Goal: Communication & Community: Share content

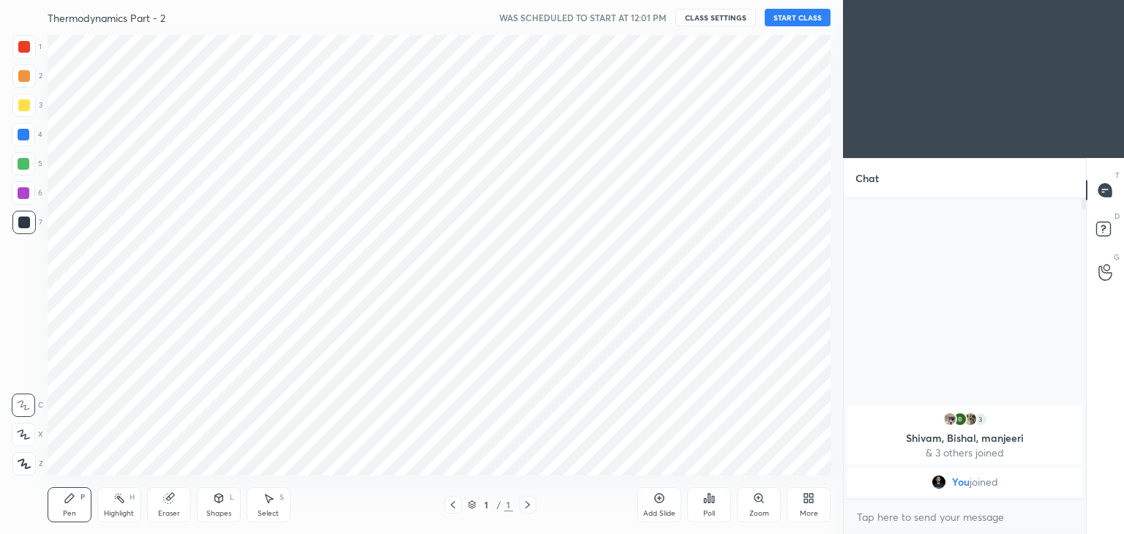
scroll to position [72714, 72371]
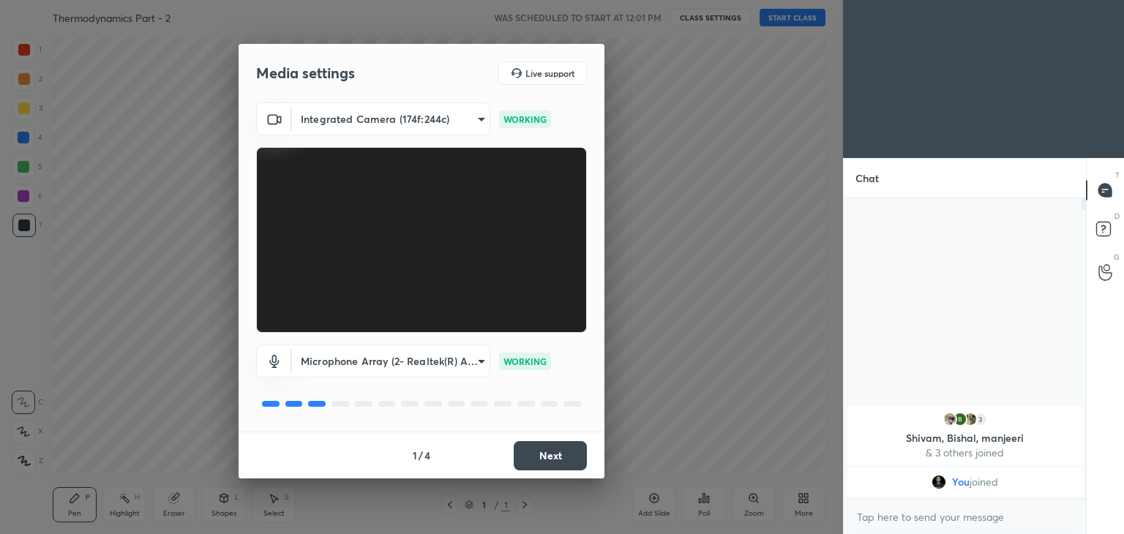
click at [552, 460] on button "Next" at bounding box center [550, 455] width 73 height 29
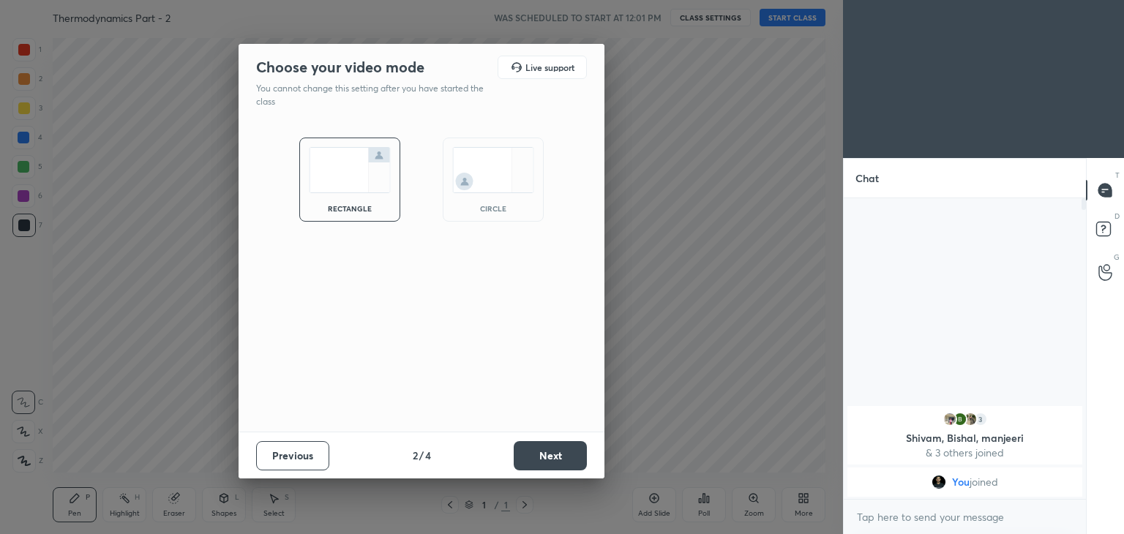
click at [552, 460] on button "Next" at bounding box center [550, 455] width 73 height 29
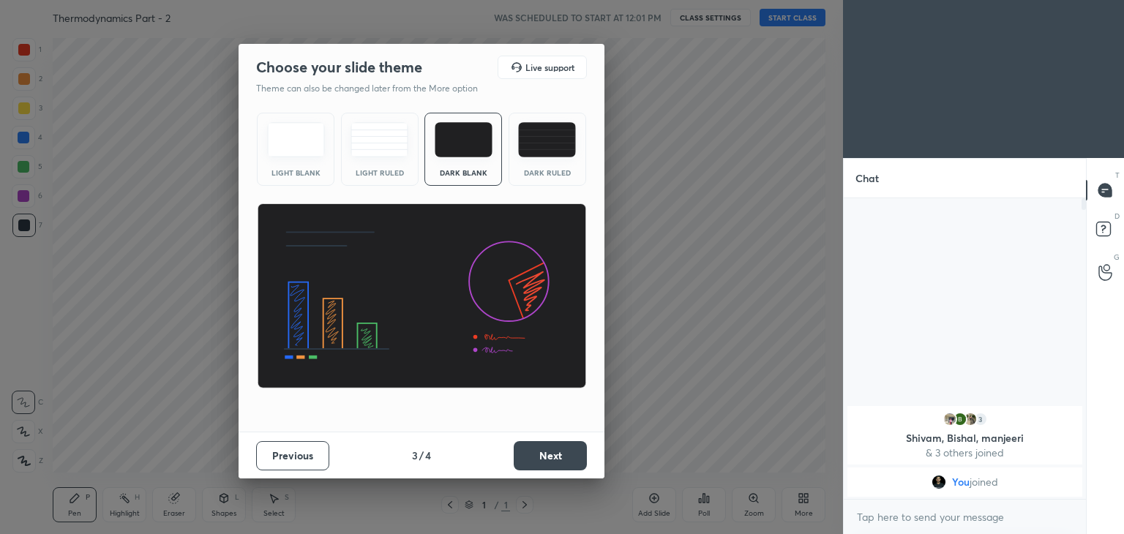
click at [552, 460] on button "Next" at bounding box center [550, 455] width 73 height 29
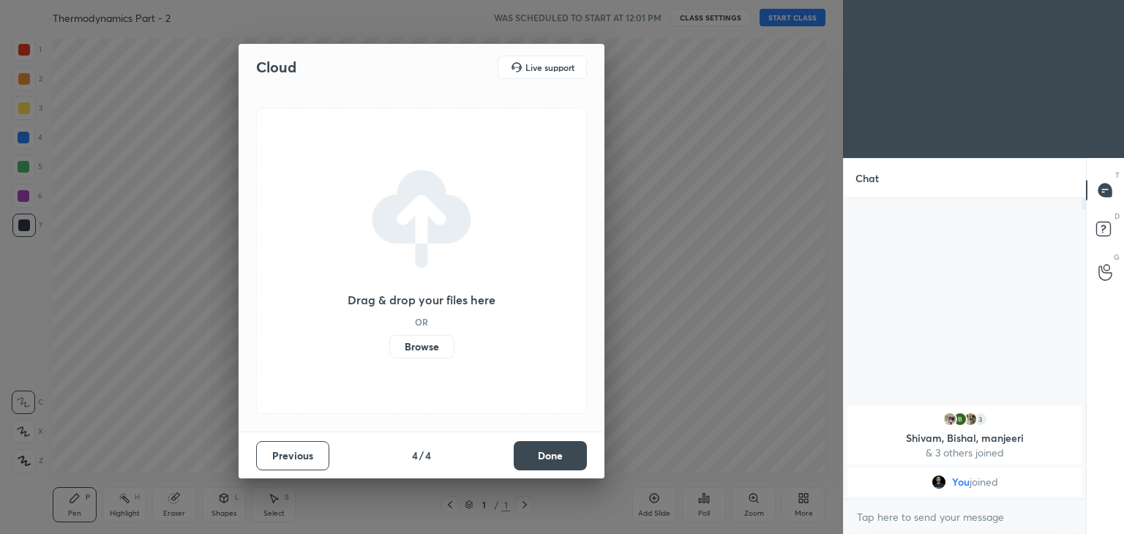
click at [552, 457] on button "Done" at bounding box center [550, 455] width 73 height 29
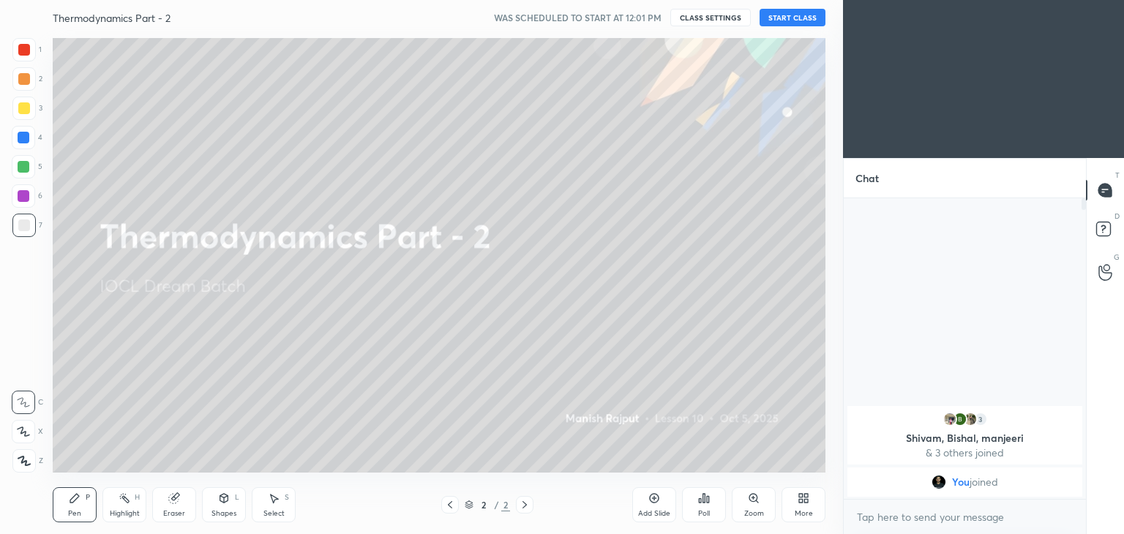
click at [785, 18] on button "START CLASS" at bounding box center [792, 18] width 66 height 18
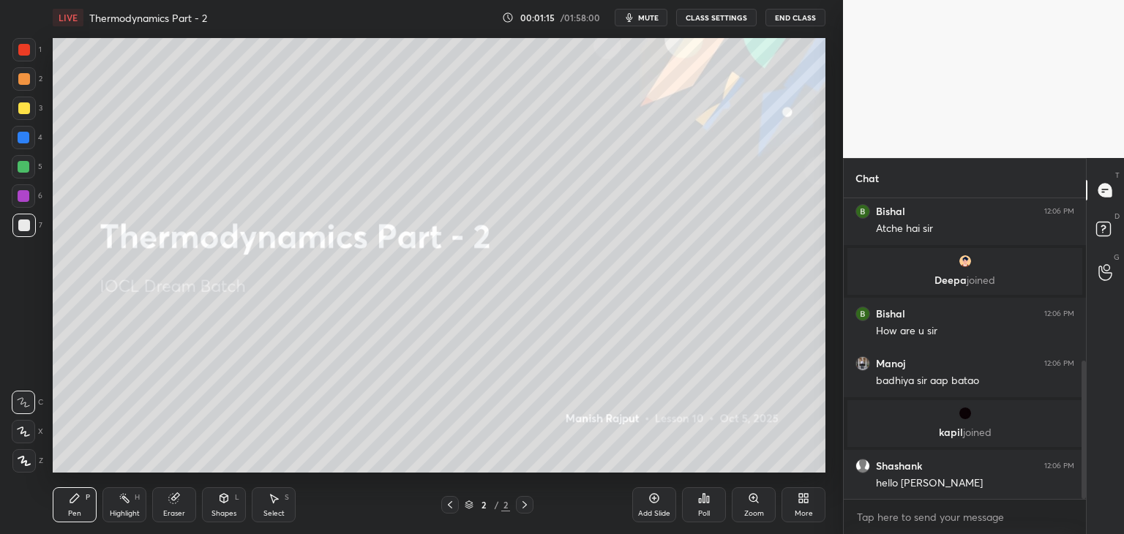
scroll to position [354, 0]
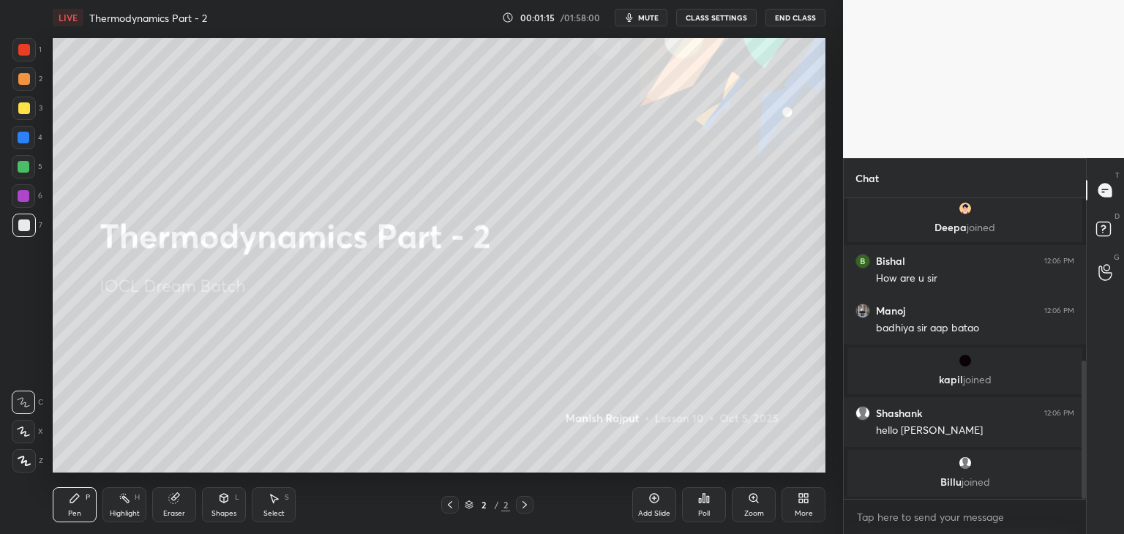
click at [804, 508] on div "More" at bounding box center [803, 504] width 44 height 35
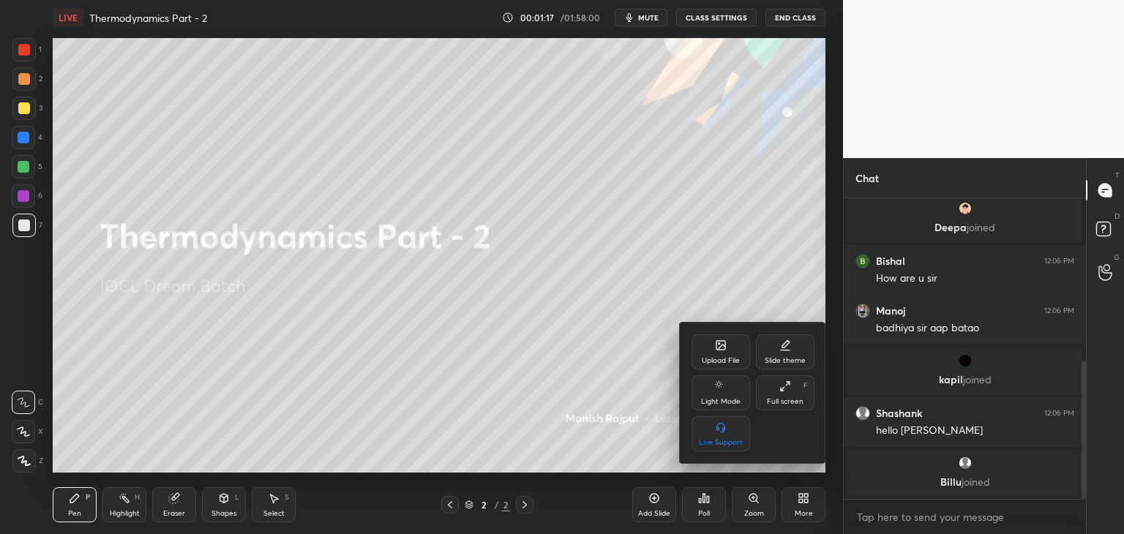
click at [718, 355] on div "Upload File" at bounding box center [720, 351] width 59 height 35
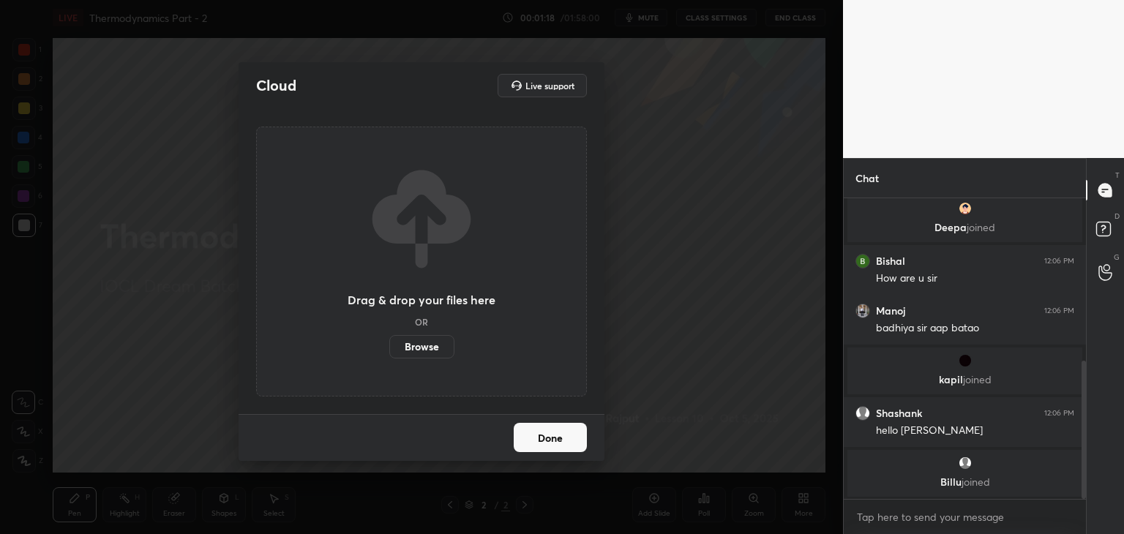
click at [416, 350] on label "Browse" at bounding box center [421, 346] width 65 height 23
click at [389, 350] on input "Browse" at bounding box center [389, 346] width 0 height 23
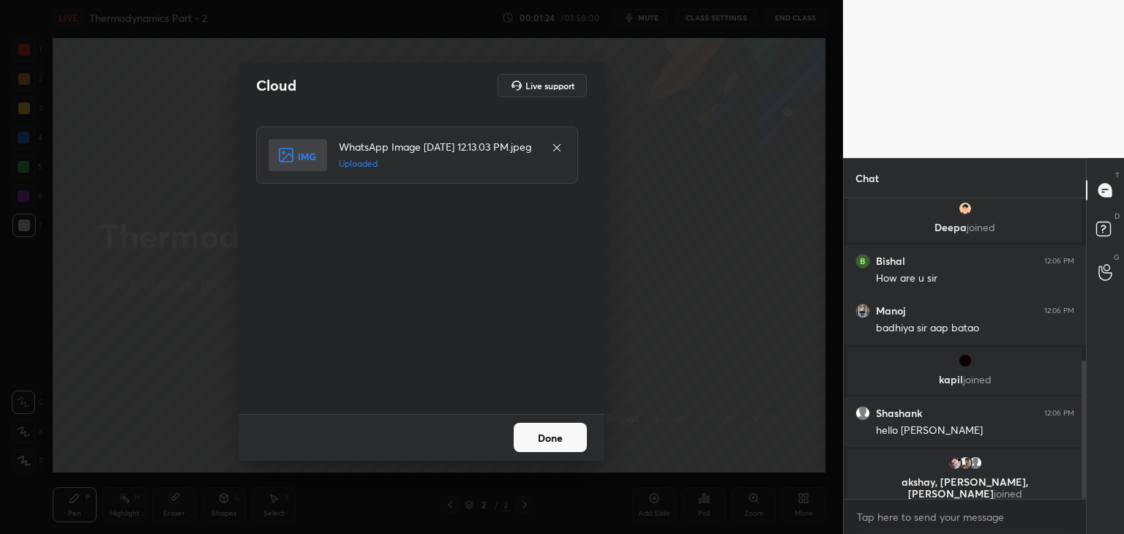
click at [561, 431] on button "Done" at bounding box center [550, 437] width 73 height 29
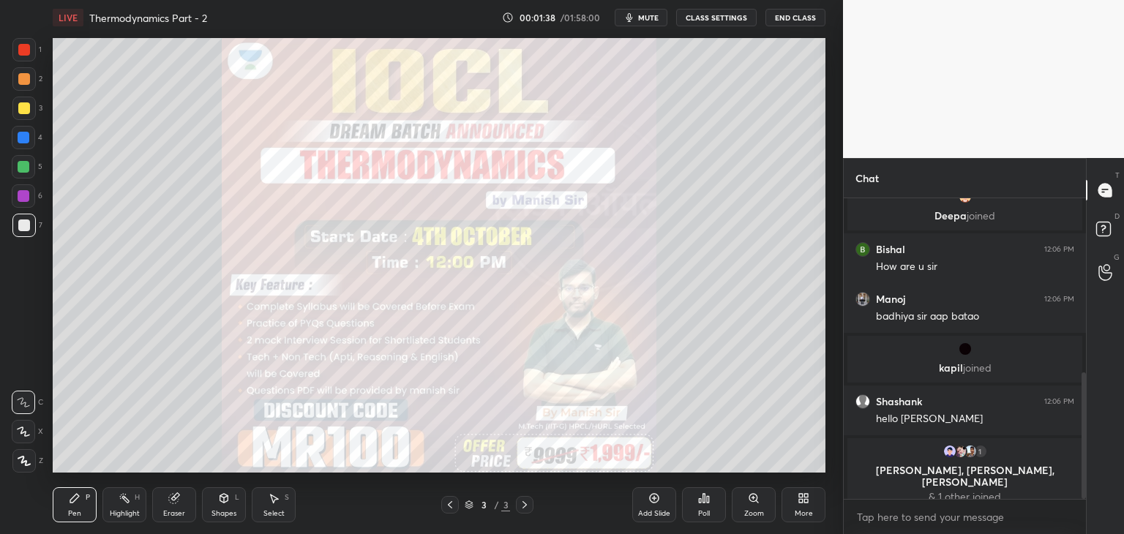
scroll to position [416, 0]
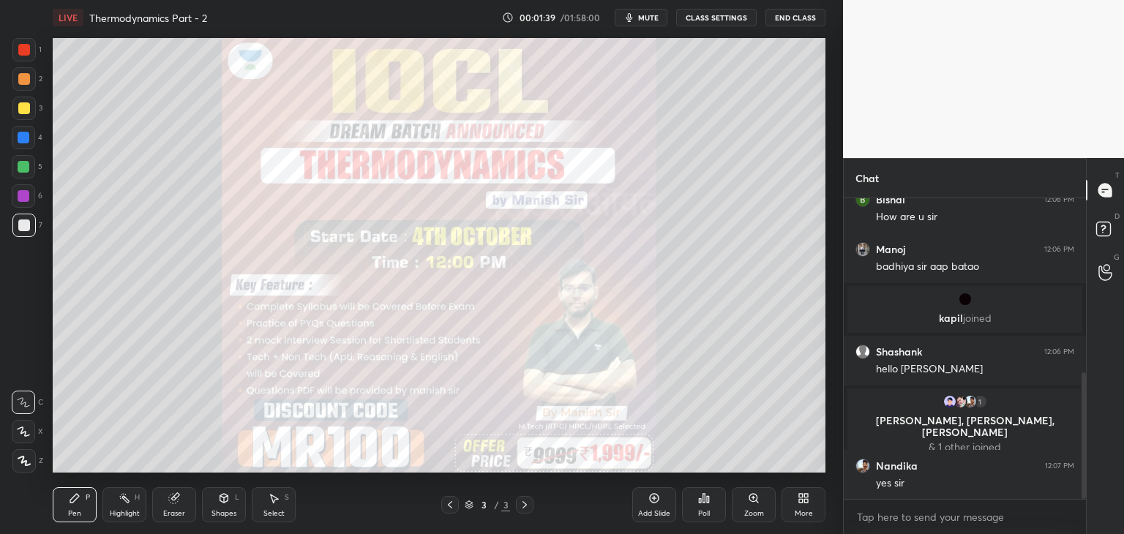
click at [24, 80] on div at bounding box center [24, 79] width 12 height 12
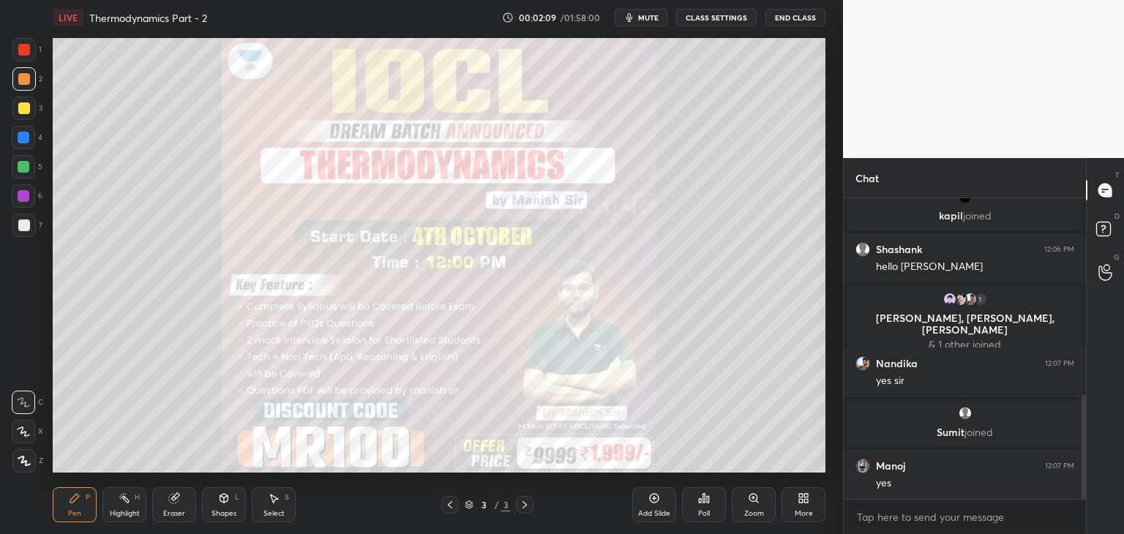
scroll to position [571, 0]
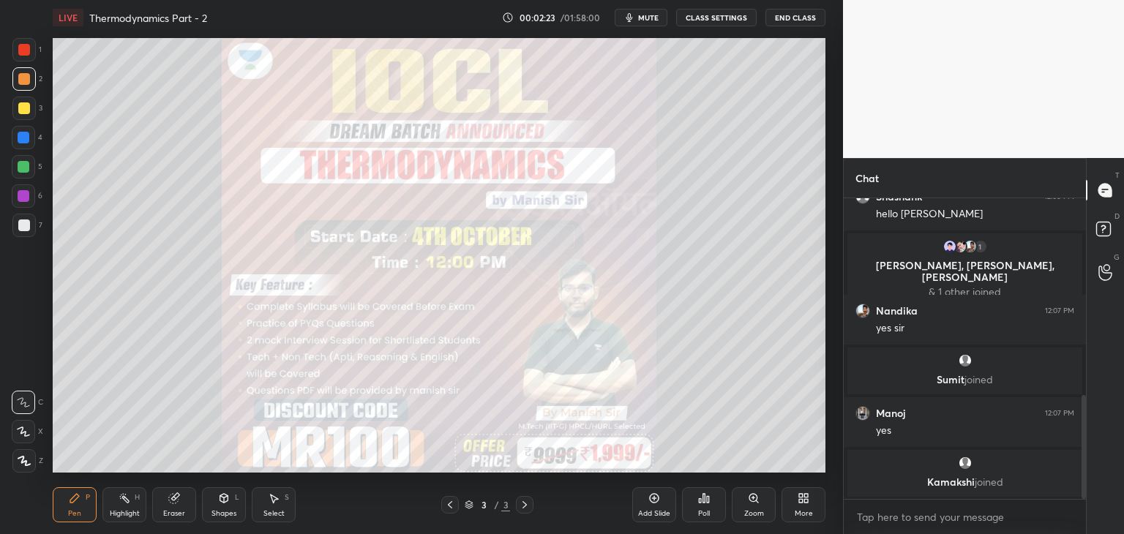
click at [26, 431] on icon at bounding box center [23, 431] width 13 height 10
click at [27, 451] on div at bounding box center [23, 460] width 23 height 23
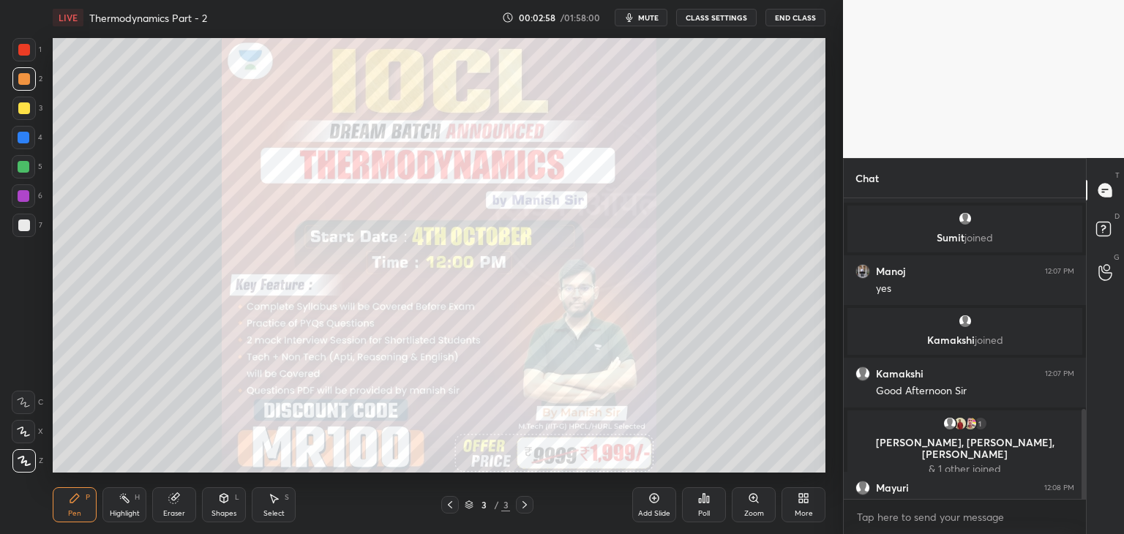
scroll to position [707, 0]
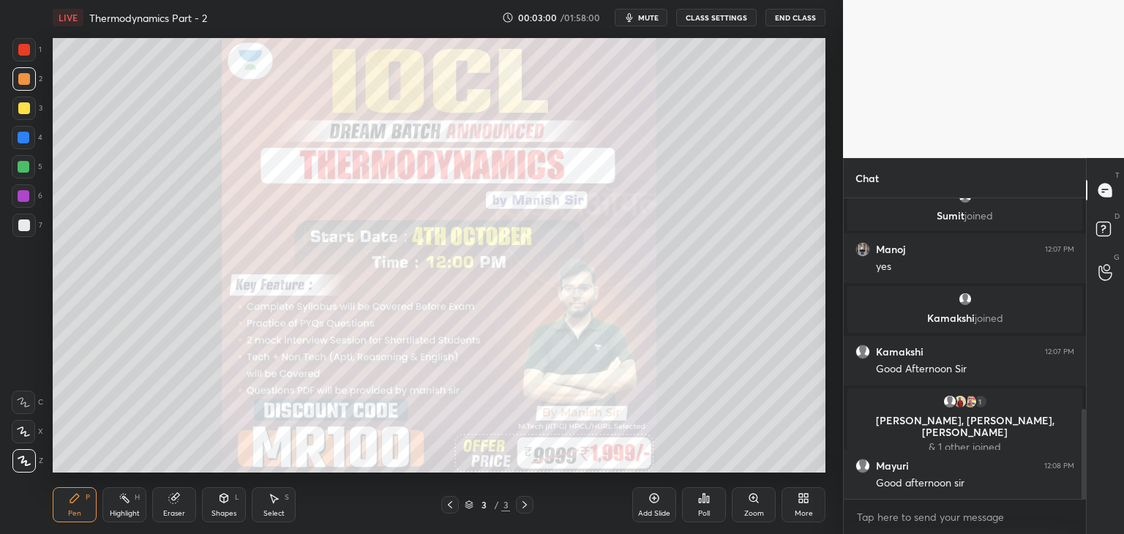
click at [175, 507] on div "Eraser" at bounding box center [174, 504] width 44 height 35
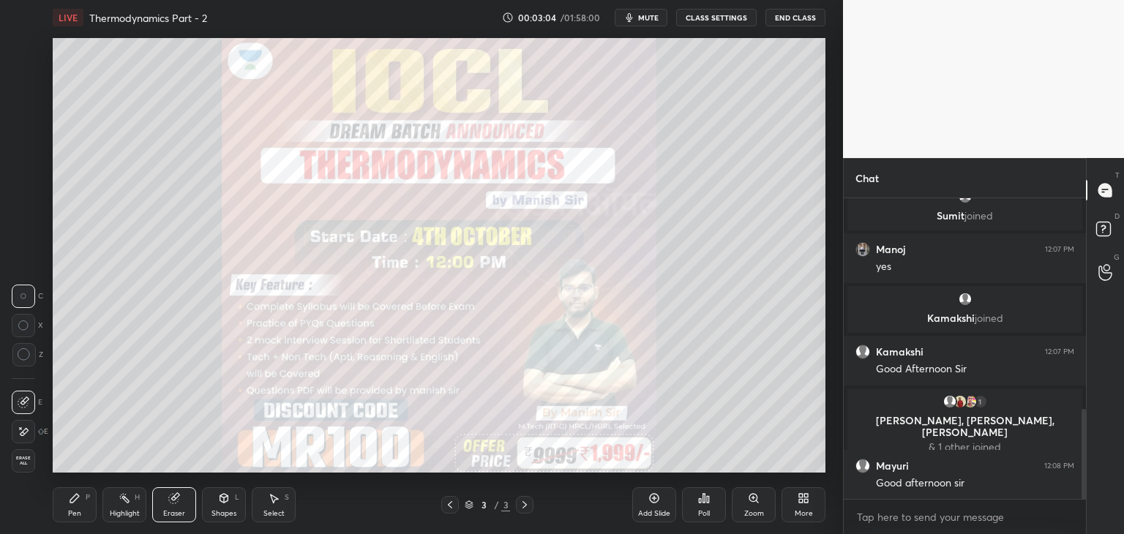
click at [73, 510] on div "Pen" at bounding box center [74, 513] width 13 height 7
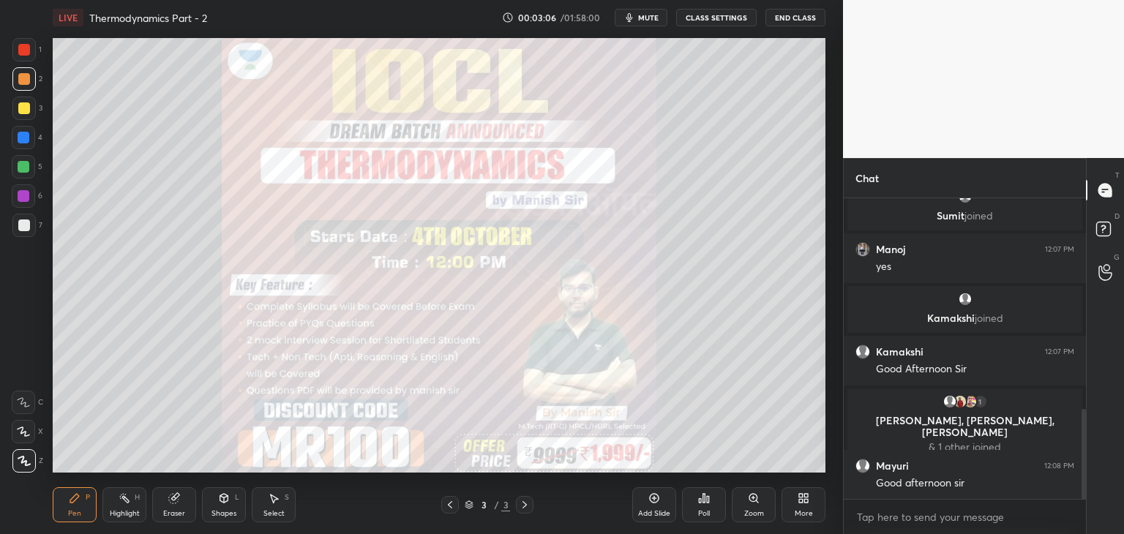
click at [25, 110] on div at bounding box center [24, 108] width 12 height 12
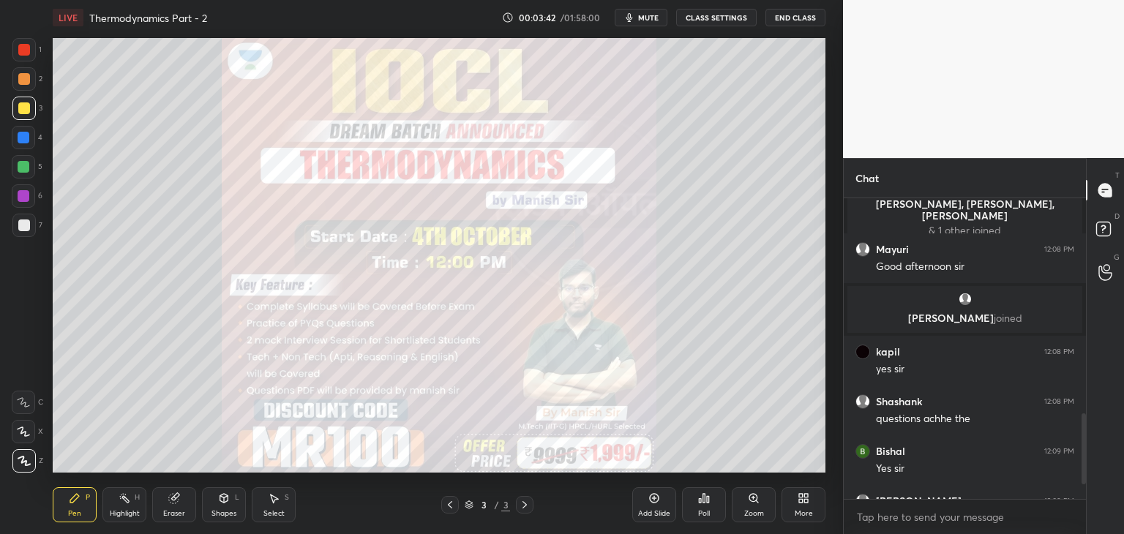
scroll to position [993, 0]
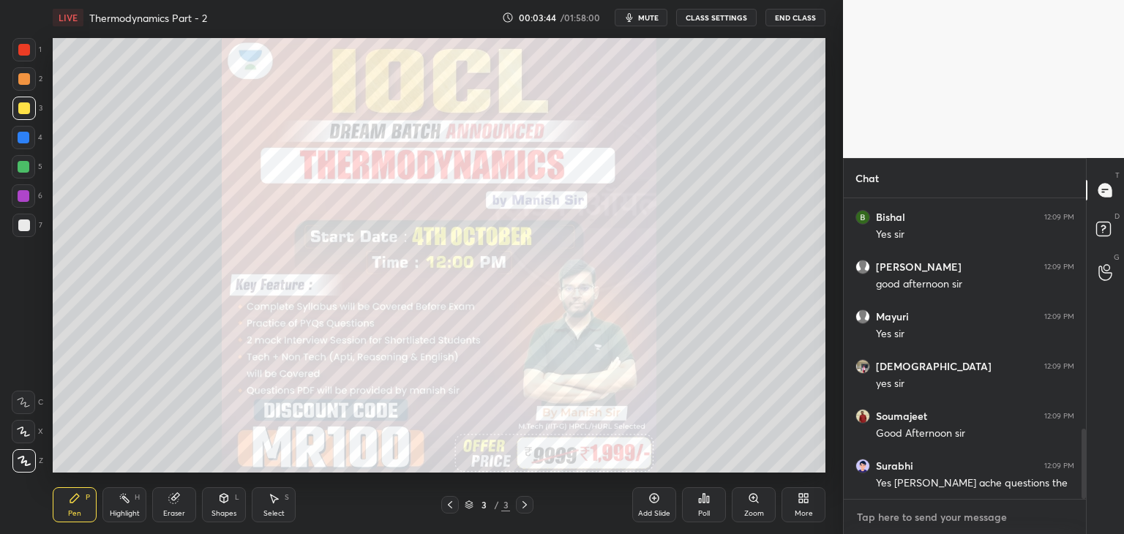
type textarea "x"
paste textarea "[URL][DOMAIN_NAME]"
type textarea "[URL][DOMAIN_NAME]"
type textarea "x"
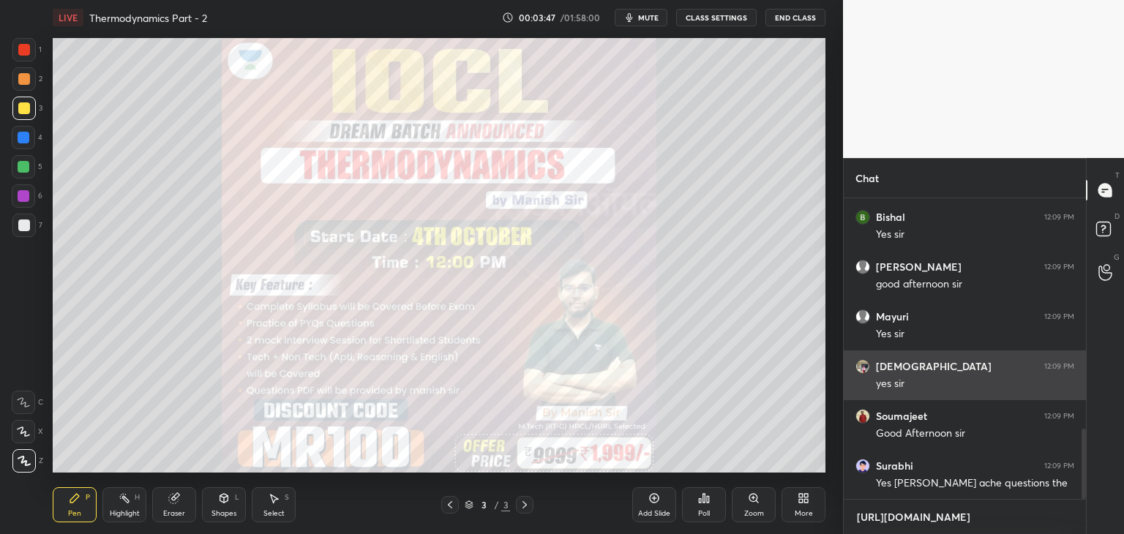
scroll to position [176, 238]
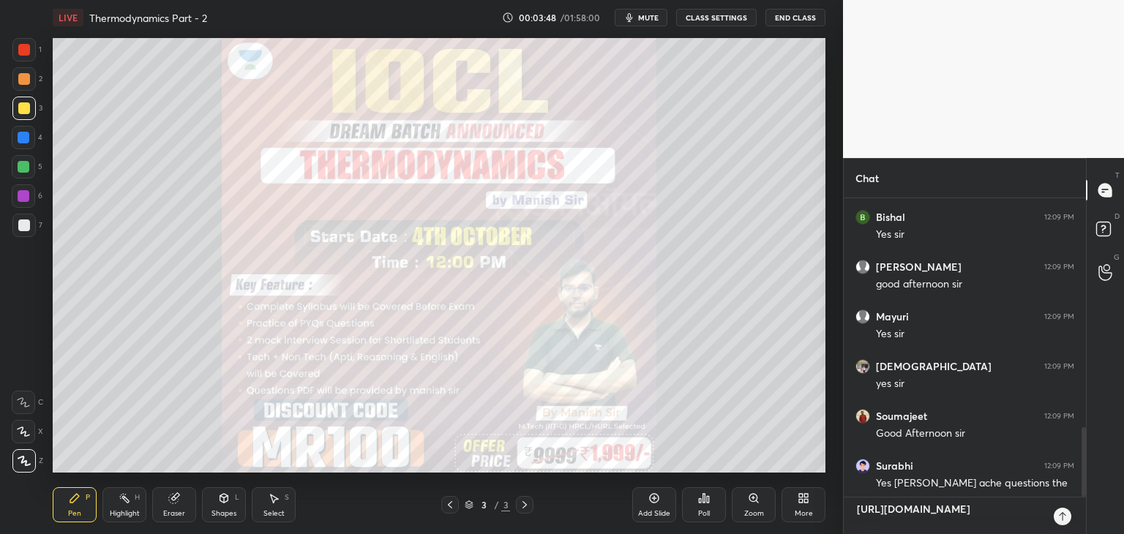
type textarea "[URL][DOMAIN_NAME]"
type textarea "x"
click at [1065, 513] on icon at bounding box center [1062, 517] width 12 height 12
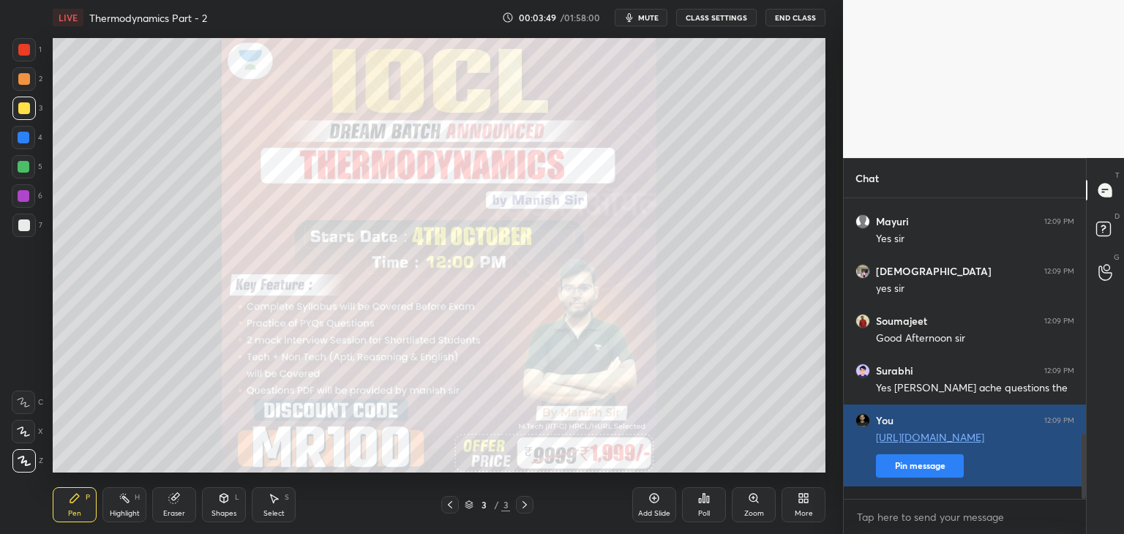
click at [891, 478] on button "Pin message" at bounding box center [920, 465] width 88 height 23
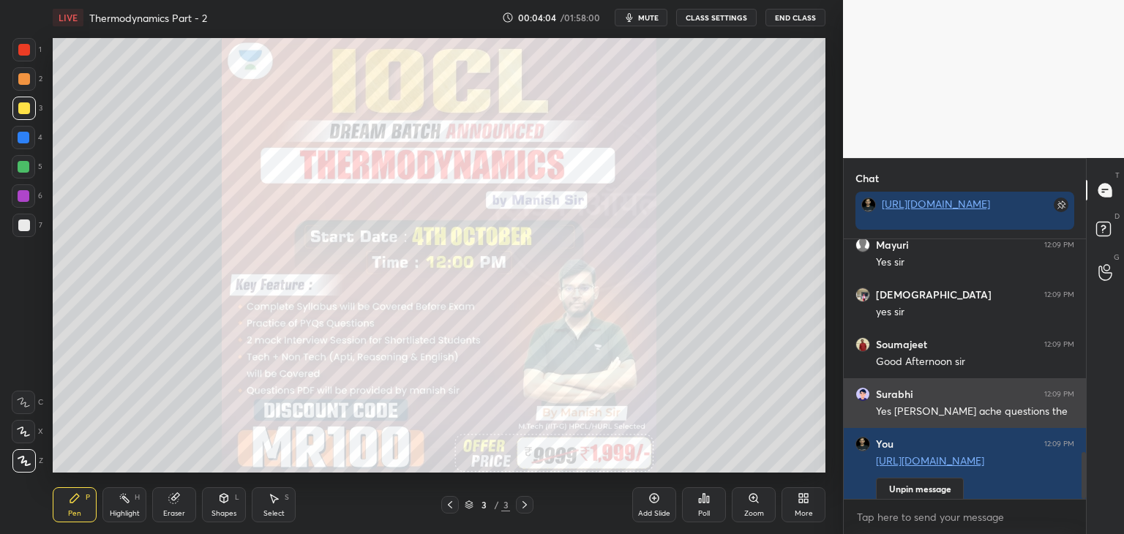
scroll to position [1179, 0]
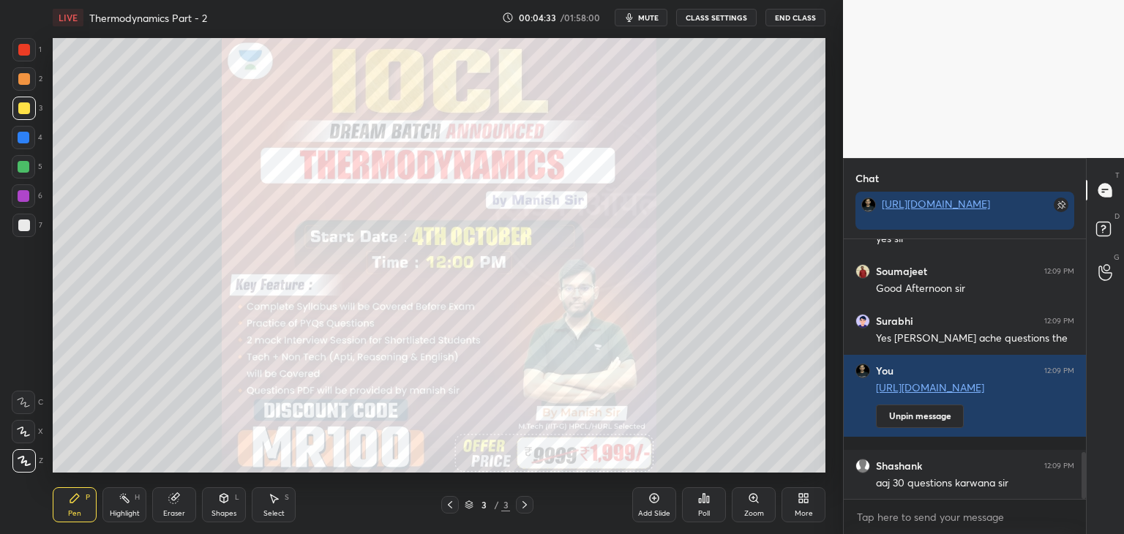
click at [798, 511] on div "More" at bounding box center [803, 513] width 18 height 7
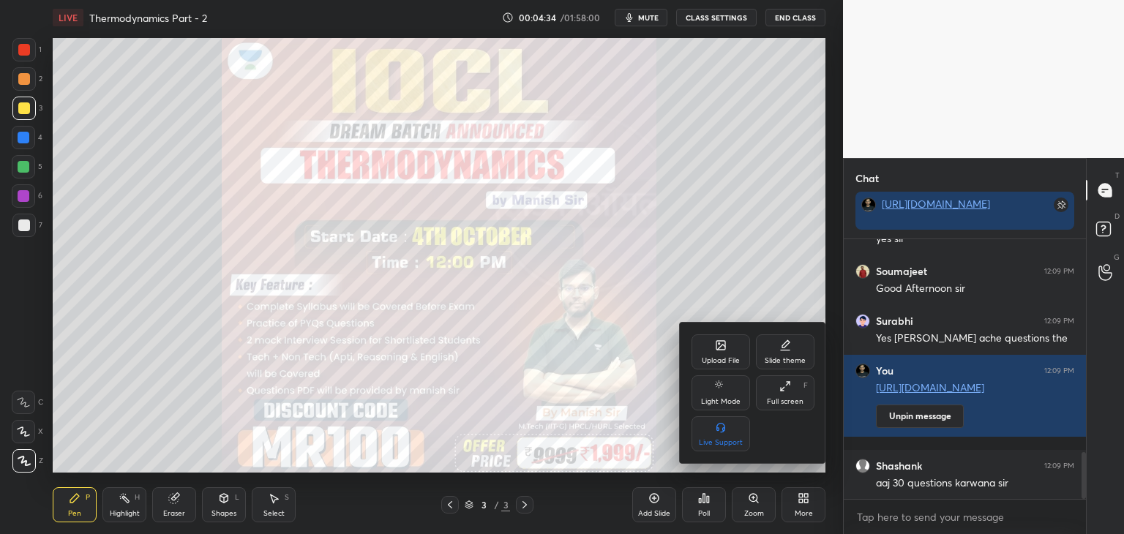
click at [719, 364] on div "Upload File" at bounding box center [721, 360] width 38 height 7
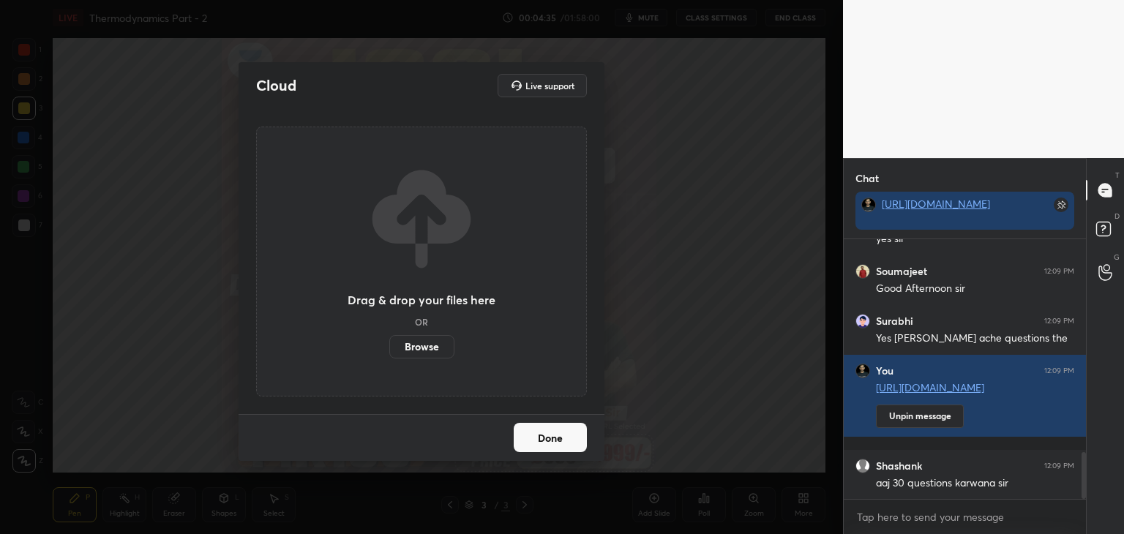
click at [428, 346] on label "Browse" at bounding box center [421, 346] width 65 height 23
click at [389, 346] on input "Browse" at bounding box center [389, 346] width 0 height 23
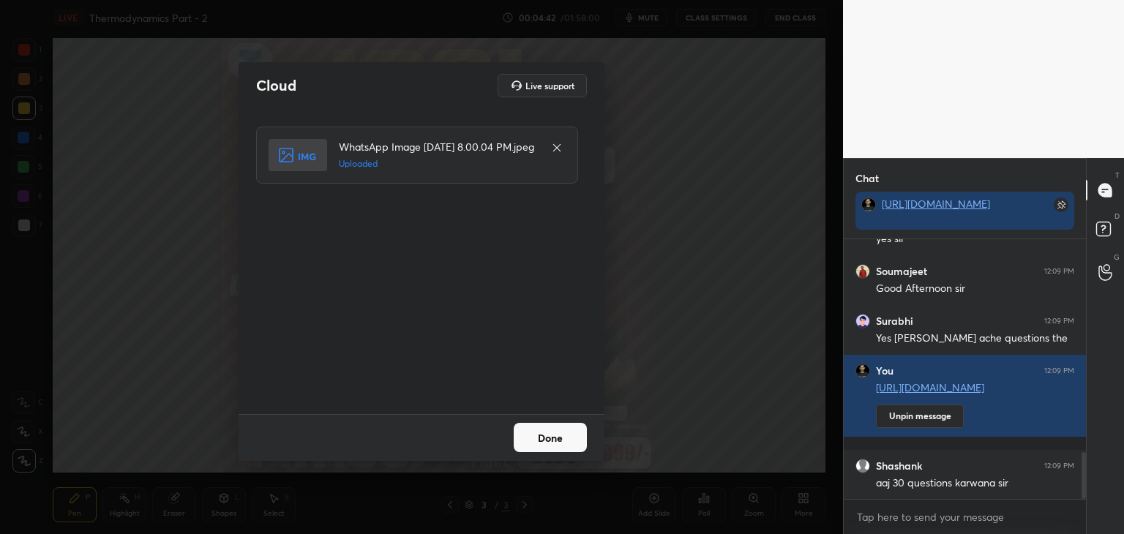
click at [551, 442] on button "Done" at bounding box center [550, 437] width 73 height 29
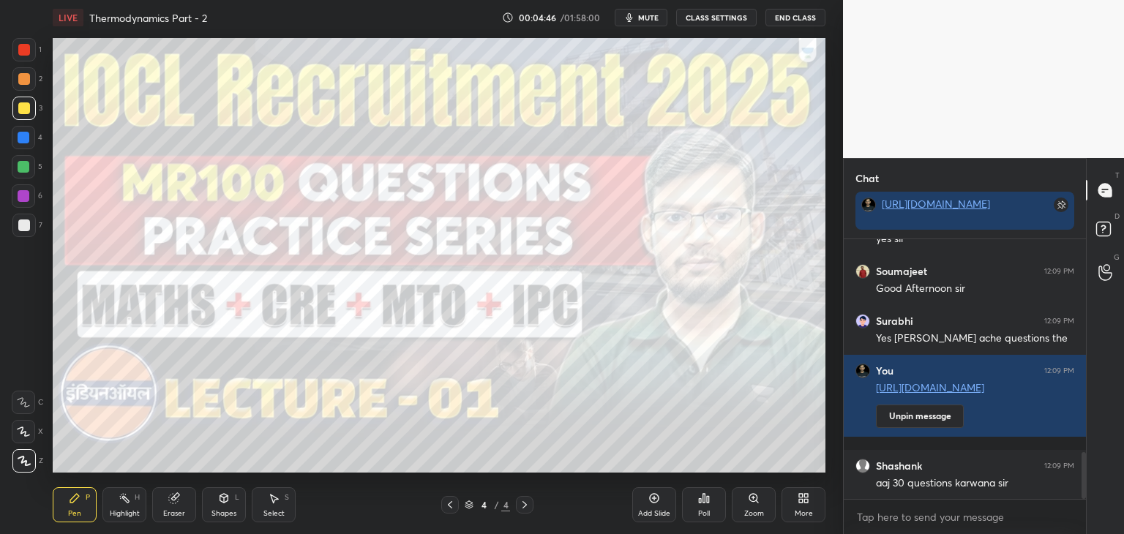
click at [20, 55] on div at bounding box center [24, 50] width 12 height 12
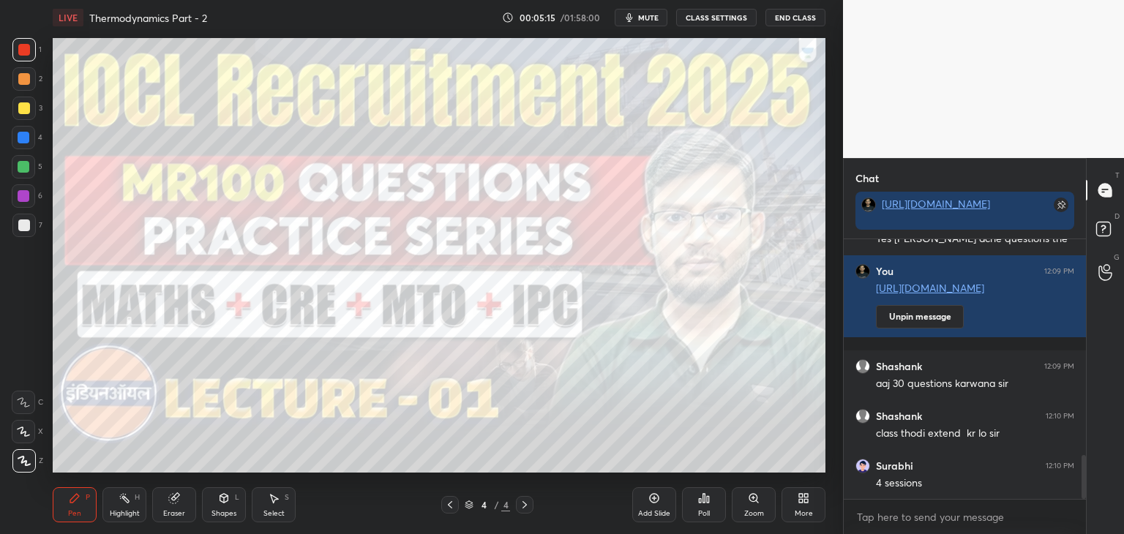
scroll to position [1328, 0]
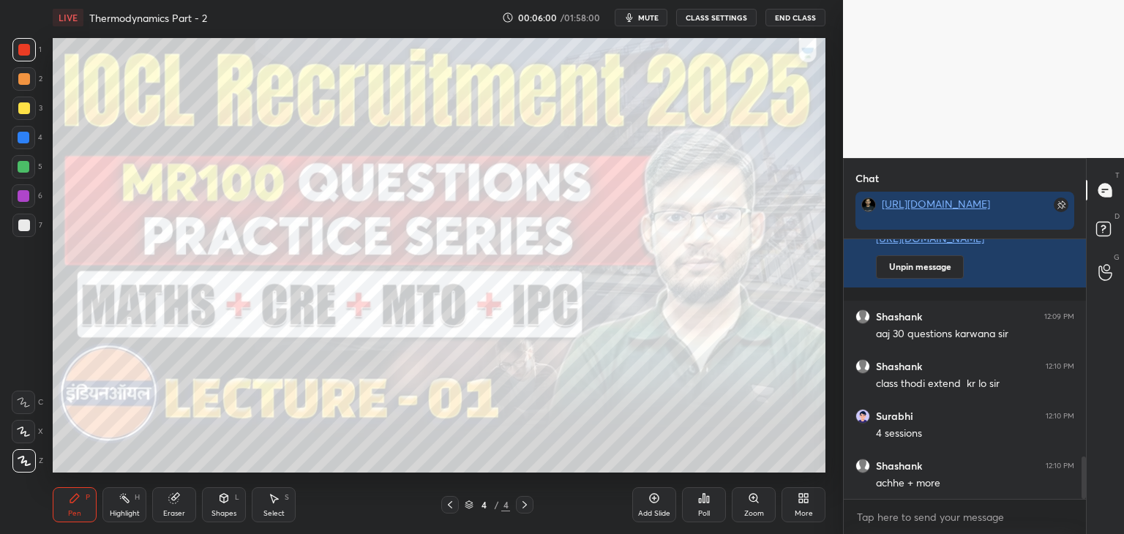
click at [23, 200] on div at bounding box center [24, 196] width 12 height 12
click at [21, 223] on div at bounding box center [24, 225] width 12 height 12
click at [642, 503] on div "Add Slide" at bounding box center [654, 504] width 44 height 35
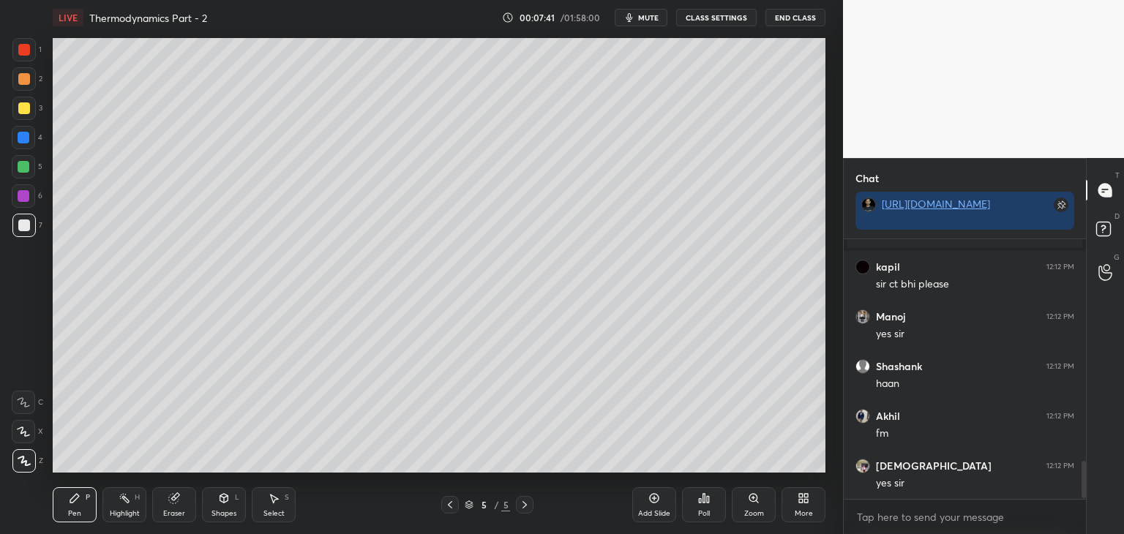
scroll to position [1606, 0]
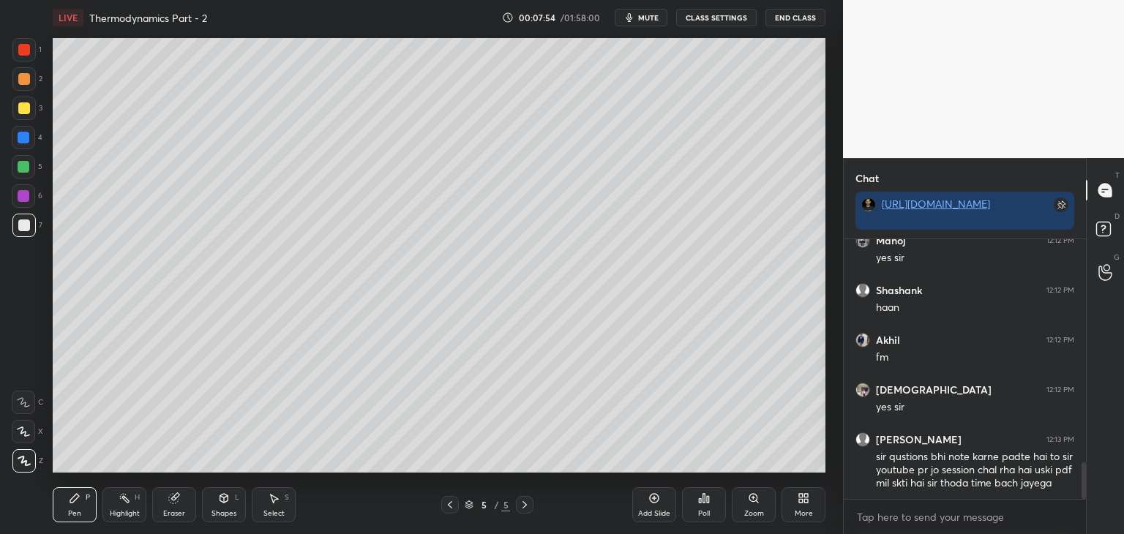
click at [29, 107] on div at bounding box center [24, 108] width 12 height 12
drag, startPoint x: 19, startPoint y: 77, endPoint x: 32, endPoint y: 47, distance: 32.8
click at [21, 75] on div at bounding box center [24, 79] width 12 height 12
click at [32, 43] on div at bounding box center [23, 49] width 23 height 23
click at [637, 495] on div "Add Slide" at bounding box center [654, 504] width 44 height 35
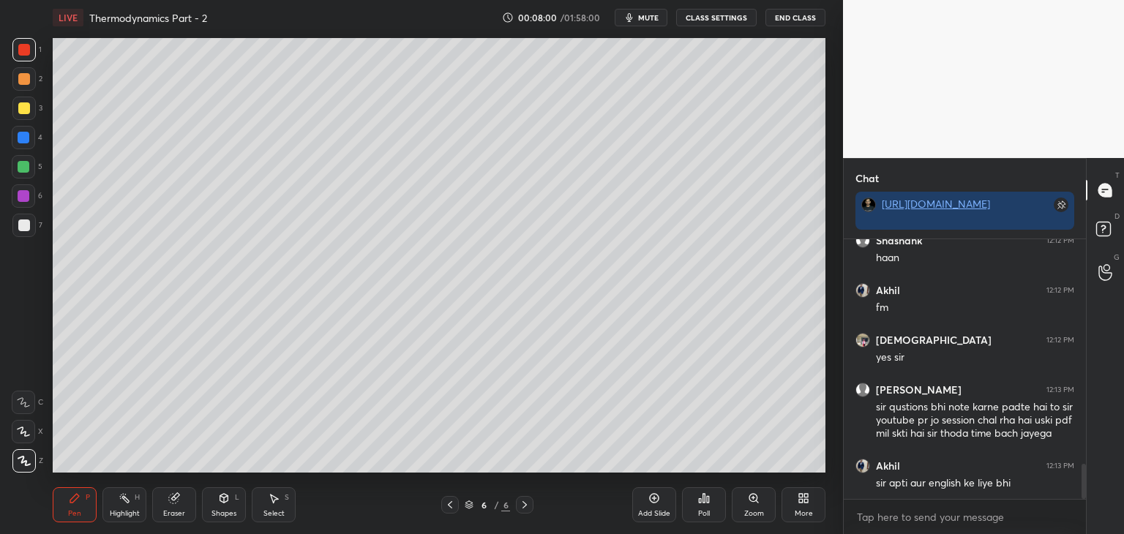
scroll to position [5, 4]
click at [18, 214] on div at bounding box center [23, 225] width 23 height 23
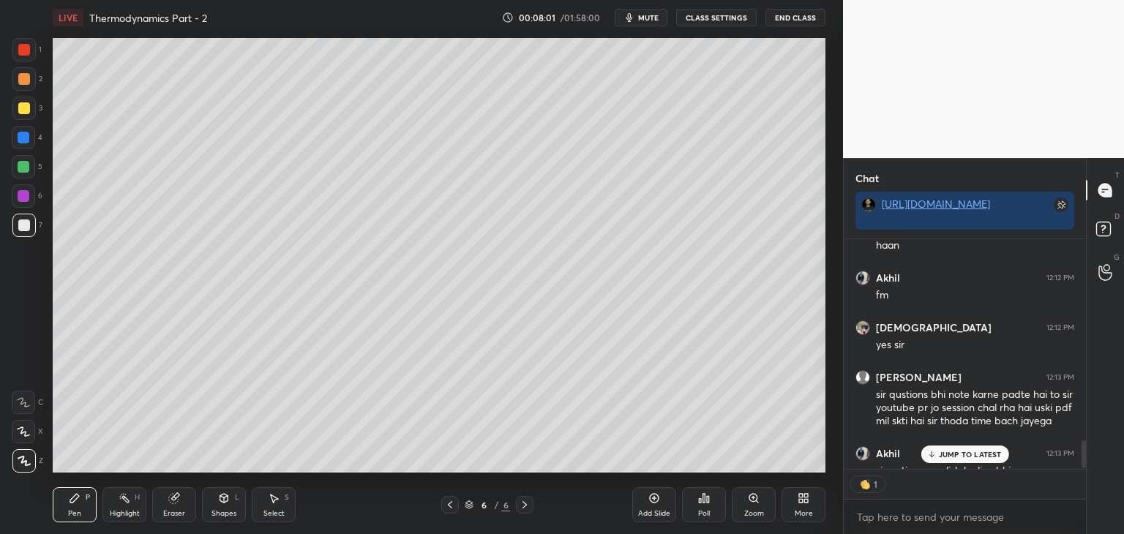
scroll to position [1685, 0]
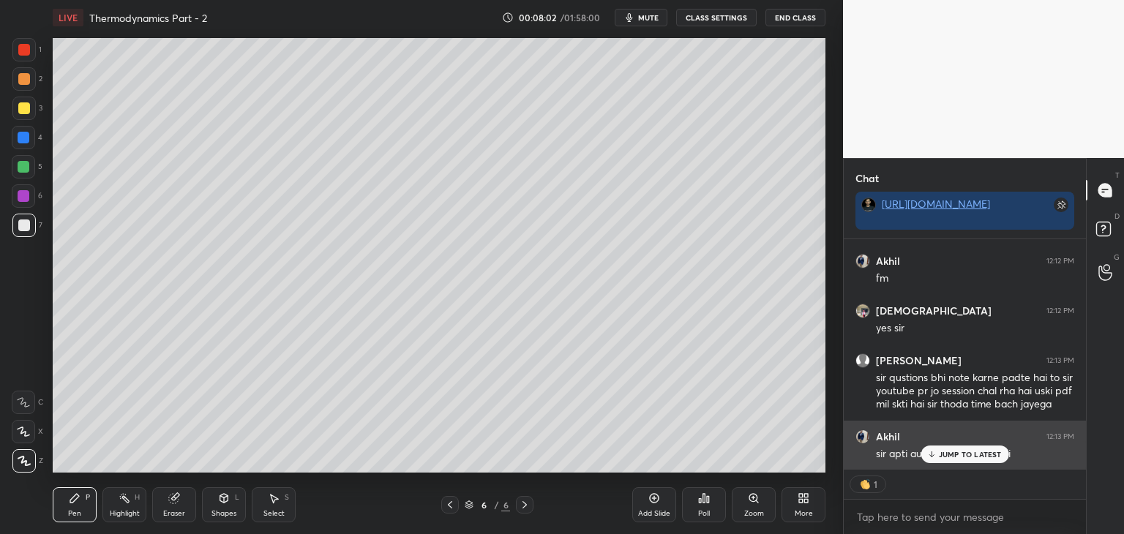
click at [973, 451] on p "JUMP TO LATEST" at bounding box center [970, 454] width 63 height 9
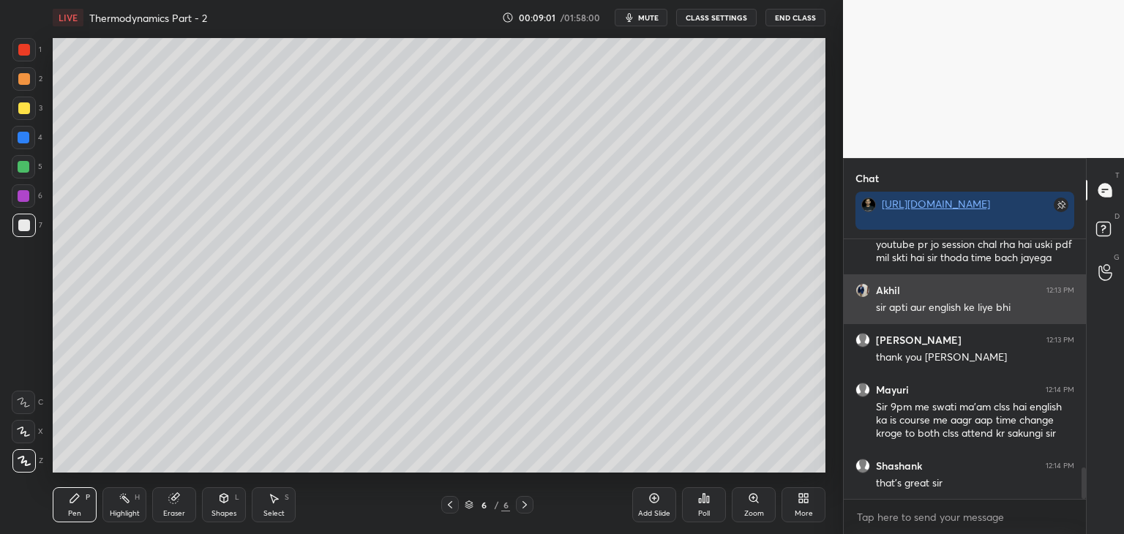
scroll to position [1882, 0]
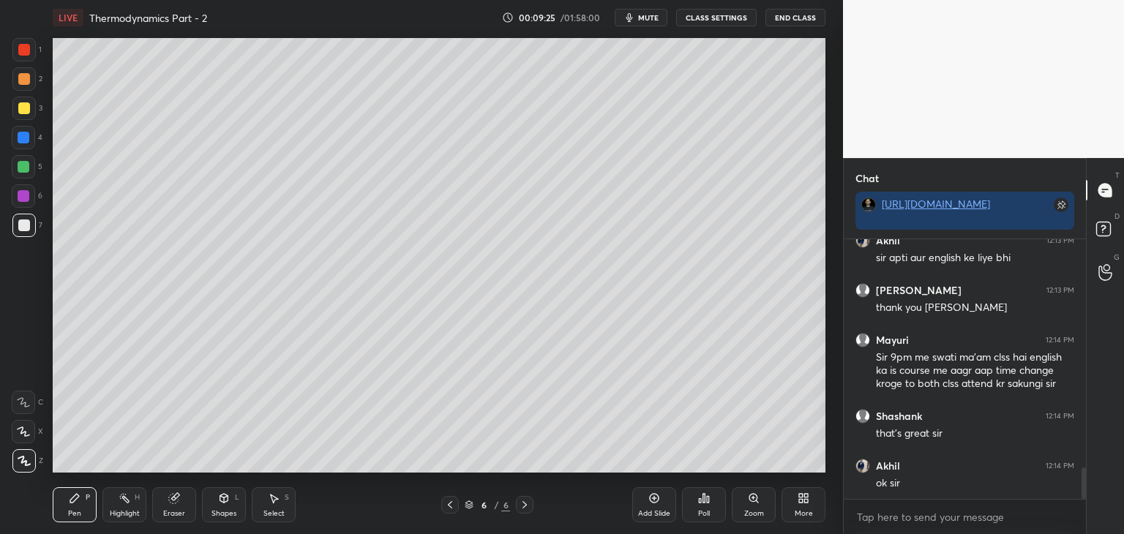
click at [453, 505] on icon at bounding box center [450, 505] width 12 height 12
click at [452, 505] on icon at bounding box center [450, 505] width 12 height 12
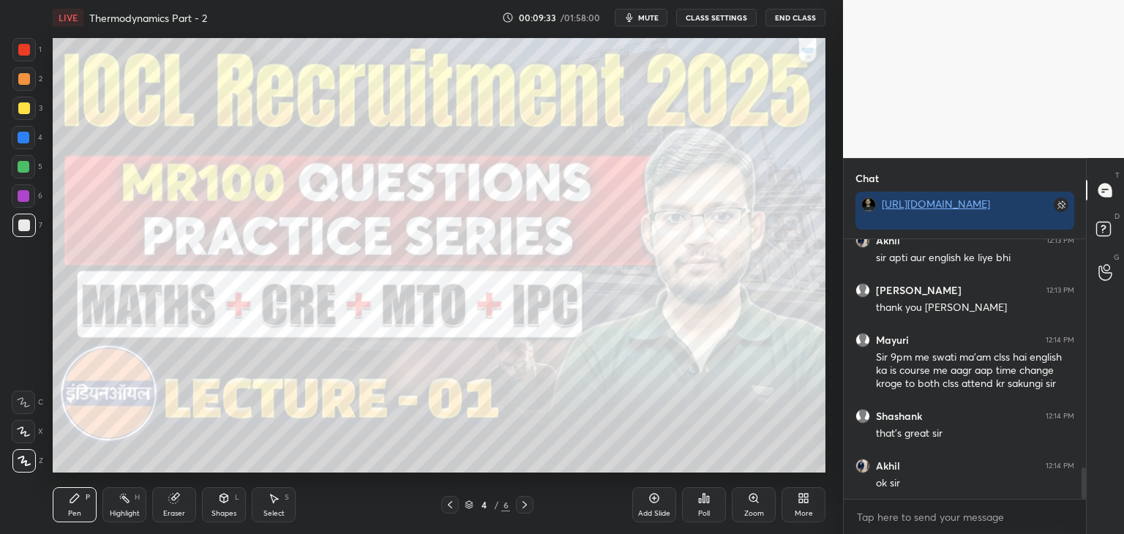
scroll to position [1931, 0]
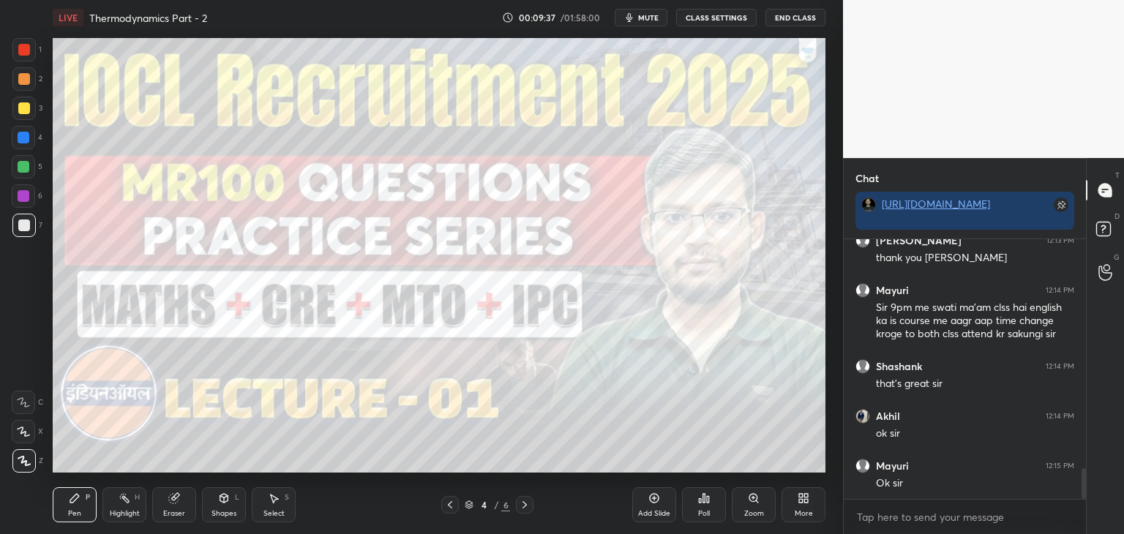
click at [647, 500] on div "Add Slide" at bounding box center [654, 504] width 44 height 35
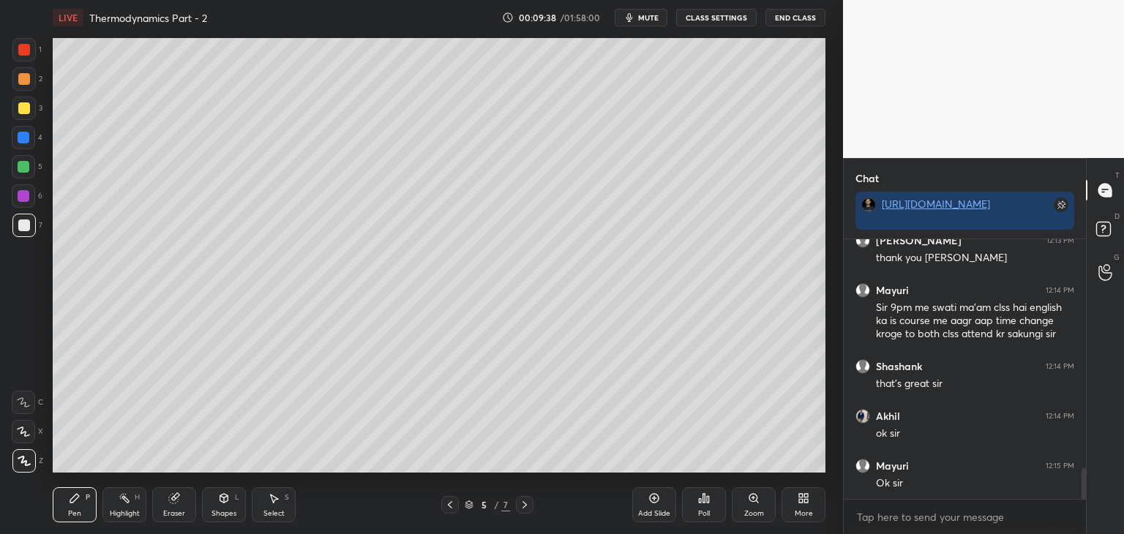
click at [23, 110] on div at bounding box center [24, 108] width 12 height 12
click at [21, 228] on div at bounding box center [24, 225] width 12 height 12
click at [24, 195] on div at bounding box center [24, 196] width 12 height 12
click at [22, 219] on div at bounding box center [23, 225] width 23 height 23
click at [24, 105] on div at bounding box center [24, 108] width 12 height 12
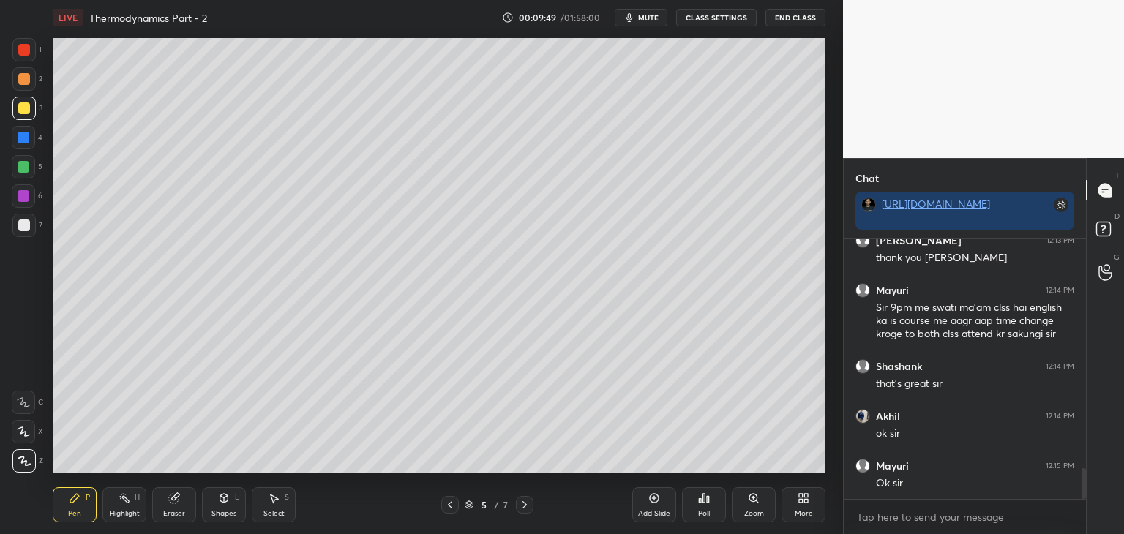
scroll to position [1981, 0]
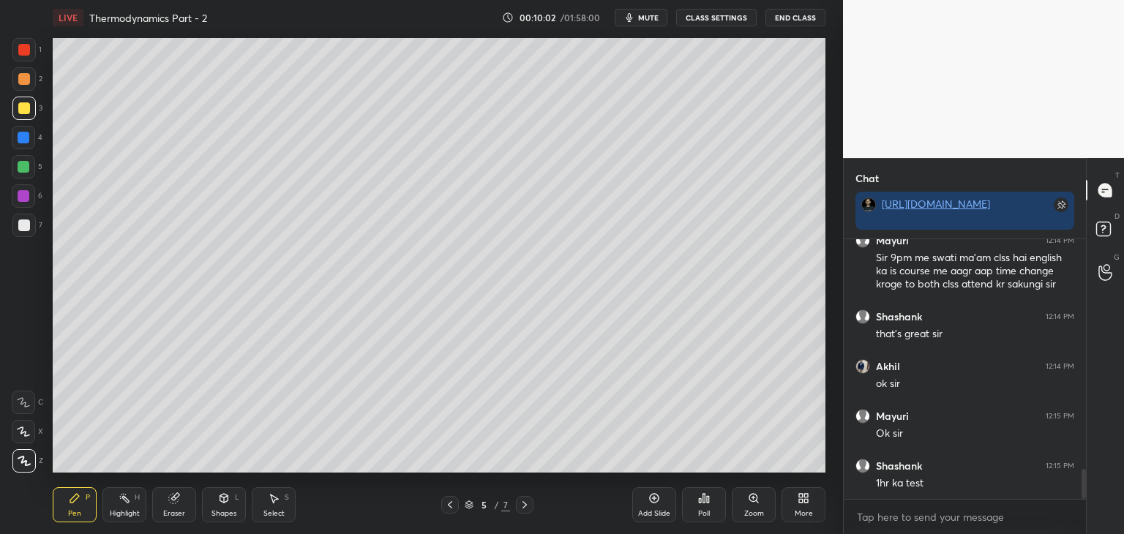
click at [28, 435] on icon at bounding box center [24, 431] width 12 height 9
click at [27, 229] on div at bounding box center [24, 225] width 12 height 12
click at [222, 513] on div "Shapes" at bounding box center [223, 513] width 25 height 7
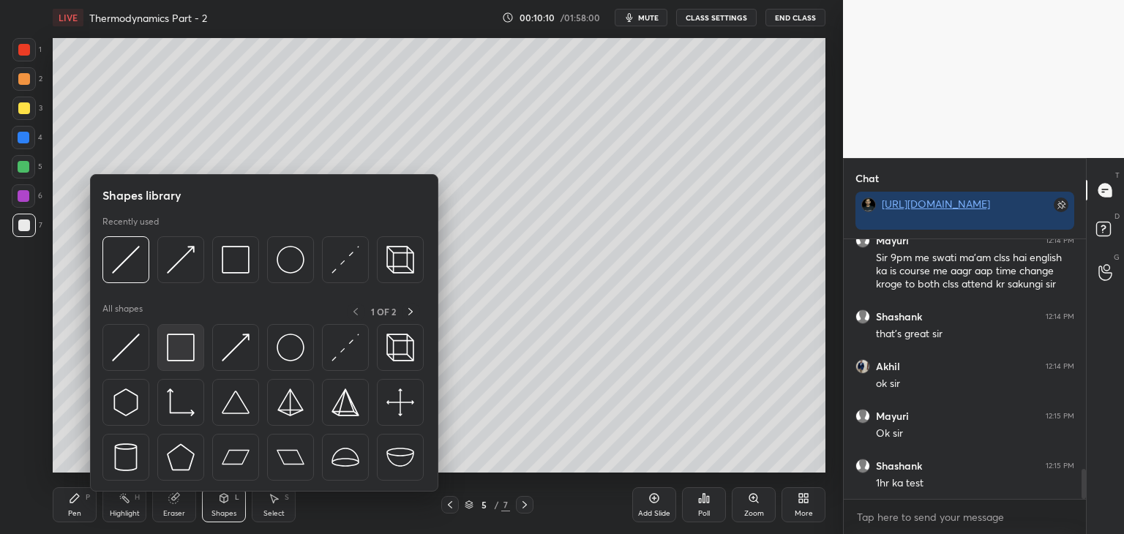
click at [180, 360] on img at bounding box center [181, 348] width 28 height 28
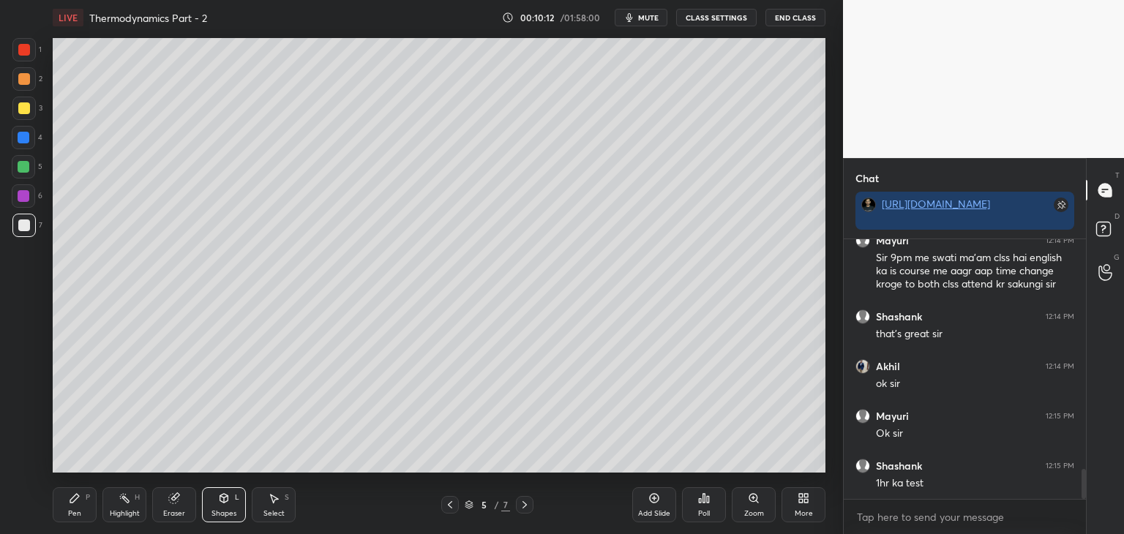
click at [70, 508] on div "Pen P" at bounding box center [75, 504] width 44 height 35
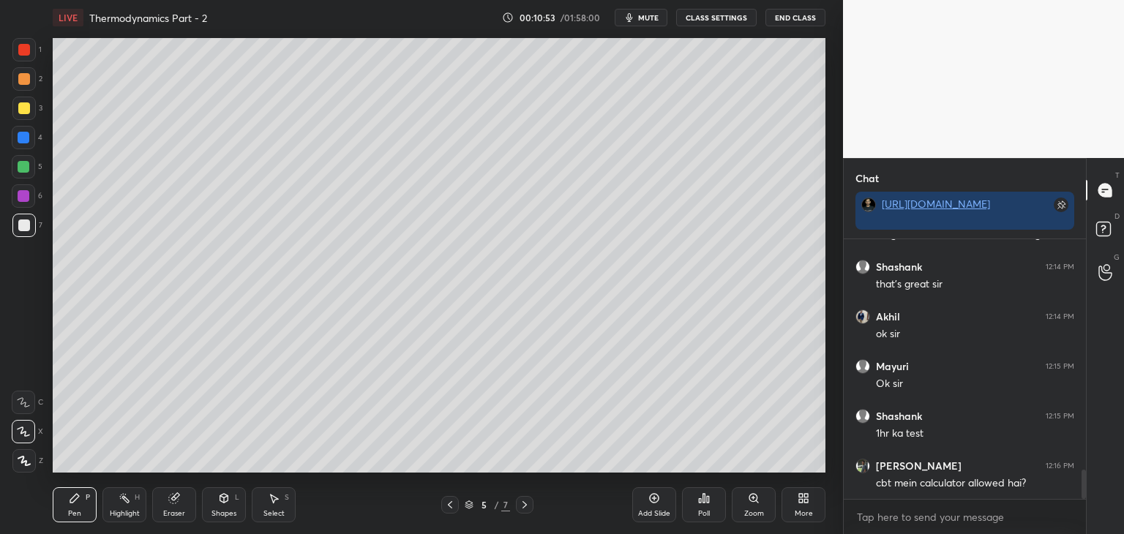
click at [221, 513] on div "Shapes" at bounding box center [223, 513] width 25 height 7
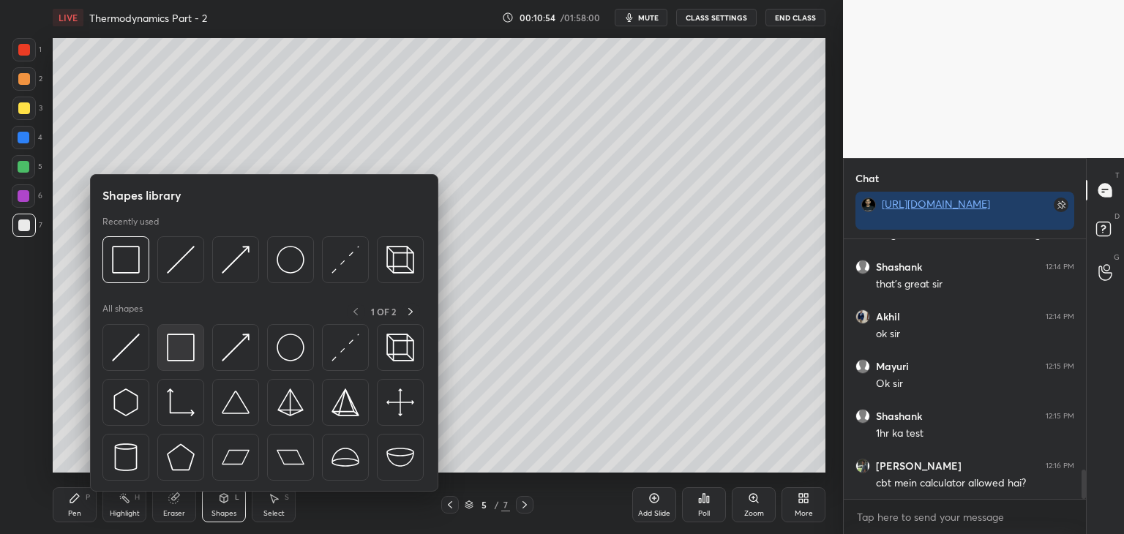
click at [174, 357] on img at bounding box center [181, 348] width 28 height 28
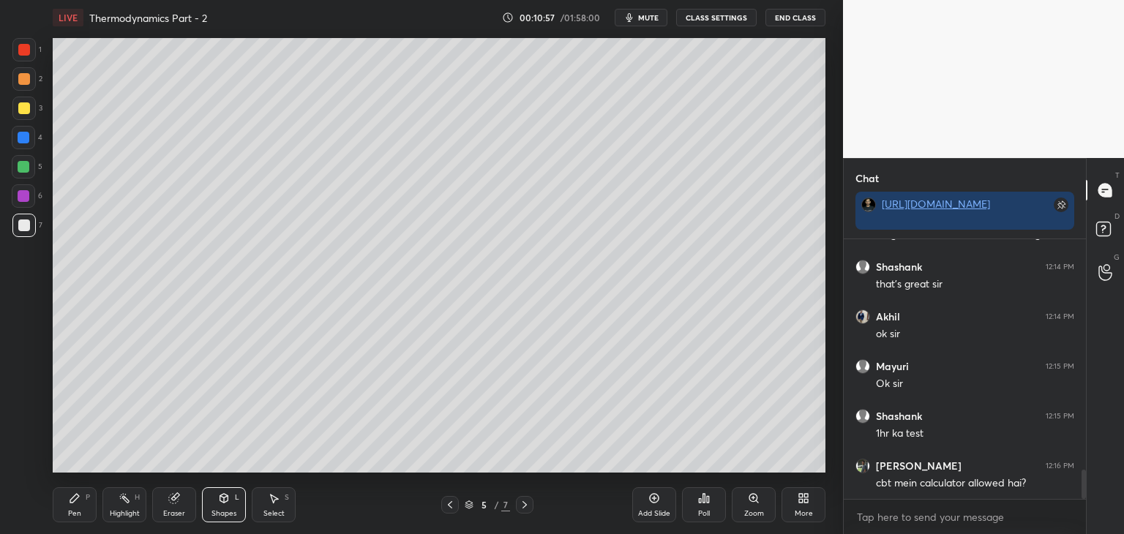
click at [220, 511] on div "Shapes" at bounding box center [223, 513] width 25 height 7
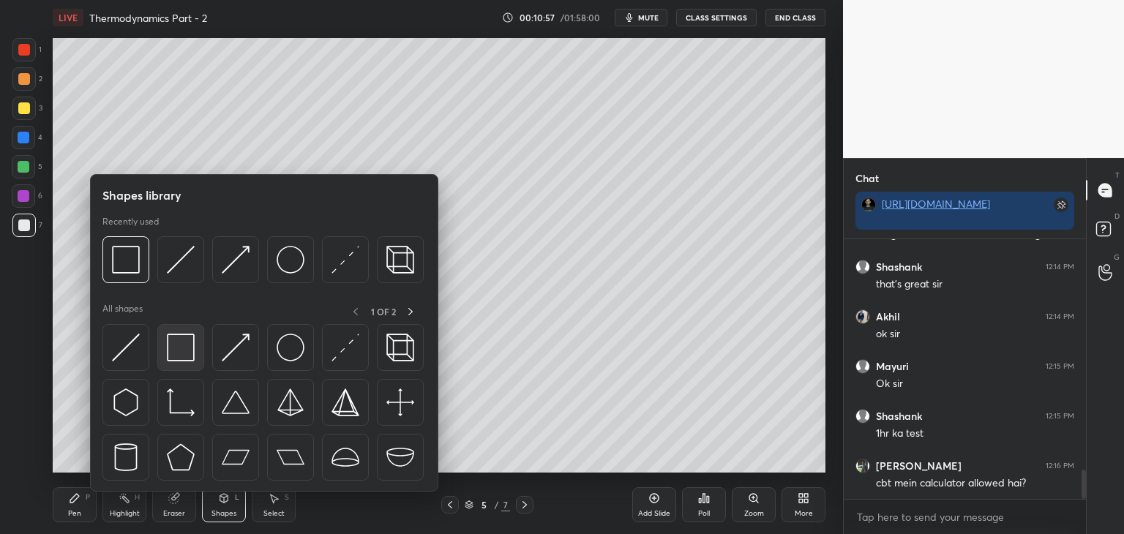
click at [176, 355] on img at bounding box center [181, 348] width 28 height 28
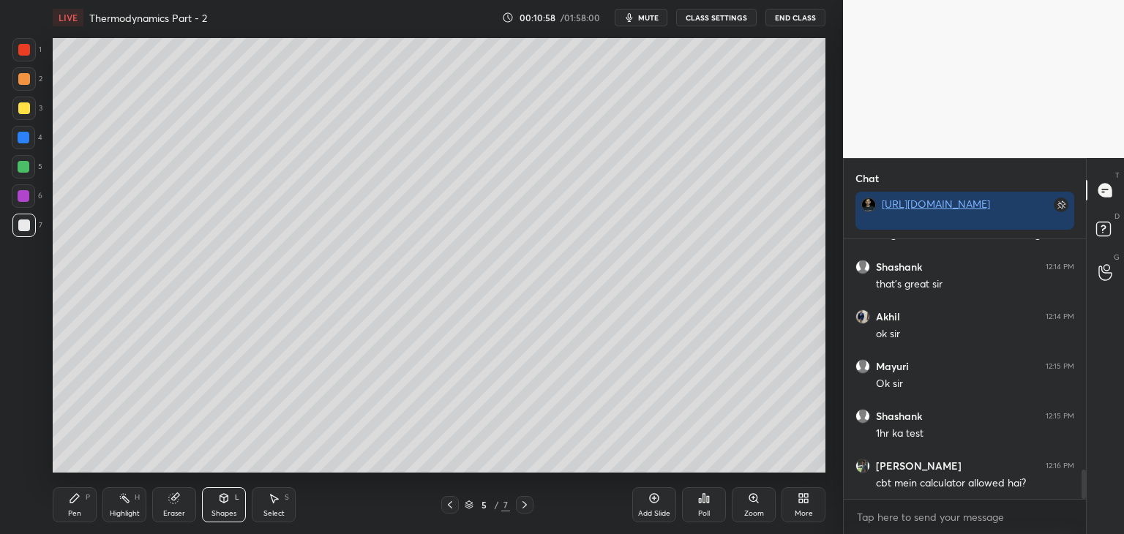
scroll to position [2094, 0]
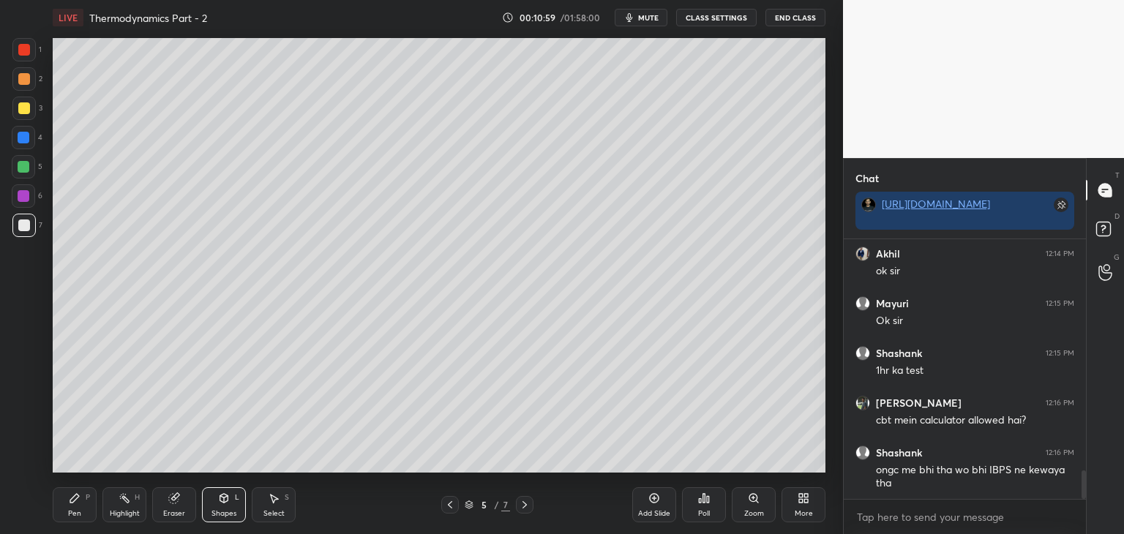
click at [217, 504] on div "Shapes L" at bounding box center [224, 504] width 44 height 35
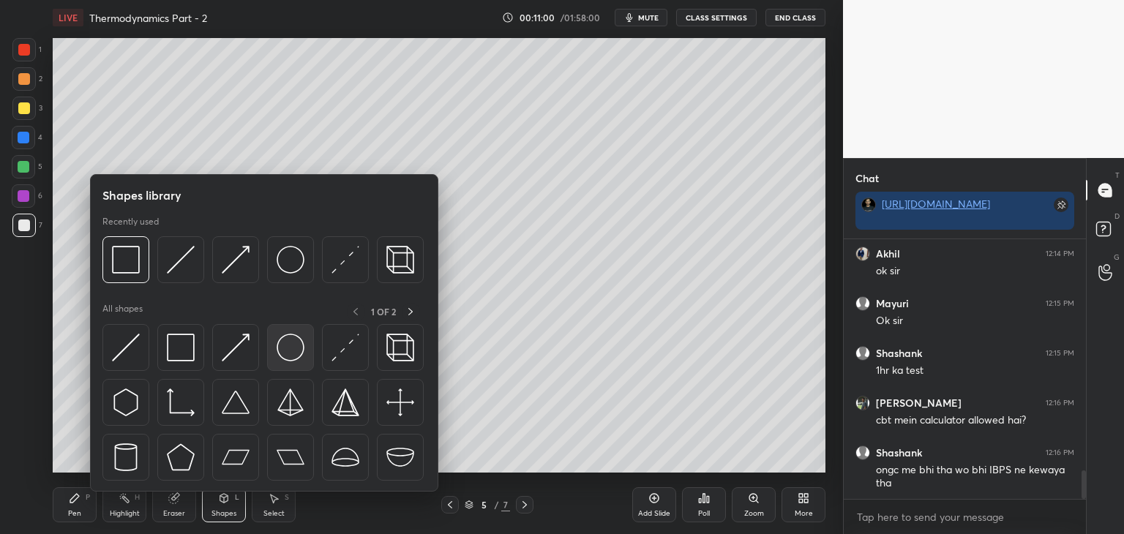
click at [284, 353] on img at bounding box center [291, 348] width 28 height 28
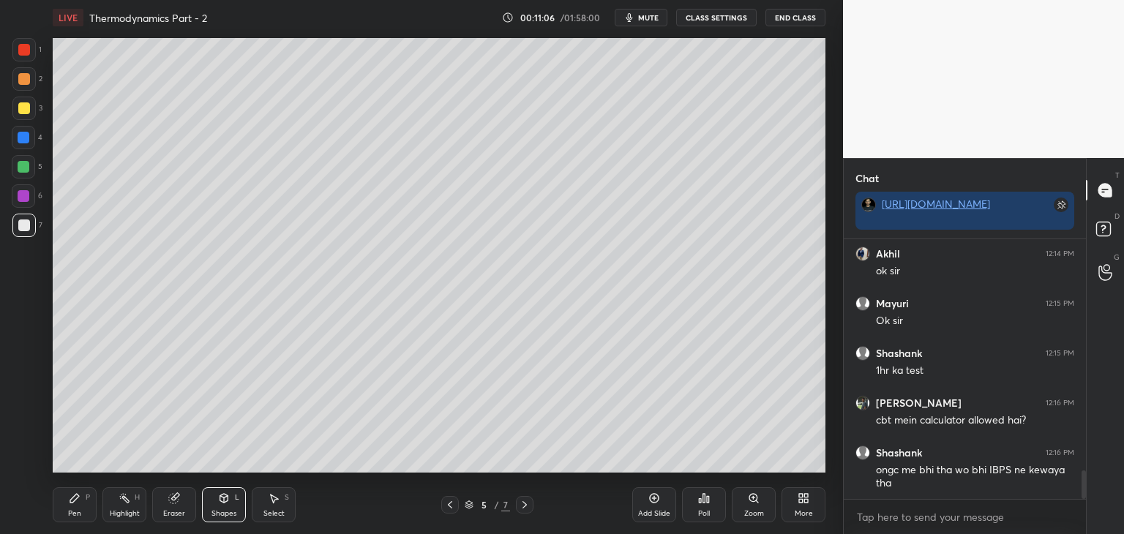
click at [74, 511] on div "Pen" at bounding box center [74, 513] width 13 height 7
click at [170, 513] on div "Eraser" at bounding box center [174, 513] width 22 height 7
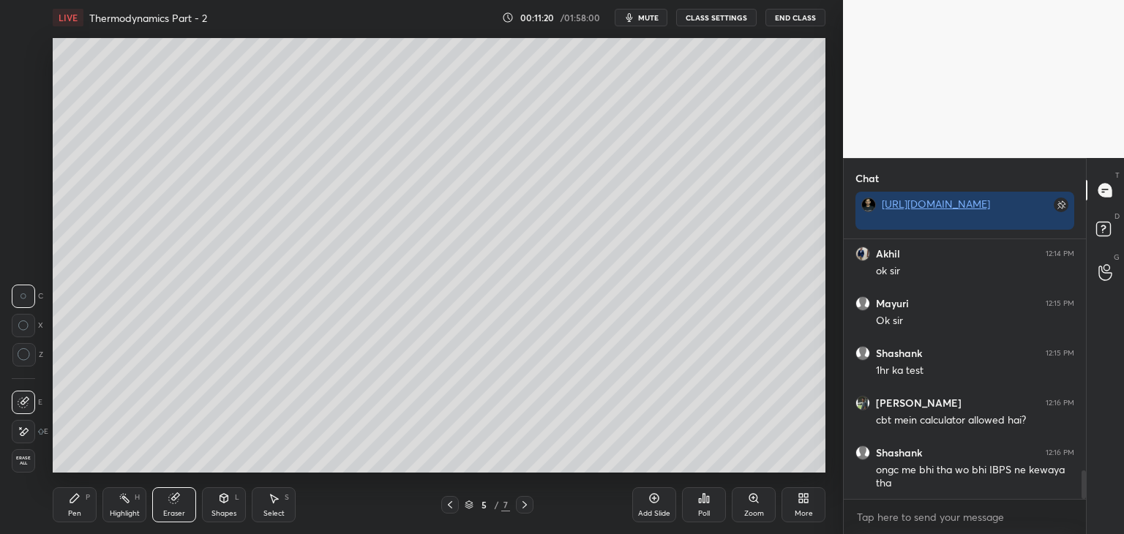
click at [69, 515] on div "Pen" at bounding box center [74, 513] width 13 height 7
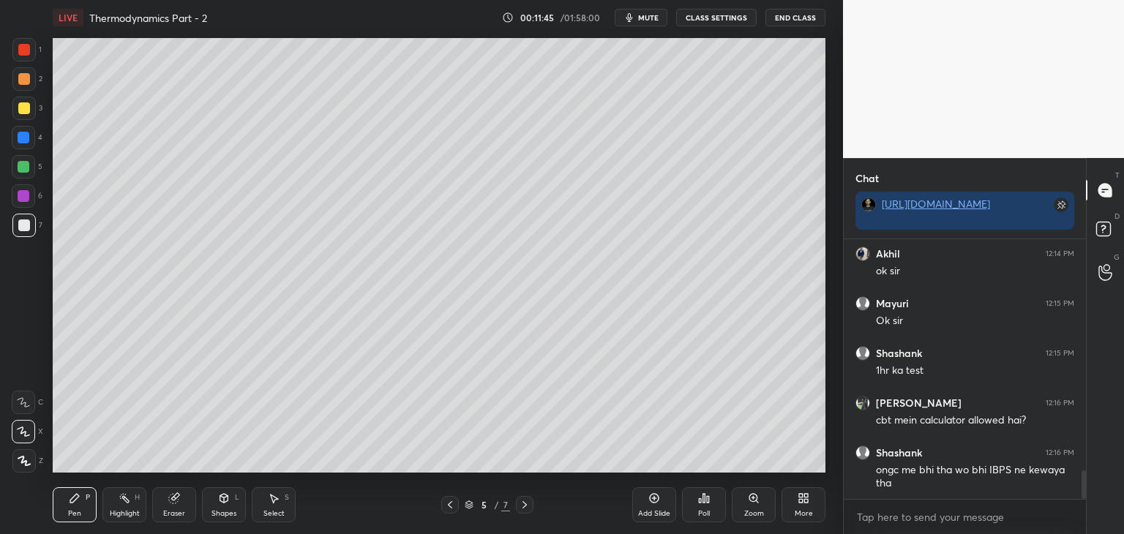
scroll to position [2157, 0]
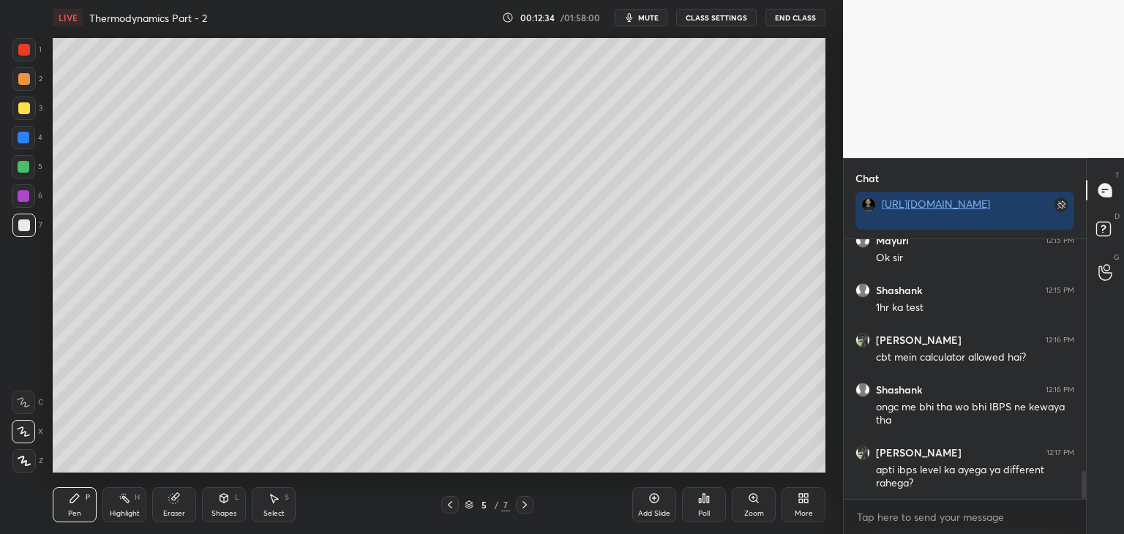
click at [228, 513] on div "Shapes" at bounding box center [223, 513] width 25 height 7
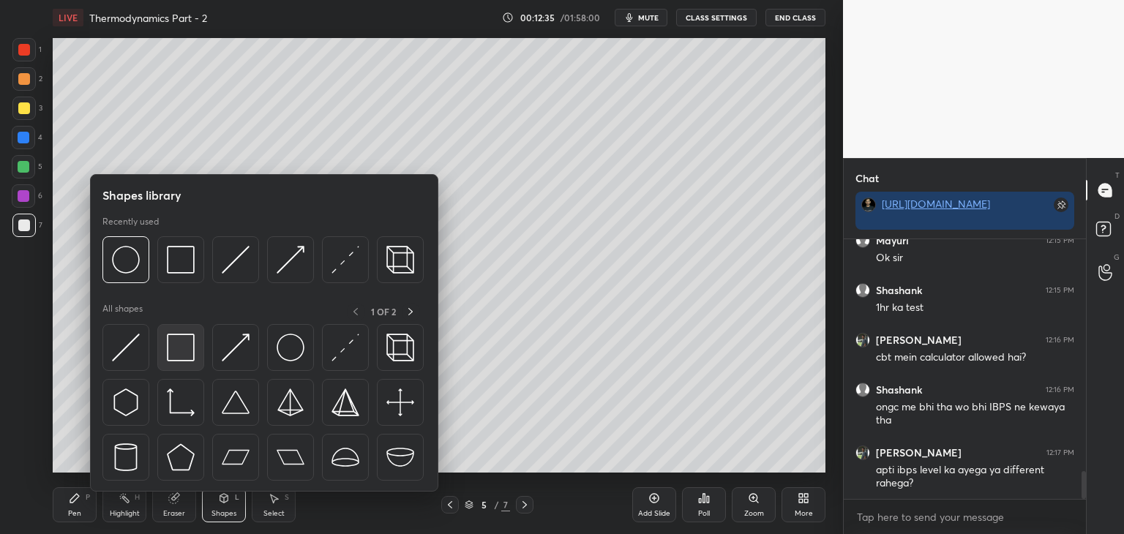
click at [171, 348] on img at bounding box center [181, 348] width 28 height 28
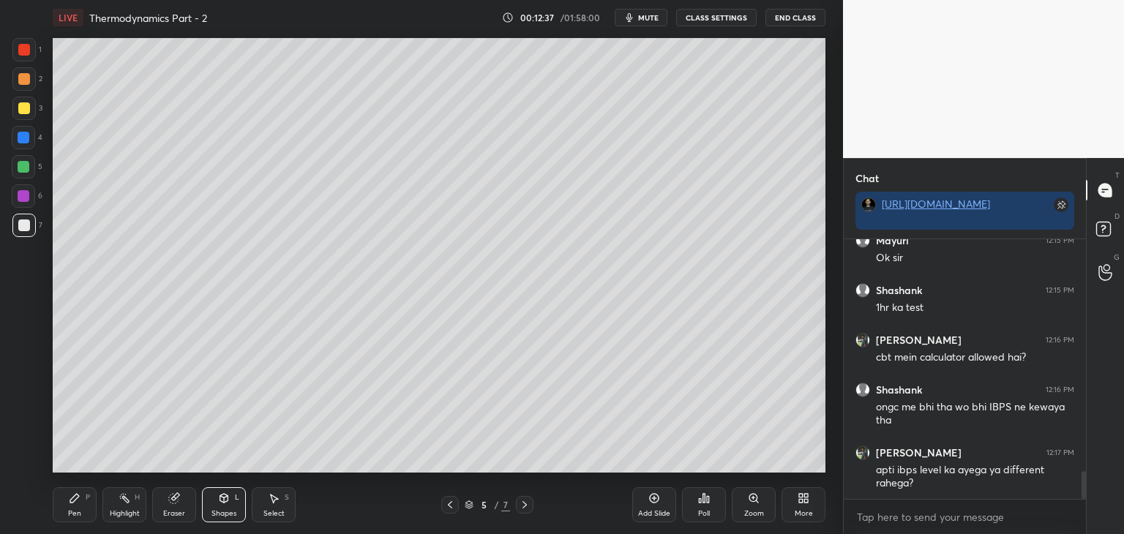
click at [67, 504] on div "Pen P" at bounding box center [75, 504] width 44 height 35
click at [176, 501] on icon at bounding box center [174, 499] width 10 height 10
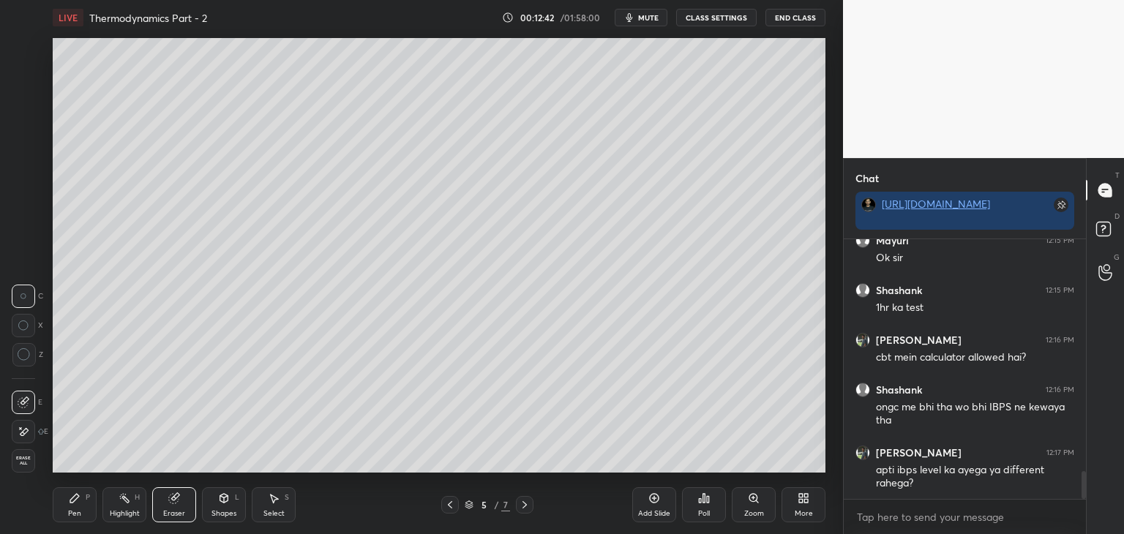
click at [66, 514] on div "Pen P" at bounding box center [75, 504] width 44 height 35
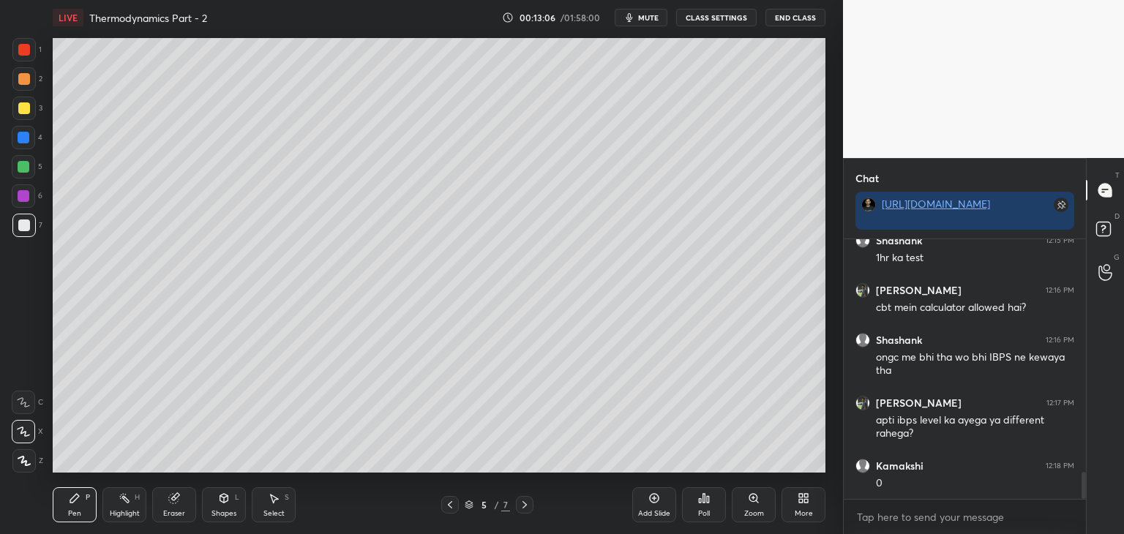
scroll to position [2256, 0]
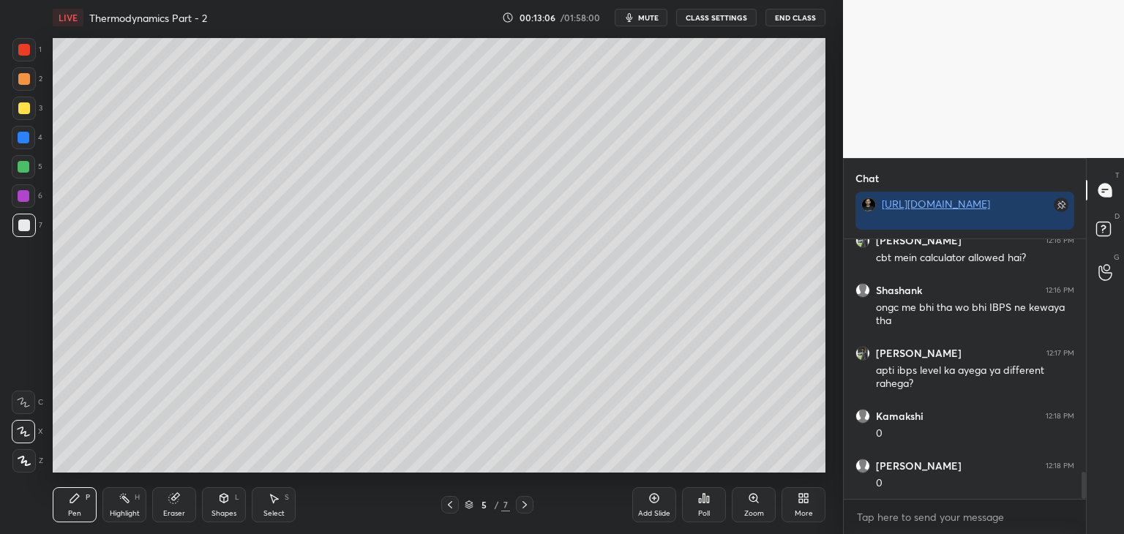
click at [209, 515] on div "Shapes L" at bounding box center [224, 504] width 44 height 35
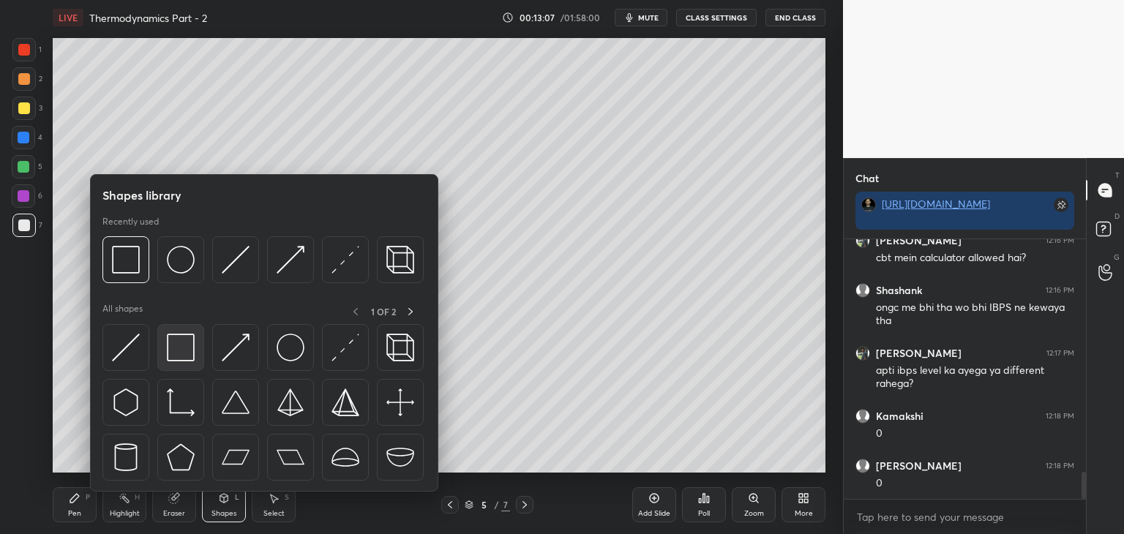
click at [176, 359] on img at bounding box center [181, 348] width 28 height 28
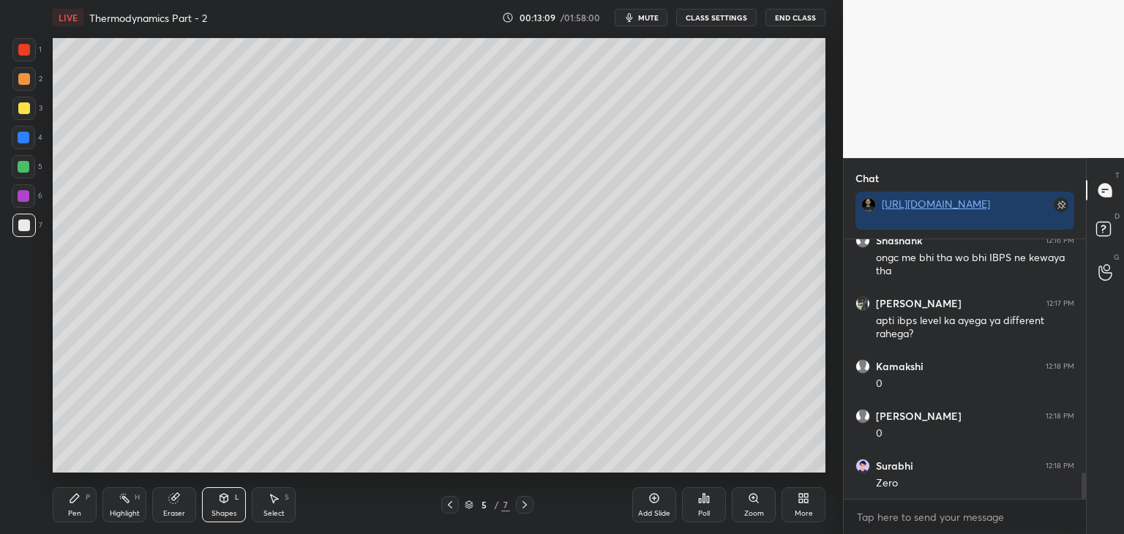
scroll to position [2356, 0]
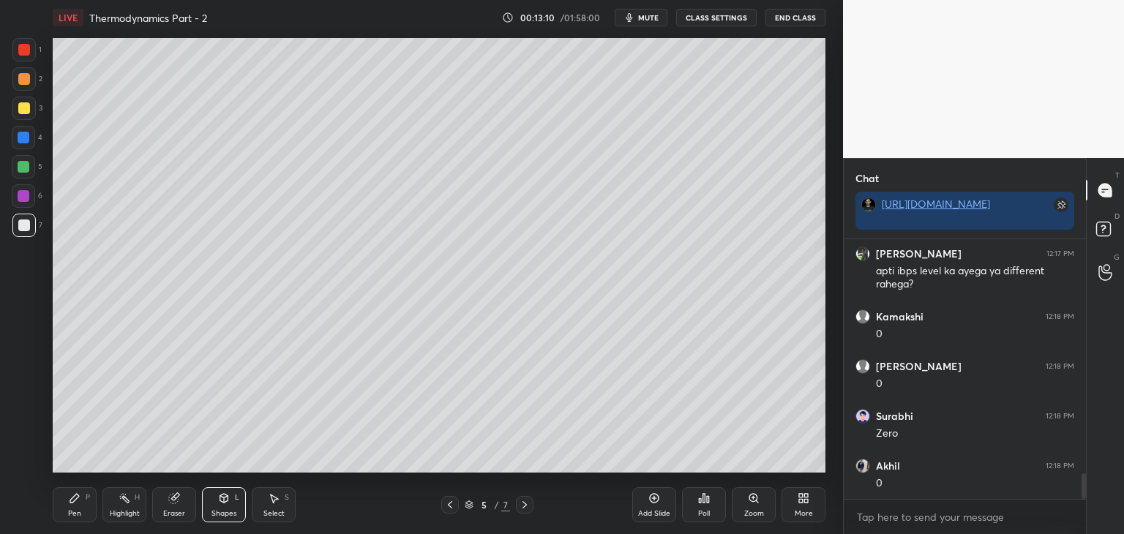
click at [76, 516] on div "Pen" at bounding box center [74, 513] width 13 height 7
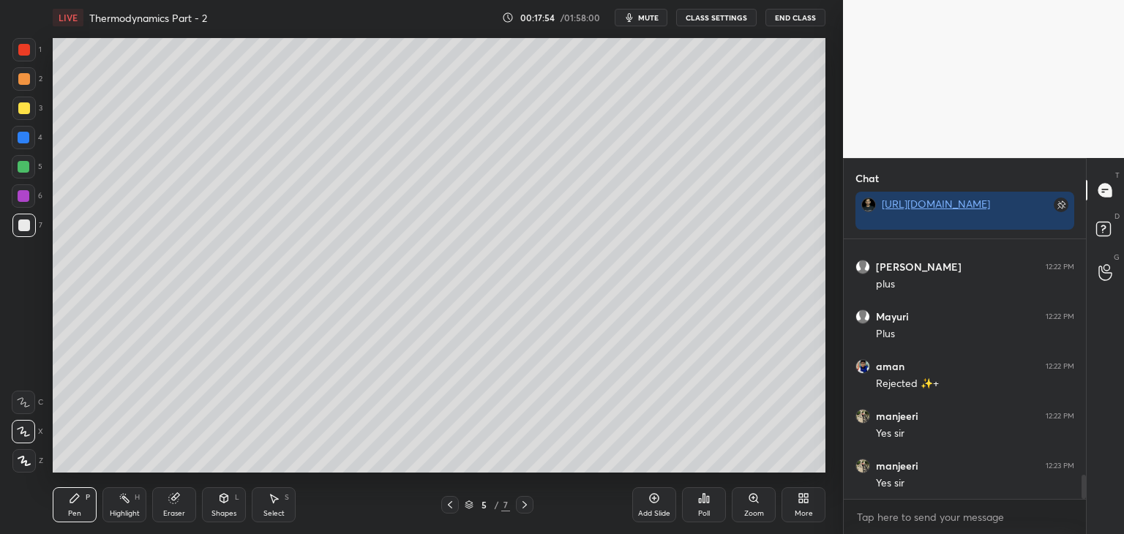
scroll to position [2604, 0]
click at [658, 499] on icon at bounding box center [654, 498] width 12 height 12
click at [26, 113] on div at bounding box center [24, 108] width 12 height 12
click at [228, 516] on div "Shapes" at bounding box center [223, 513] width 25 height 7
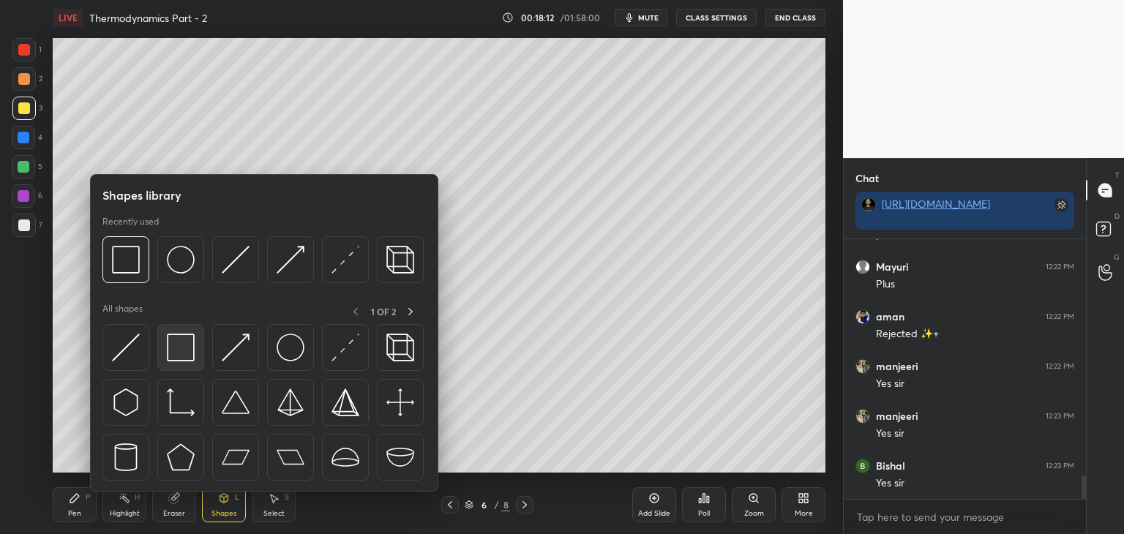
click at [173, 355] on img at bounding box center [181, 348] width 28 height 28
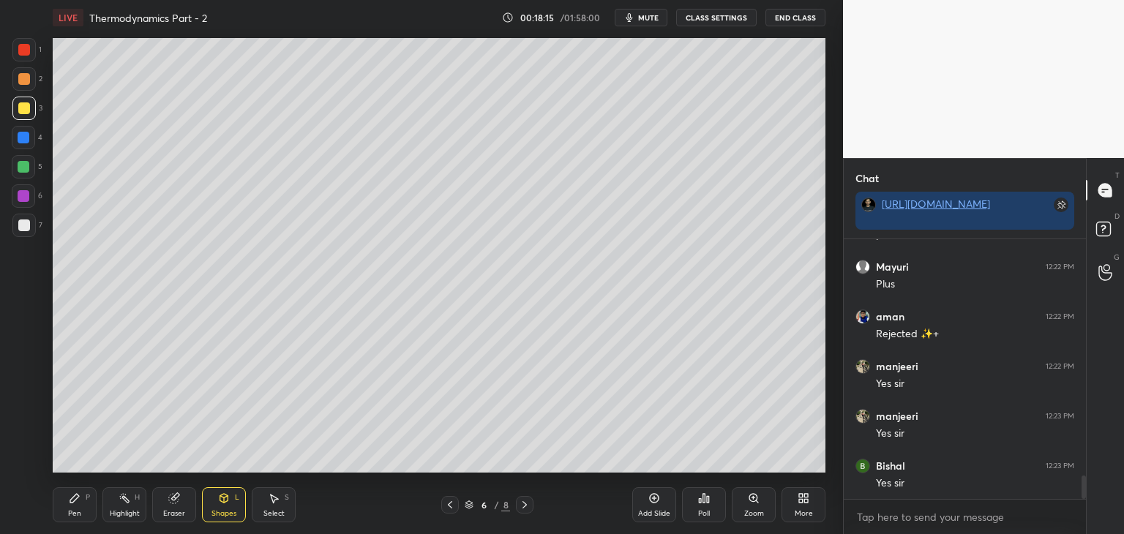
click at [78, 510] on div "Pen" at bounding box center [74, 513] width 13 height 7
click at [217, 512] on div "Shapes" at bounding box center [223, 513] width 25 height 7
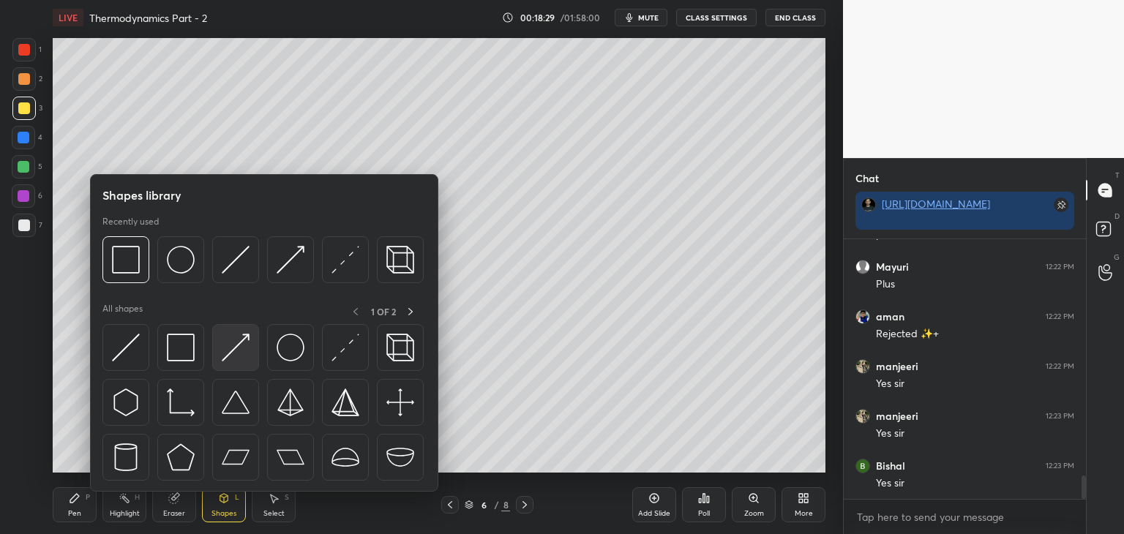
click at [230, 357] on img at bounding box center [236, 348] width 28 height 28
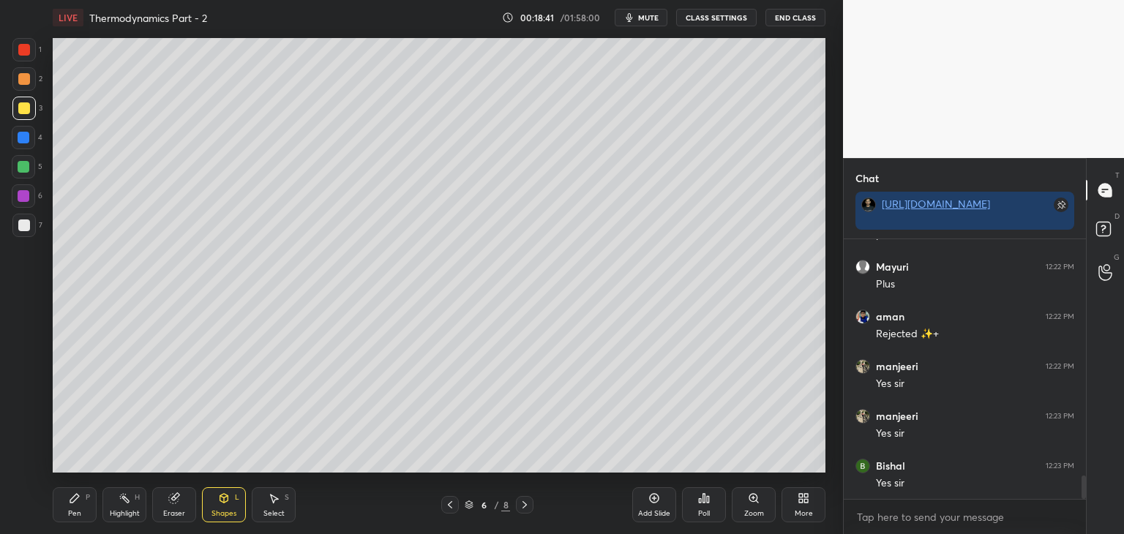
click at [175, 507] on div "Eraser" at bounding box center [174, 504] width 44 height 35
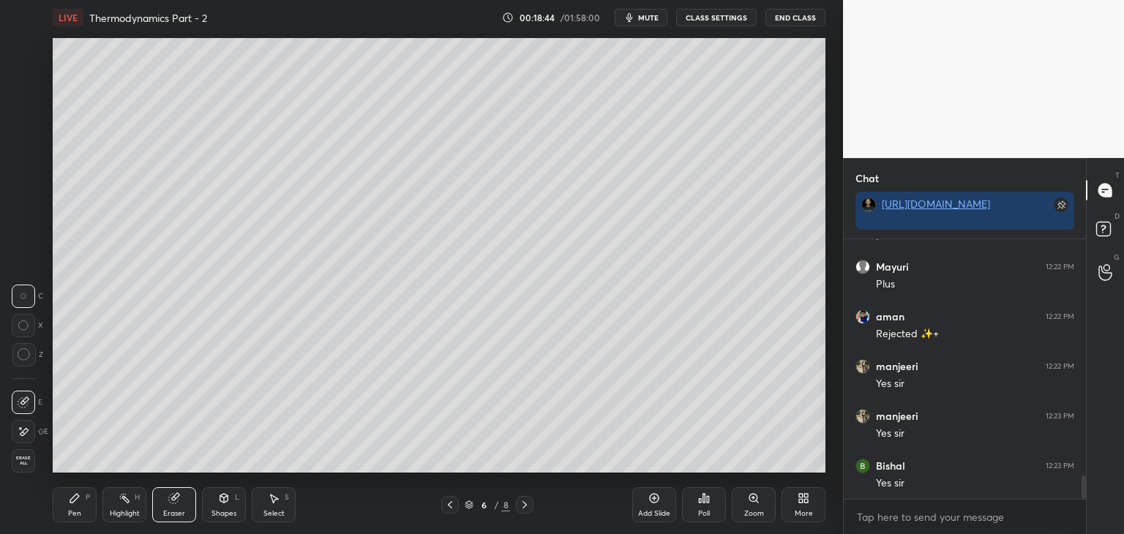
click at [23, 429] on icon at bounding box center [24, 431] width 8 height 7
click at [82, 508] on div "Pen P" at bounding box center [75, 504] width 44 height 35
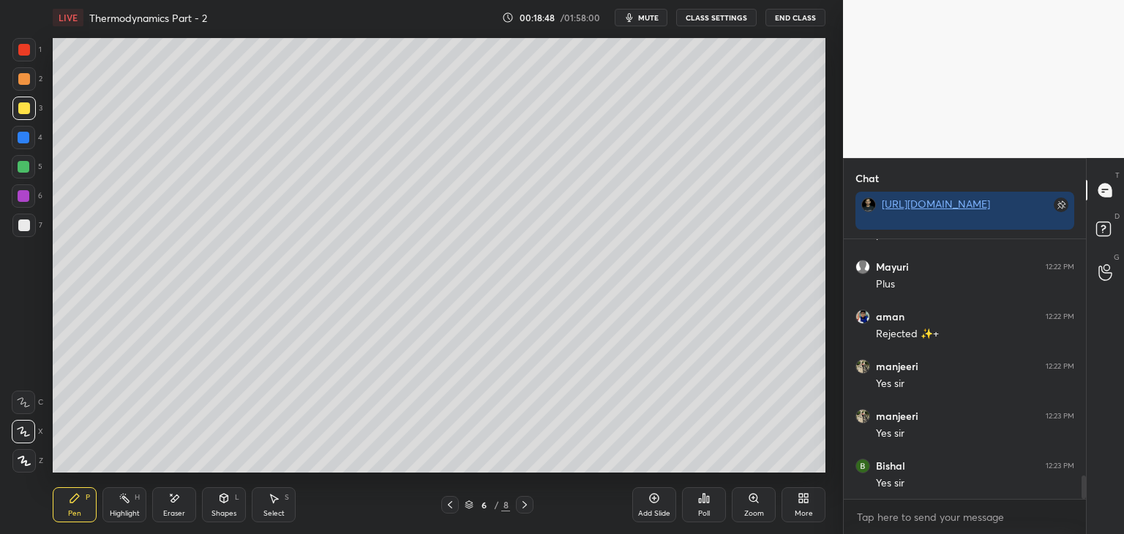
click at [23, 227] on div at bounding box center [24, 225] width 12 height 12
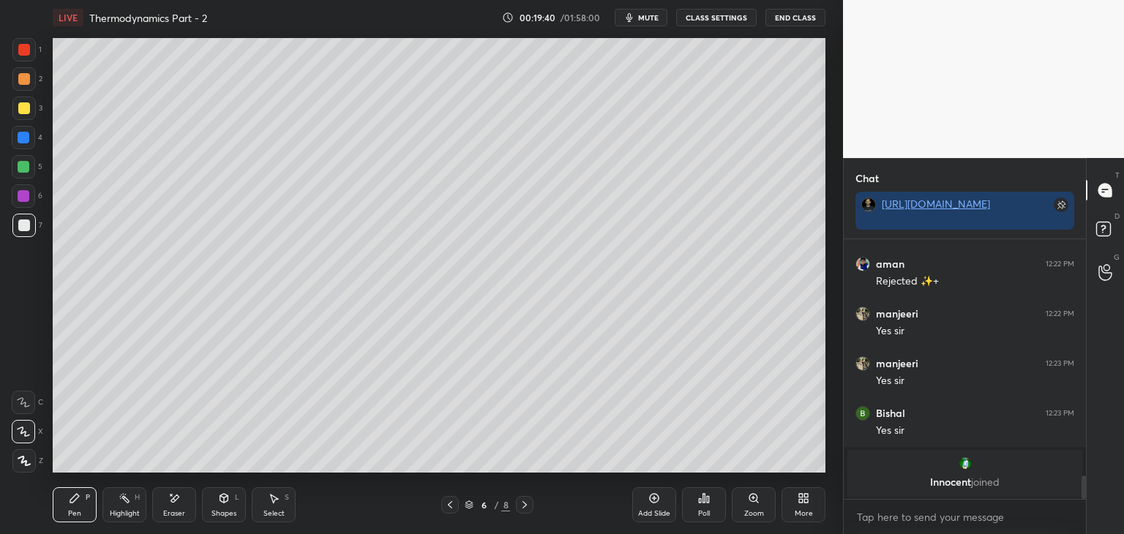
click at [19, 113] on div at bounding box center [24, 108] width 12 height 12
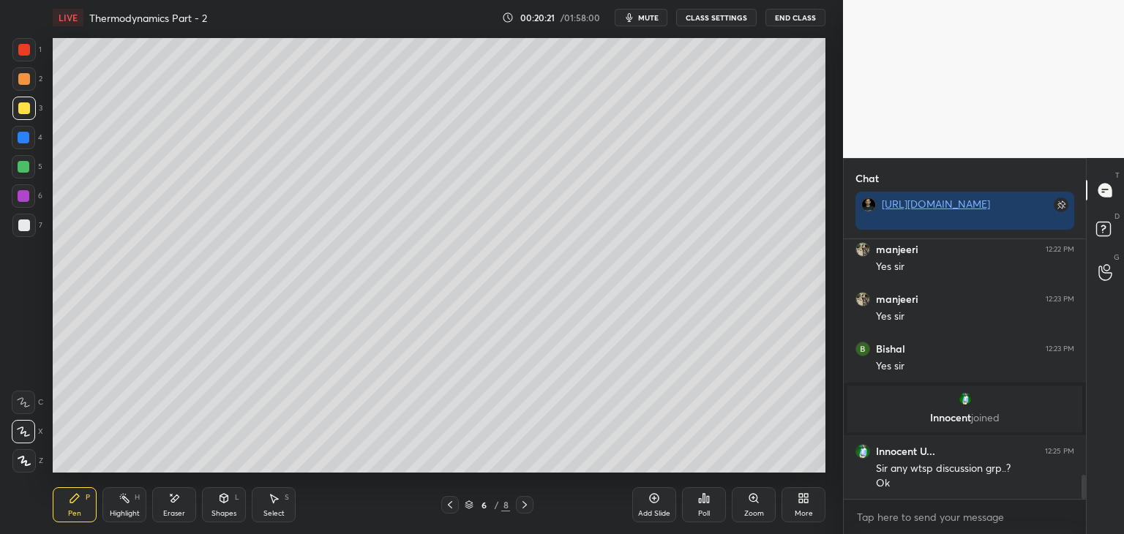
scroll to position [2550, 0]
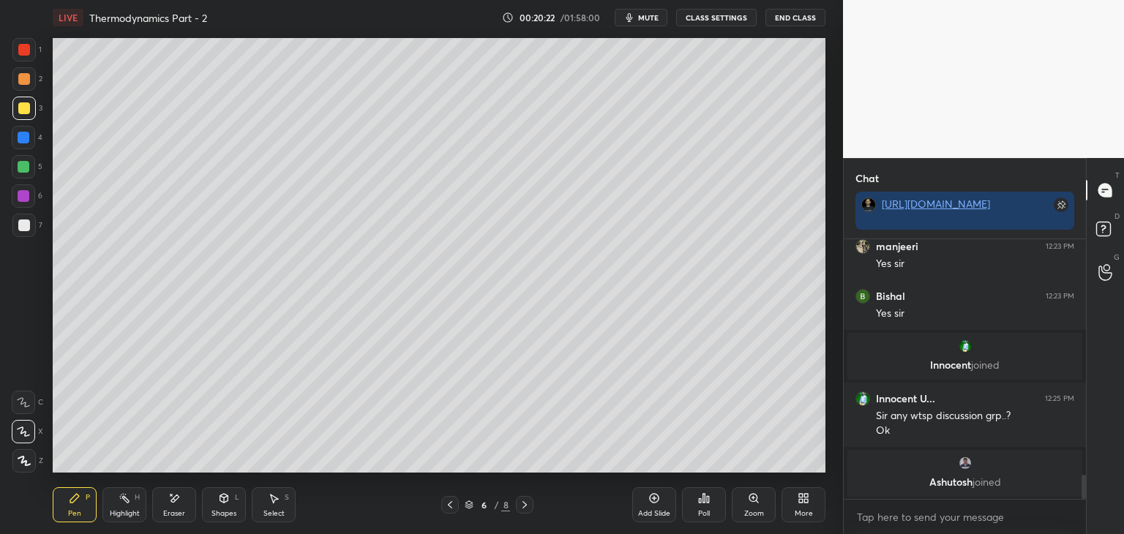
click at [216, 512] on div "Shapes" at bounding box center [223, 513] width 25 height 7
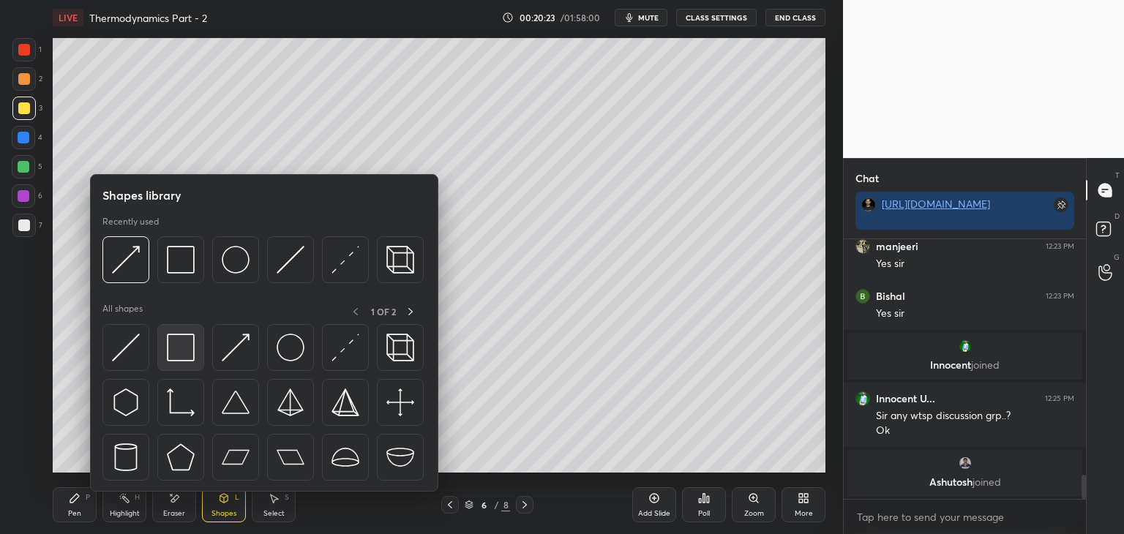
click at [178, 363] on div at bounding box center [180, 347] width 47 height 47
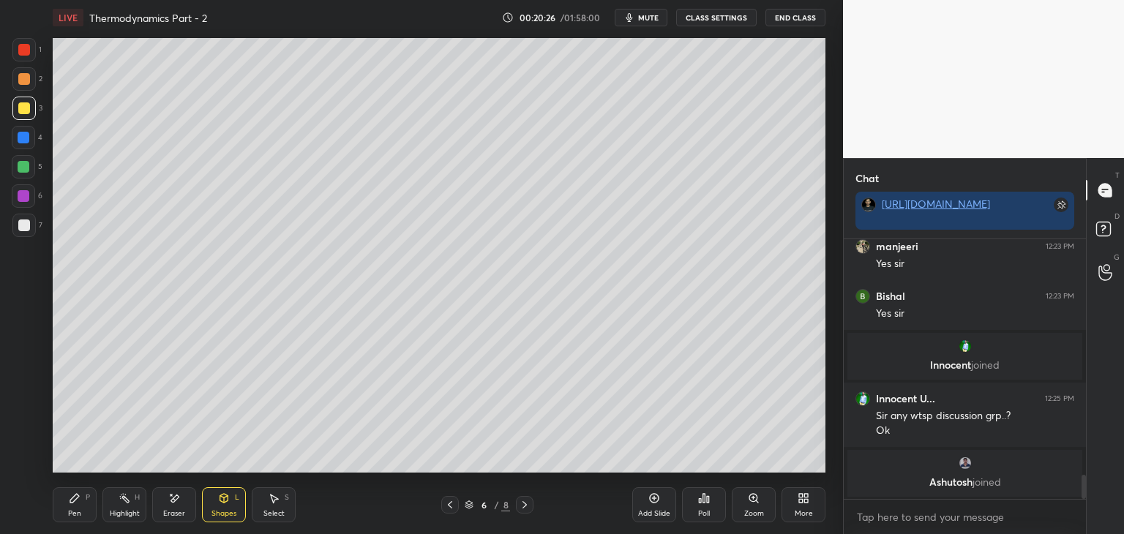
click at [71, 516] on div "Pen" at bounding box center [74, 513] width 13 height 7
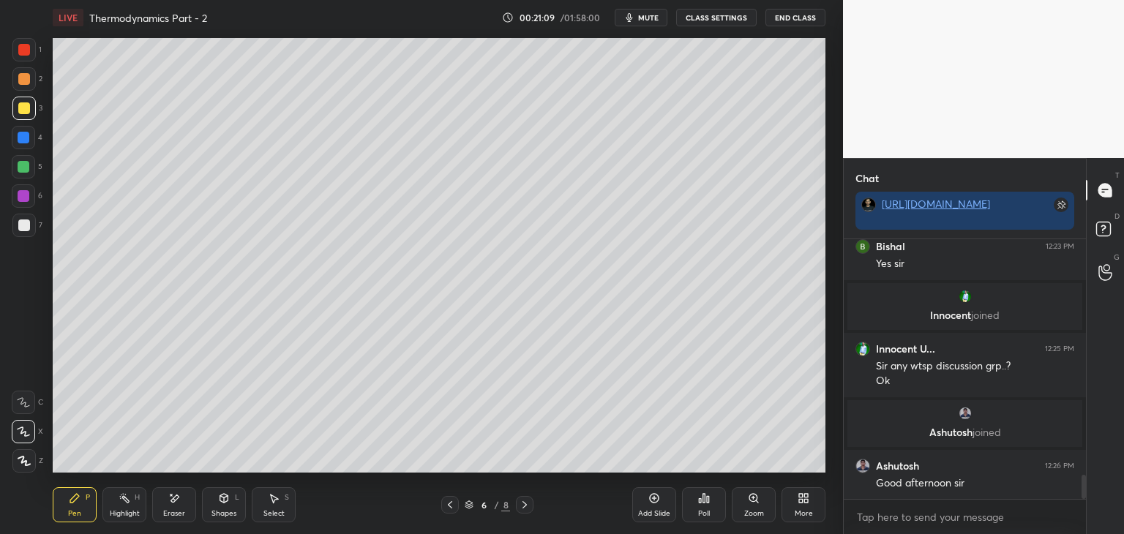
click at [217, 513] on div "Shapes" at bounding box center [223, 513] width 25 height 7
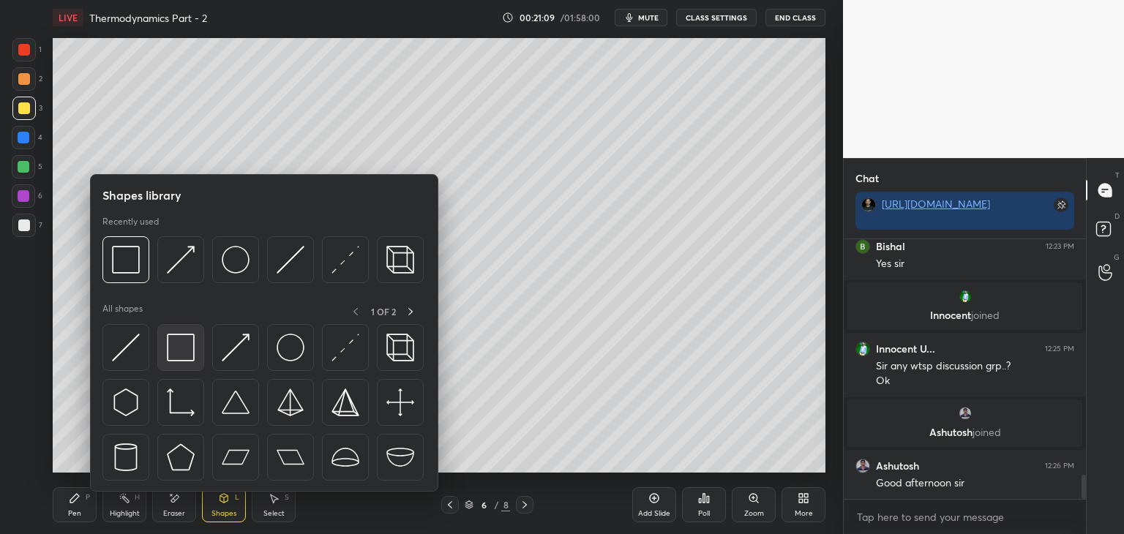
click at [168, 355] on img at bounding box center [181, 348] width 28 height 28
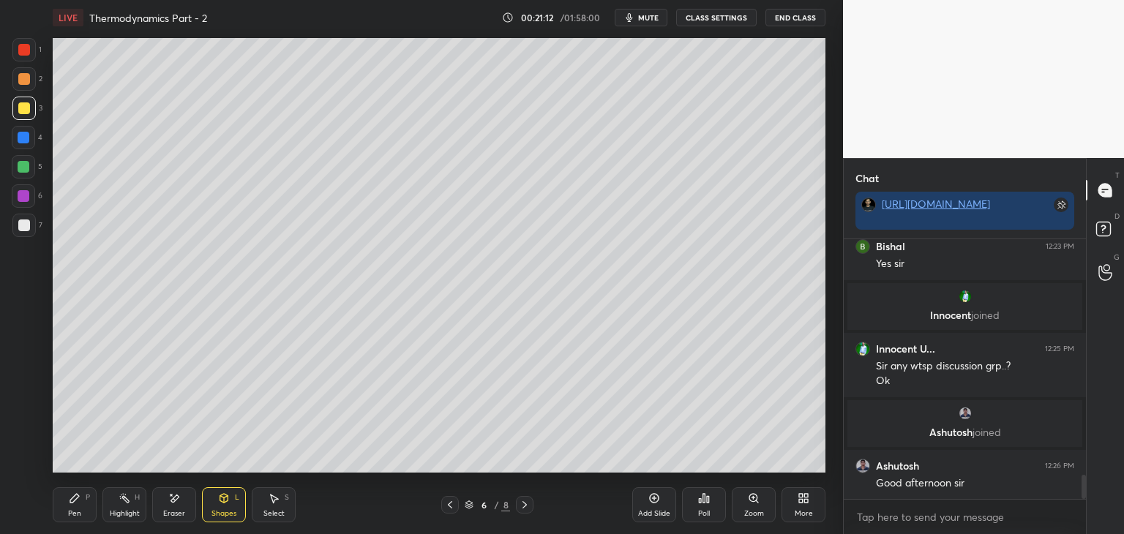
click at [83, 507] on div "Pen P" at bounding box center [75, 504] width 44 height 35
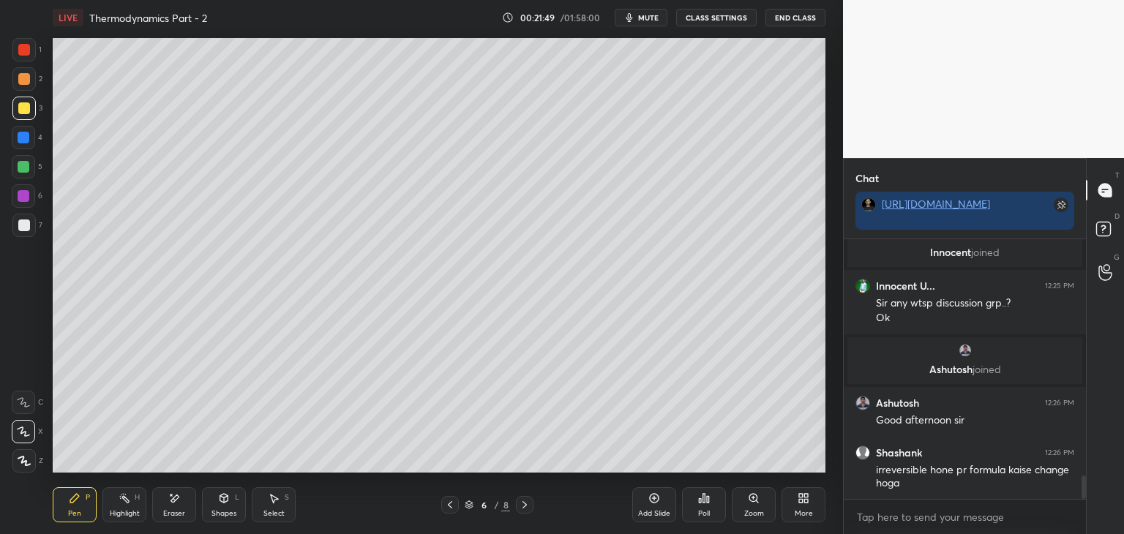
click at [21, 200] on div at bounding box center [24, 196] width 12 height 12
click at [25, 228] on div at bounding box center [24, 225] width 12 height 12
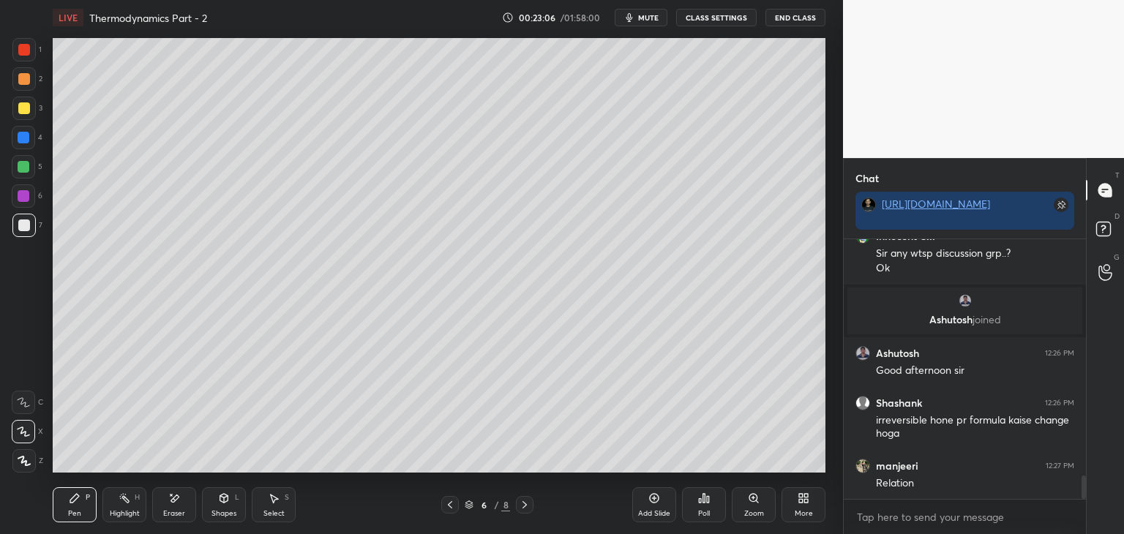
scroll to position [2710, 0]
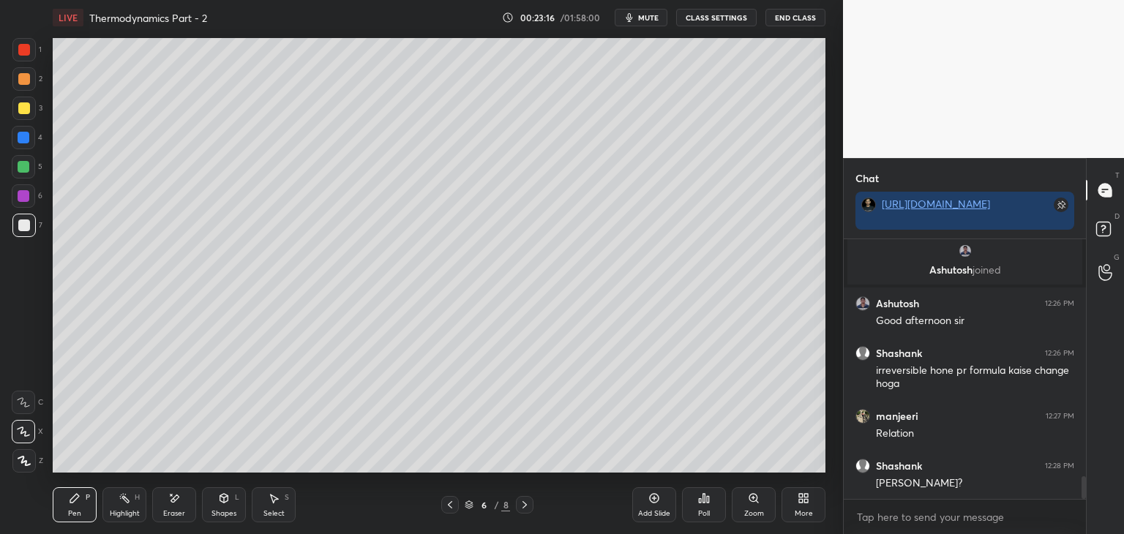
click at [22, 113] on div at bounding box center [24, 108] width 12 height 12
click at [22, 83] on div at bounding box center [24, 79] width 12 height 12
click at [25, 53] on div at bounding box center [24, 50] width 12 height 12
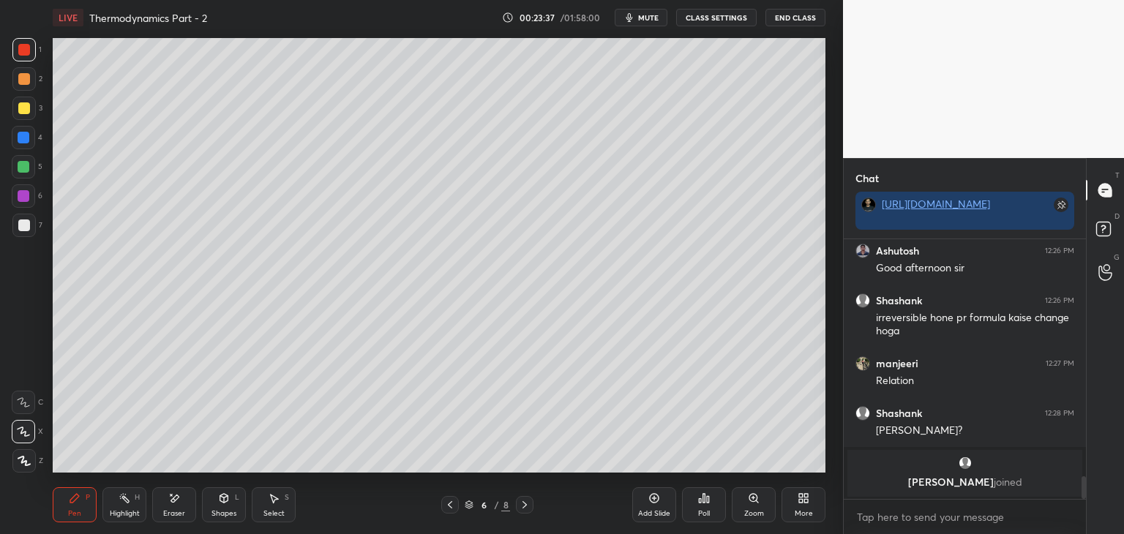
click at [653, 499] on icon at bounding box center [654, 498] width 12 height 12
click at [23, 80] on div at bounding box center [24, 79] width 12 height 12
click at [448, 507] on icon at bounding box center [450, 505] width 12 height 12
click at [525, 505] on icon at bounding box center [525, 505] width 12 height 12
click at [26, 228] on div at bounding box center [24, 225] width 12 height 12
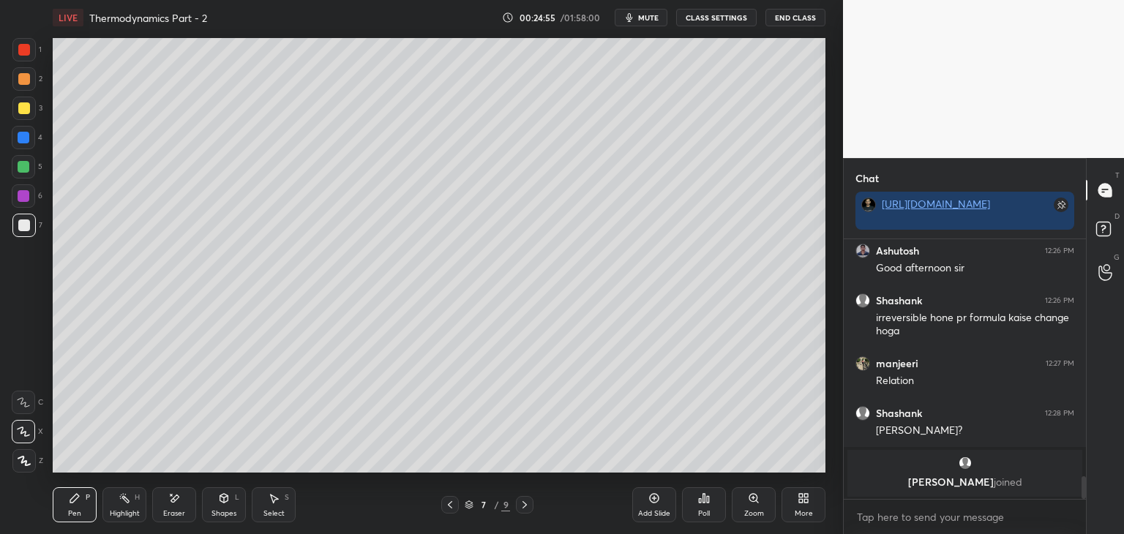
click at [456, 504] on div at bounding box center [450, 505] width 18 height 18
click at [525, 504] on icon at bounding box center [525, 505] width 12 height 12
click at [183, 516] on div "Eraser" at bounding box center [174, 513] width 22 height 7
click at [81, 501] on div "Pen P" at bounding box center [75, 504] width 44 height 35
click at [219, 514] on div "Shapes" at bounding box center [223, 513] width 25 height 7
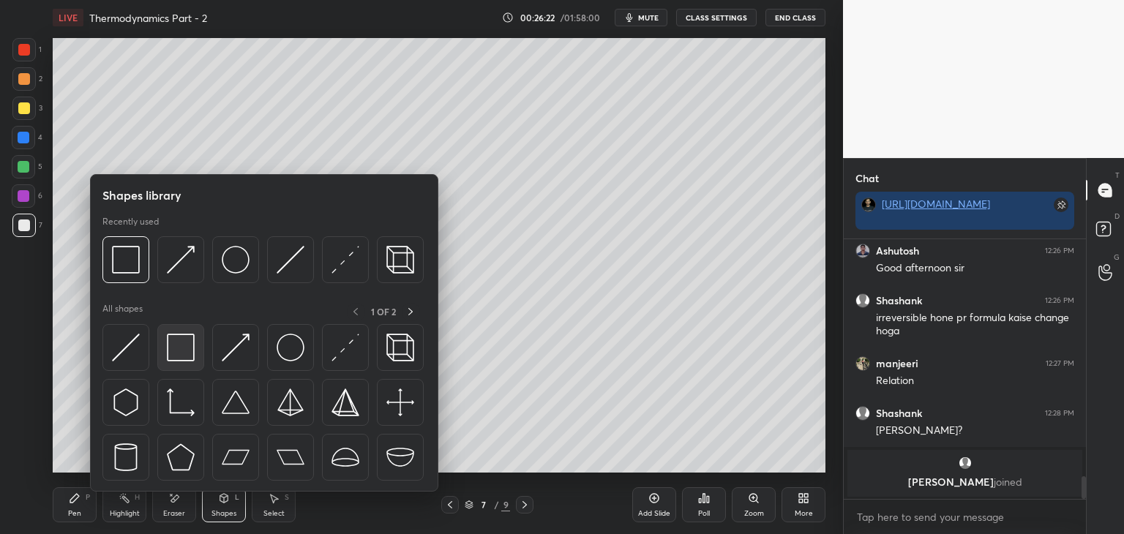
click at [180, 349] on img at bounding box center [181, 348] width 28 height 28
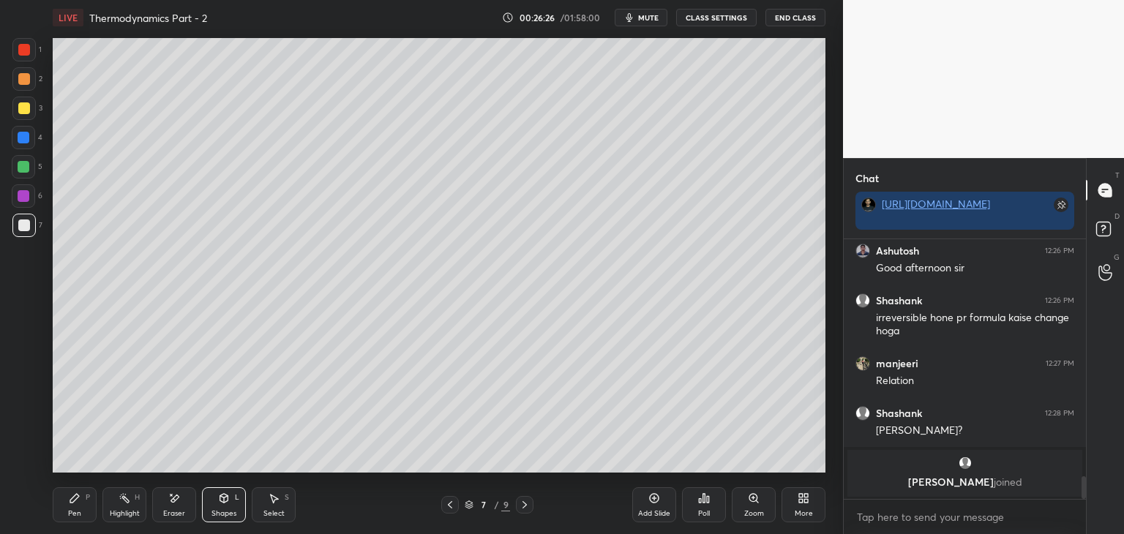
click at [222, 512] on div "Shapes" at bounding box center [223, 513] width 25 height 7
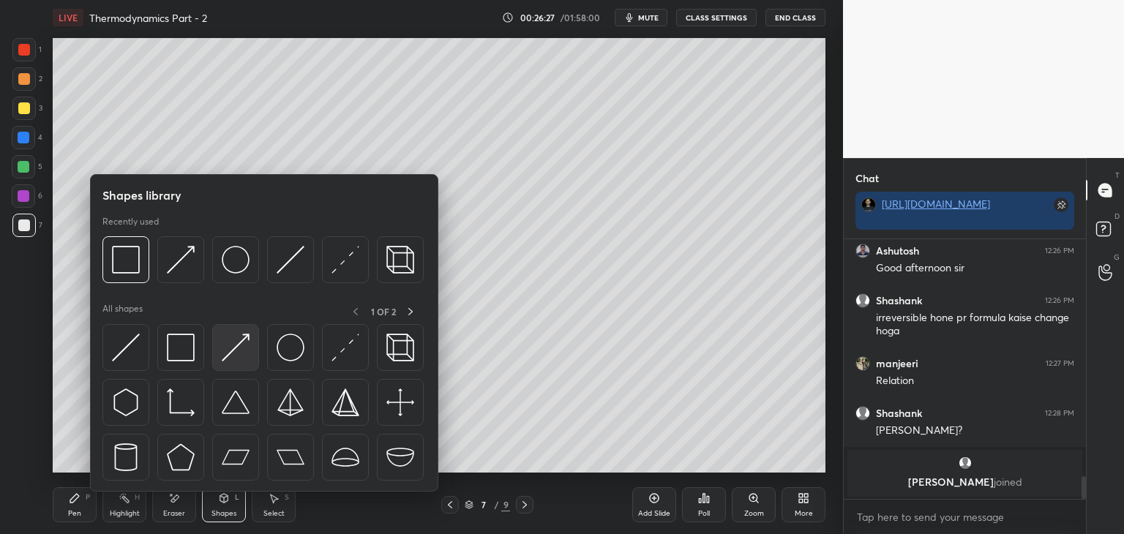
click at [231, 358] on img at bounding box center [236, 348] width 28 height 28
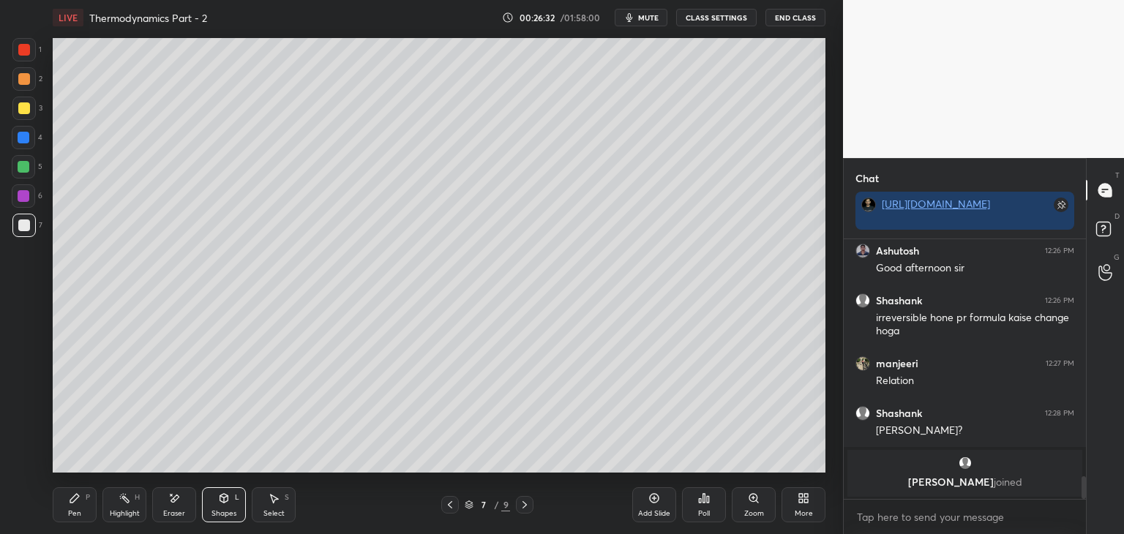
click at [79, 513] on div "Pen" at bounding box center [74, 513] width 13 height 7
click at [222, 510] on div "Shapes" at bounding box center [223, 513] width 25 height 7
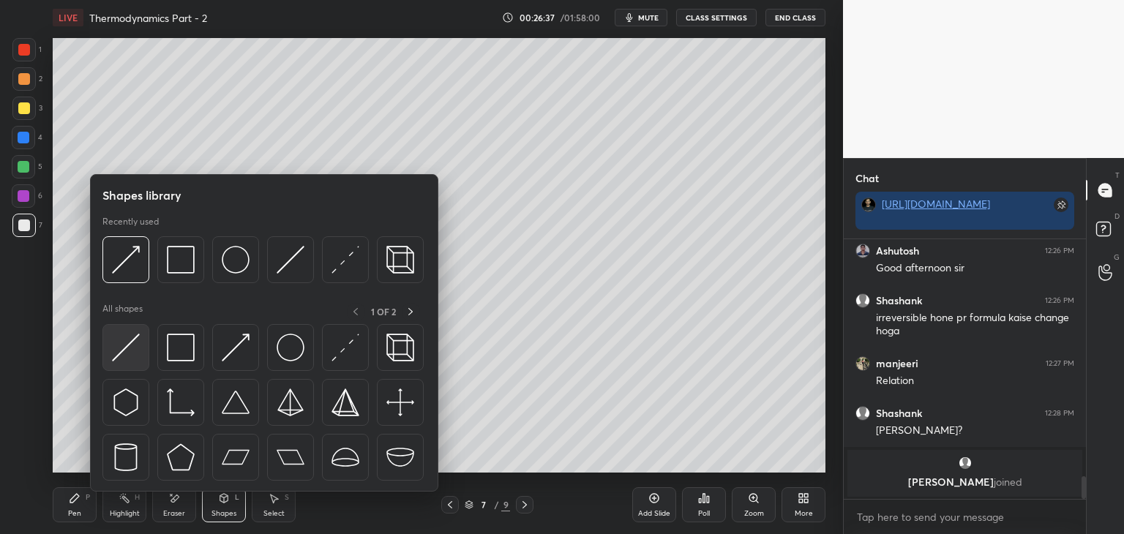
click at [120, 362] on div at bounding box center [125, 347] width 47 height 47
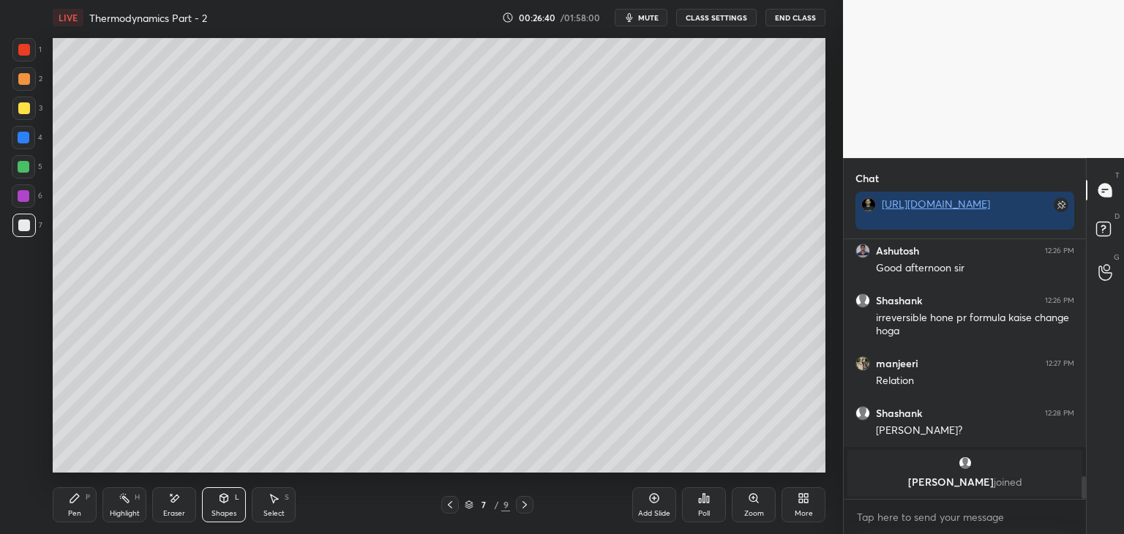
click at [82, 513] on div "Pen P" at bounding box center [75, 504] width 44 height 35
click at [220, 517] on div "Shapes" at bounding box center [223, 513] width 25 height 7
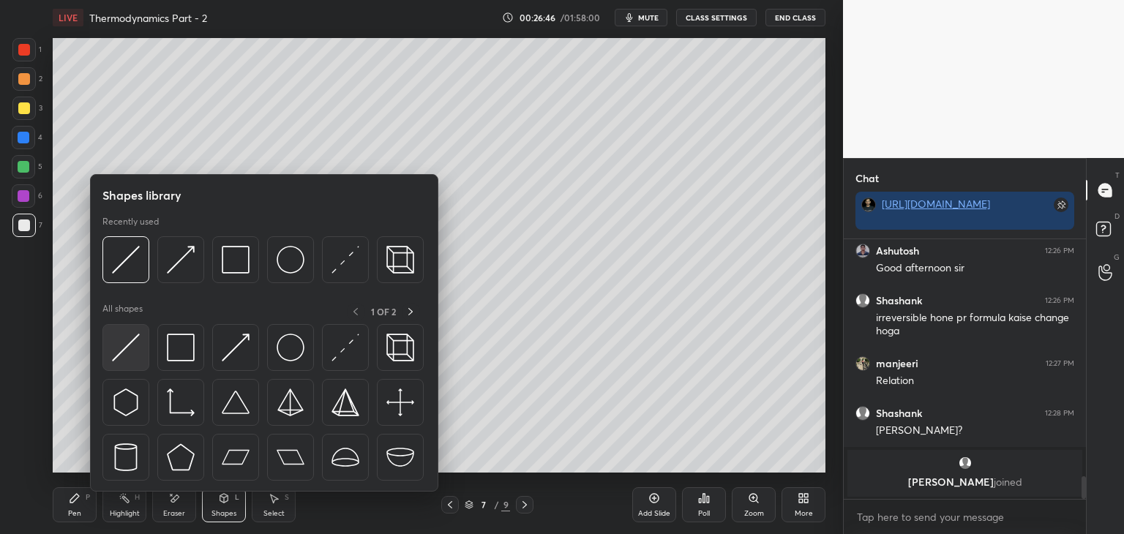
click at [120, 360] on img at bounding box center [126, 348] width 28 height 28
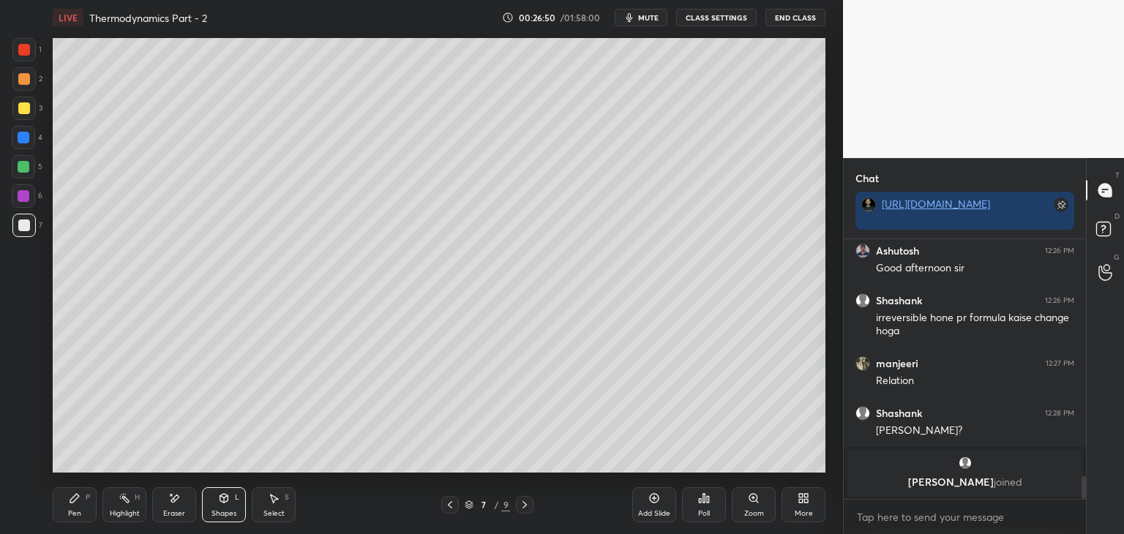
click at [225, 513] on div "Shapes" at bounding box center [223, 513] width 25 height 7
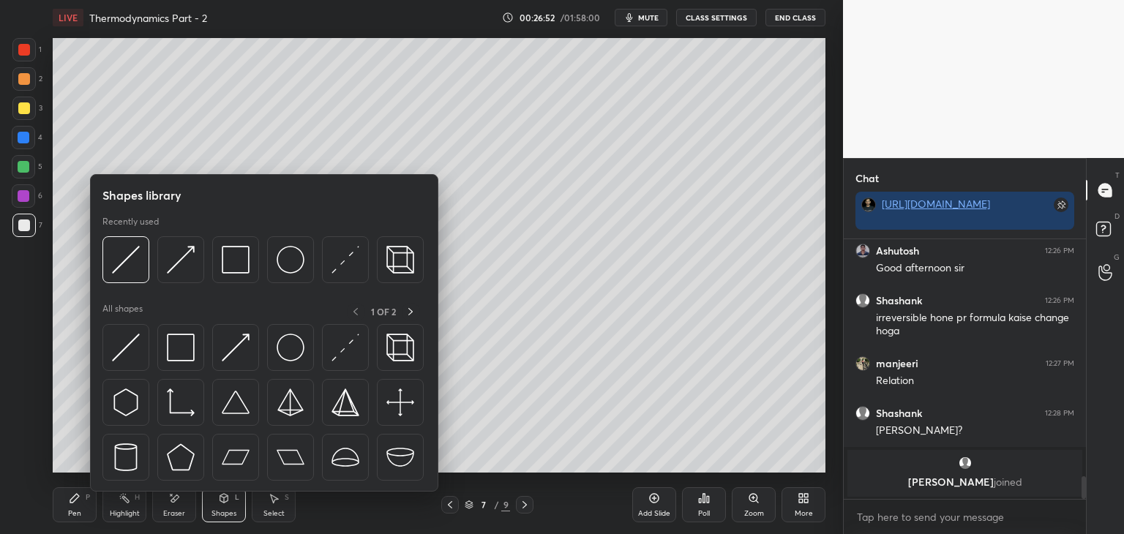
click at [23, 115] on div at bounding box center [23, 108] width 23 height 23
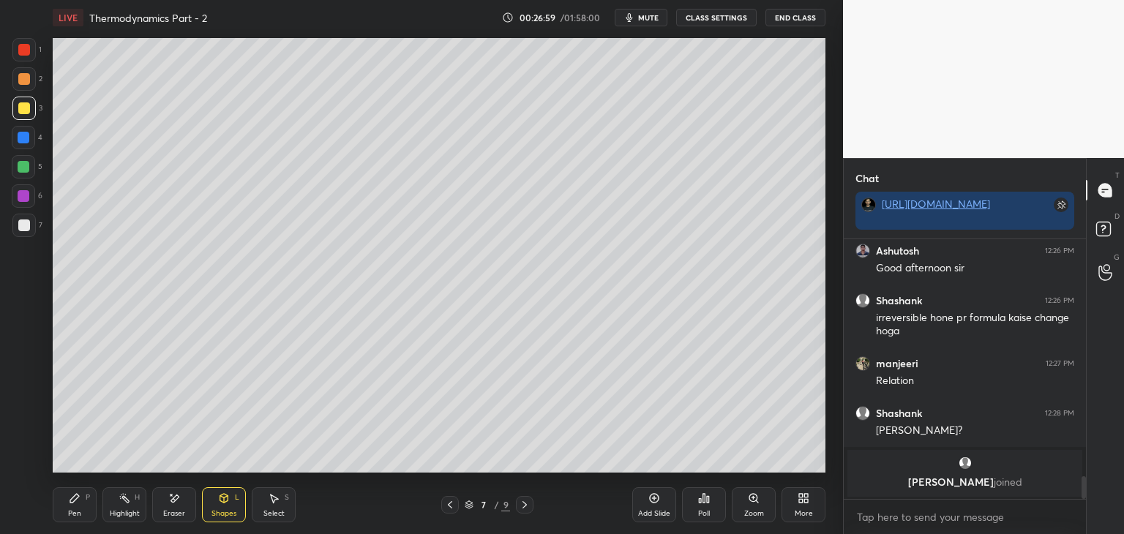
click at [73, 517] on div "Pen" at bounding box center [74, 513] width 13 height 7
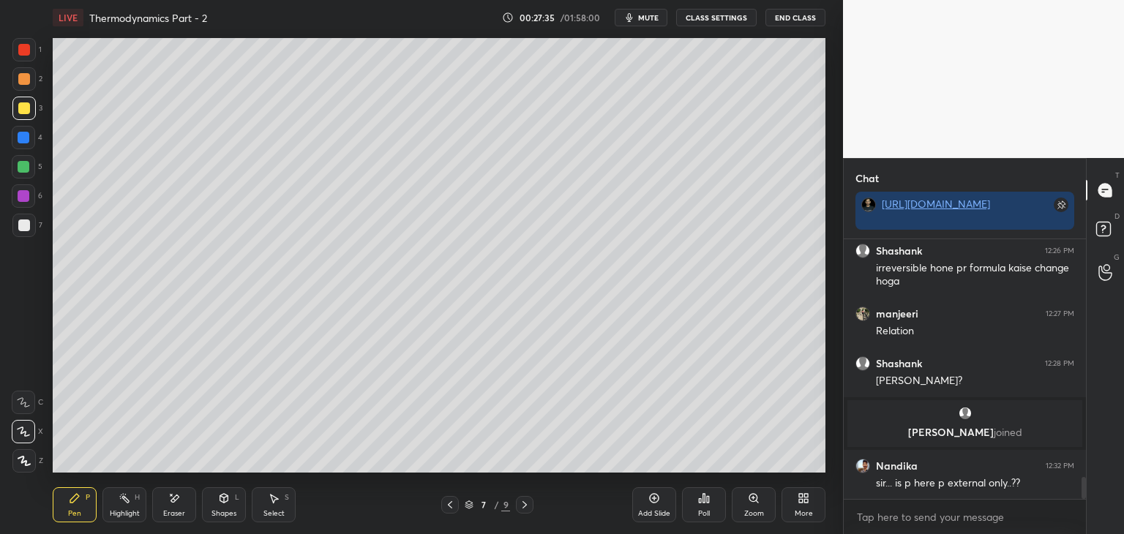
scroll to position [2806, 0]
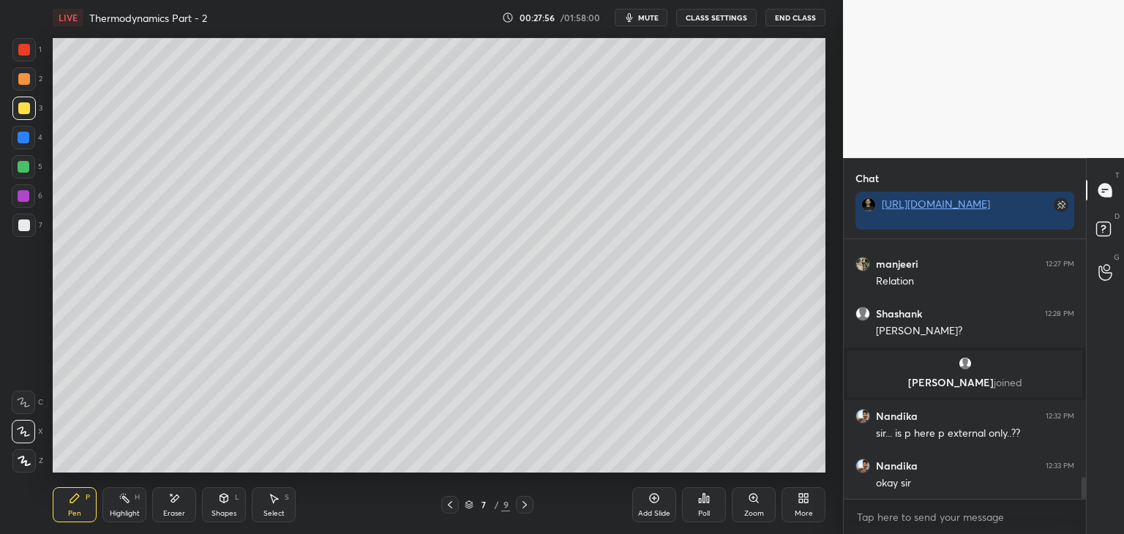
click at [178, 507] on div "Eraser" at bounding box center [174, 504] width 44 height 35
click at [81, 510] on div "Pen P" at bounding box center [75, 504] width 44 height 35
click at [28, 225] on div at bounding box center [24, 225] width 12 height 12
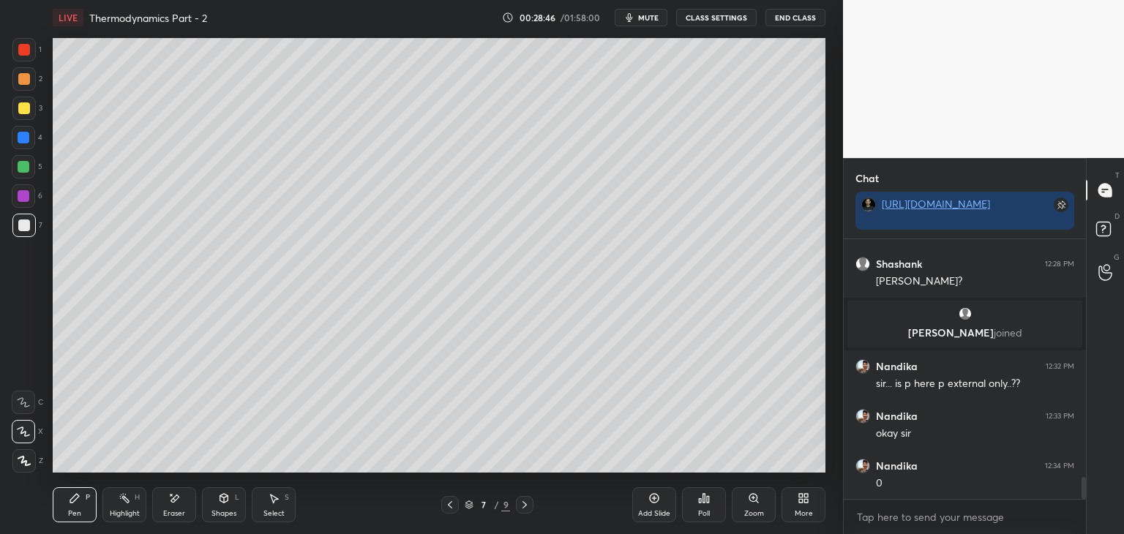
click at [226, 514] on div "Shapes" at bounding box center [223, 513] width 25 height 7
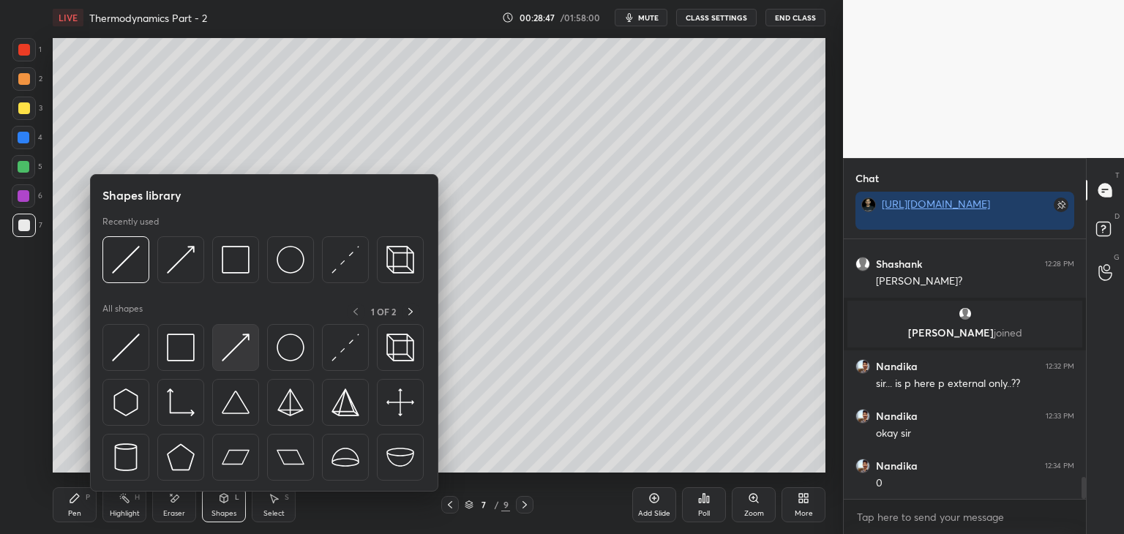
click at [228, 363] on div at bounding box center [235, 347] width 47 height 47
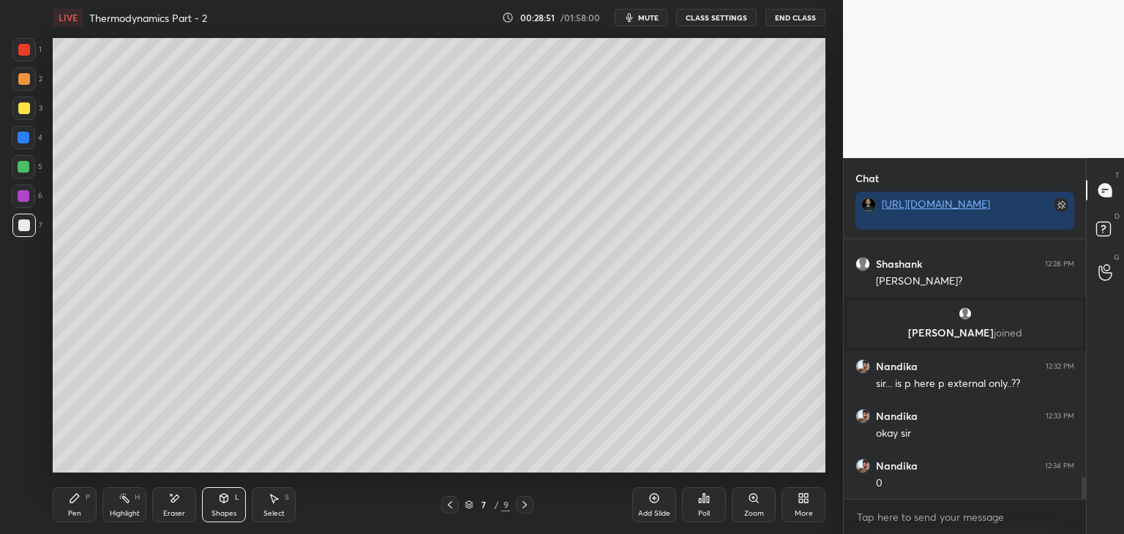
click at [73, 510] on div "Pen" at bounding box center [74, 513] width 13 height 7
click at [650, 497] on icon at bounding box center [655, 499] width 10 height 10
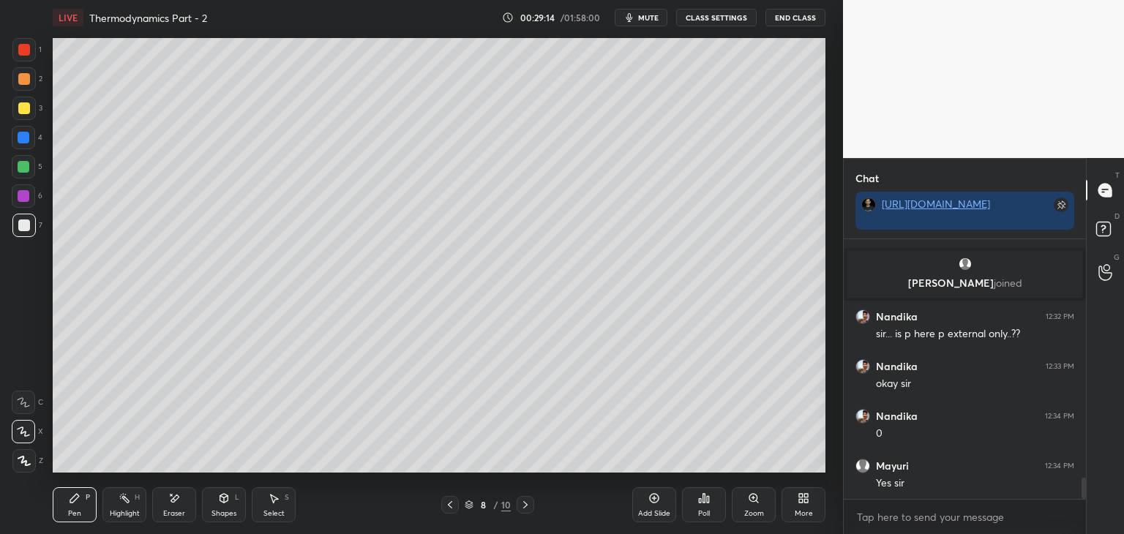
click at [22, 111] on div at bounding box center [24, 108] width 12 height 12
click at [219, 514] on div "Shapes" at bounding box center [223, 513] width 25 height 7
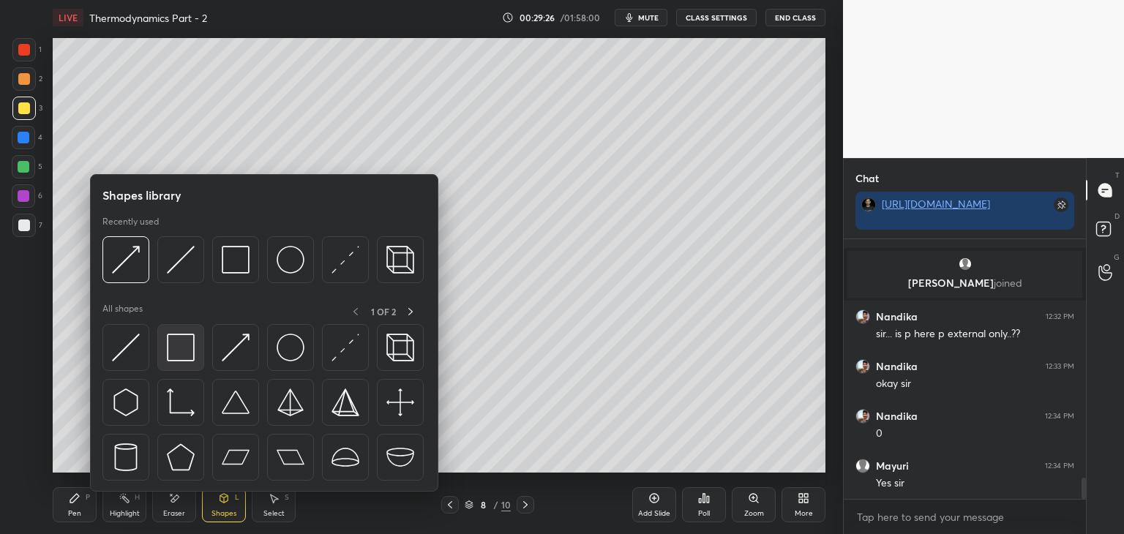
click at [172, 359] on img at bounding box center [181, 348] width 28 height 28
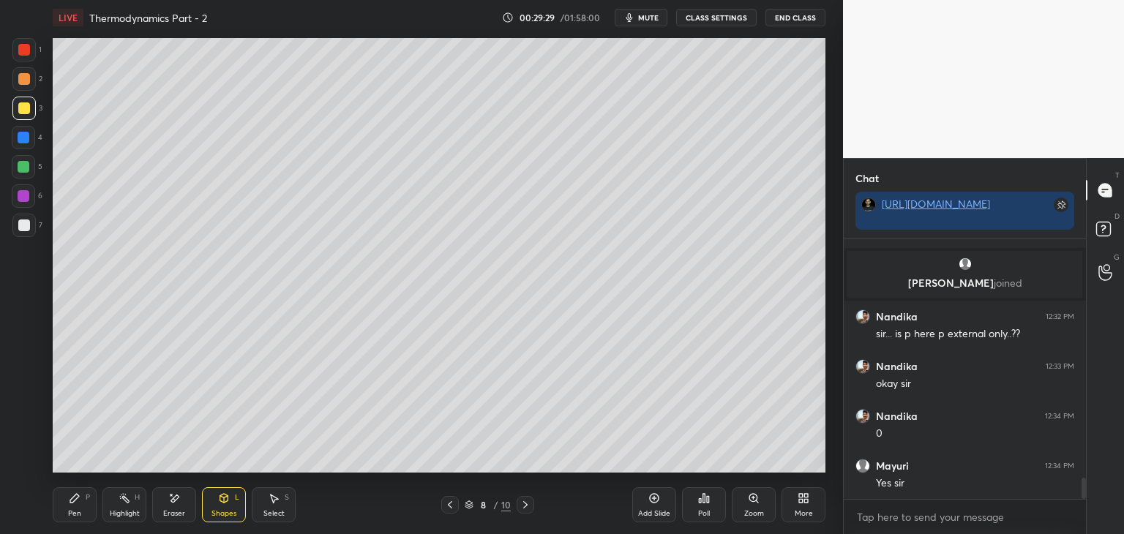
click at [72, 504] on div "Pen P" at bounding box center [75, 504] width 44 height 35
click at [221, 519] on div "Shapes L" at bounding box center [224, 504] width 44 height 35
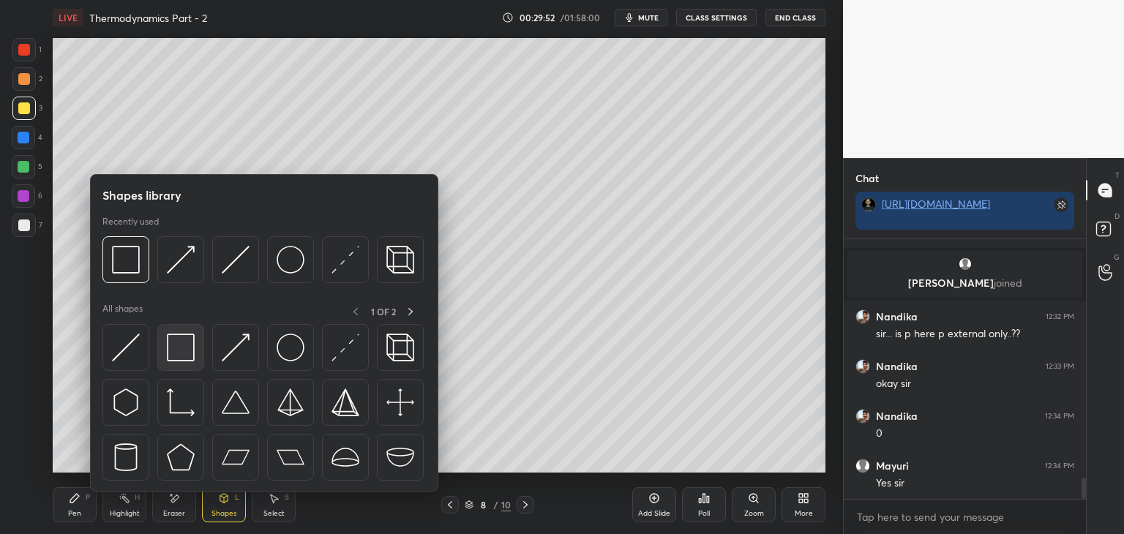
click at [168, 358] on img at bounding box center [181, 348] width 28 height 28
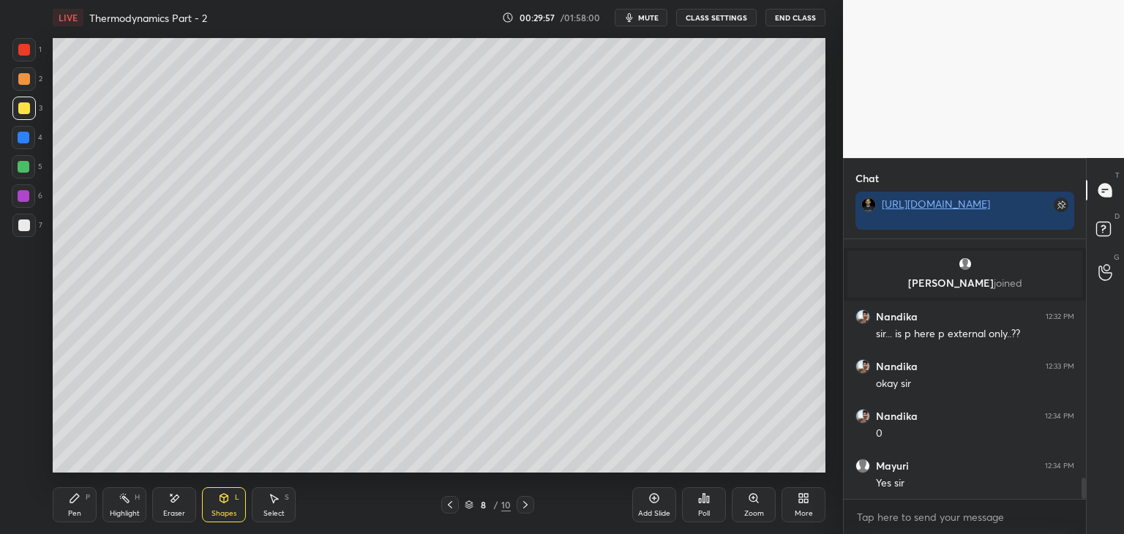
click at [74, 510] on div "Pen" at bounding box center [74, 513] width 13 height 7
click at [173, 511] on div "Eraser" at bounding box center [174, 513] width 22 height 7
click at [67, 503] on div "Pen P" at bounding box center [75, 504] width 44 height 35
click at [23, 229] on div at bounding box center [24, 225] width 12 height 12
click at [219, 513] on div "Shapes" at bounding box center [223, 513] width 25 height 7
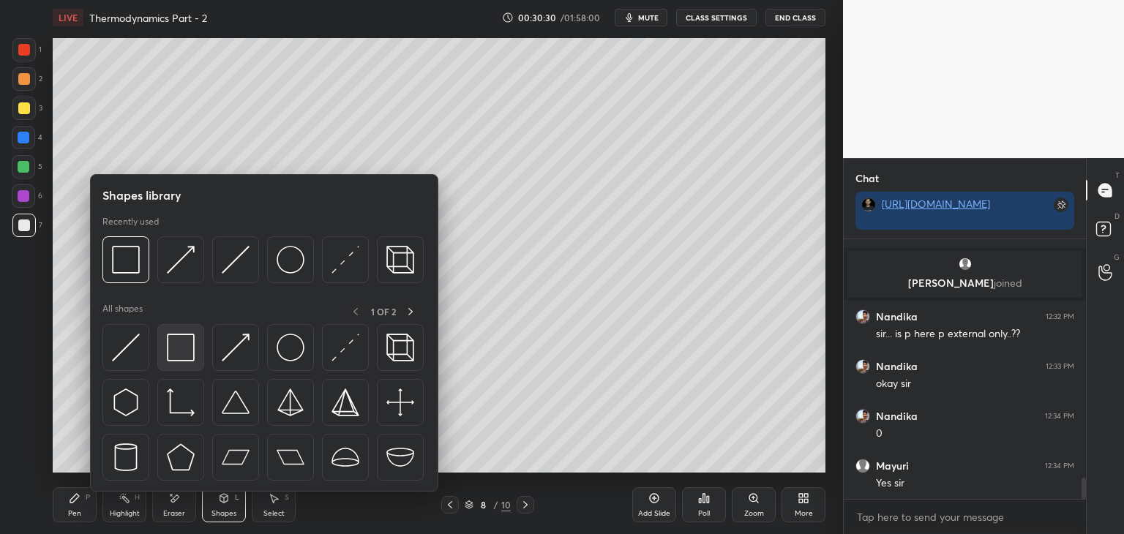
click at [176, 350] on img at bounding box center [181, 348] width 28 height 28
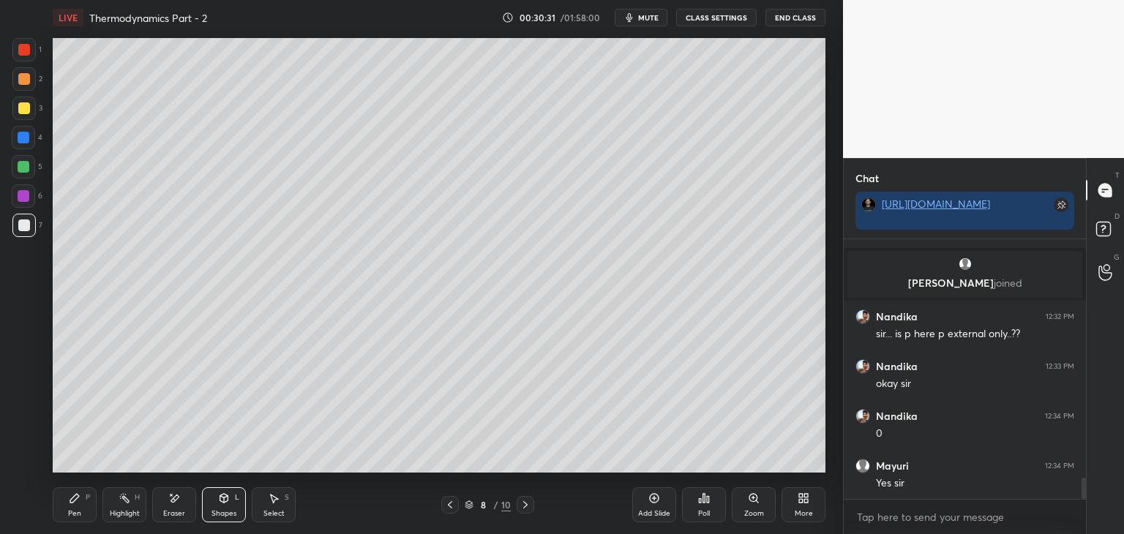
scroll to position [2955, 0]
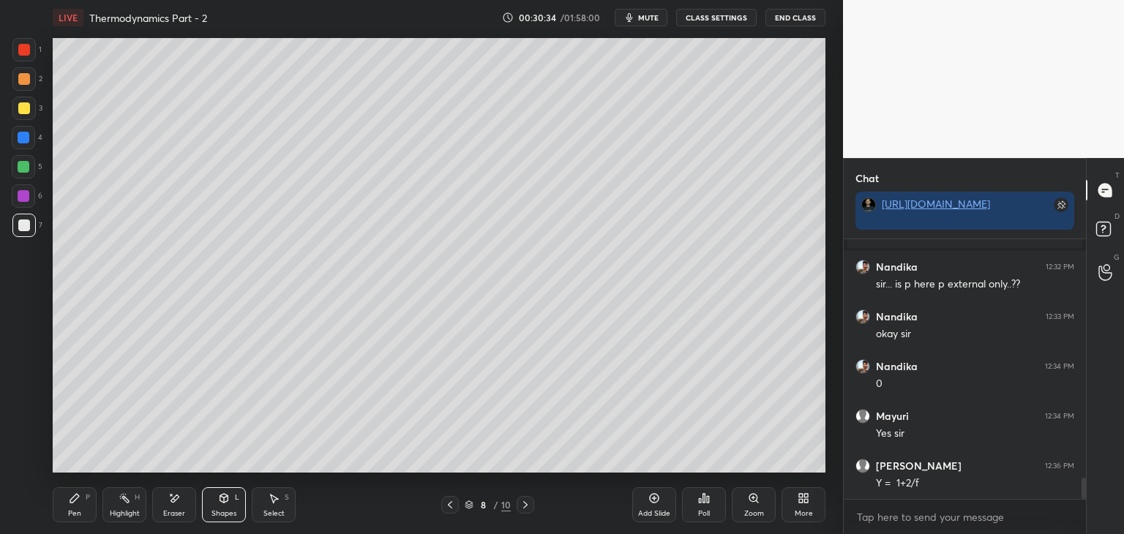
click at [71, 514] on div "Pen" at bounding box center [74, 513] width 13 height 7
click at [176, 516] on div "Eraser" at bounding box center [174, 513] width 22 height 7
click at [70, 515] on div "Pen" at bounding box center [74, 513] width 13 height 7
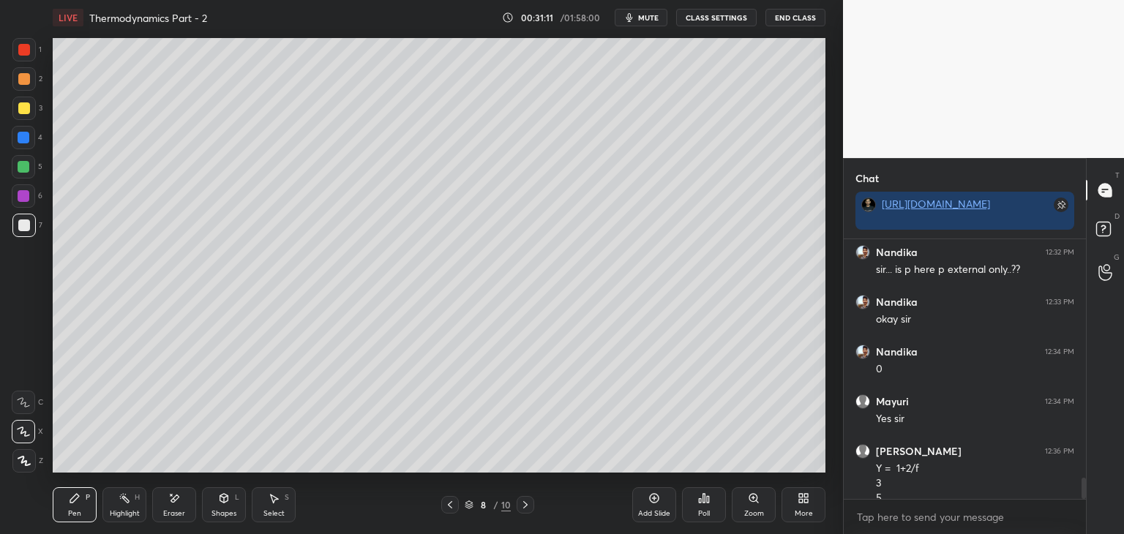
scroll to position [2985, 0]
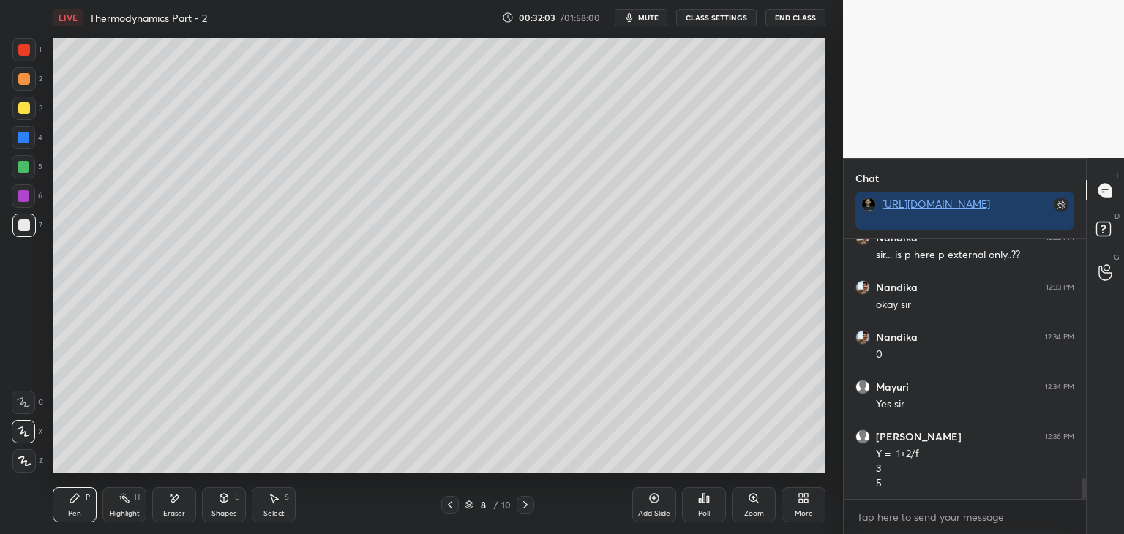
drag, startPoint x: 217, startPoint y: 507, endPoint x: 217, endPoint y: 492, distance: 15.4
click at [217, 502] on div "Shapes L" at bounding box center [224, 504] width 44 height 35
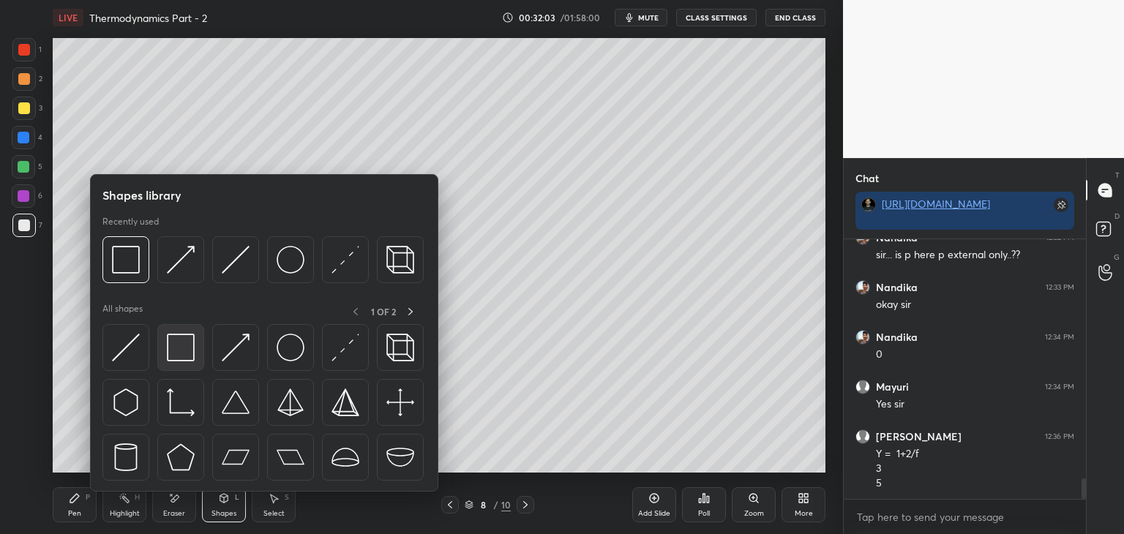
click at [177, 358] on img at bounding box center [181, 348] width 28 height 28
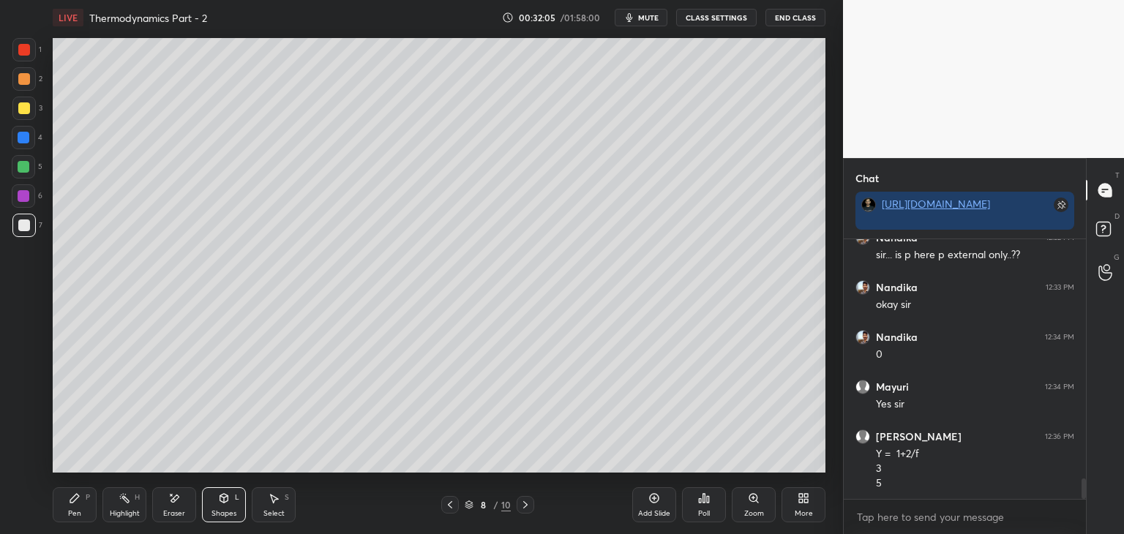
click at [72, 512] on div "Pen" at bounding box center [74, 513] width 13 height 7
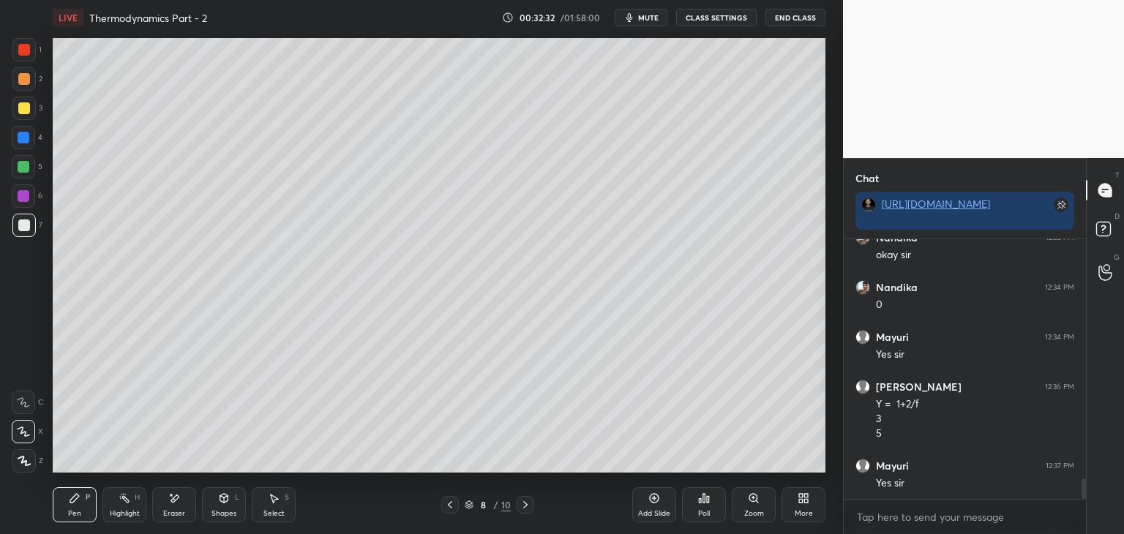
click at [453, 500] on icon at bounding box center [450, 505] width 12 height 12
click at [449, 503] on icon at bounding box center [450, 505] width 12 height 12
click at [526, 504] on icon at bounding box center [525, 505] width 12 height 12
click at [526, 503] on icon at bounding box center [525, 505] width 12 height 12
click at [527, 503] on icon at bounding box center [525, 505] width 12 height 12
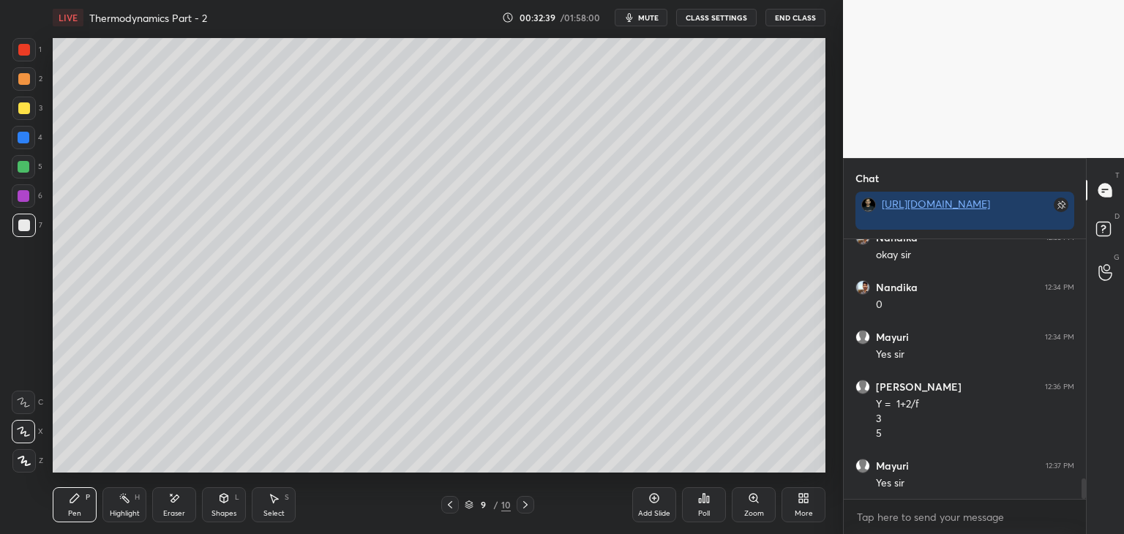
click at [451, 509] on icon at bounding box center [450, 505] width 12 height 12
click at [451, 504] on icon at bounding box center [450, 505] width 12 height 12
click at [523, 510] on icon at bounding box center [525, 505] width 12 height 12
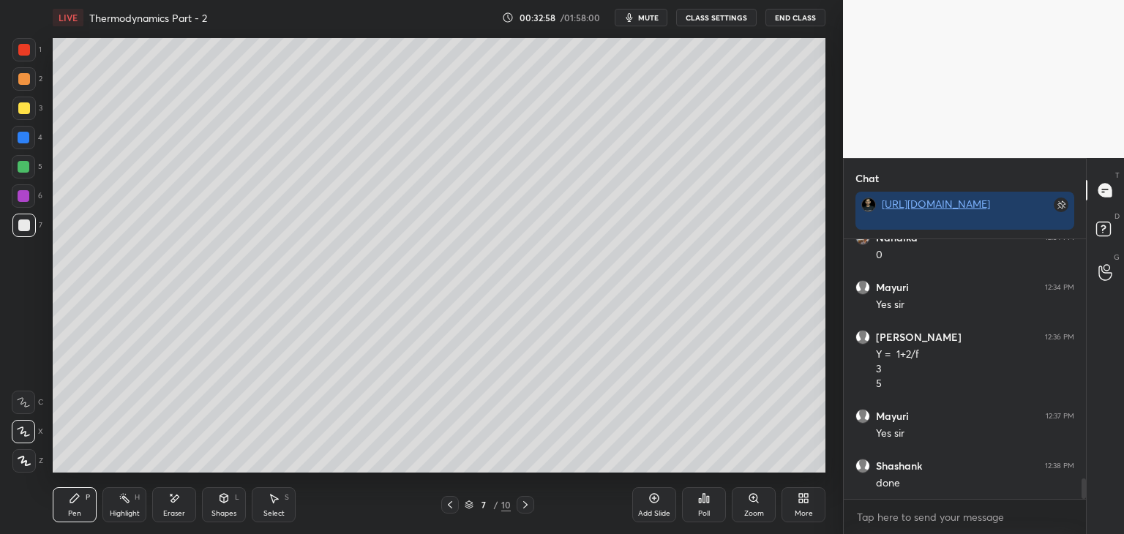
click at [523, 510] on icon at bounding box center [525, 505] width 12 height 12
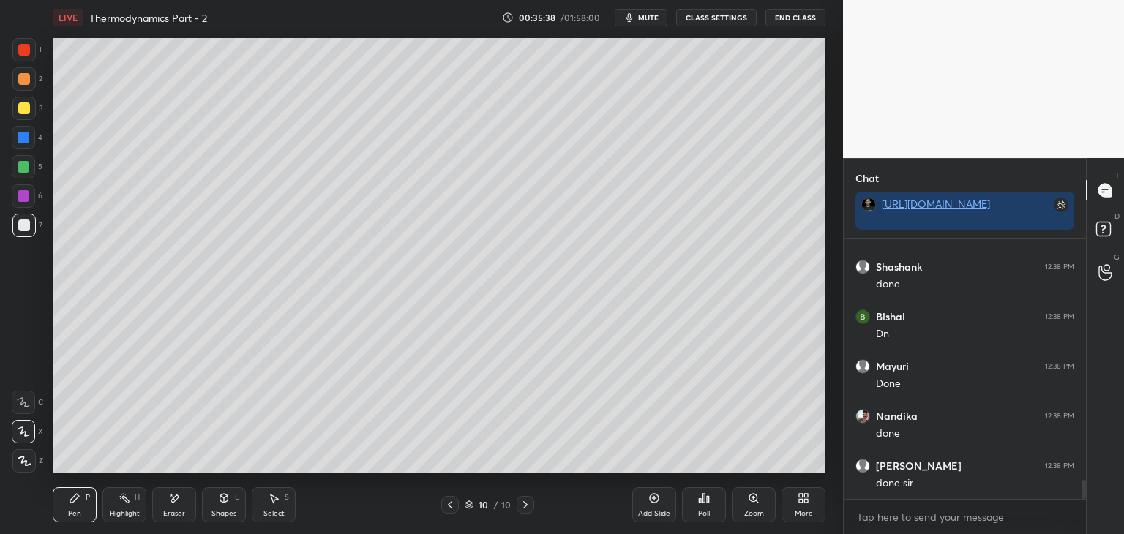
scroll to position [3336, 0]
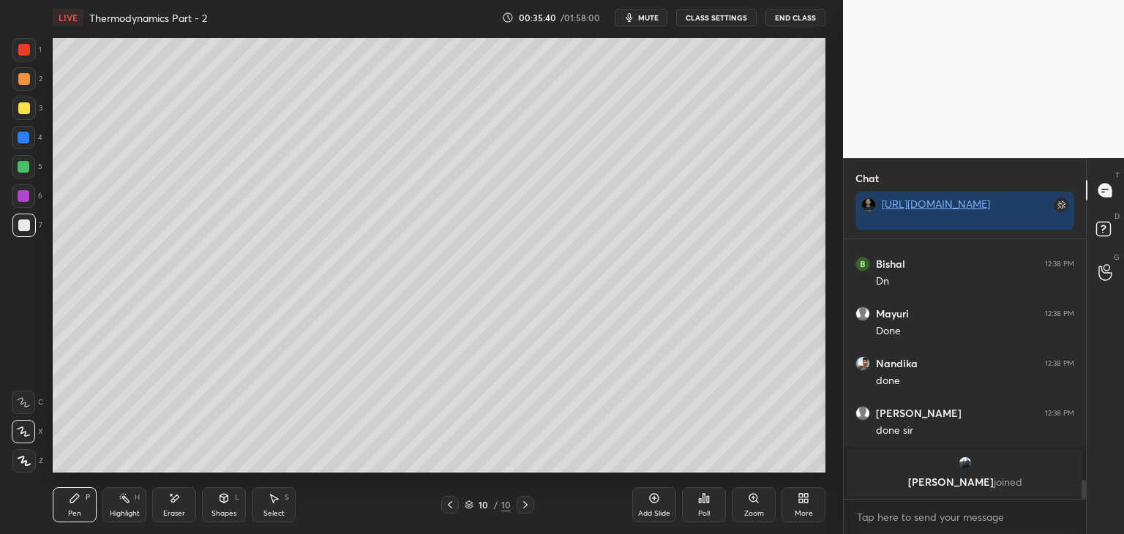
click at [803, 510] on div "More" at bounding box center [803, 513] width 18 height 7
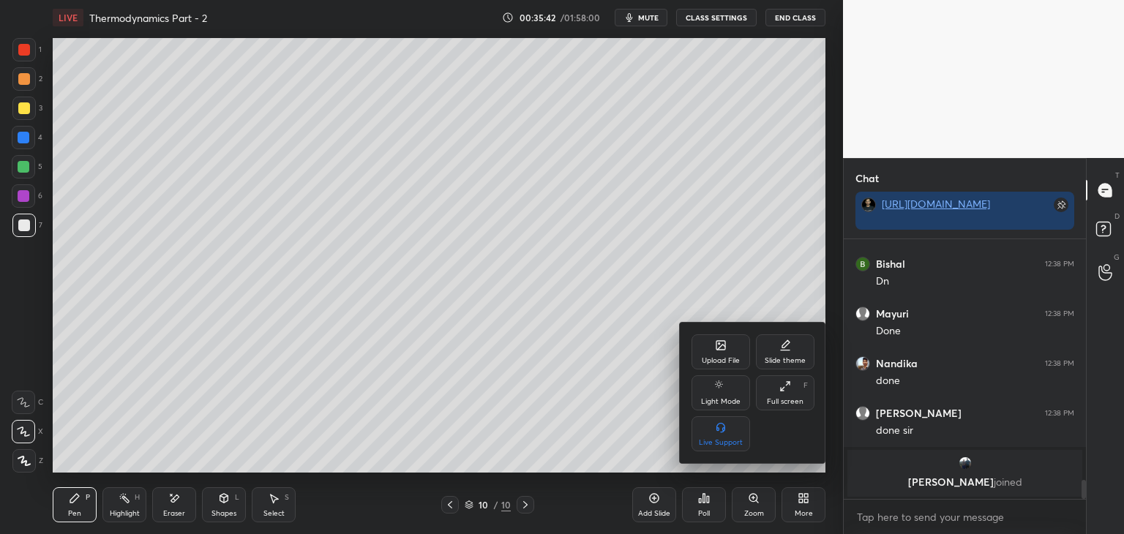
click at [733, 361] on div "Upload File" at bounding box center [721, 360] width 38 height 7
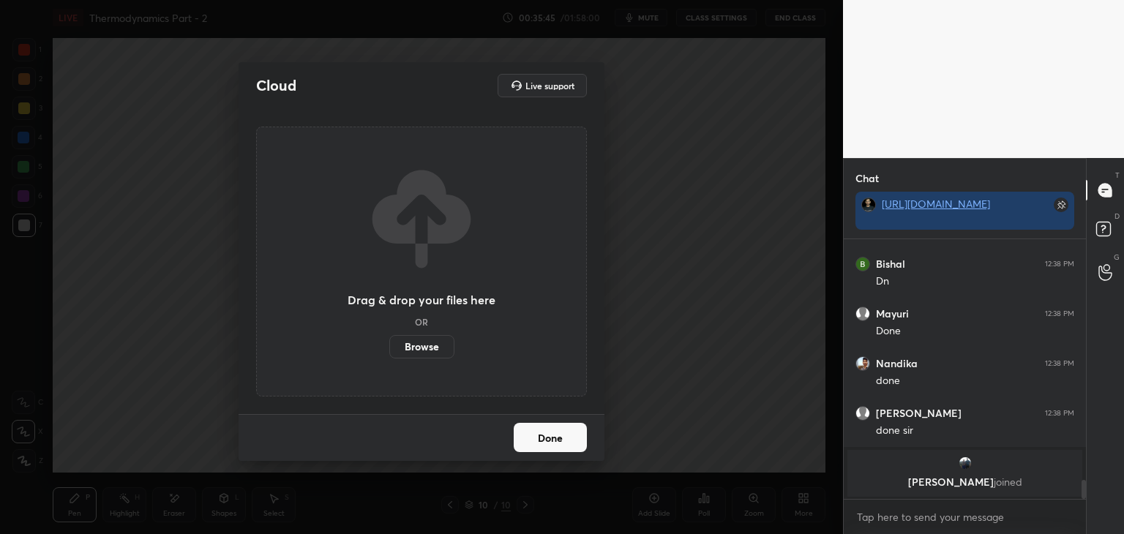
click at [433, 347] on label "Browse" at bounding box center [421, 346] width 65 height 23
click at [389, 347] on input "Browse" at bounding box center [389, 346] width 0 height 23
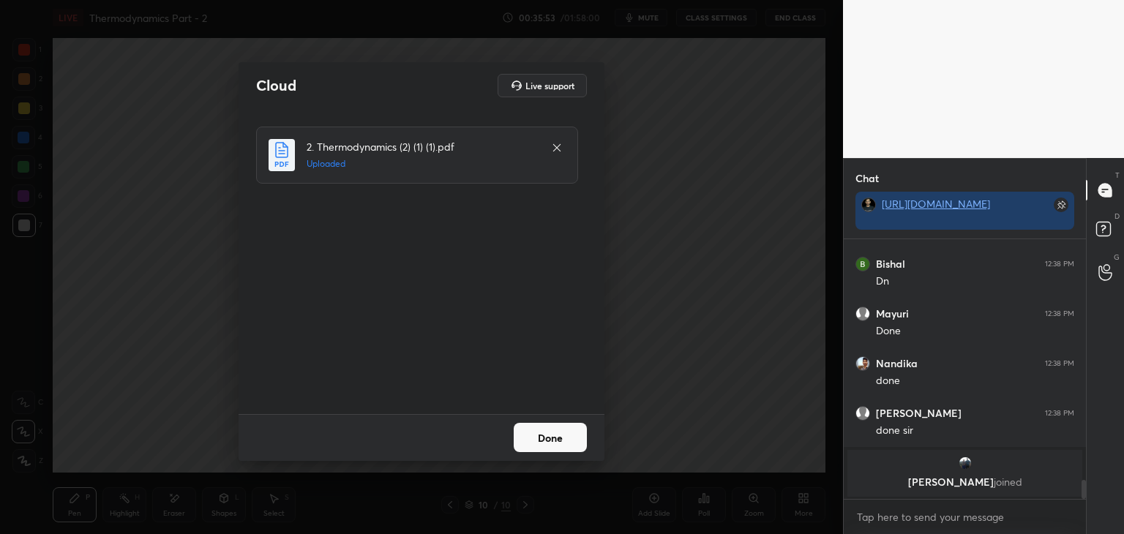
click at [591, 435] on div "Done" at bounding box center [421, 437] width 366 height 47
click at [574, 438] on button "Done" at bounding box center [550, 437] width 73 height 29
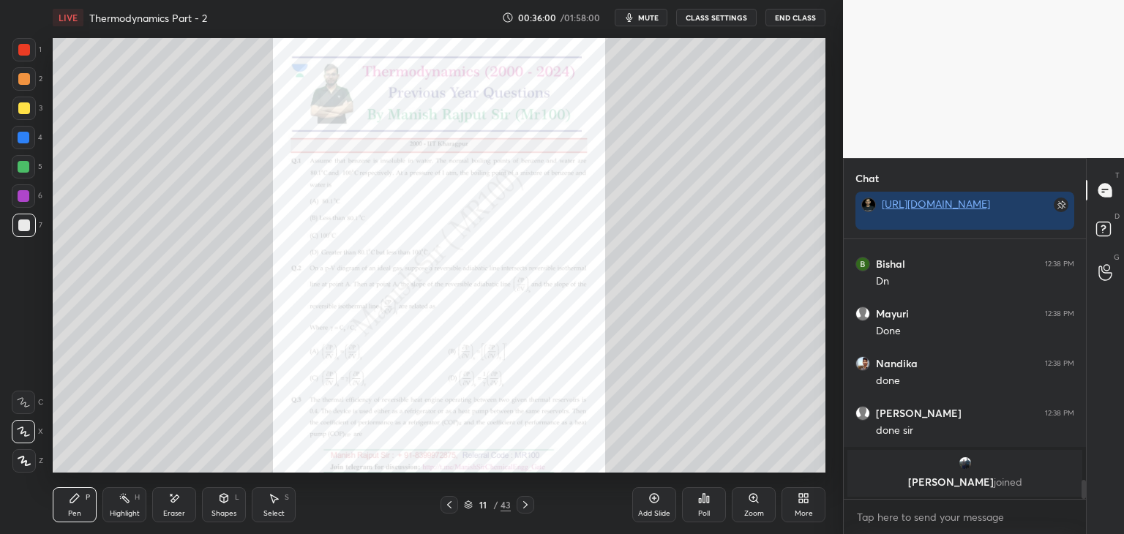
click at [525, 499] on icon at bounding box center [525, 505] width 12 height 12
click at [525, 500] on icon at bounding box center [525, 505] width 12 height 12
click at [522, 505] on icon at bounding box center [525, 505] width 12 height 12
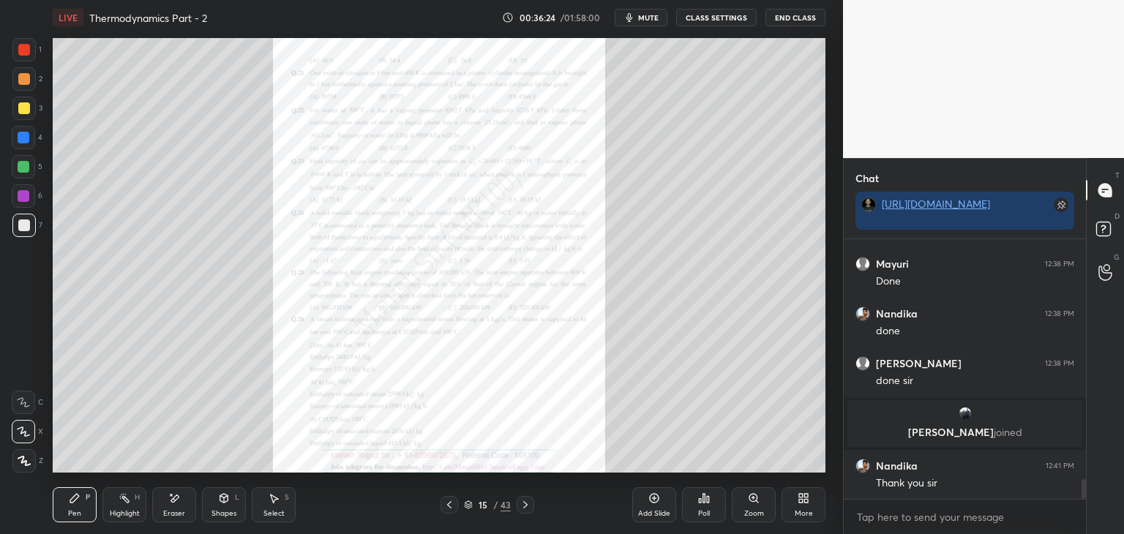
click at [766, 504] on div "Zoom" at bounding box center [754, 504] width 44 height 35
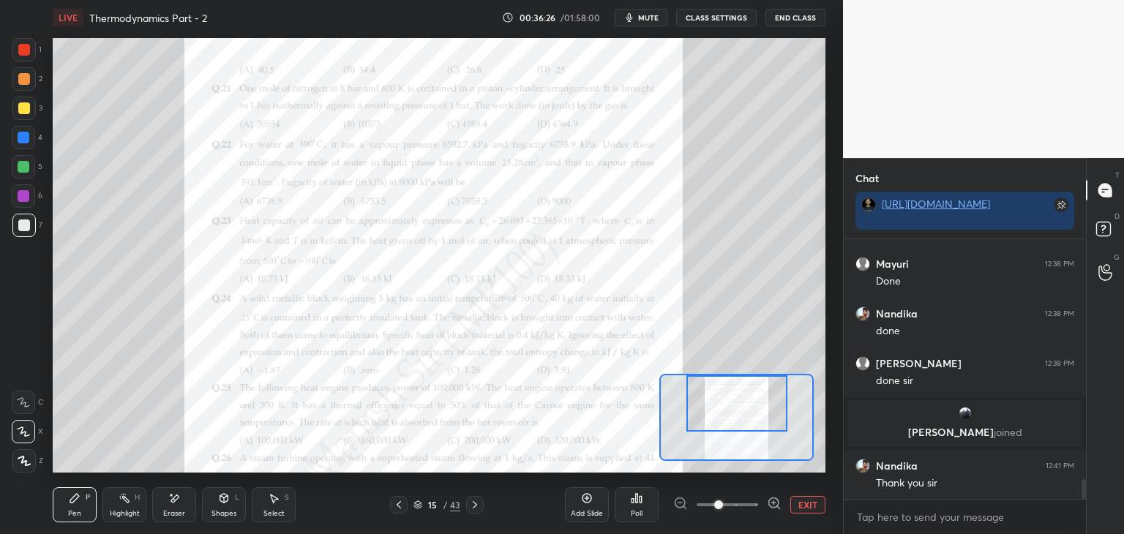
drag, startPoint x: 725, startPoint y: 407, endPoint x: 726, endPoint y: 389, distance: 18.3
click at [726, 389] on div at bounding box center [736, 403] width 101 height 56
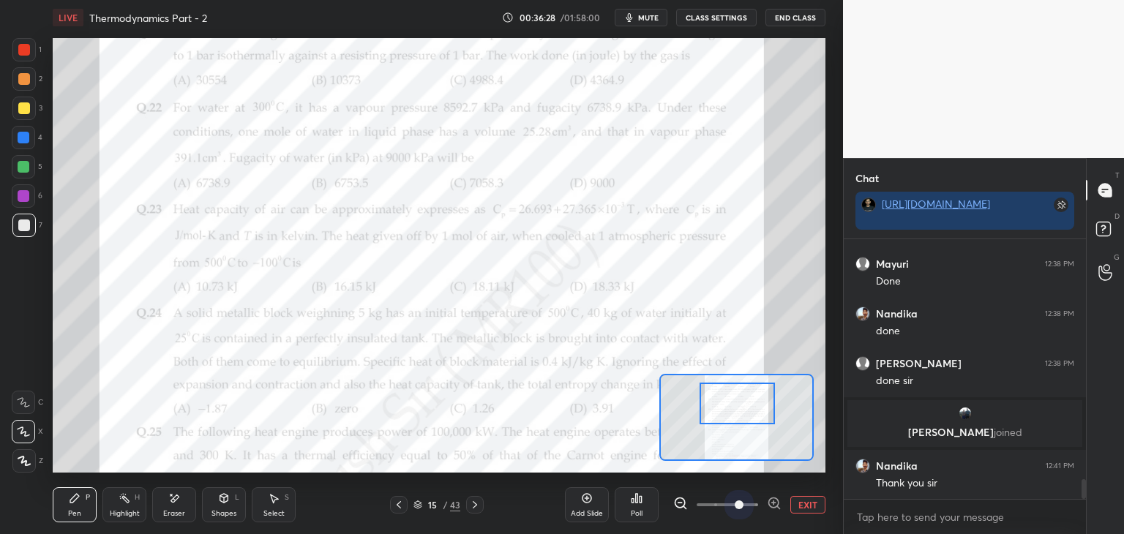
click at [743, 500] on span at bounding box center [726, 505] width 61 height 22
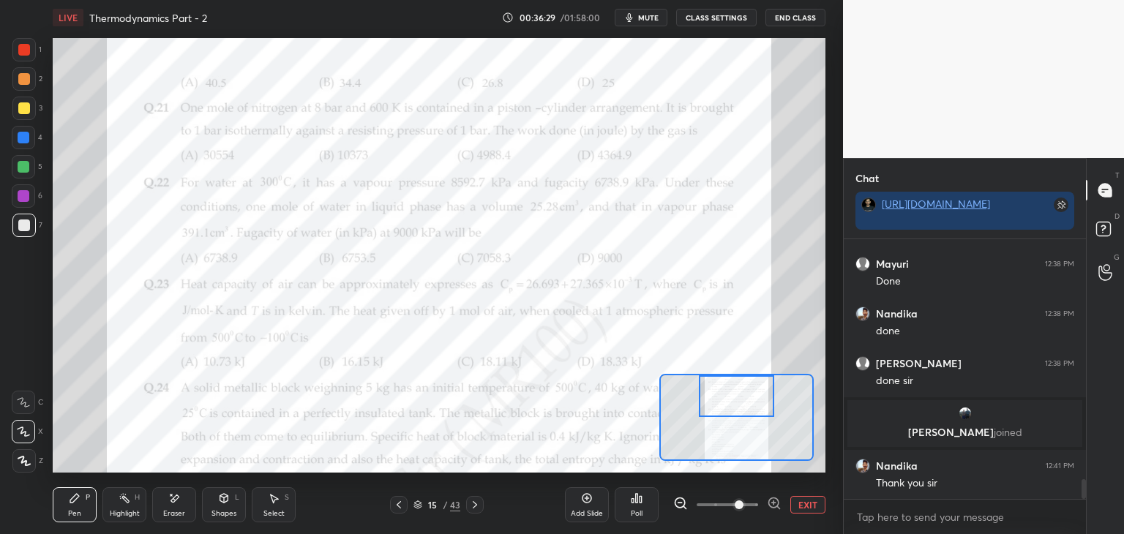
drag, startPoint x: 748, startPoint y: 418, endPoint x: 748, endPoint y: 407, distance: 11.0
click at [748, 407] on div at bounding box center [737, 396] width 76 height 42
click at [213, 513] on div "Shapes" at bounding box center [223, 513] width 25 height 7
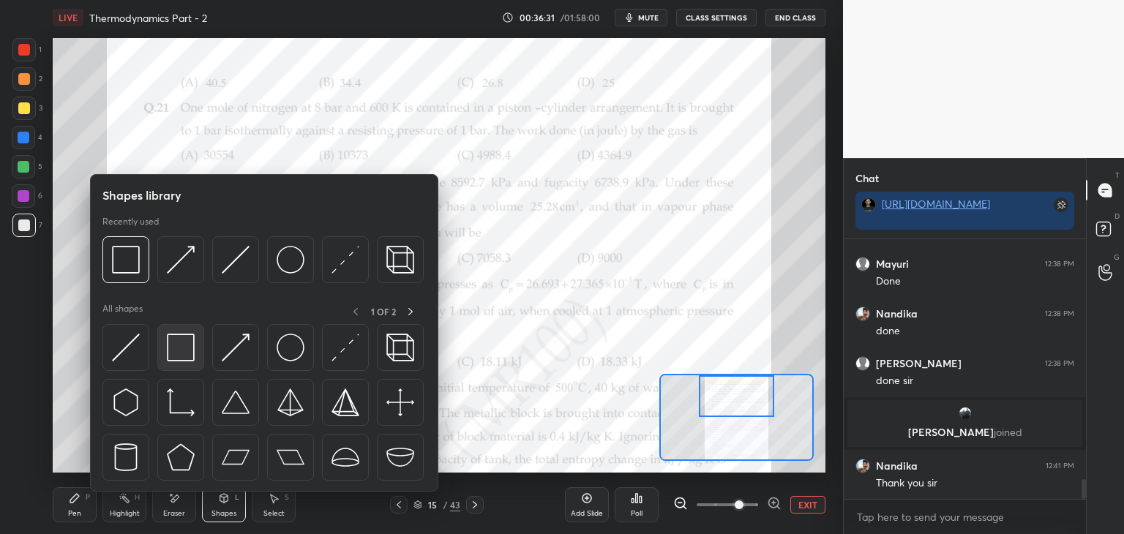
click at [181, 353] on img at bounding box center [181, 348] width 28 height 28
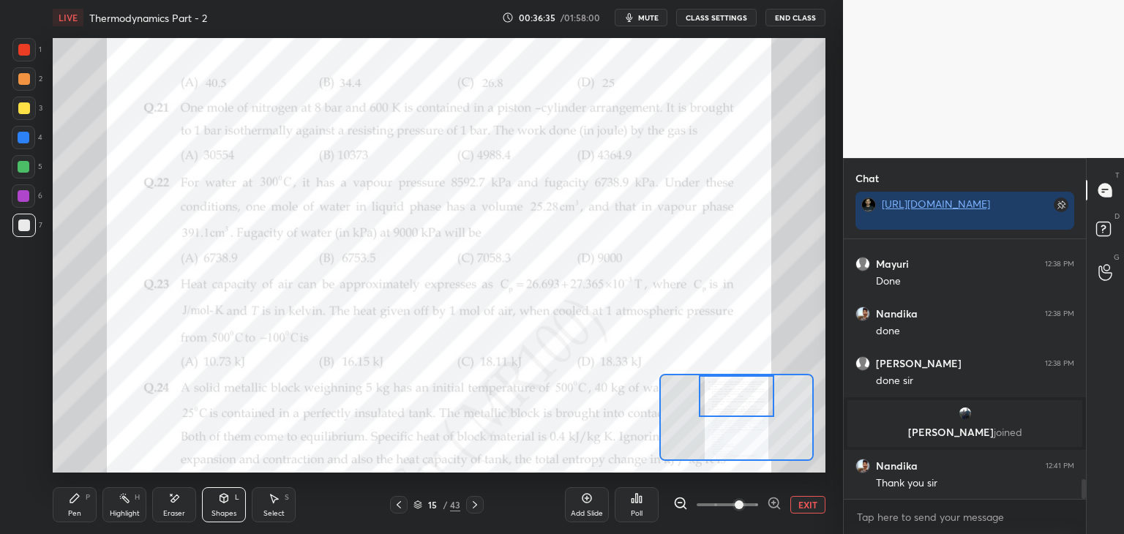
drag, startPoint x: 20, startPoint y: 50, endPoint x: 47, endPoint y: 64, distance: 30.1
click at [20, 50] on div at bounding box center [24, 50] width 12 height 12
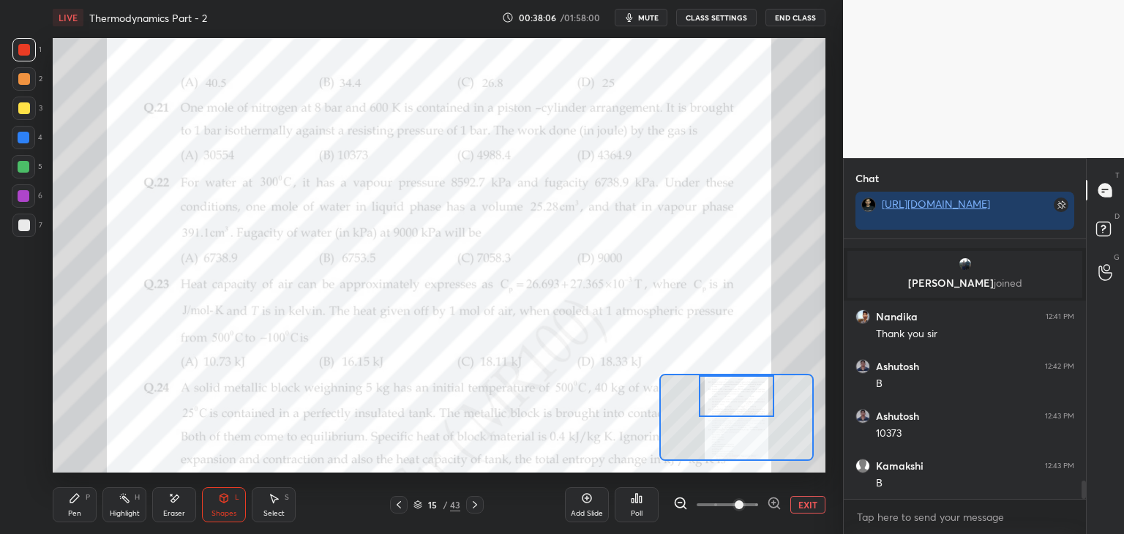
scroll to position [3406, 0]
drag, startPoint x: 78, startPoint y: 502, endPoint x: 85, endPoint y: 473, distance: 30.2
click at [79, 504] on div "Pen P" at bounding box center [75, 504] width 44 height 35
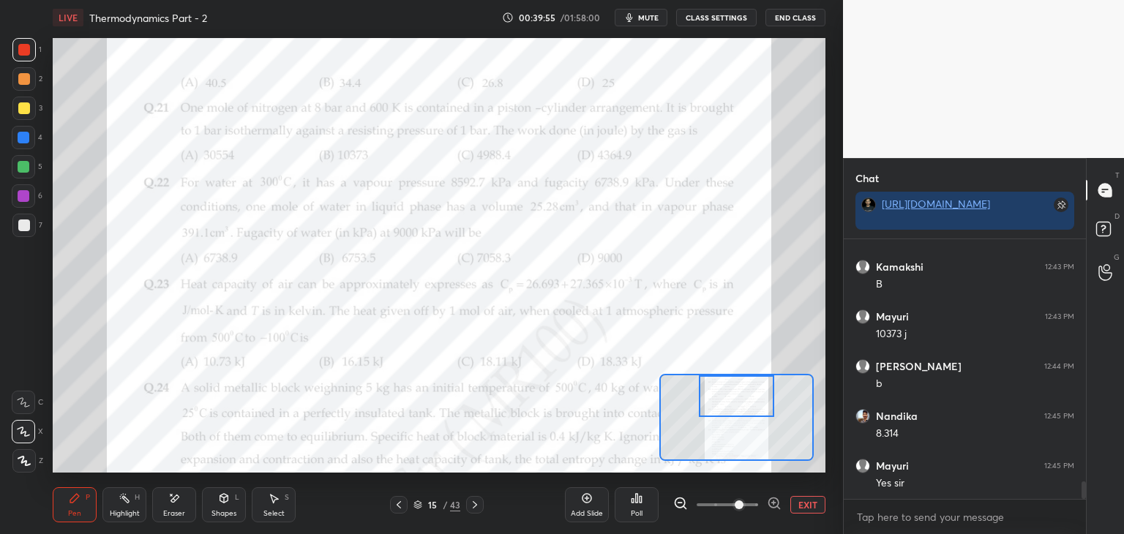
scroll to position [3605, 0]
click at [184, 516] on div "Eraser" at bounding box center [174, 513] width 22 height 7
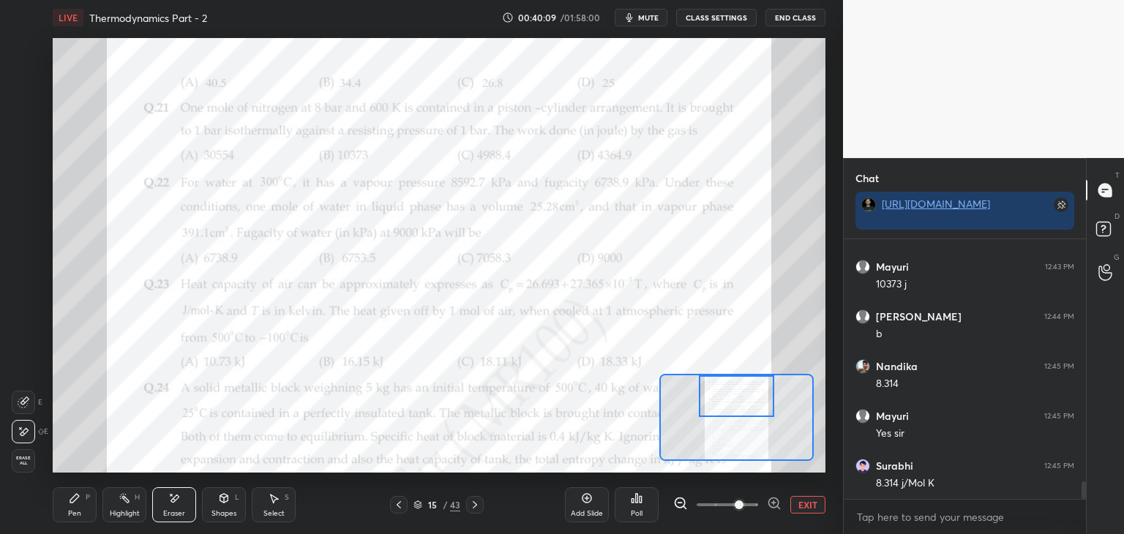
click at [17, 456] on span "Erase all" at bounding box center [23, 461] width 22 height 10
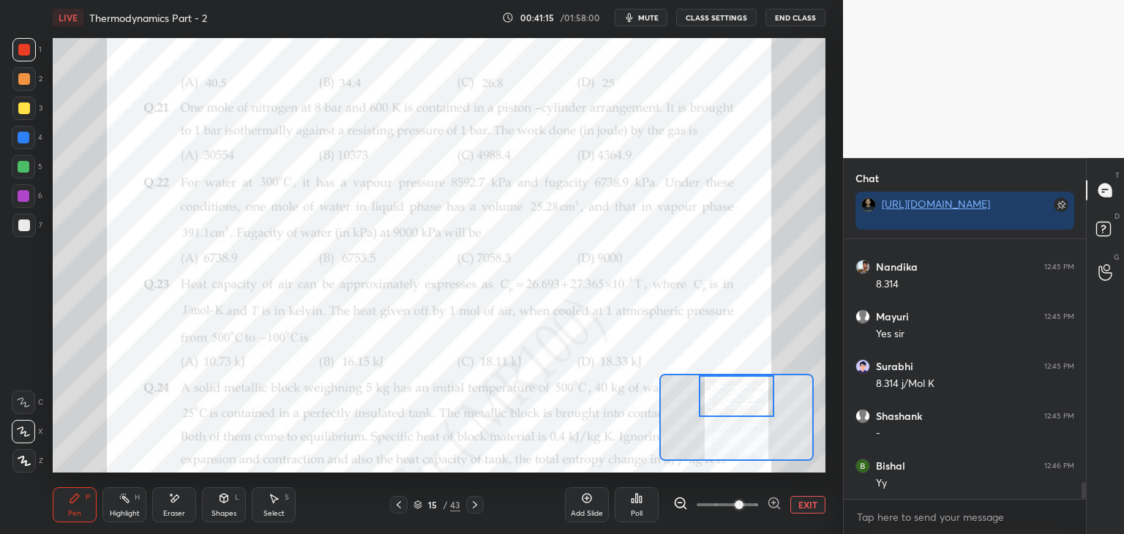
scroll to position [3754, 0]
click at [475, 507] on icon at bounding box center [475, 505] width 12 height 12
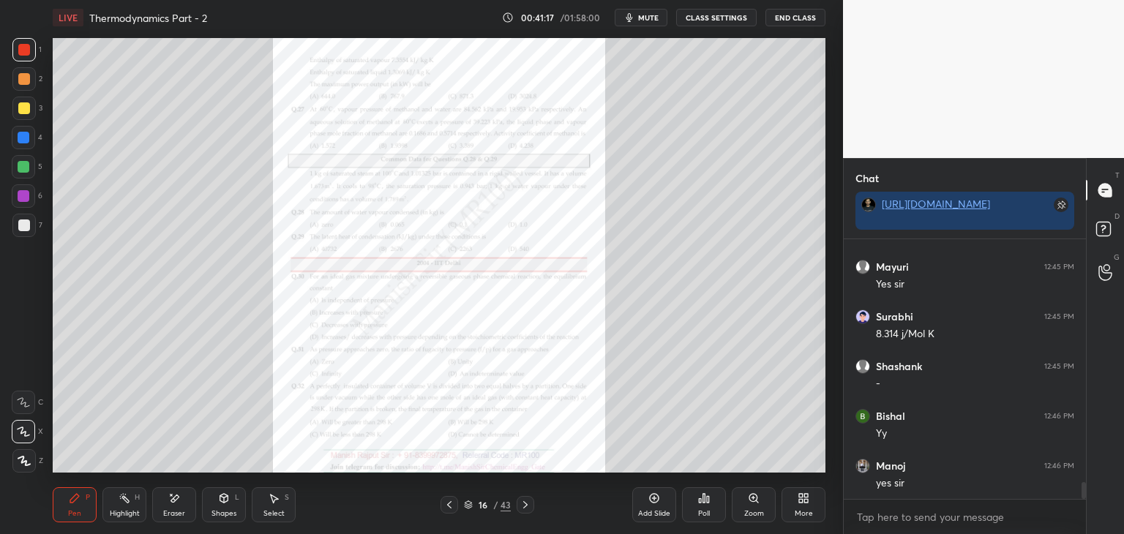
click at [477, 501] on div "16" at bounding box center [483, 504] width 15 height 9
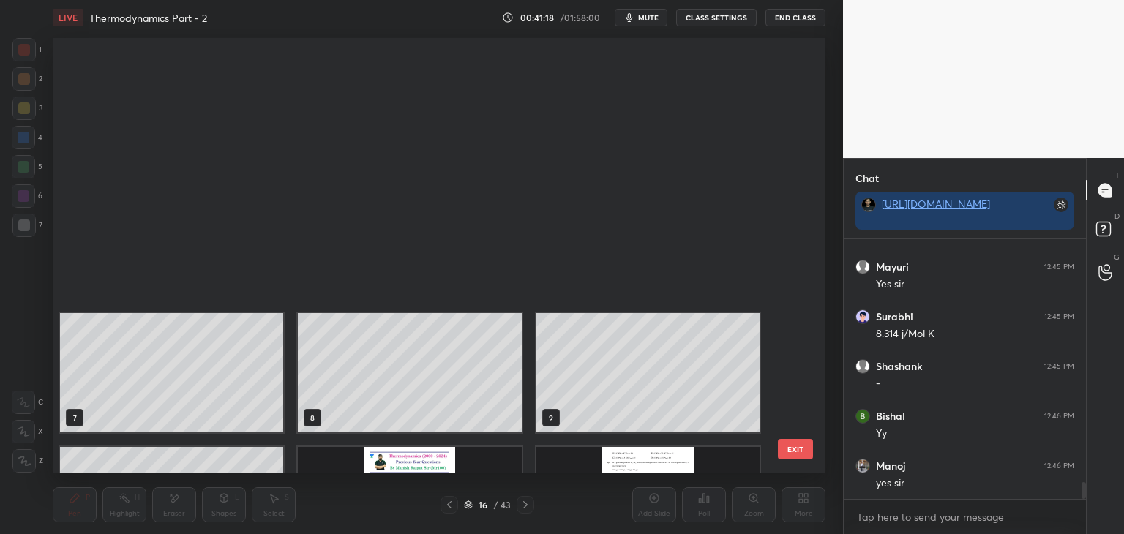
scroll to position [430, 765]
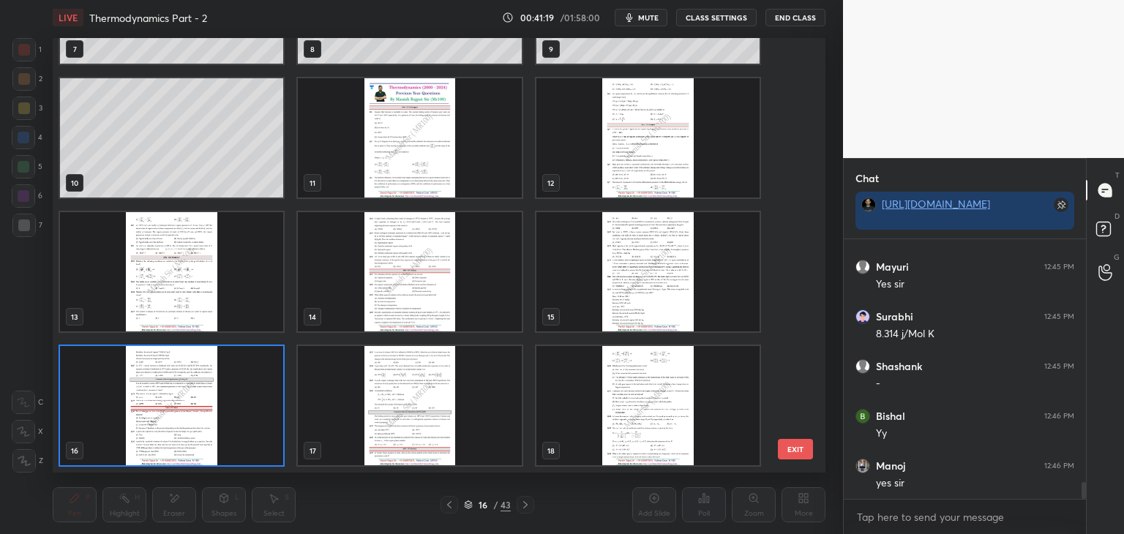
click at [476, 410] on img "grid" at bounding box center [409, 405] width 223 height 119
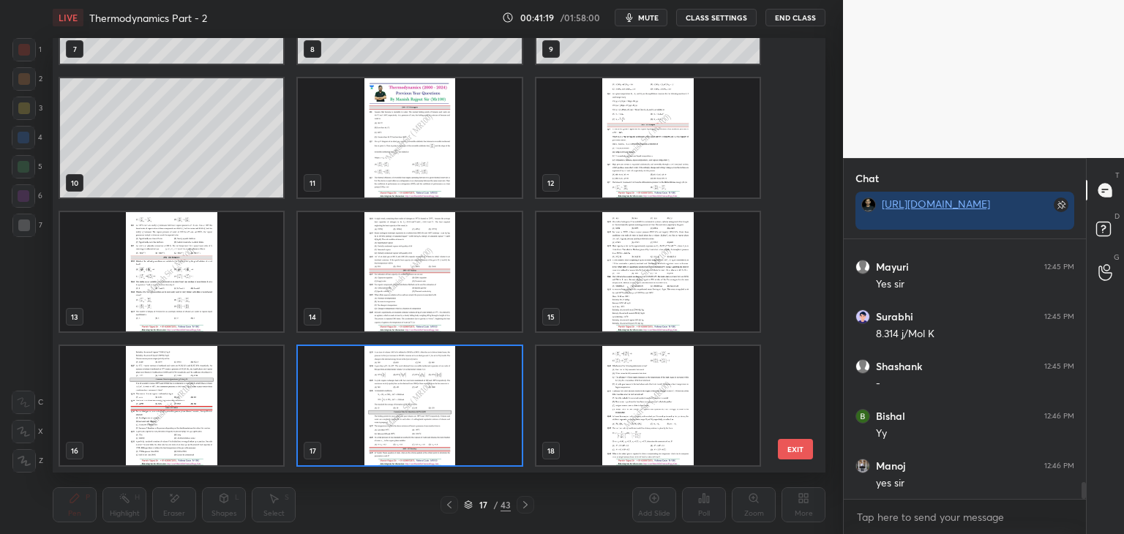
click at [476, 410] on img "grid" at bounding box center [409, 405] width 223 height 119
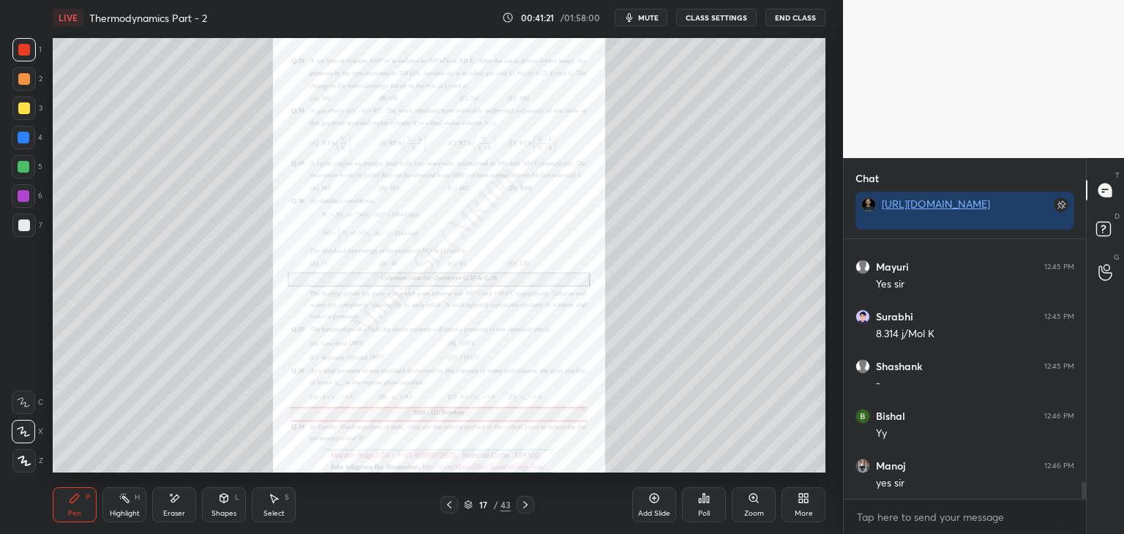
click at [753, 502] on icon at bounding box center [753, 498] width 8 height 8
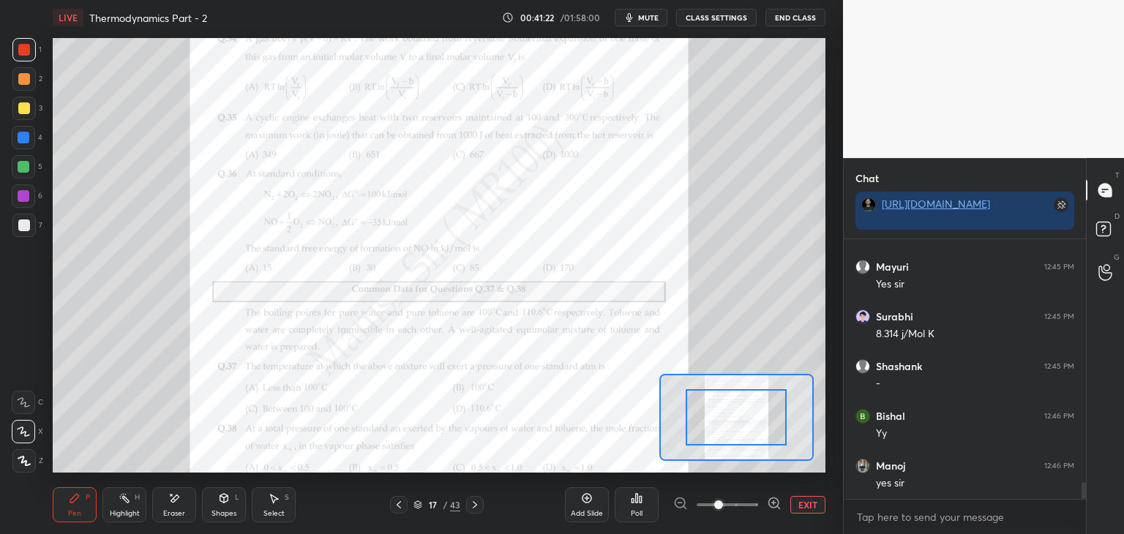
click at [723, 503] on span at bounding box center [718, 504] width 9 height 9
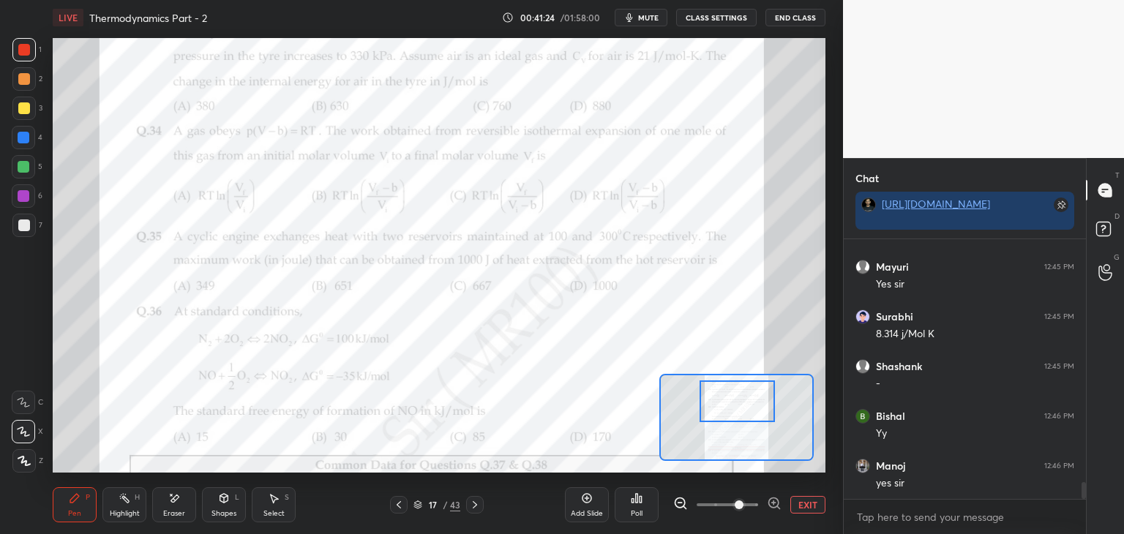
drag, startPoint x: 752, startPoint y: 412, endPoint x: 753, endPoint y: 396, distance: 16.1
click at [753, 396] on div at bounding box center [737, 401] width 76 height 42
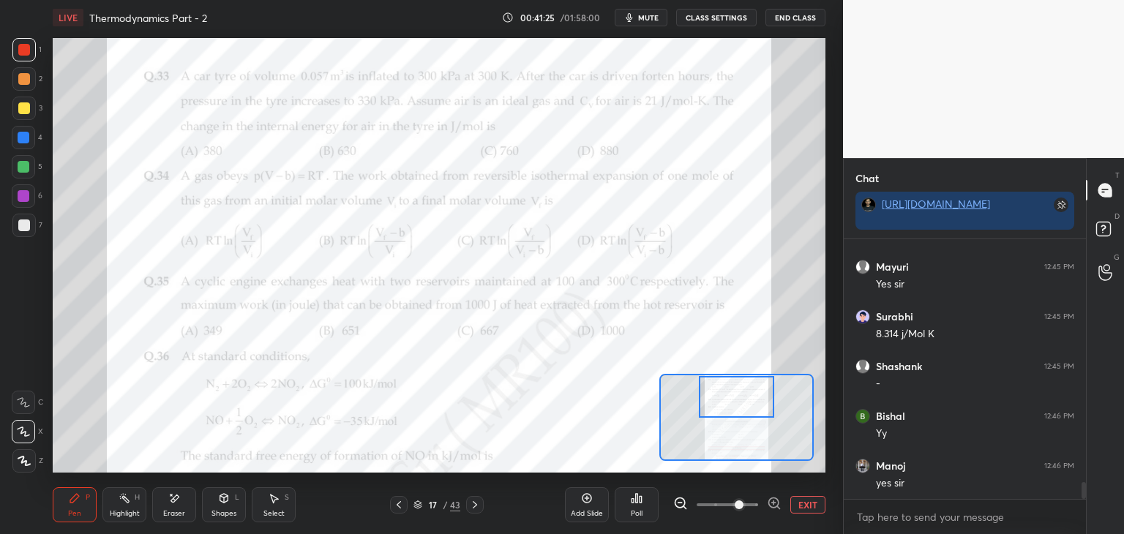
click at [731, 396] on div at bounding box center [737, 397] width 76 height 42
click at [218, 511] on div "Shapes" at bounding box center [223, 513] width 25 height 7
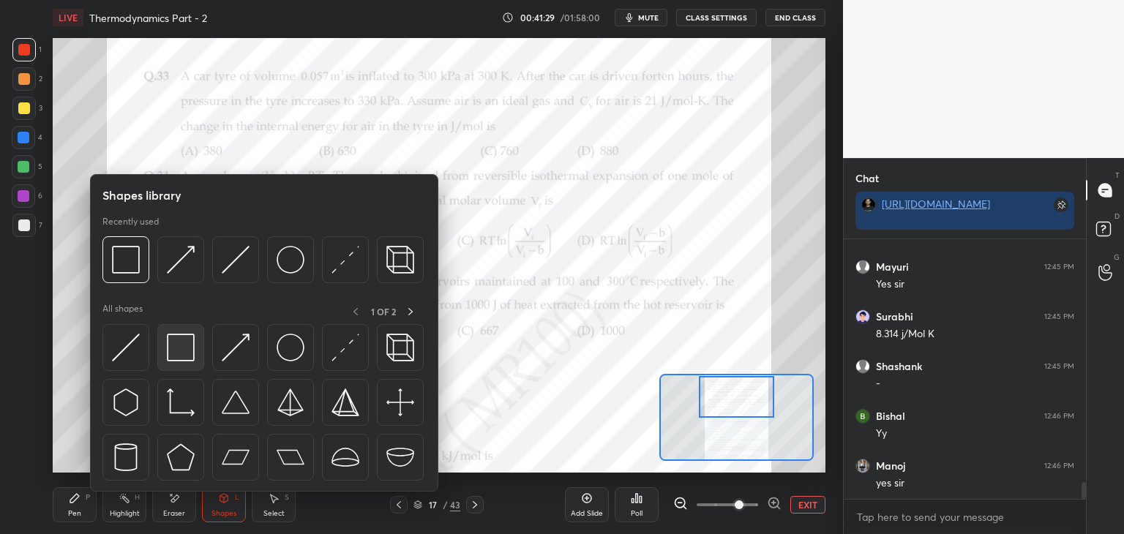
click at [179, 362] on div at bounding box center [180, 347] width 47 height 47
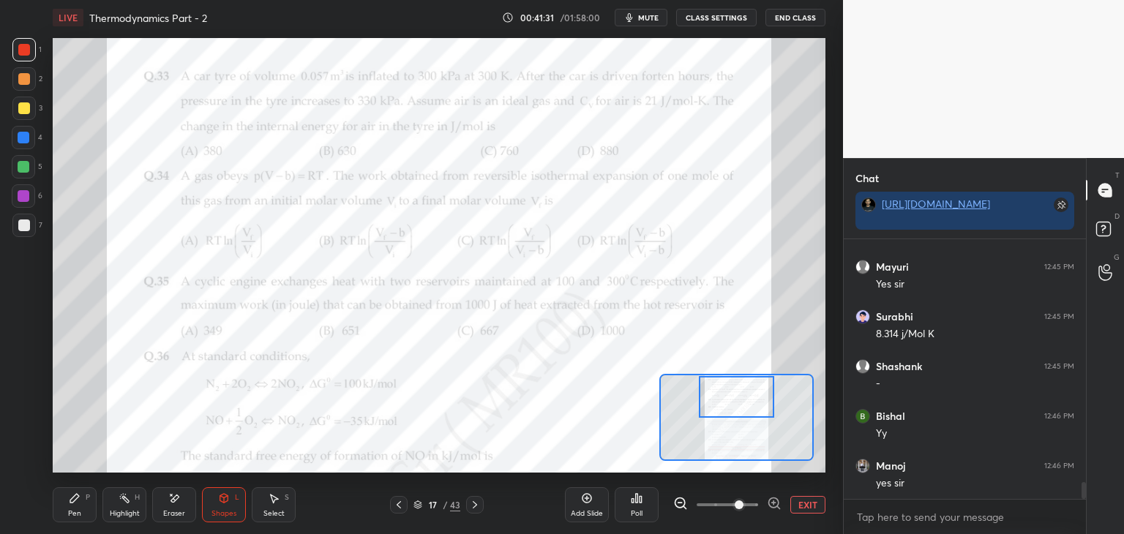
click at [70, 505] on div "Pen P" at bounding box center [75, 504] width 44 height 35
click at [20, 198] on div at bounding box center [24, 196] width 12 height 12
drag, startPoint x: 75, startPoint y: 498, endPoint x: 70, endPoint y: 484, distance: 15.5
click at [74, 498] on icon at bounding box center [74, 498] width 9 height 9
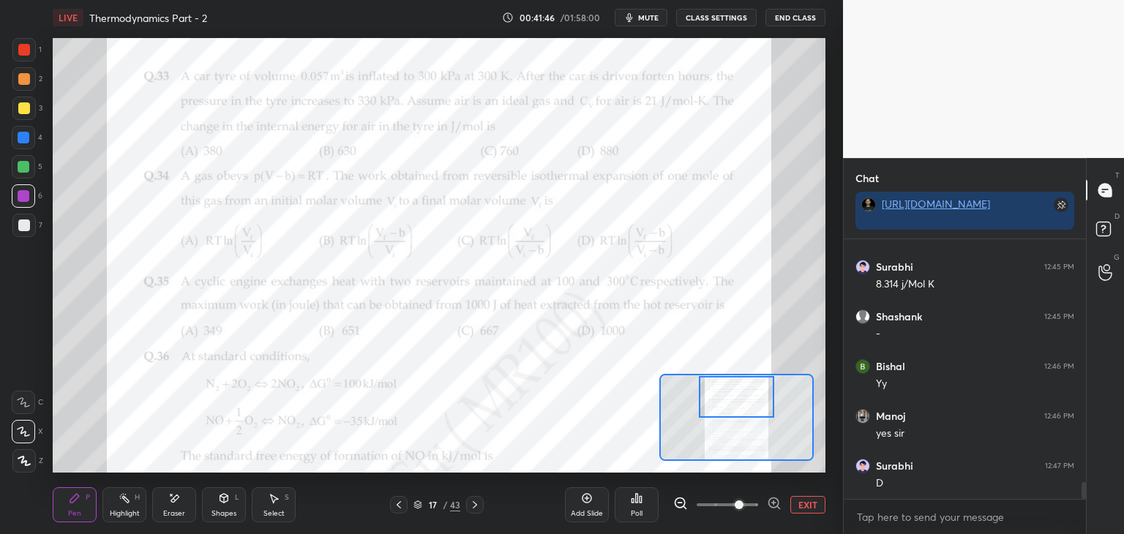
click at [27, 48] on div at bounding box center [24, 50] width 12 height 12
click at [76, 510] on div "Pen" at bounding box center [74, 513] width 13 height 7
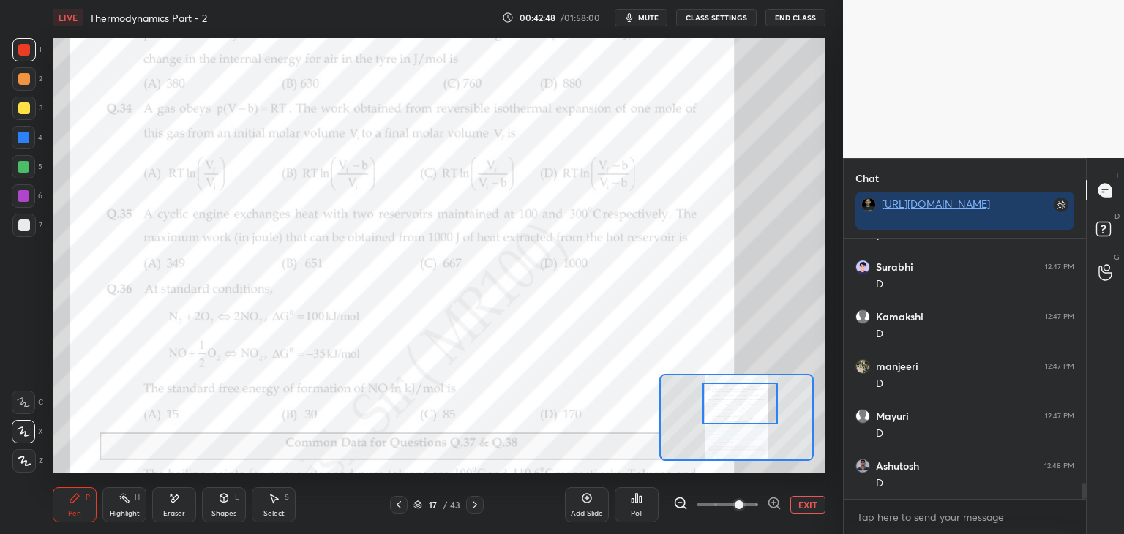
click at [743, 412] on div at bounding box center [740, 404] width 76 height 42
click at [581, 504] on icon at bounding box center [587, 498] width 12 height 12
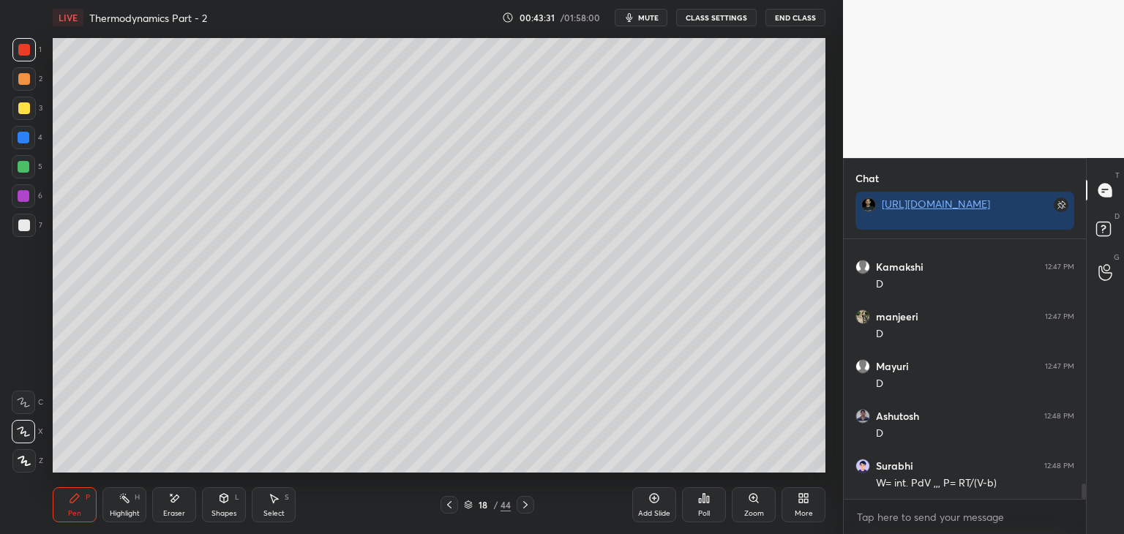
click at [28, 109] on div at bounding box center [24, 108] width 12 height 12
click at [223, 510] on div "Shapes" at bounding box center [223, 513] width 25 height 7
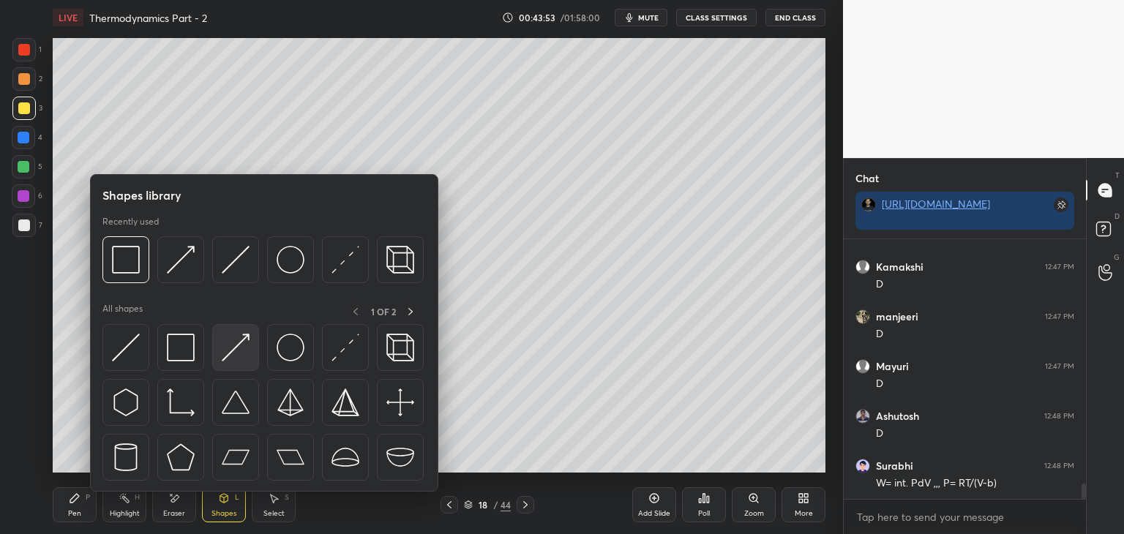
click at [230, 361] on img at bounding box center [236, 348] width 28 height 28
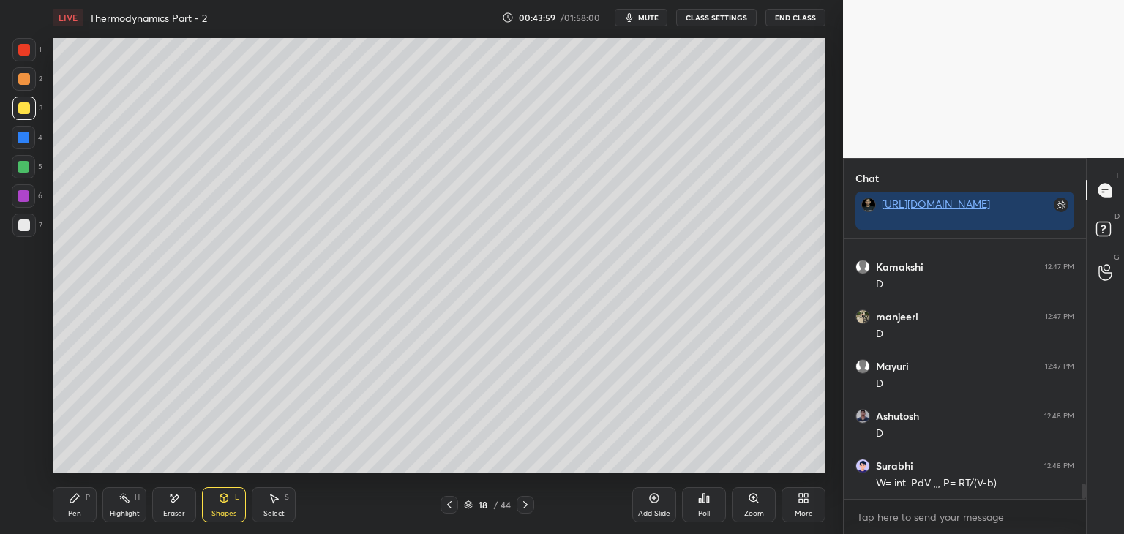
click at [67, 509] on div "Pen P" at bounding box center [75, 504] width 44 height 35
click at [20, 225] on div at bounding box center [24, 225] width 12 height 12
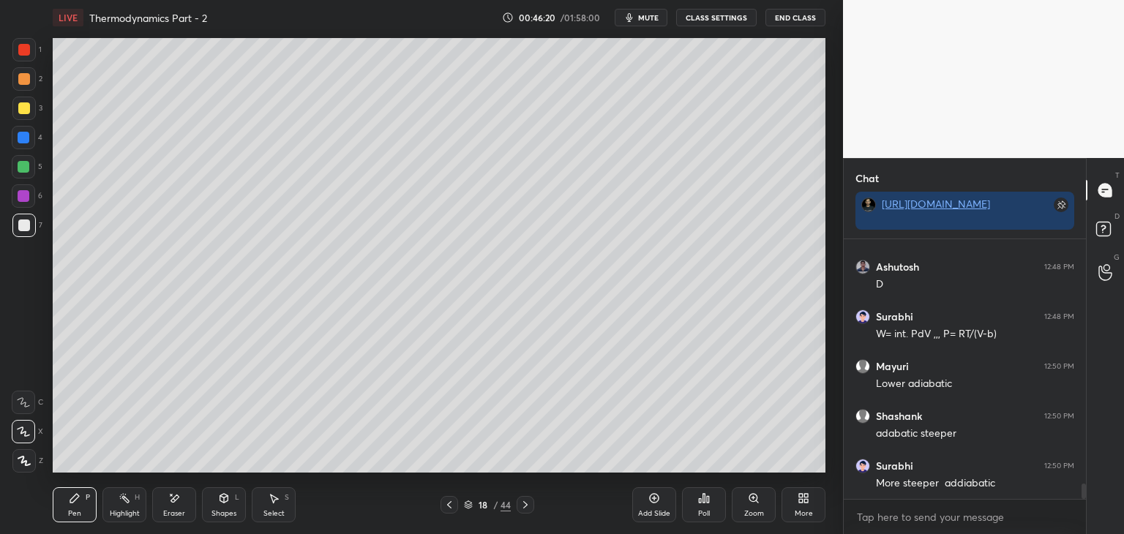
scroll to position [4252, 0]
click at [20, 112] on div at bounding box center [24, 108] width 12 height 12
click at [28, 235] on div at bounding box center [23, 225] width 23 height 23
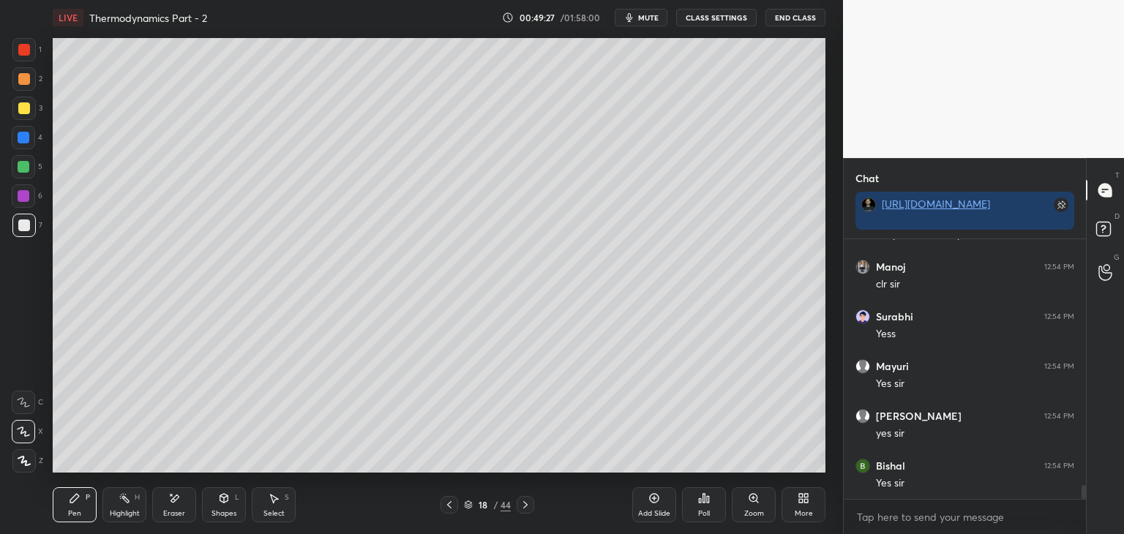
drag, startPoint x: 651, startPoint y: 505, endPoint x: 643, endPoint y: 495, distance: 12.5
click at [646, 505] on div "Add Slide" at bounding box center [654, 504] width 44 height 35
click at [27, 108] on div at bounding box center [24, 108] width 12 height 12
click at [225, 506] on div "Shapes L" at bounding box center [224, 504] width 44 height 35
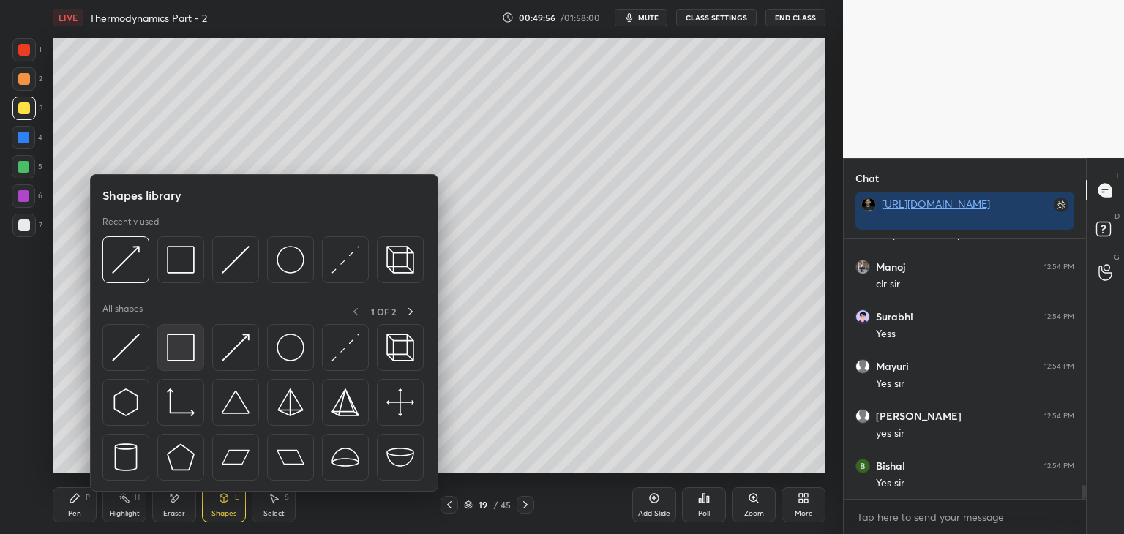
click at [185, 350] on img at bounding box center [181, 348] width 28 height 28
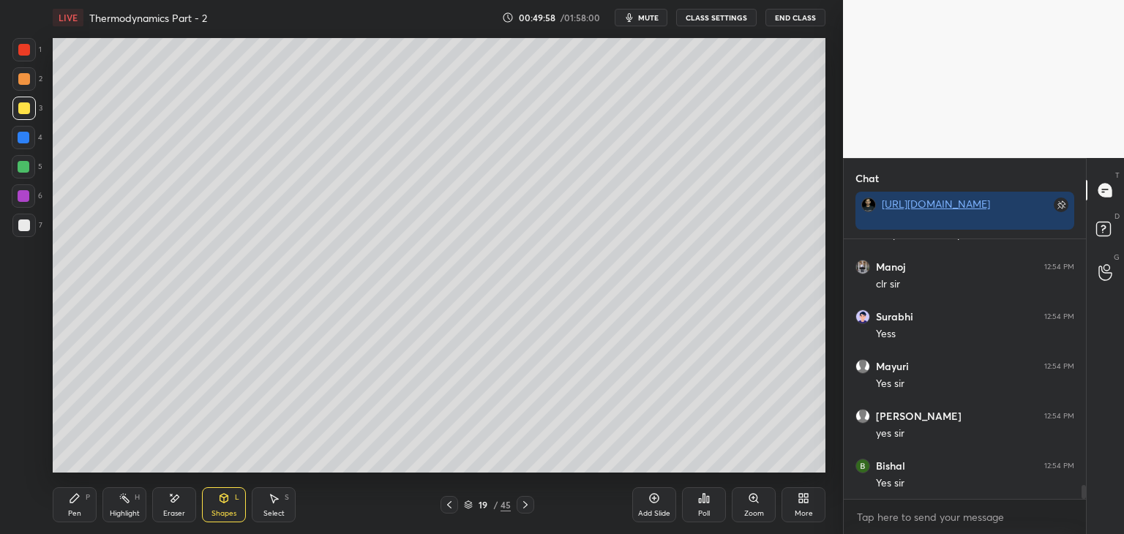
click at [73, 510] on div "Pen" at bounding box center [74, 513] width 13 height 7
click at [13, 228] on div at bounding box center [23, 225] width 23 height 23
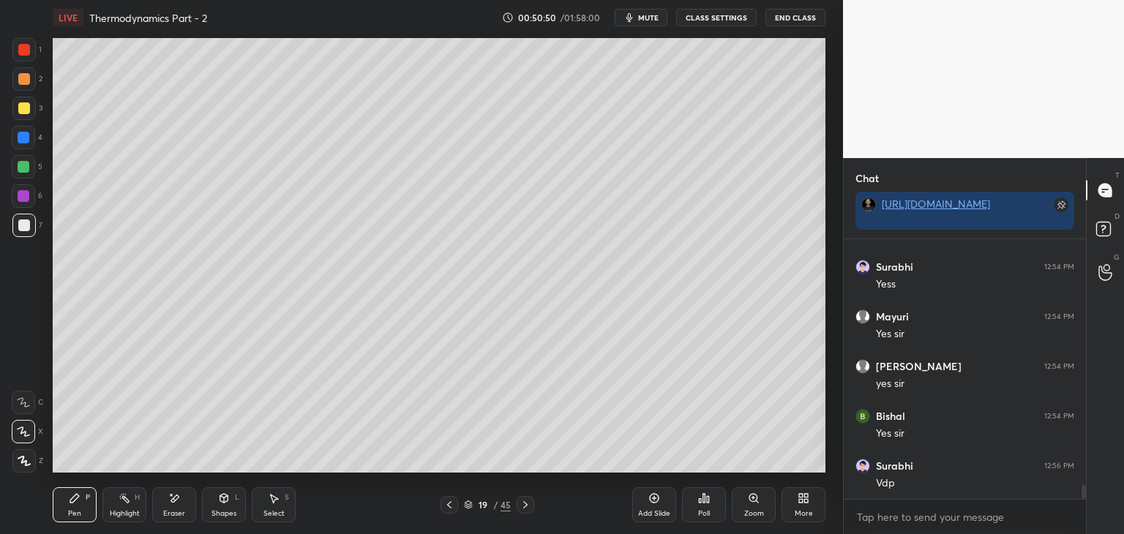
click at [217, 516] on div "Shapes" at bounding box center [223, 513] width 25 height 7
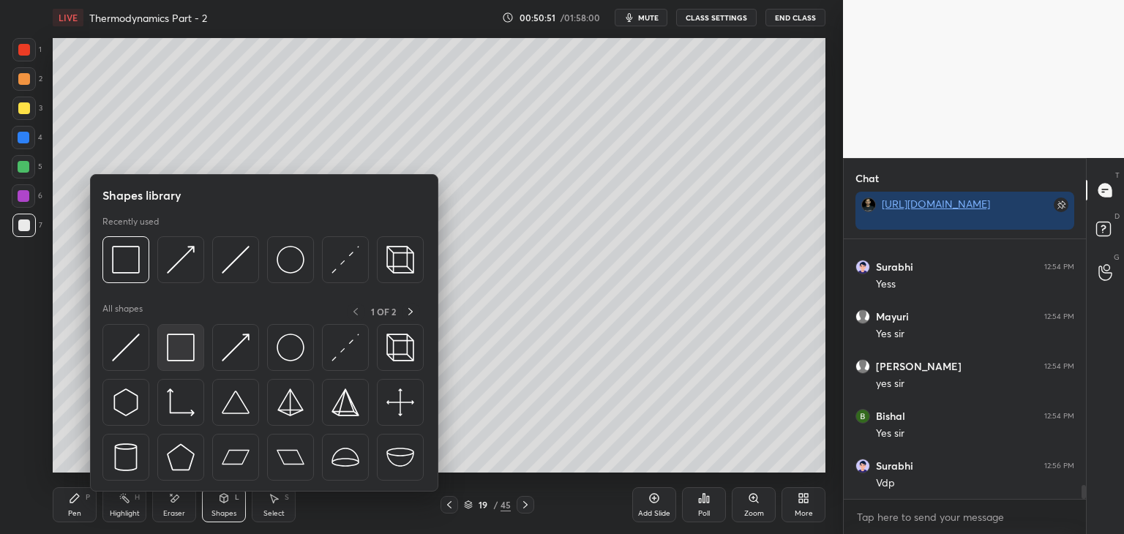
click at [177, 351] on img at bounding box center [181, 348] width 28 height 28
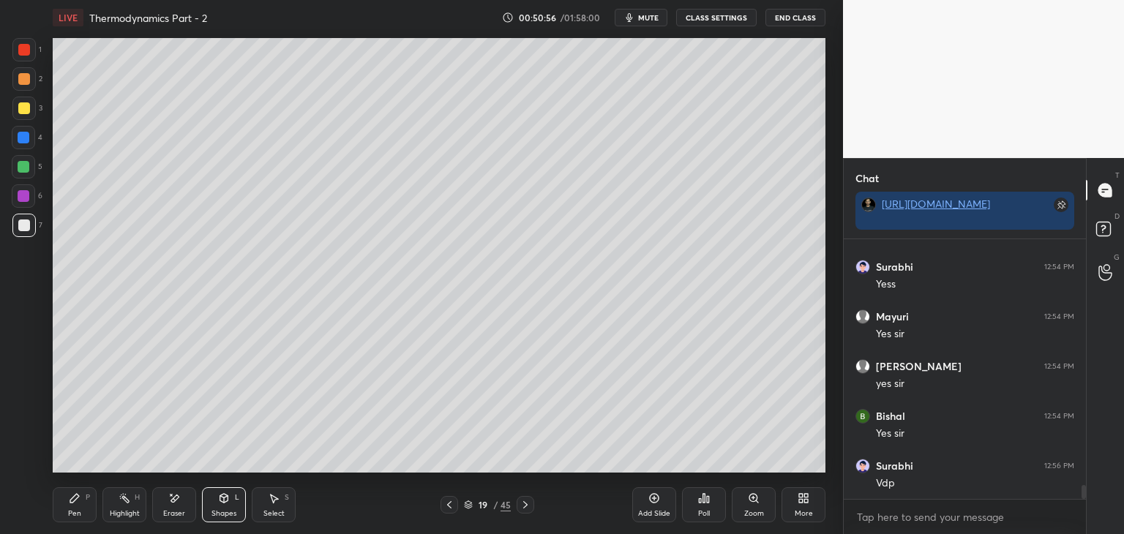
click at [67, 515] on div "Pen P" at bounding box center [75, 504] width 44 height 35
click at [222, 514] on div "Shapes" at bounding box center [223, 513] width 25 height 7
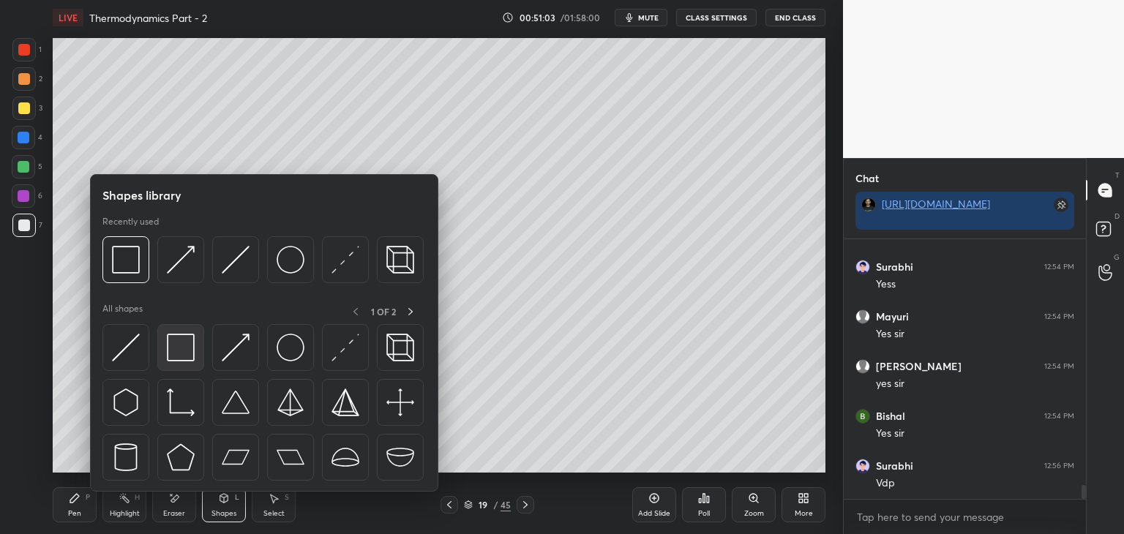
click at [173, 343] on img at bounding box center [181, 348] width 28 height 28
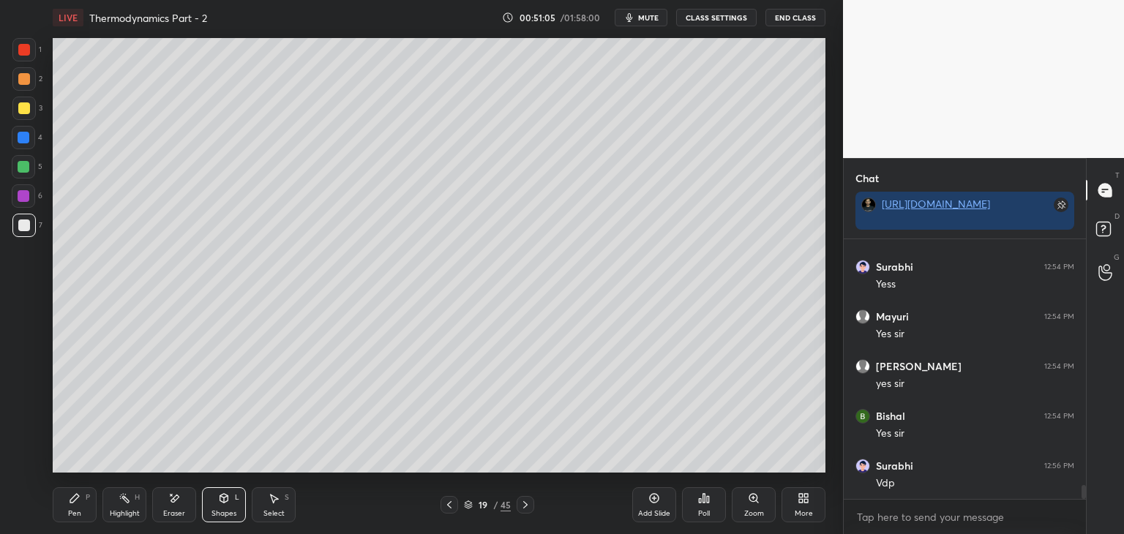
click at [70, 508] on div "Pen P" at bounding box center [75, 504] width 44 height 35
click at [20, 110] on div at bounding box center [24, 108] width 12 height 12
click at [17, 83] on div at bounding box center [23, 78] width 23 height 23
click at [20, 57] on div at bounding box center [23, 49] width 23 height 23
click at [26, 226] on div at bounding box center [24, 225] width 12 height 12
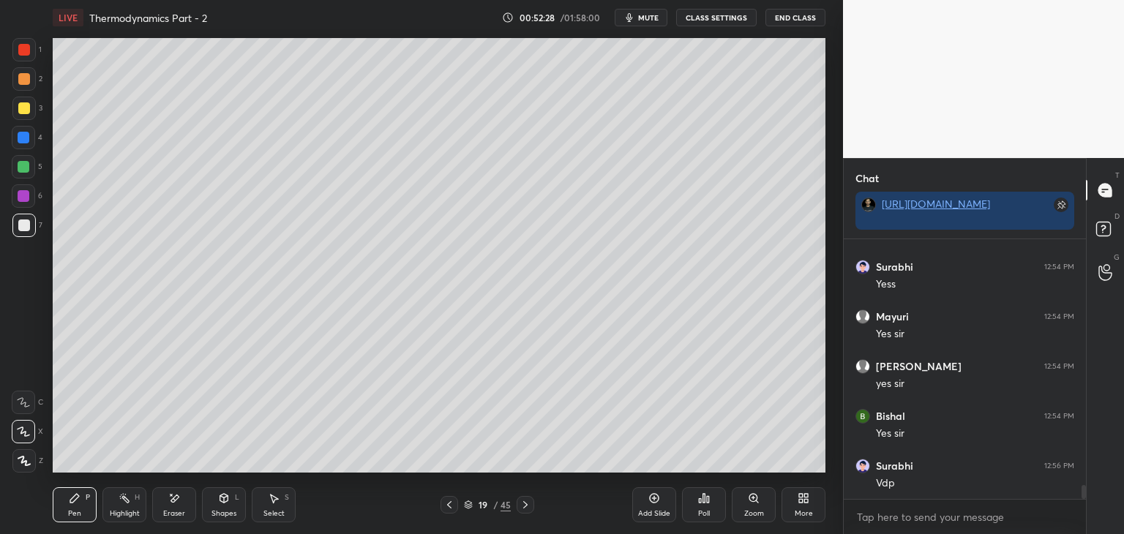
scroll to position [4650, 0]
click at [21, 100] on div at bounding box center [23, 108] width 23 height 23
click at [23, 74] on div at bounding box center [24, 79] width 12 height 12
click at [29, 50] on div at bounding box center [24, 50] width 12 height 12
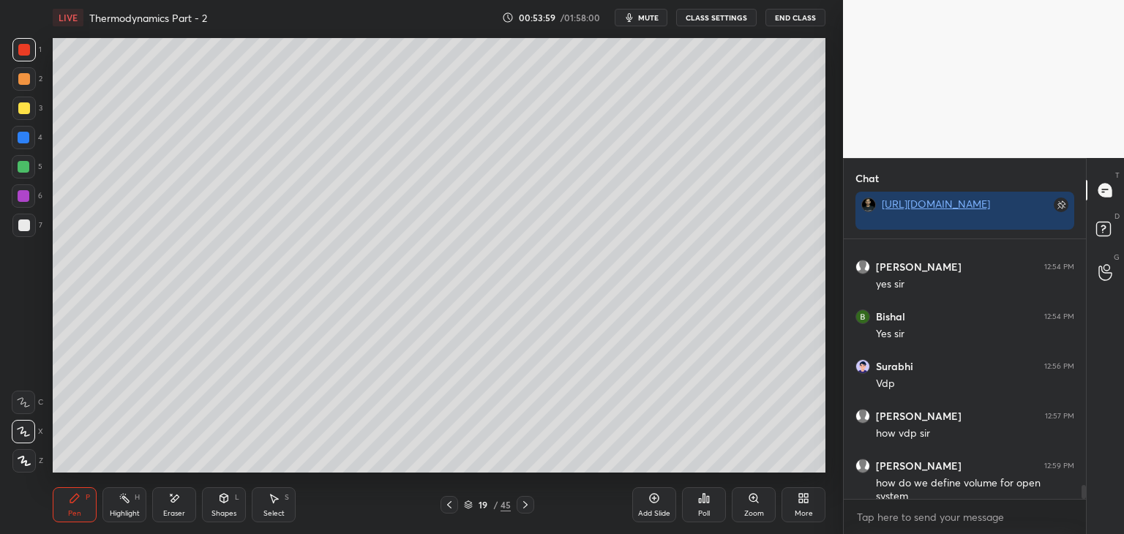
click at [23, 109] on div at bounding box center [24, 108] width 12 height 12
click at [21, 79] on div at bounding box center [24, 79] width 12 height 12
click at [27, 53] on div at bounding box center [24, 50] width 12 height 12
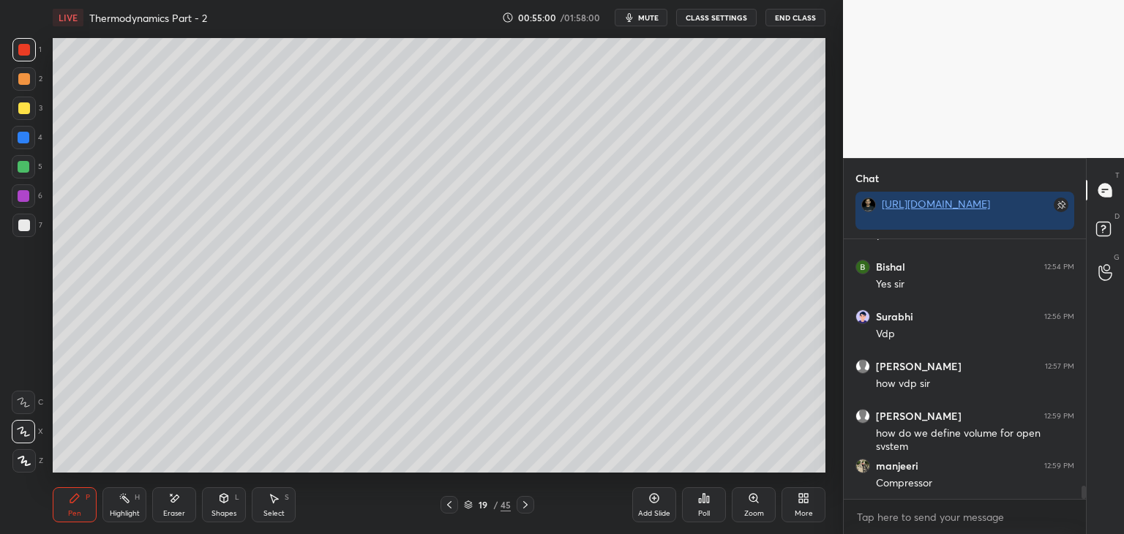
click at [23, 76] on div at bounding box center [24, 79] width 12 height 12
click at [27, 50] on div at bounding box center [24, 50] width 12 height 12
click at [20, 110] on div at bounding box center [24, 108] width 12 height 12
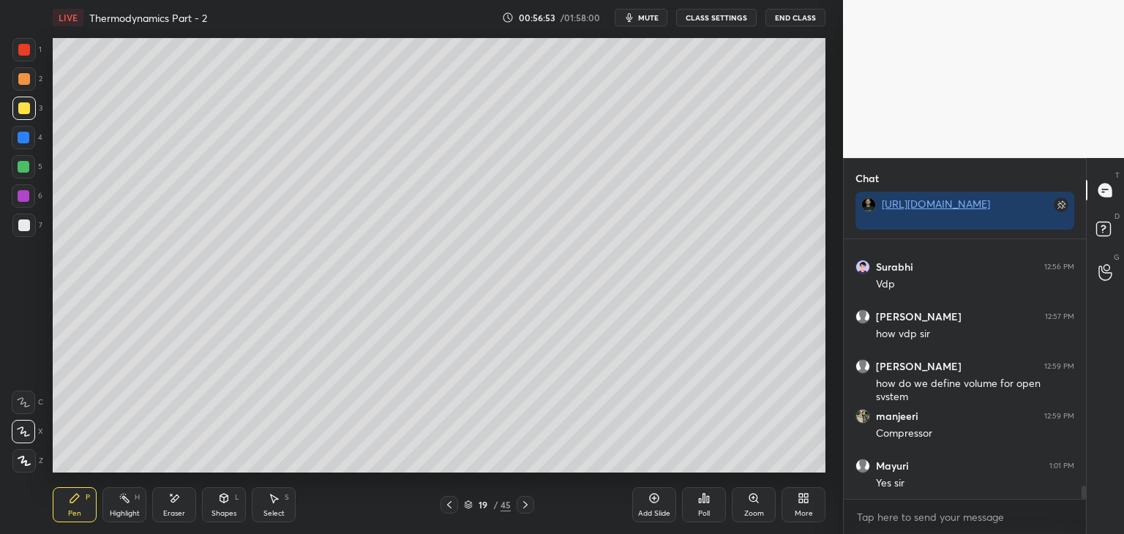
click at [29, 81] on div at bounding box center [24, 79] width 12 height 12
click at [28, 56] on div at bounding box center [23, 49] width 23 height 23
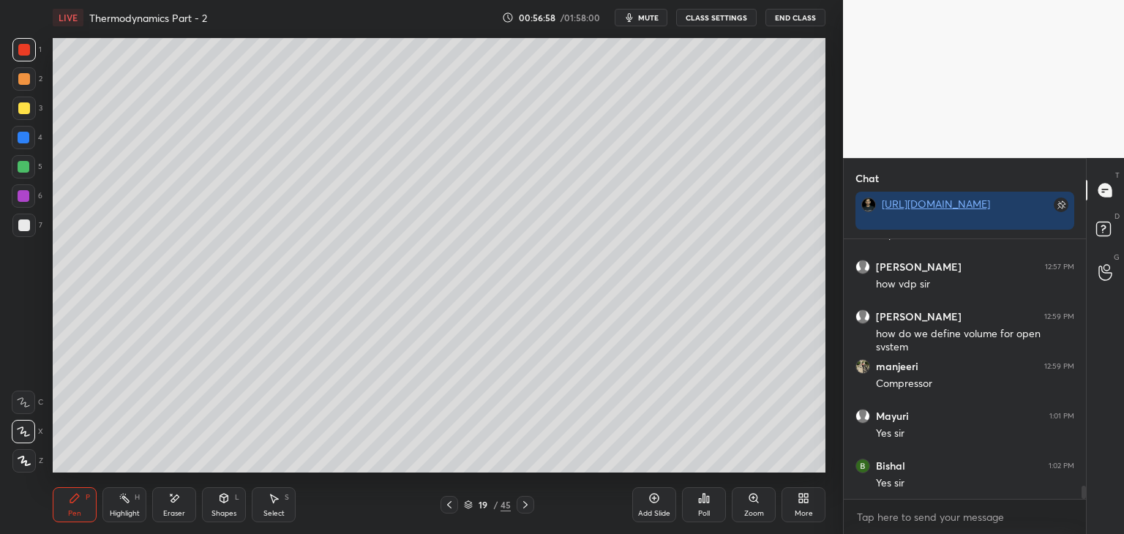
click at [653, 511] on div "Add Slide" at bounding box center [654, 513] width 32 height 7
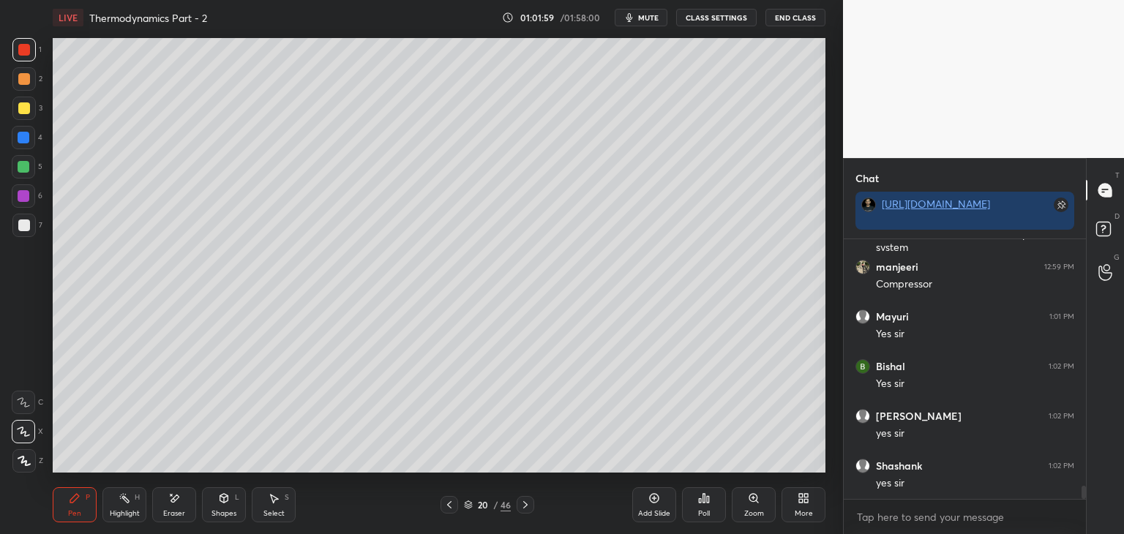
scroll to position [4998, 0]
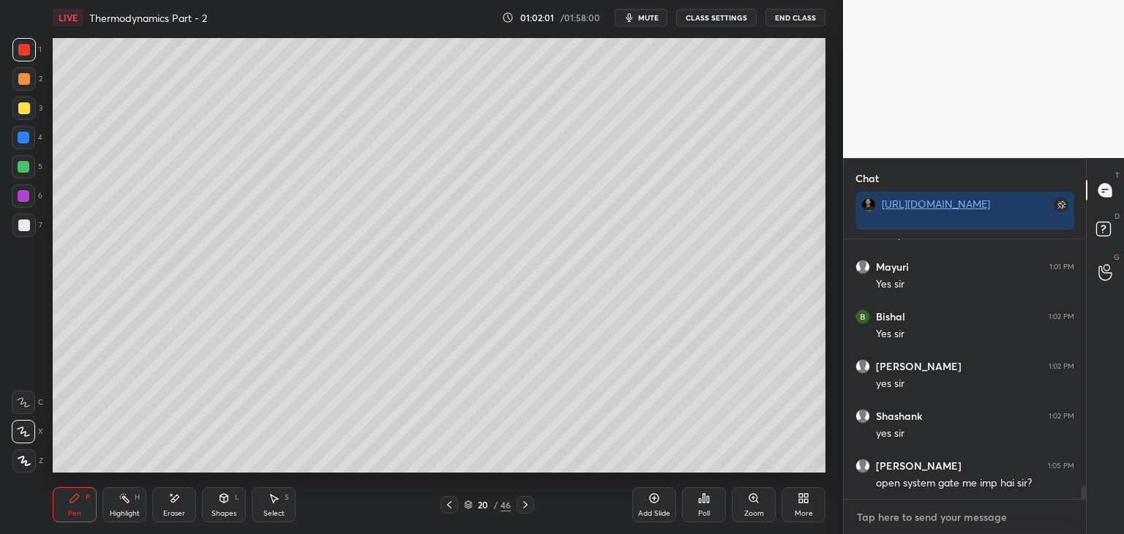
type textarea "x"
click at [888, 519] on textarea at bounding box center [964, 516] width 219 height 23
paste textarea "[URL][DOMAIN_NAME]"
type textarea "[URL][DOMAIN_NAME]"
type textarea "x"
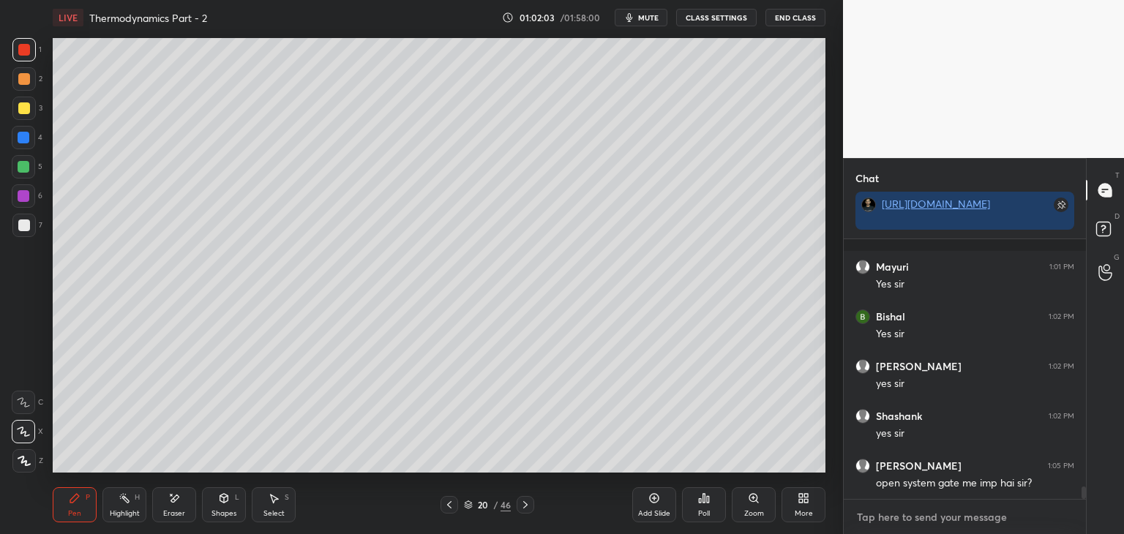
scroll to position [5106, 0]
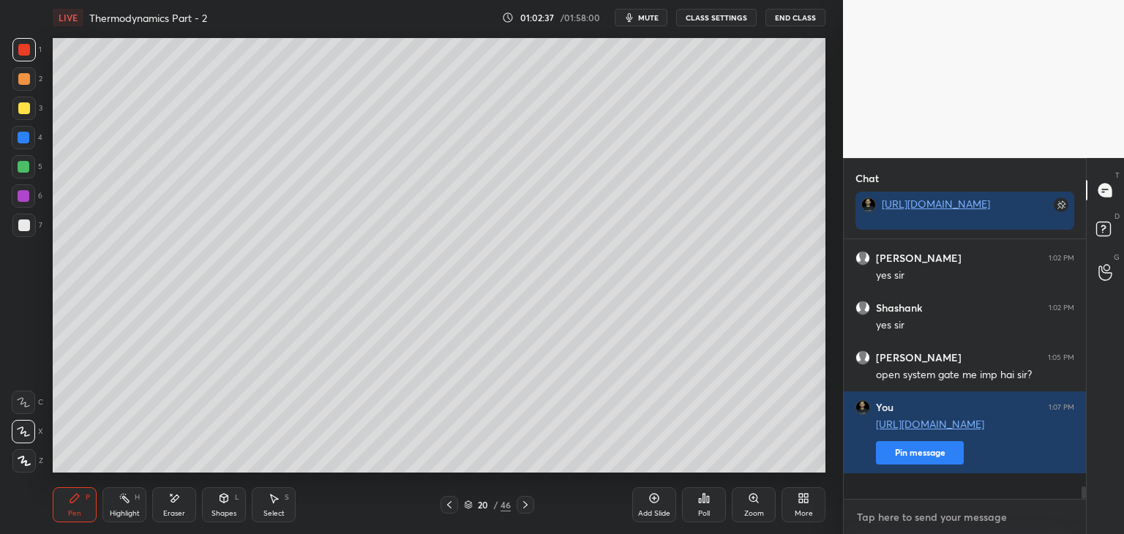
click at [901, 516] on textarea at bounding box center [964, 516] width 219 height 23
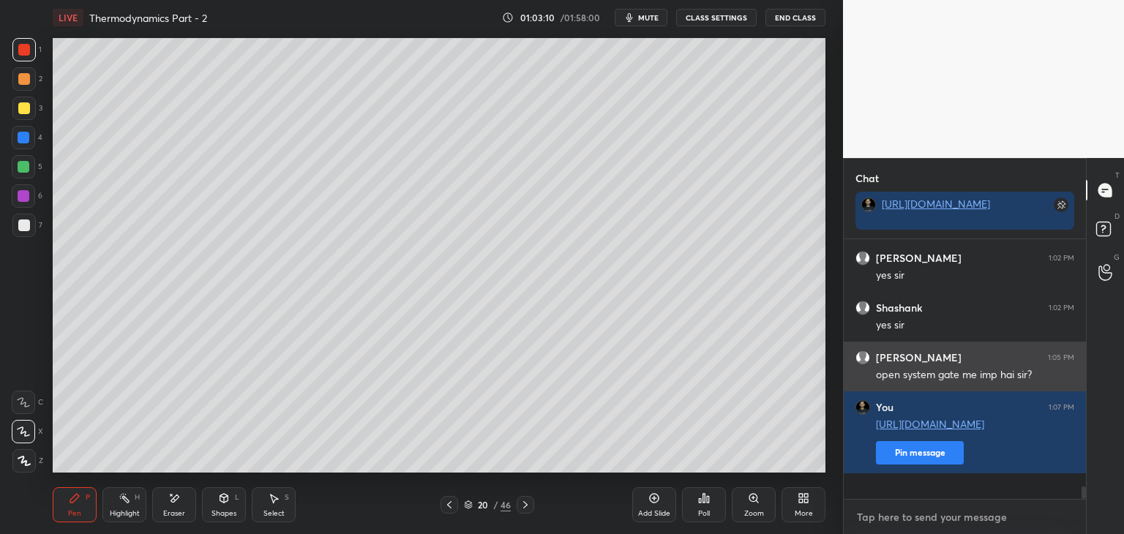
scroll to position [5156, 0]
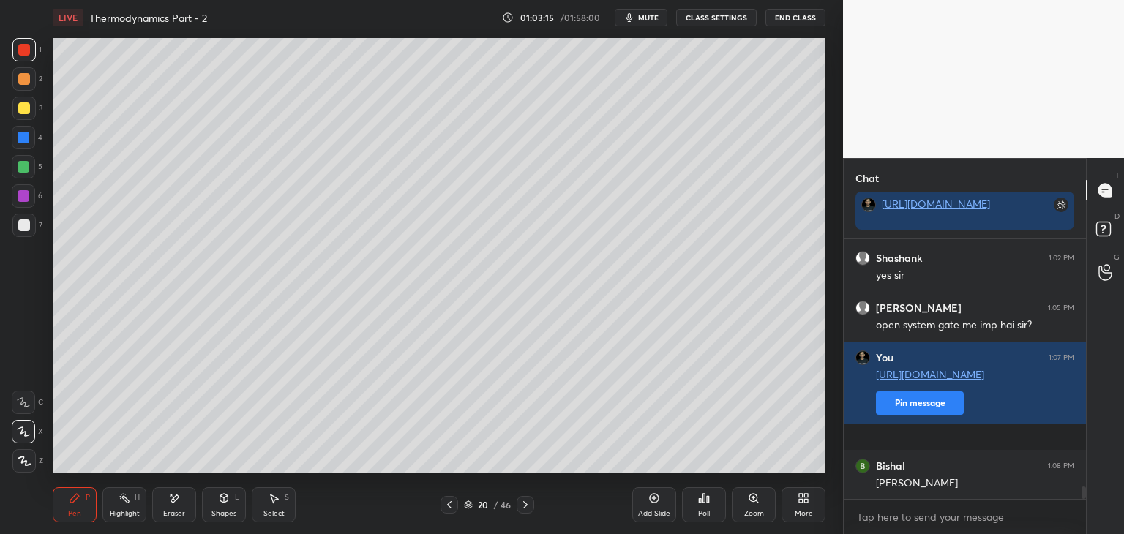
click at [445, 507] on icon at bounding box center [449, 505] width 12 height 12
click at [448, 505] on icon at bounding box center [449, 504] width 4 height 7
click at [522, 507] on icon at bounding box center [525, 505] width 12 height 12
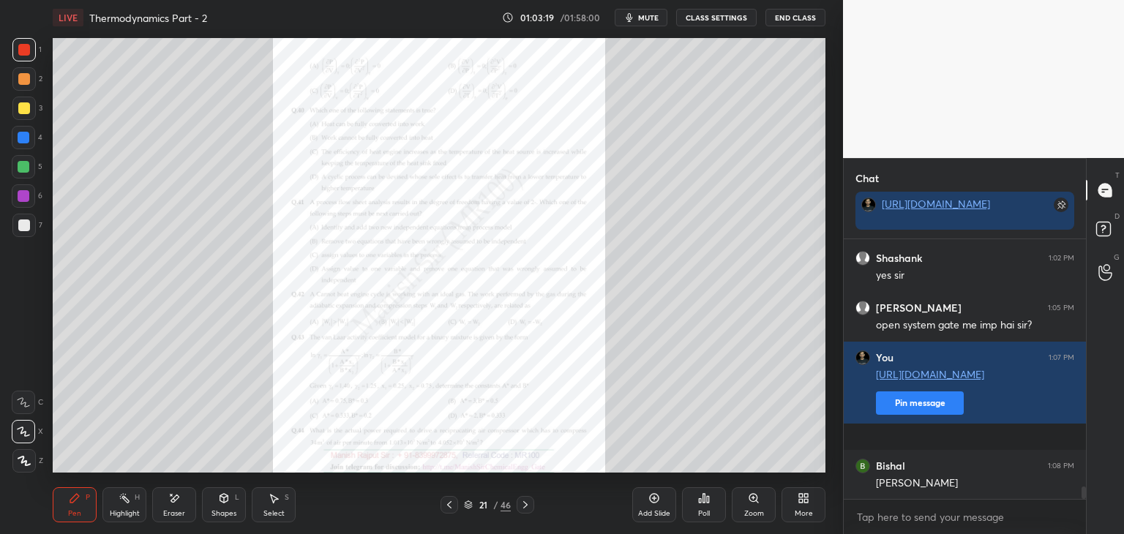
click at [522, 507] on icon at bounding box center [525, 505] width 12 height 12
click at [521, 500] on icon at bounding box center [525, 505] width 12 height 12
click at [524, 499] on icon at bounding box center [525, 505] width 12 height 12
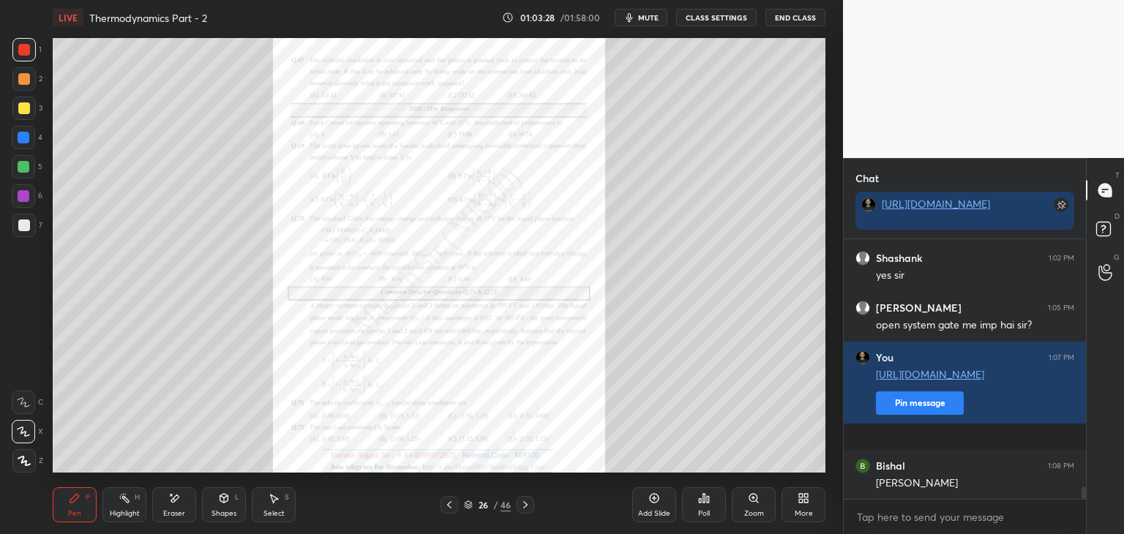
click at [650, 501] on icon at bounding box center [655, 499] width 10 height 10
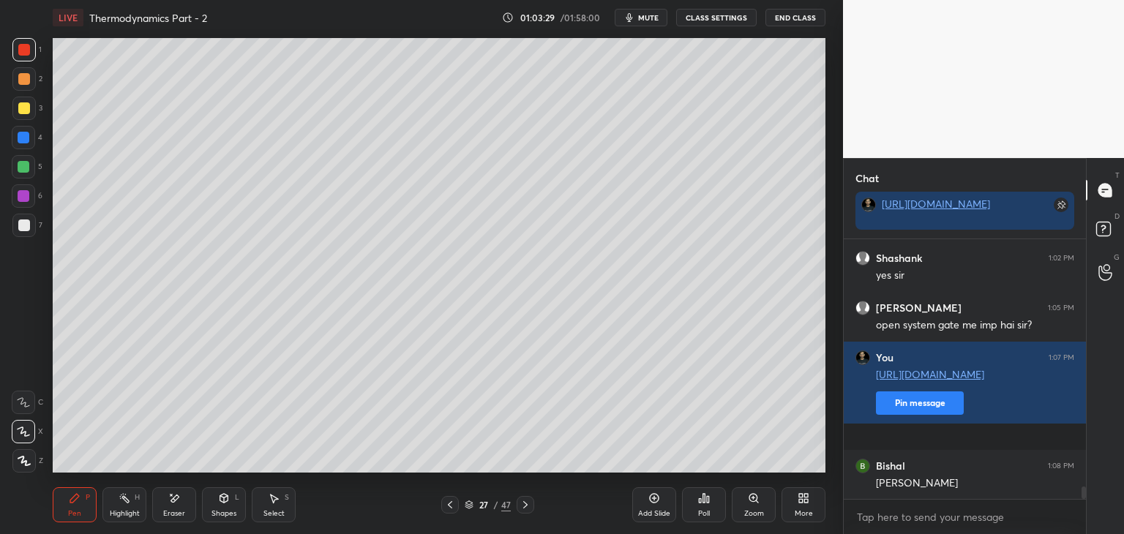
click at [16, 110] on div at bounding box center [23, 108] width 23 height 23
click at [23, 232] on div at bounding box center [23, 225] width 23 height 23
drag, startPoint x: 23, startPoint y: 196, endPoint x: 23, endPoint y: 219, distance: 22.7
click at [24, 197] on div at bounding box center [24, 196] width 12 height 12
click at [23, 226] on div at bounding box center [24, 225] width 12 height 12
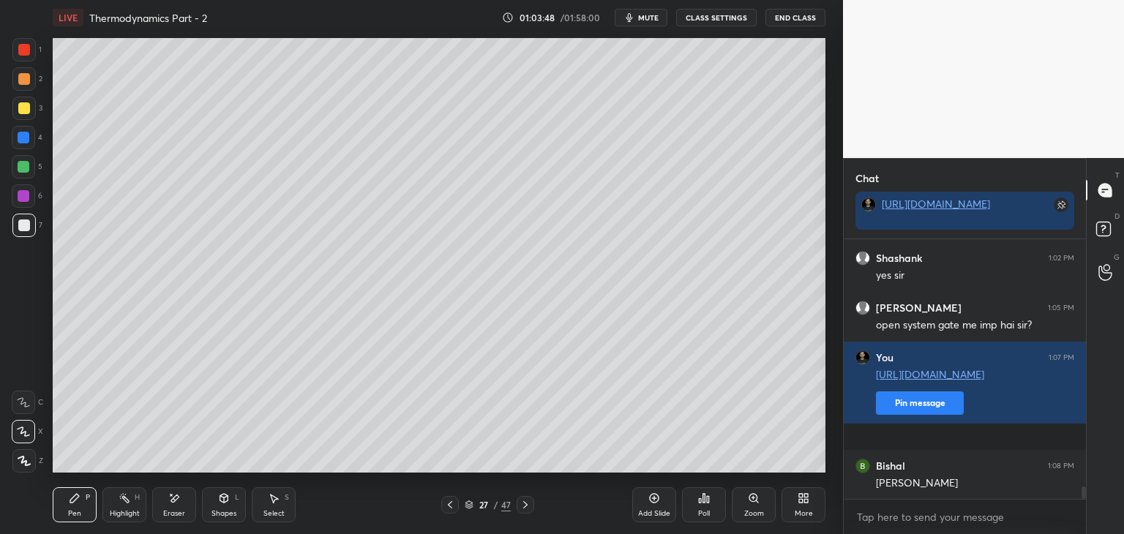
click at [225, 516] on div "Shapes" at bounding box center [223, 513] width 25 height 7
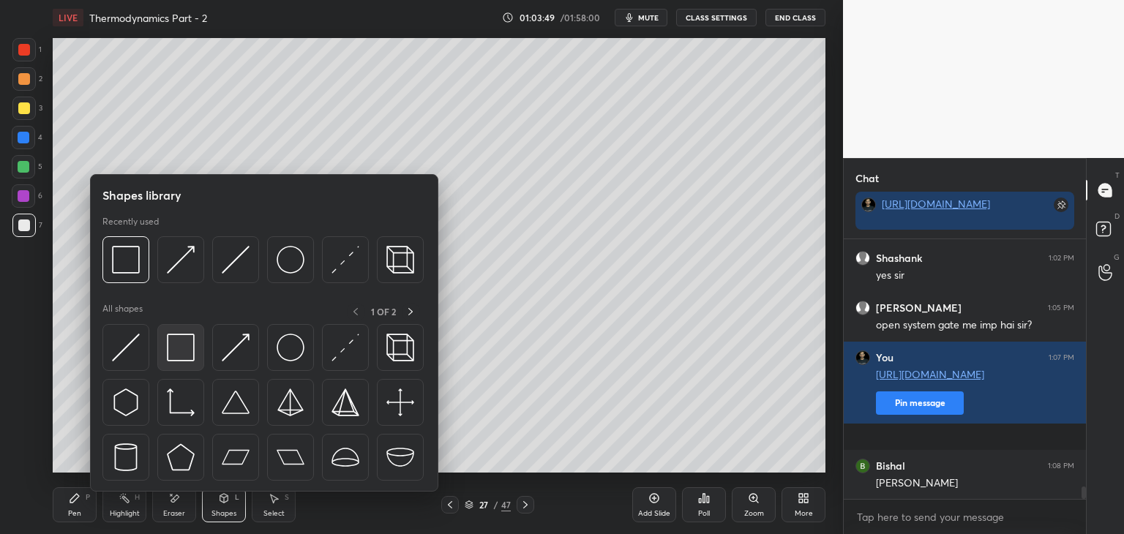
click at [173, 359] on img at bounding box center [181, 348] width 28 height 28
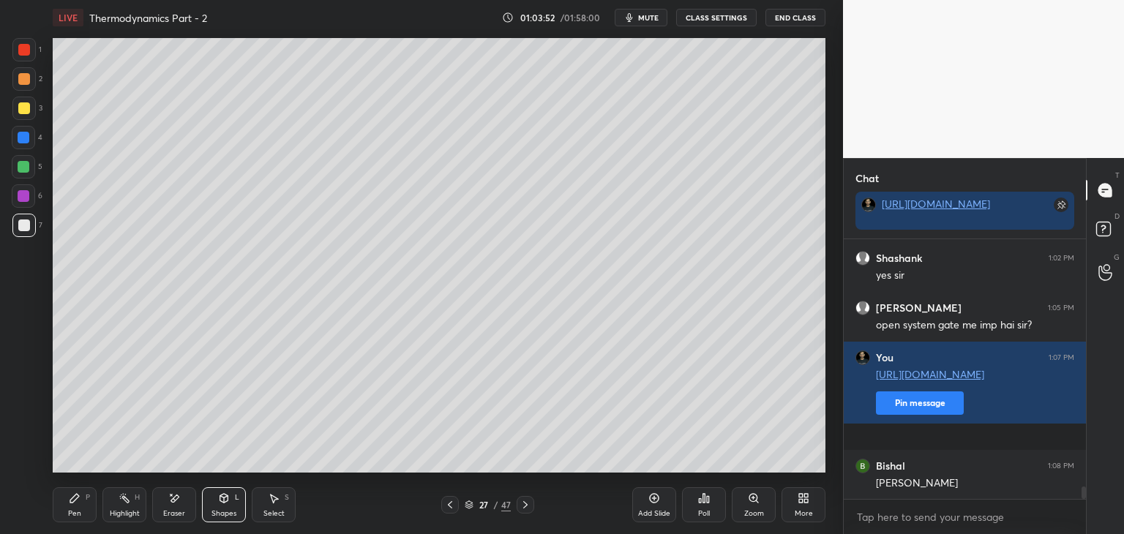
click at [76, 511] on div "Pen" at bounding box center [74, 513] width 13 height 7
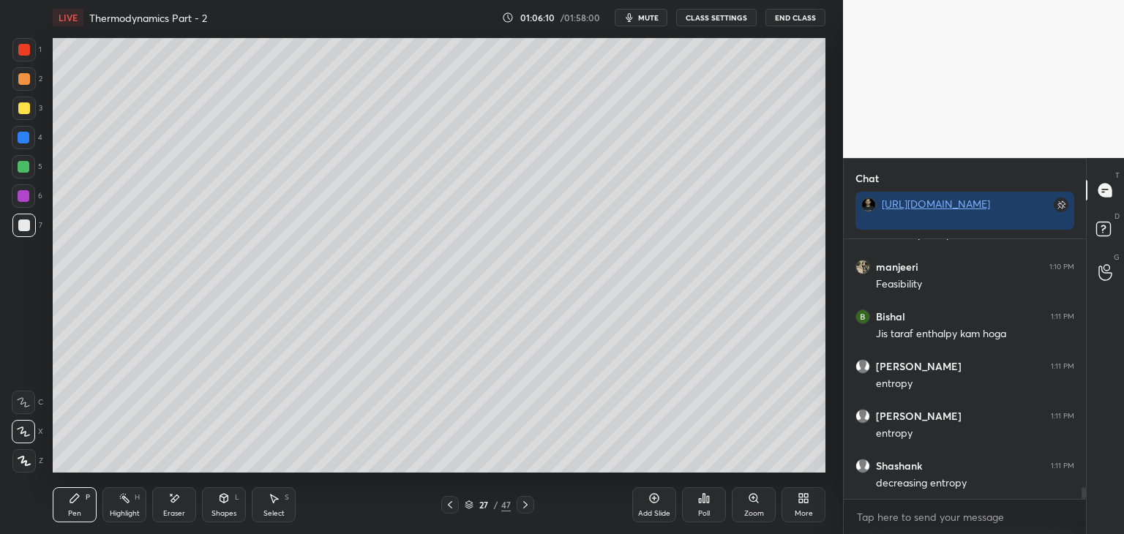
scroll to position [5554, 0]
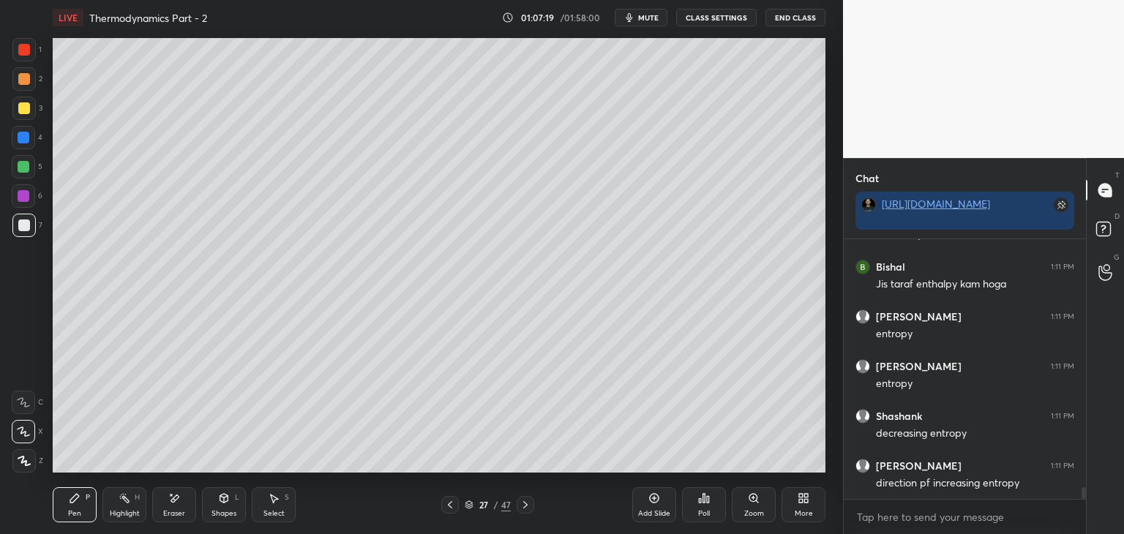
click at [228, 510] on div "Shapes" at bounding box center [223, 513] width 25 height 7
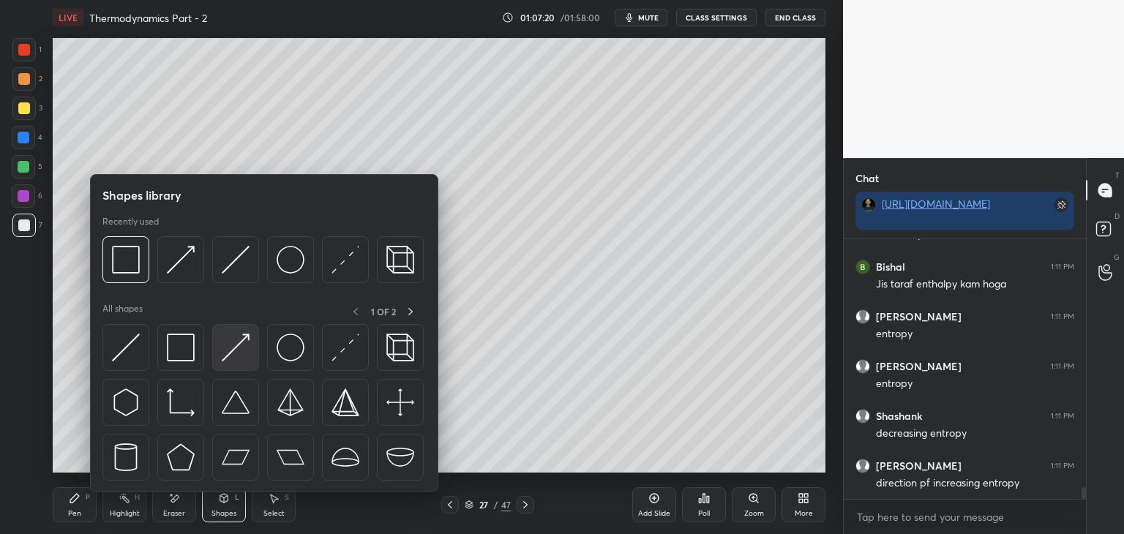
click at [232, 358] on img at bounding box center [236, 348] width 28 height 28
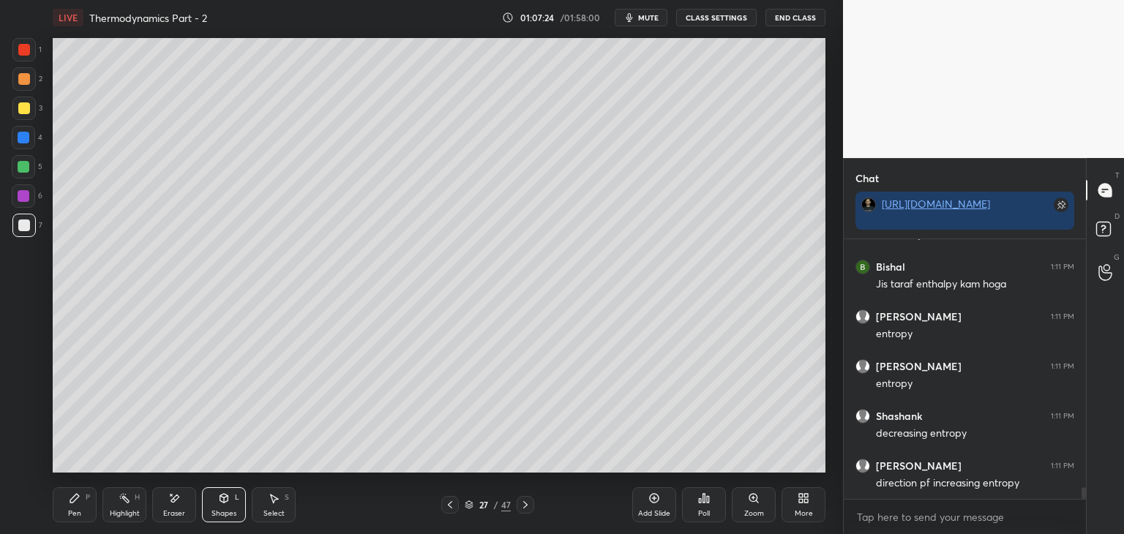
click at [81, 508] on div "Pen P" at bounding box center [75, 504] width 44 height 35
click at [24, 109] on div at bounding box center [24, 108] width 12 height 12
click at [225, 511] on div "Shapes" at bounding box center [223, 513] width 25 height 7
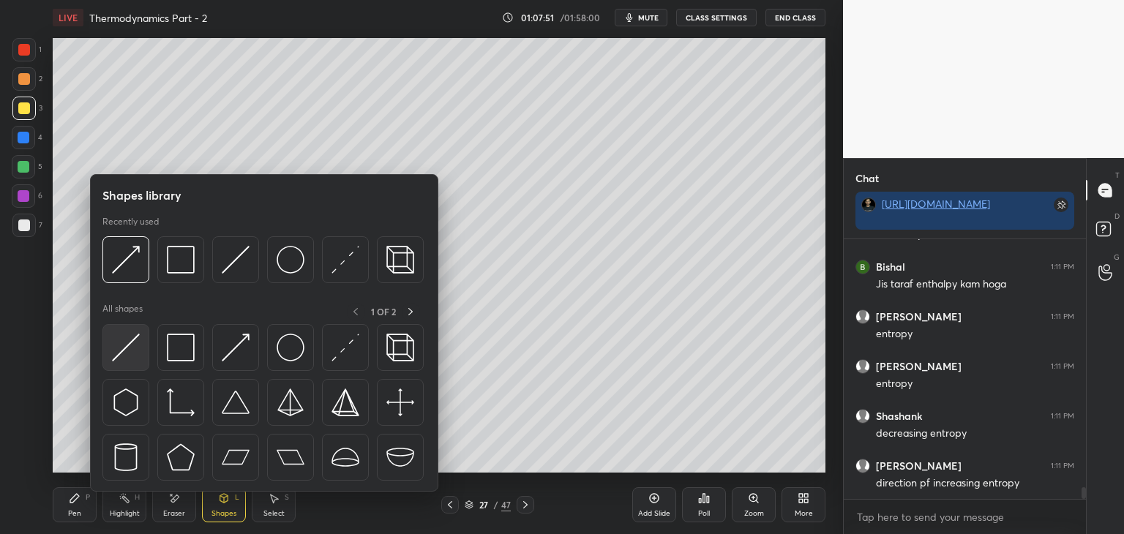
click at [116, 355] on img at bounding box center [126, 348] width 28 height 28
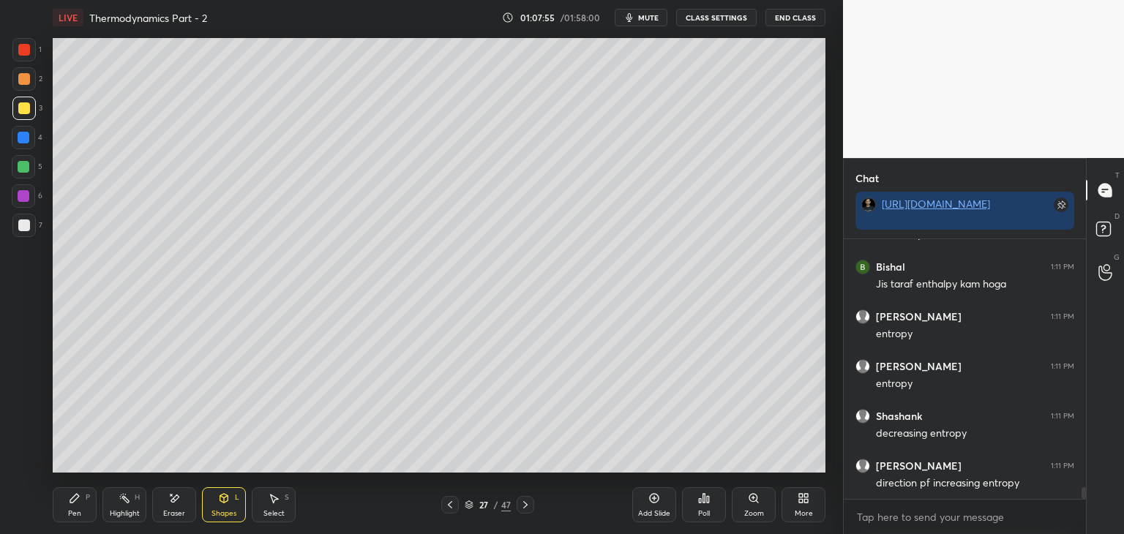
click at [73, 504] on icon at bounding box center [75, 498] width 12 height 12
click at [217, 512] on div "Shapes" at bounding box center [223, 513] width 25 height 7
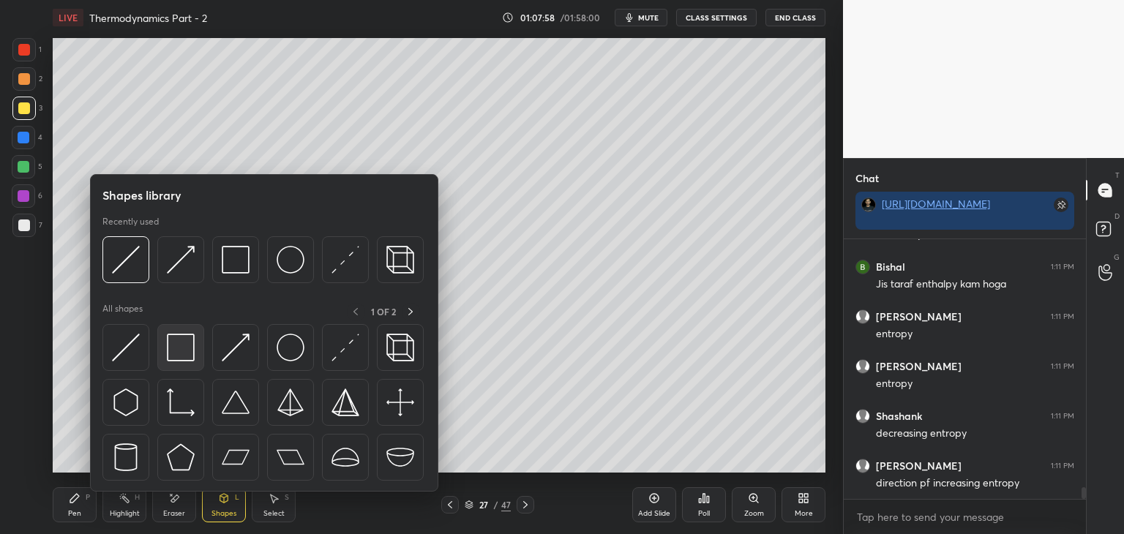
click at [178, 355] on img at bounding box center [181, 348] width 28 height 28
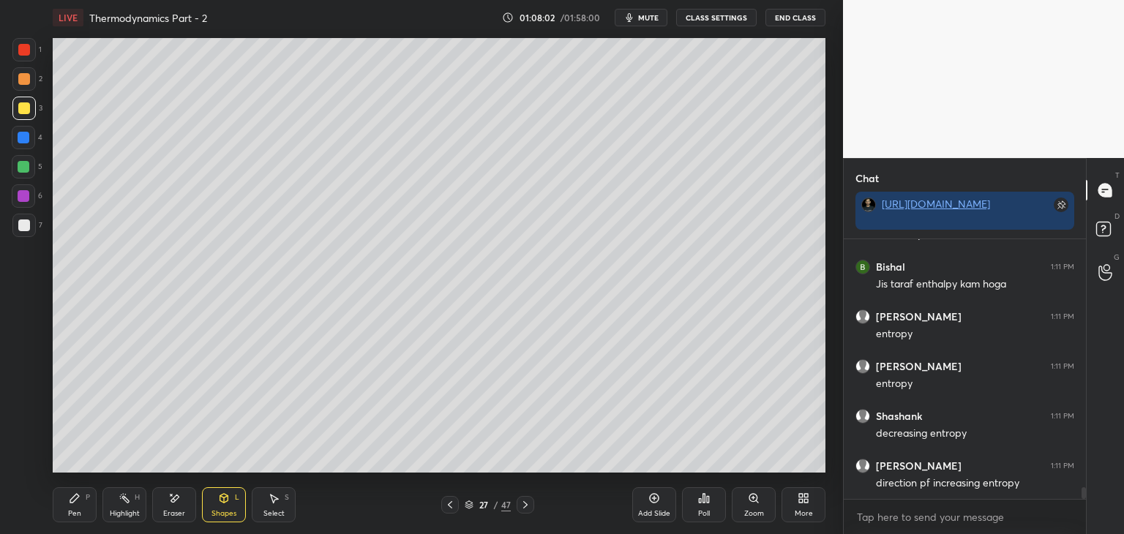
click at [74, 511] on div "Pen" at bounding box center [74, 513] width 13 height 7
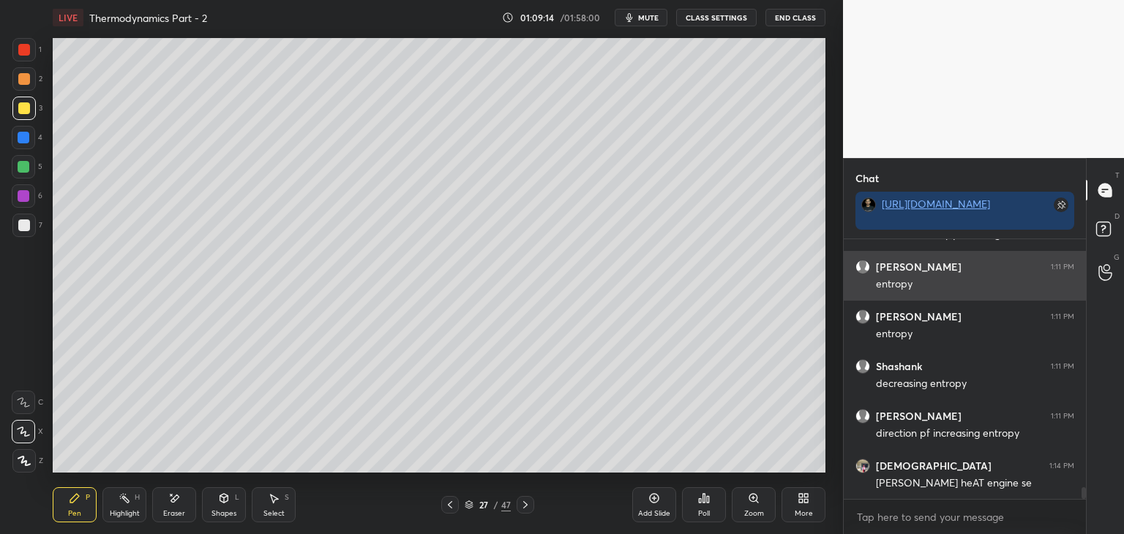
scroll to position [5680, 0]
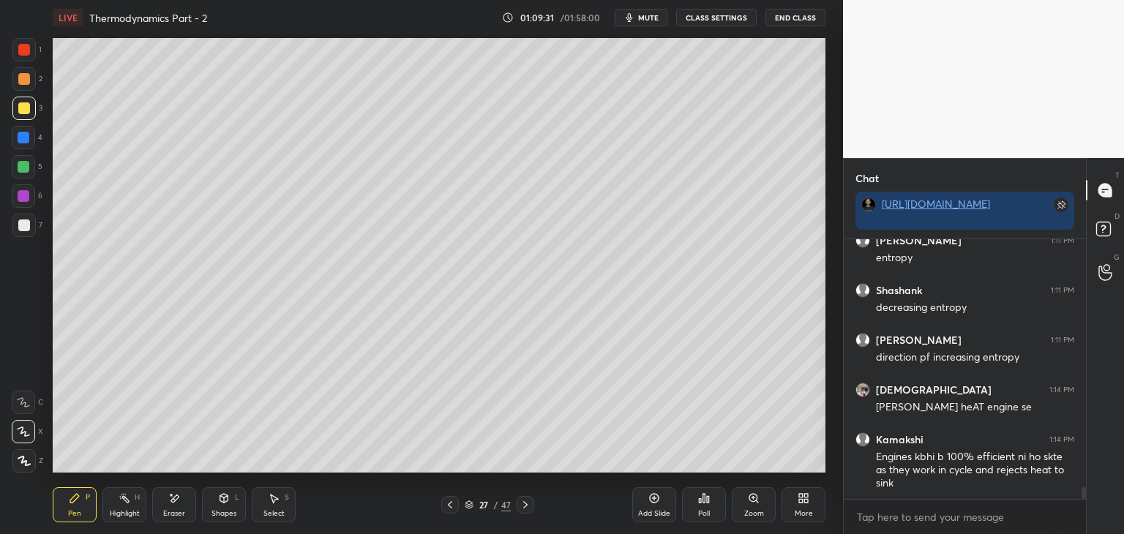
click at [22, 224] on div at bounding box center [24, 225] width 12 height 12
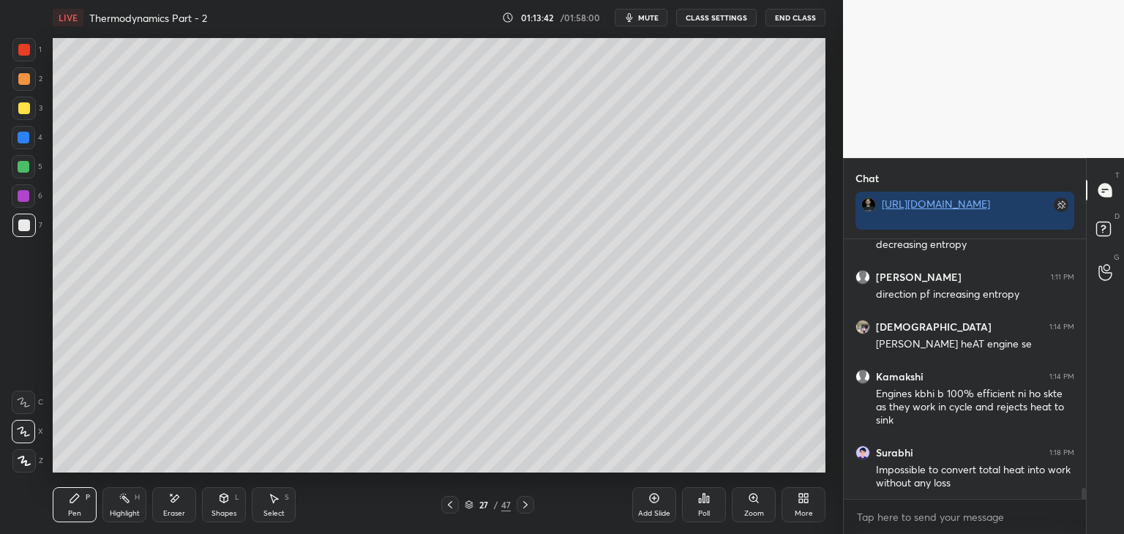
click at [655, 497] on icon at bounding box center [654, 498] width 12 height 12
click at [19, 115] on div at bounding box center [23, 108] width 23 height 23
click at [214, 519] on div "Shapes L" at bounding box center [224, 504] width 44 height 35
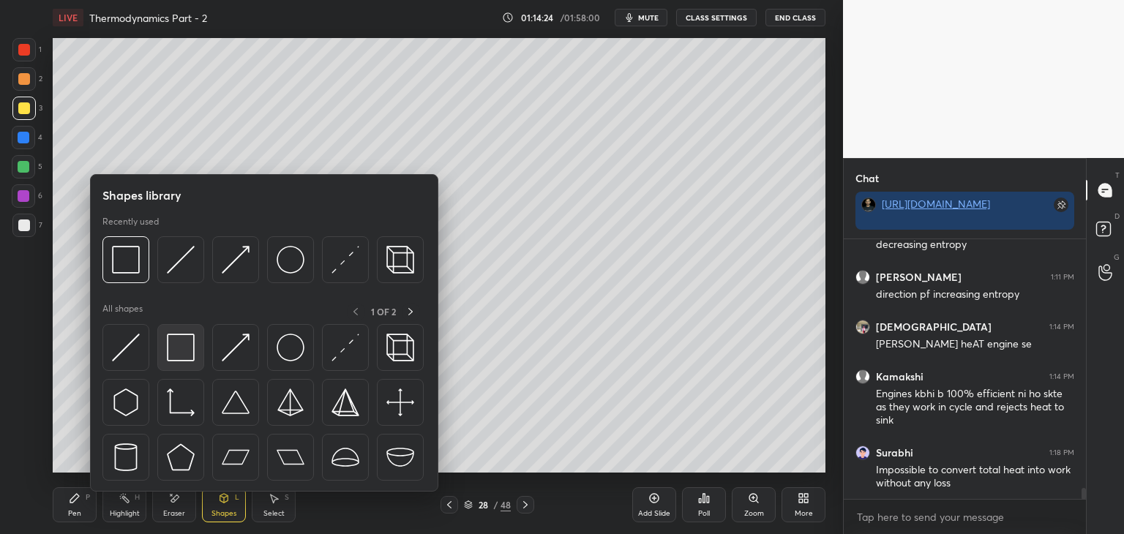
click at [162, 347] on div at bounding box center [180, 347] width 47 height 47
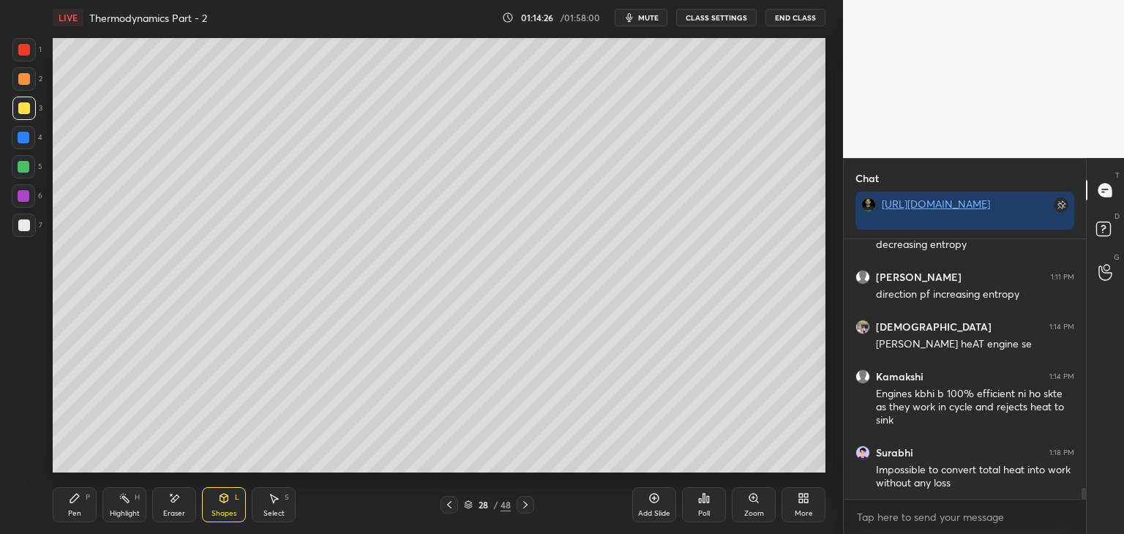
click at [61, 513] on div "Pen P" at bounding box center [75, 504] width 44 height 35
click at [450, 508] on icon at bounding box center [449, 505] width 12 height 12
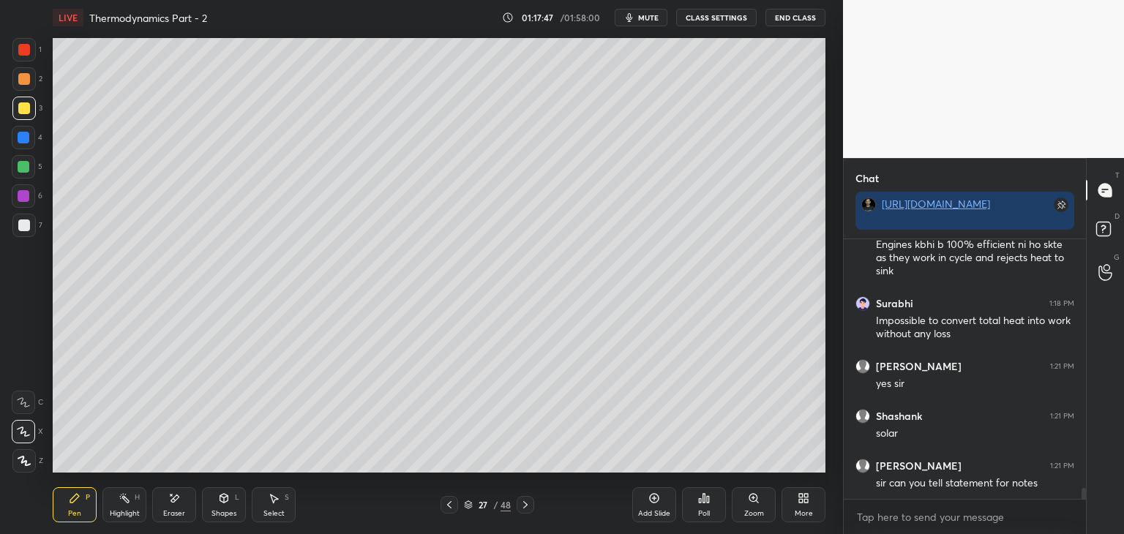
scroll to position [5942, 0]
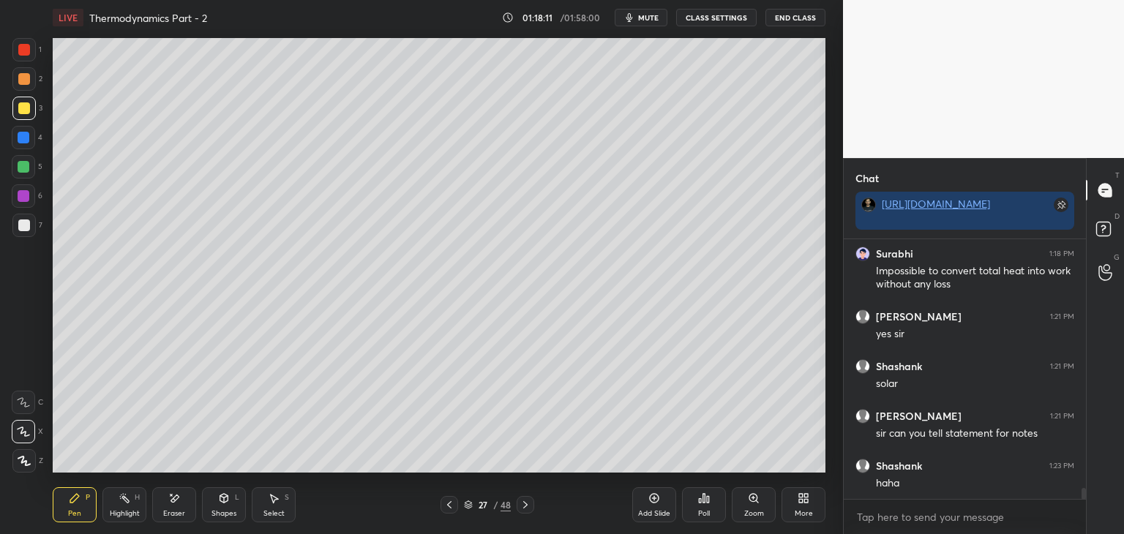
drag, startPoint x: 658, startPoint y: 504, endPoint x: 653, endPoint y: 511, distance: 8.9
click at [653, 507] on div "Add Slide" at bounding box center [654, 504] width 44 height 35
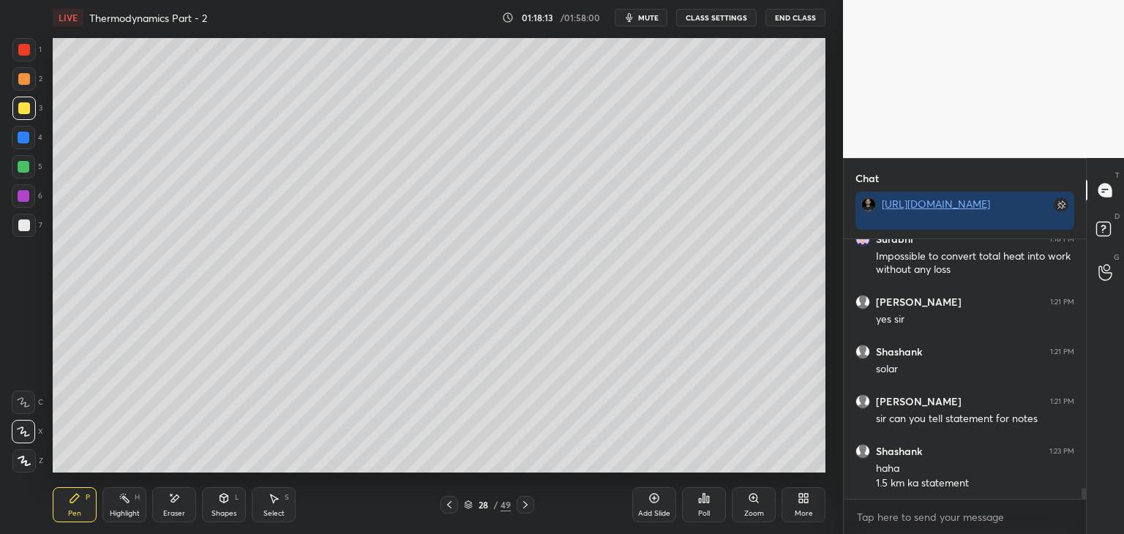
click at [449, 505] on icon at bounding box center [449, 505] width 12 height 12
click at [527, 506] on icon at bounding box center [525, 505] width 12 height 12
click at [525, 508] on icon at bounding box center [525, 505] width 12 height 12
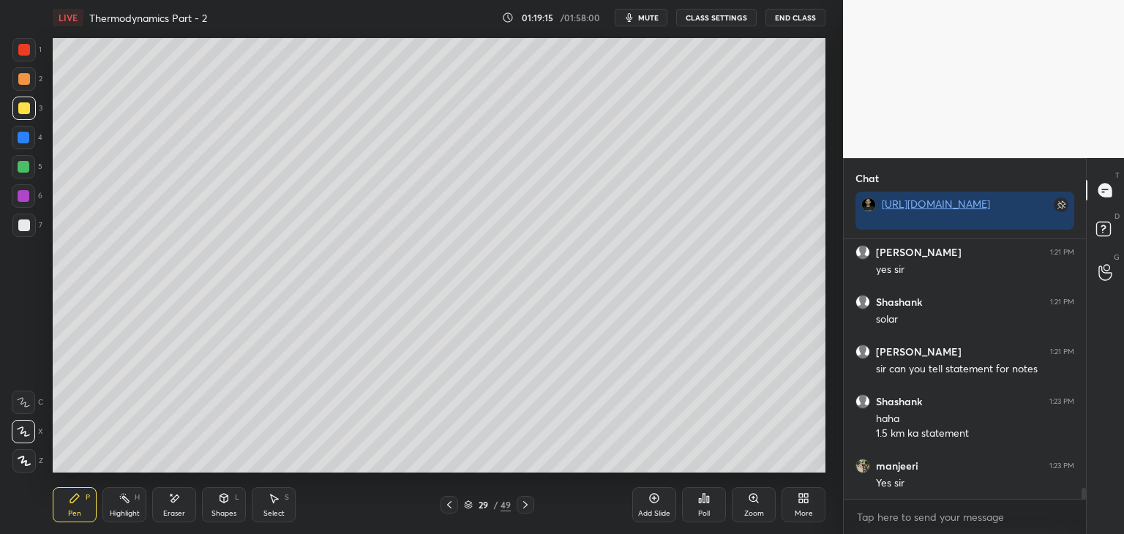
click at [451, 506] on icon at bounding box center [449, 505] width 12 height 12
click at [448, 510] on div at bounding box center [449, 505] width 18 height 18
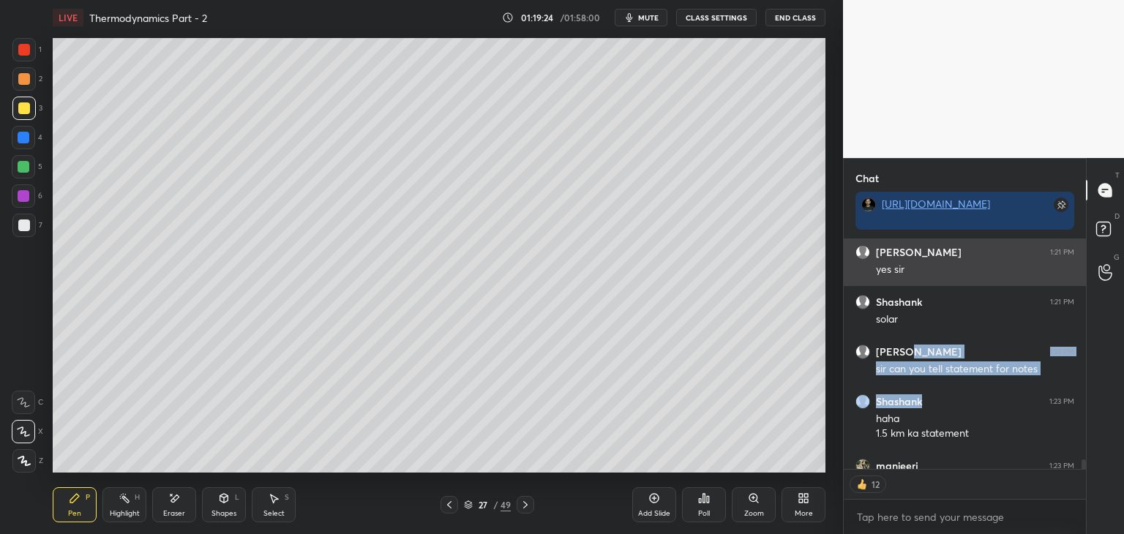
drag, startPoint x: 930, startPoint y: 399, endPoint x: 959, endPoint y: 285, distance: 117.8
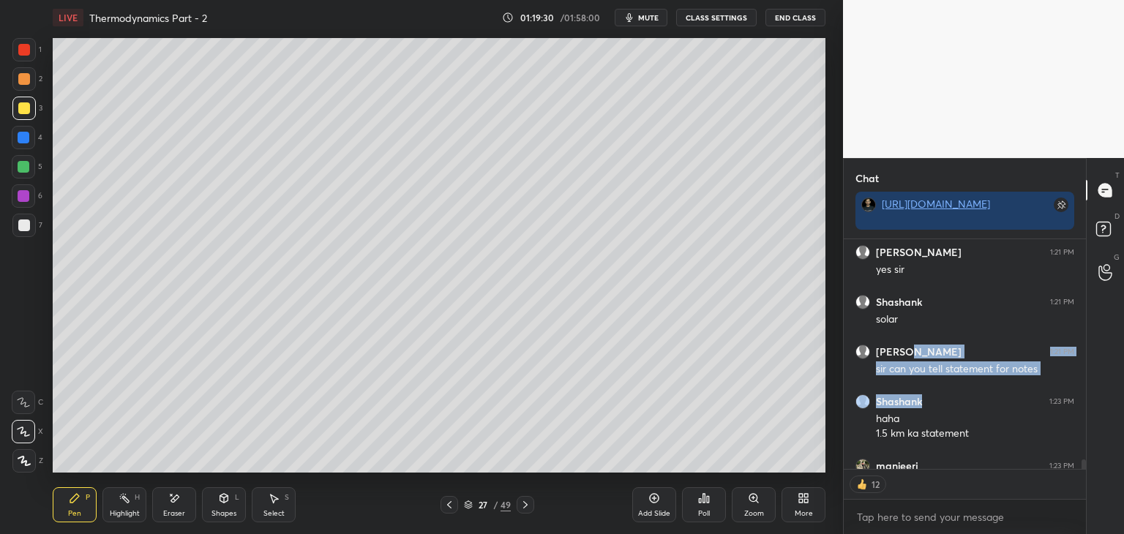
click at [528, 511] on div at bounding box center [525, 505] width 18 height 18
click at [26, 225] on div at bounding box center [24, 225] width 12 height 12
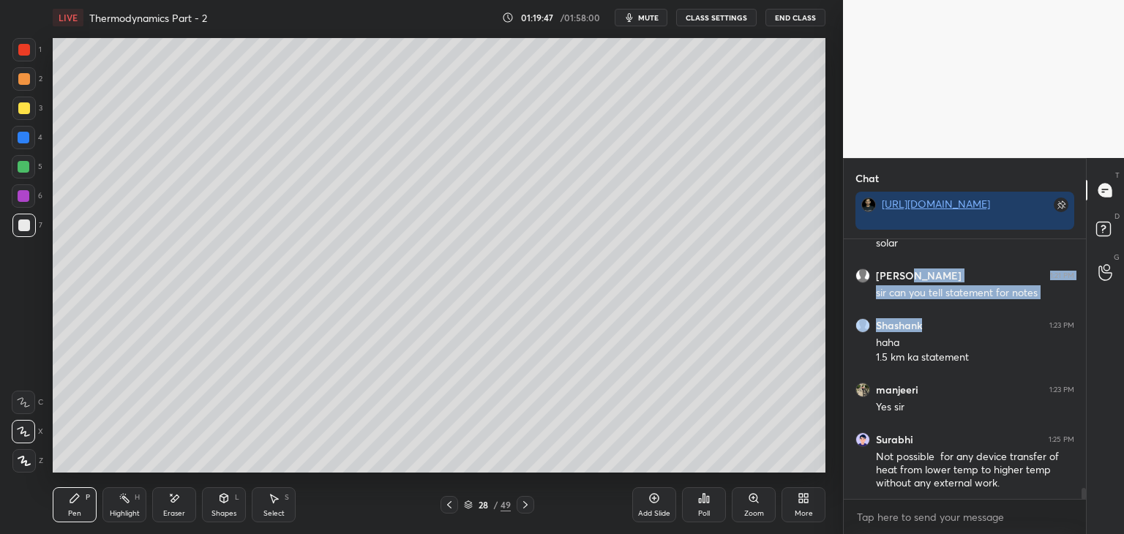
click at [225, 505] on div "Shapes L" at bounding box center [224, 504] width 44 height 35
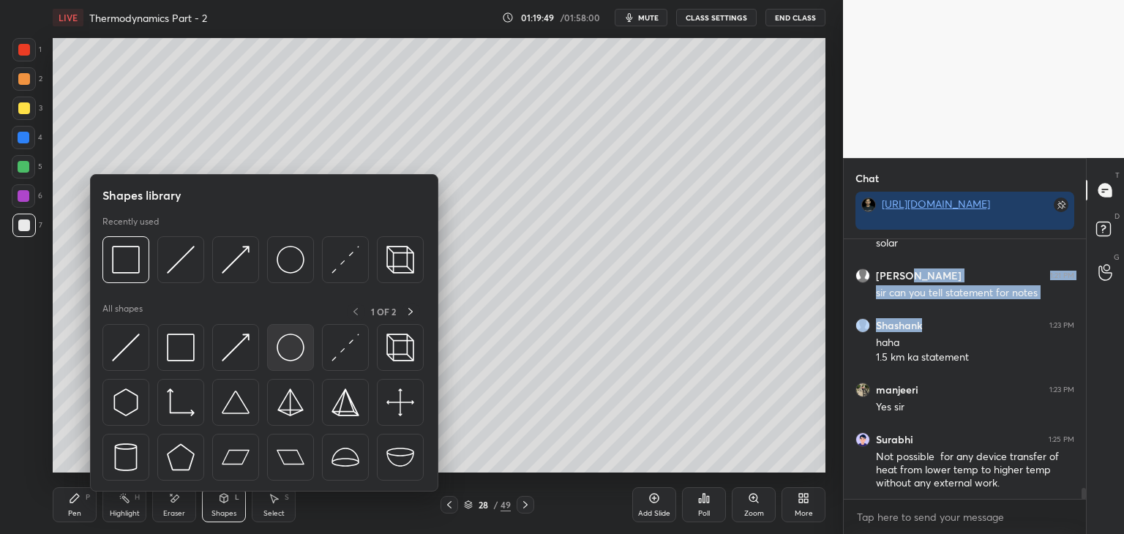
click at [298, 350] on img at bounding box center [291, 348] width 28 height 28
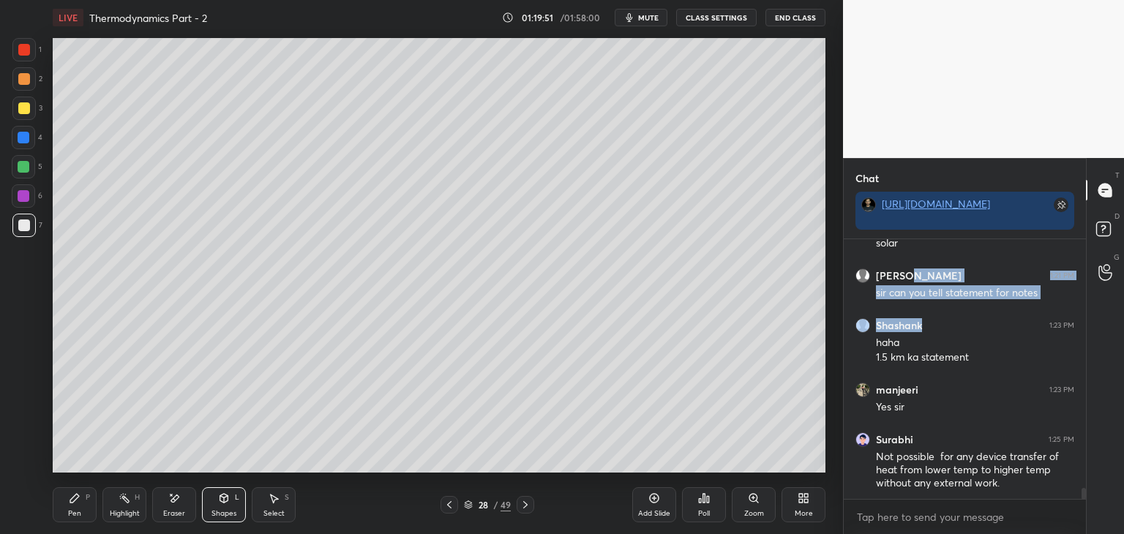
click at [69, 505] on div "Pen P" at bounding box center [75, 504] width 44 height 35
click at [18, 109] on div at bounding box center [24, 108] width 12 height 12
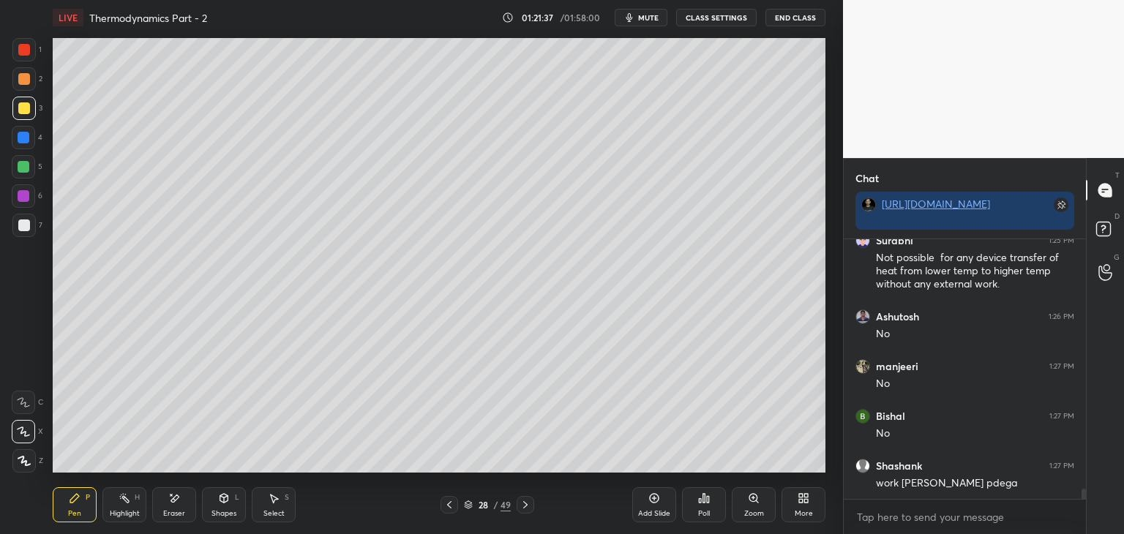
scroll to position [6331, 0]
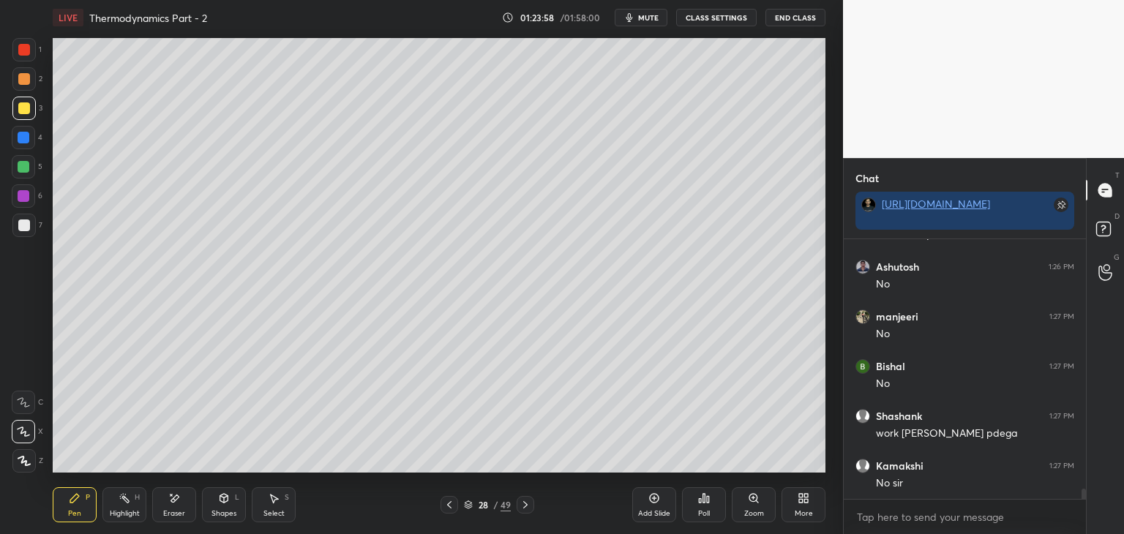
click at [22, 48] on div at bounding box center [24, 50] width 12 height 12
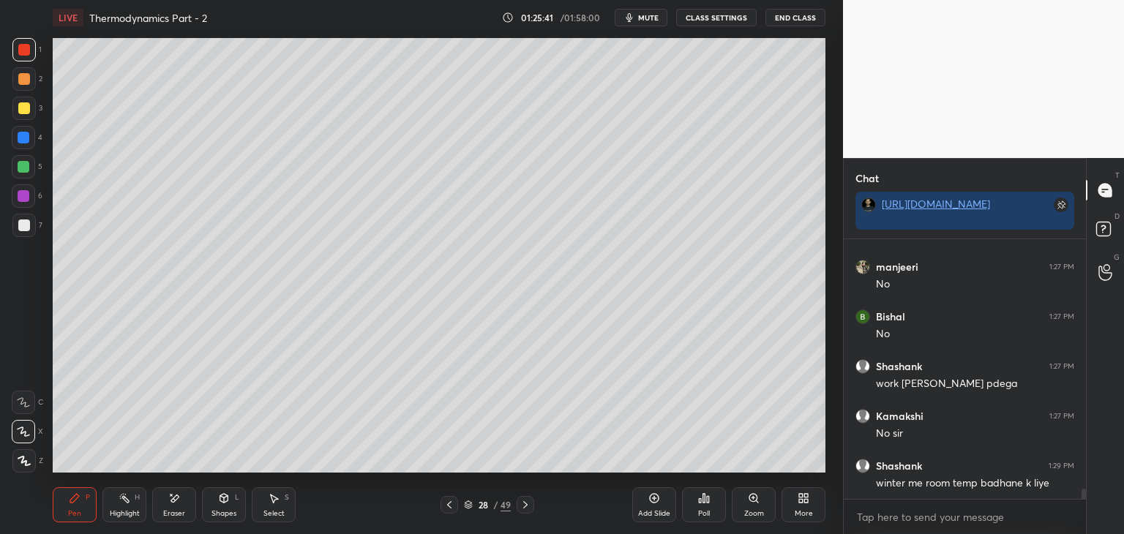
scroll to position [6381, 0]
click at [825, 91] on div "Setting up your live class Poll for secs No correct answer Start poll" at bounding box center [439, 255] width 784 height 440
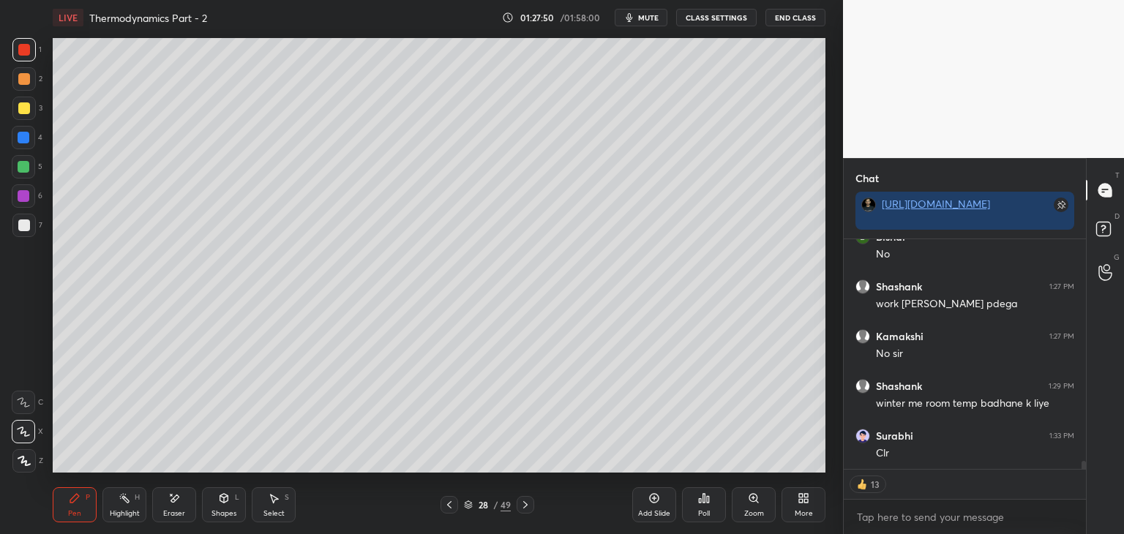
type textarea "x"
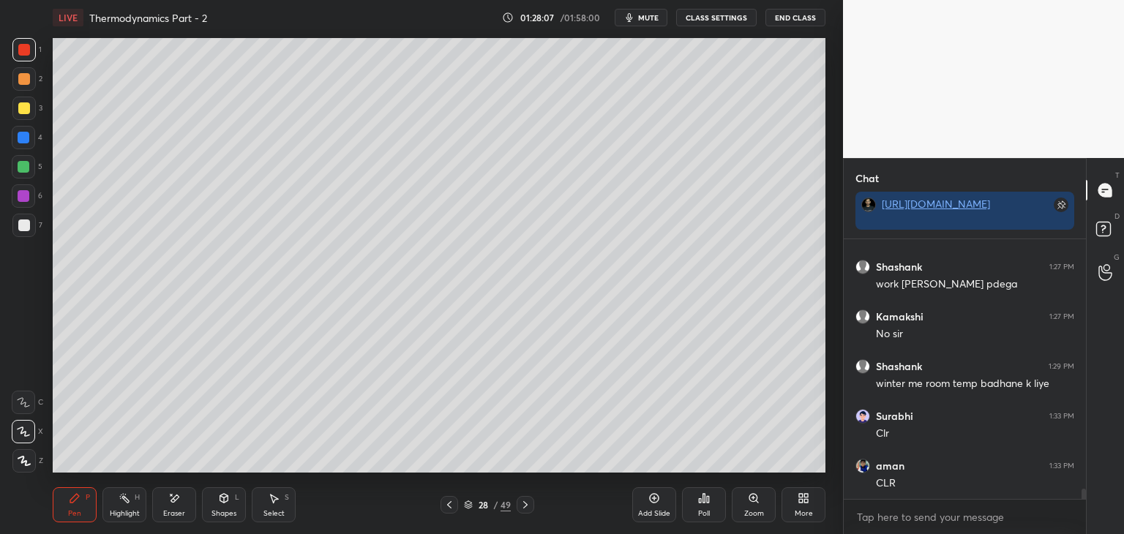
scroll to position [6533, 0]
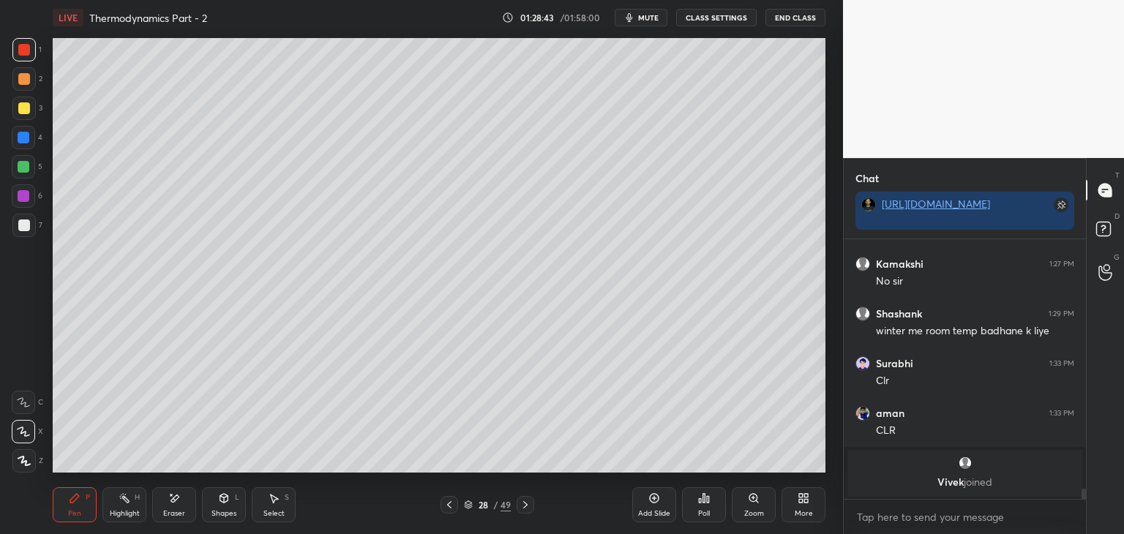
click at [644, 500] on div "Add Slide" at bounding box center [654, 504] width 44 height 35
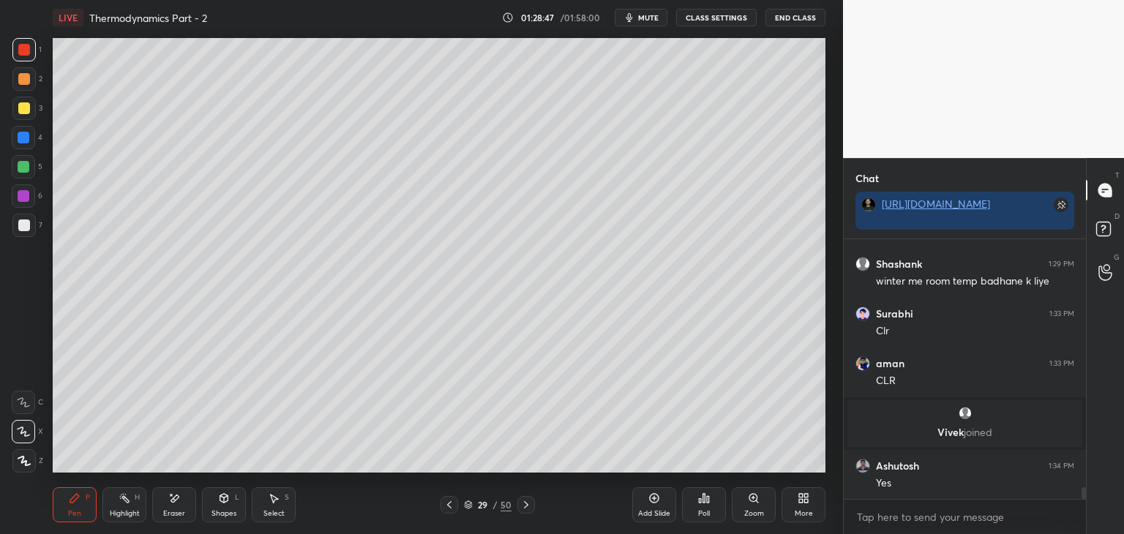
click at [20, 219] on div at bounding box center [24, 225] width 12 height 12
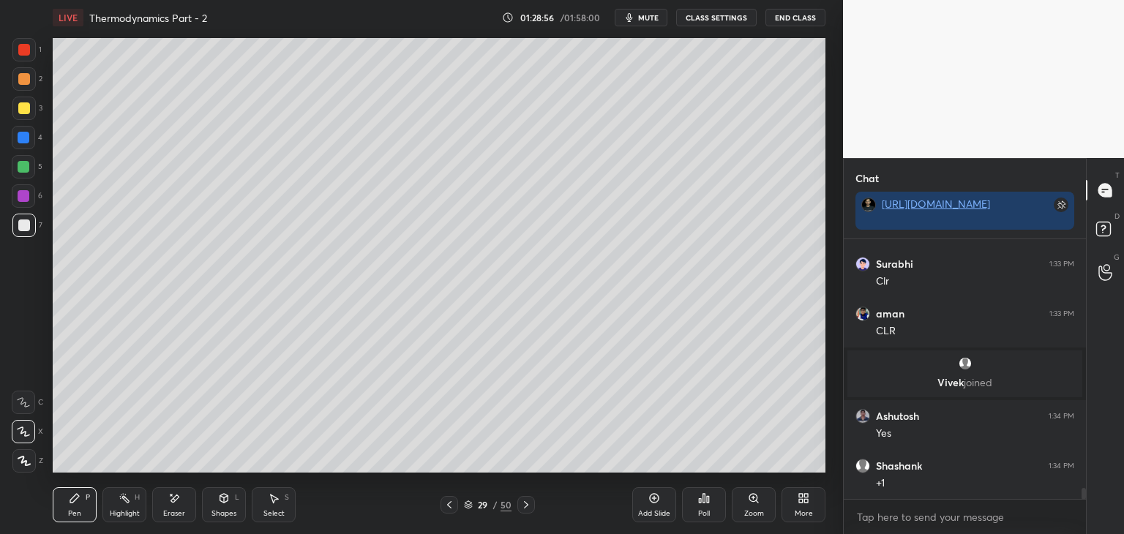
scroll to position [5746, 0]
click at [229, 516] on div "Shapes" at bounding box center [223, 513] width 25 height 7
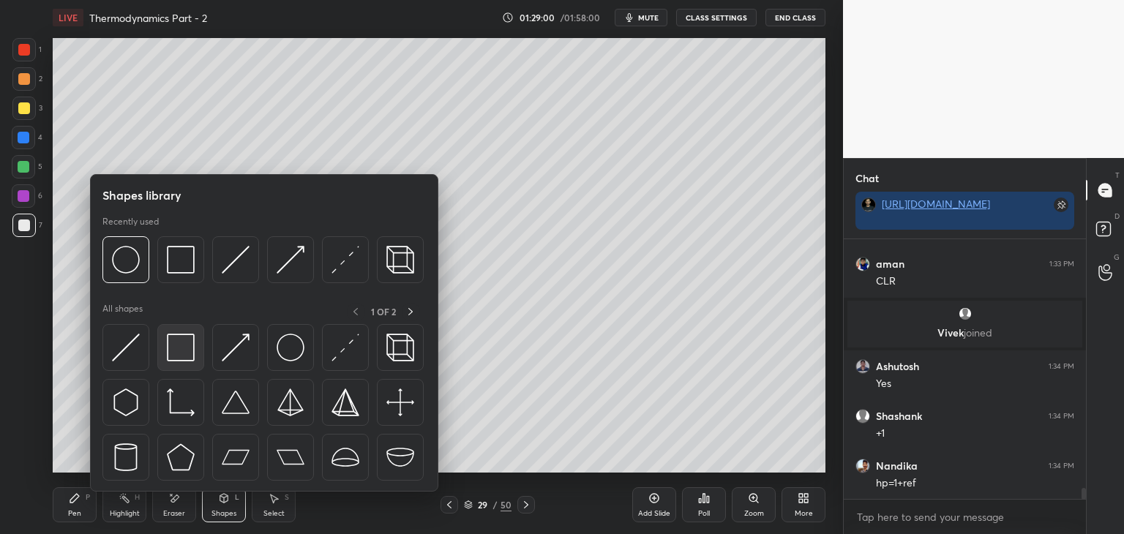
click at [176, 350] on img at bounding box center [181, 348] width 28 height 28
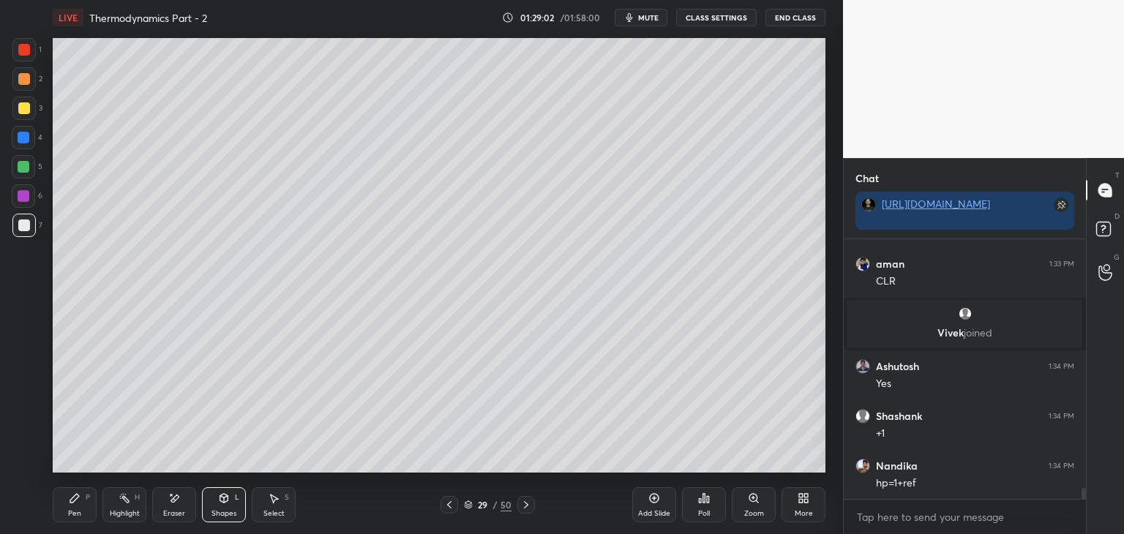
click at [70, 513] on div "Pen" at bounding box center [74, 513] width 13 height 7
click at [446, 504] on icon at bounding box center [449, 505] width 12 height 12
click at [450, 504] on icon at bounding box center [449, 505] width 12 height 12
click at [453, 503] on icon at bounding box center [449, 505] width 12 height 12
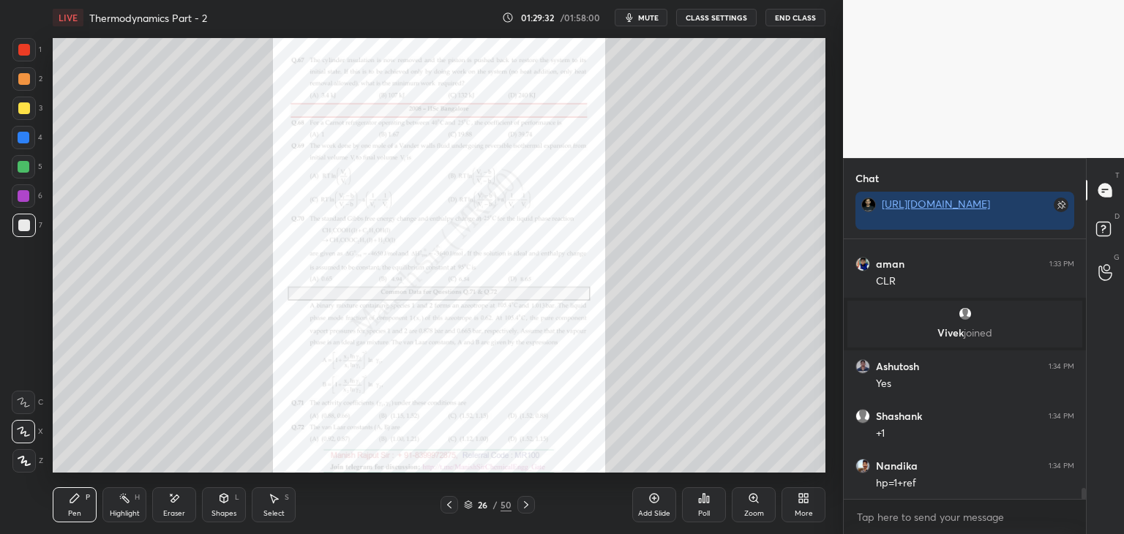
click at [453, 503] on icon at bounding box center [449, 505] width 12 height 12
click at [525, 500] on icon at bounding box center [526, 505] width 12 height 12
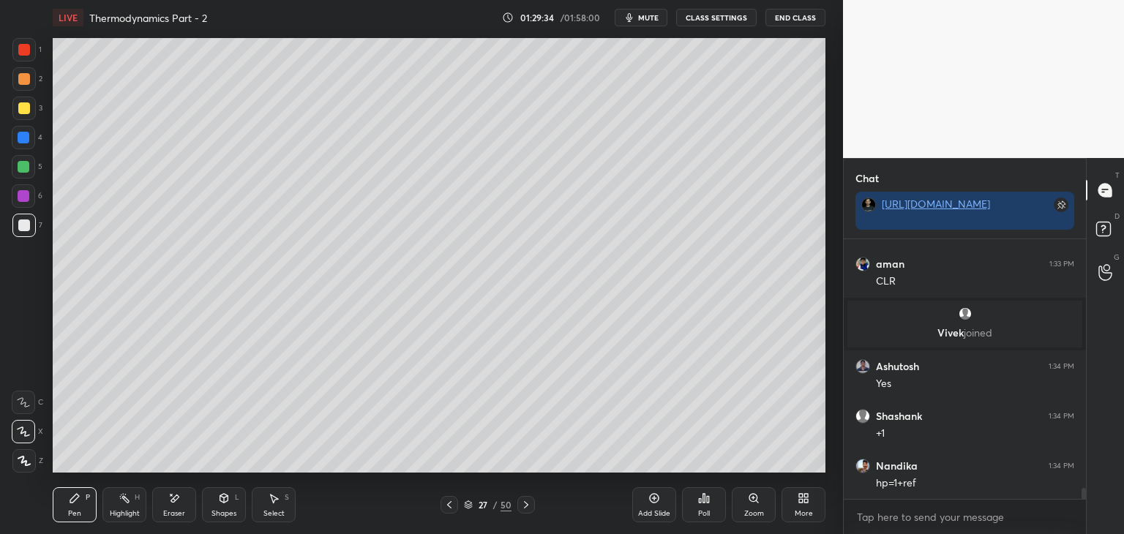
click at [525, 500] on icon at bounding box center [526, 505] width 12 height 12
click at [448, 500] on icon at bounding box center [449, 505] width 12 height 12
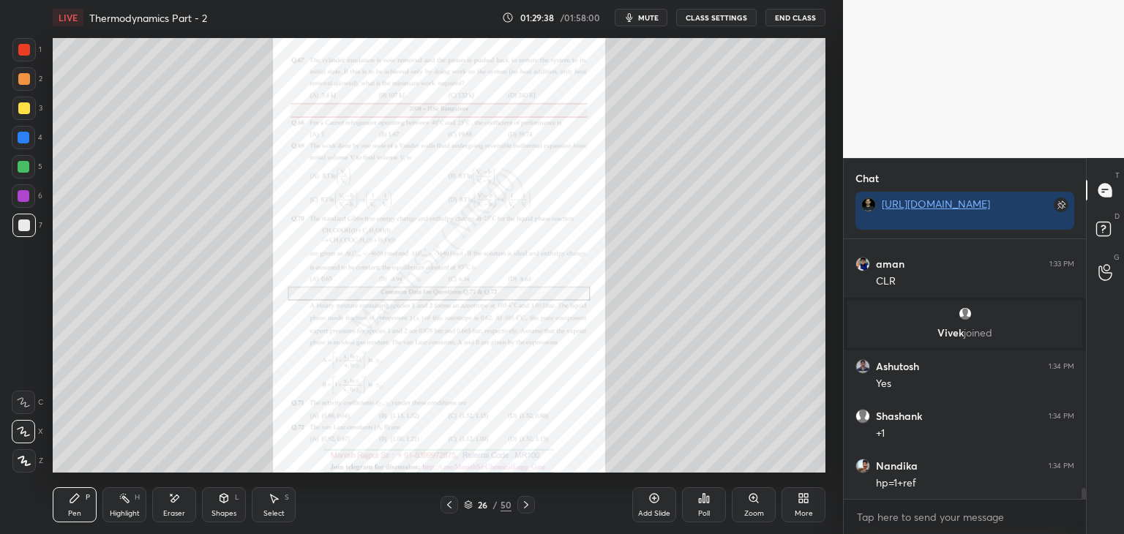
click at [448, 500] on icon at bounding box center [449, 505] width 12 height 12
click at [449, 500] on icon at bounding box center [449, 505] width 12 height 12
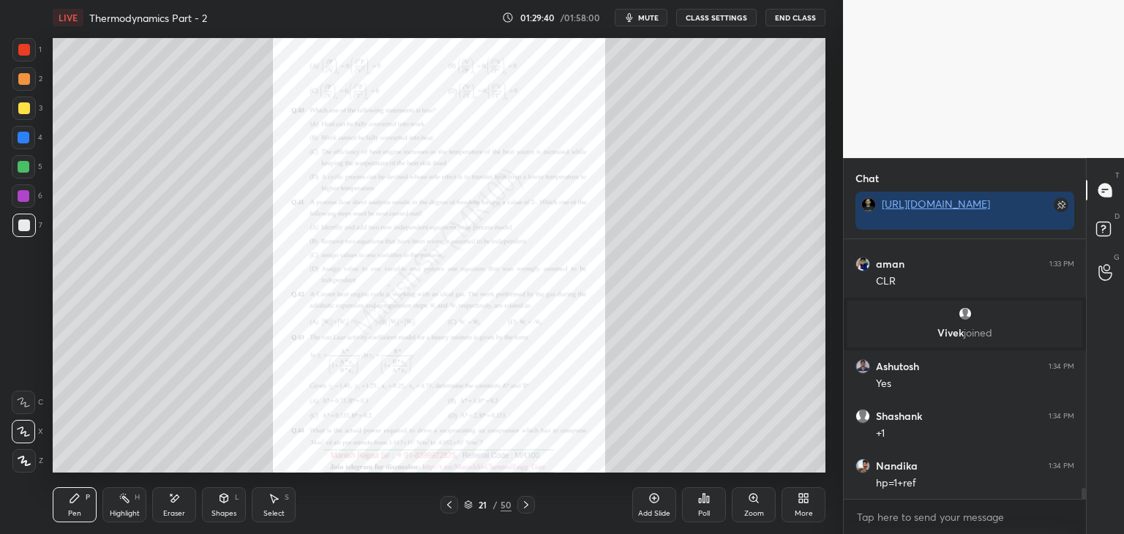
click at [449, 500] on icon at bounding box center [449, 505] width 12 height 12
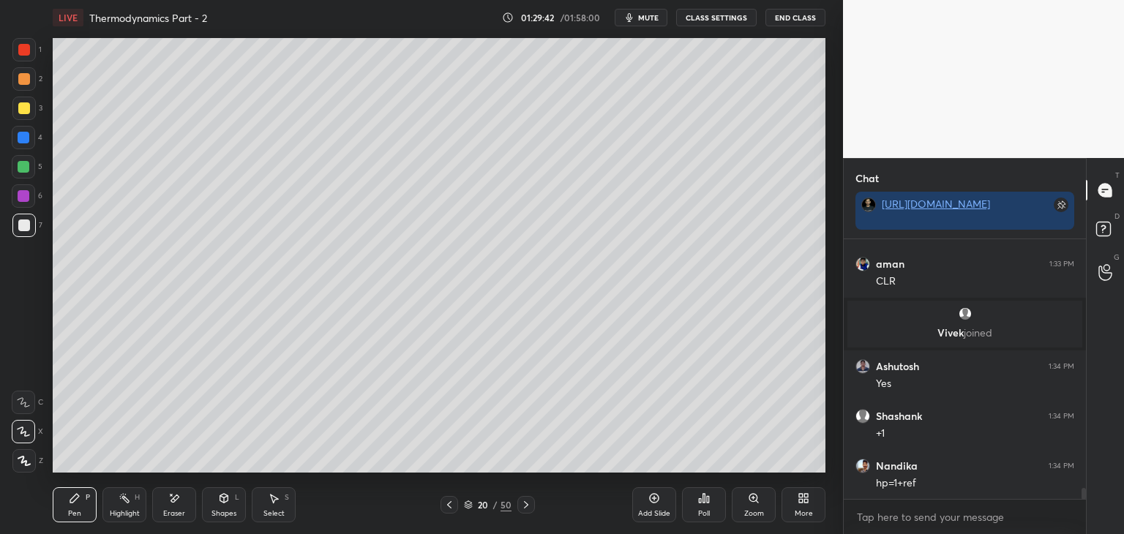
click at [521, 503] on icon at bounding box center [526, 505] width 12 height 12
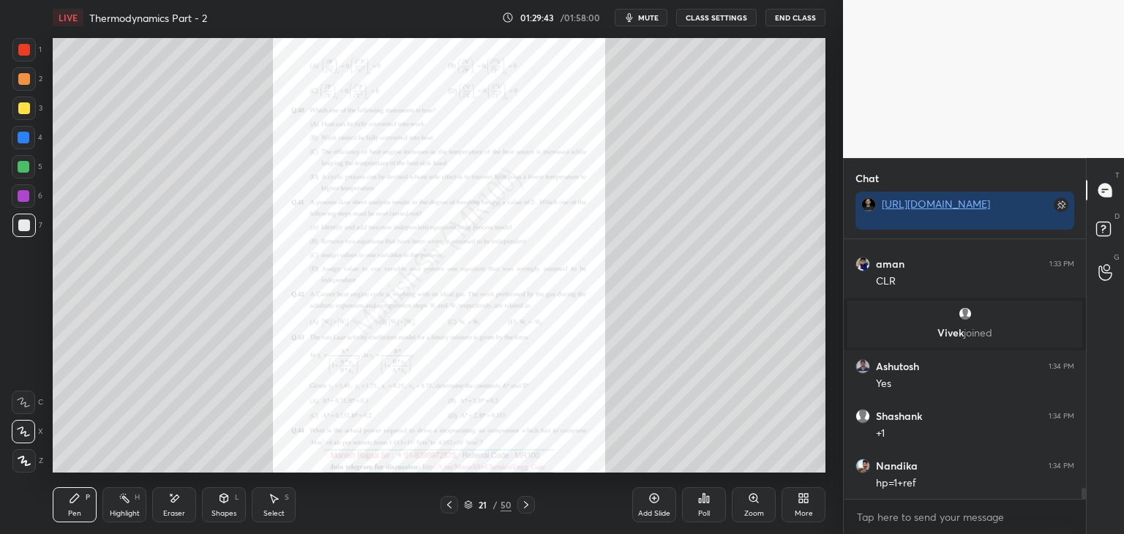
click at [521, 503] on icon at bounding box center [526, 505] width 12 height 12
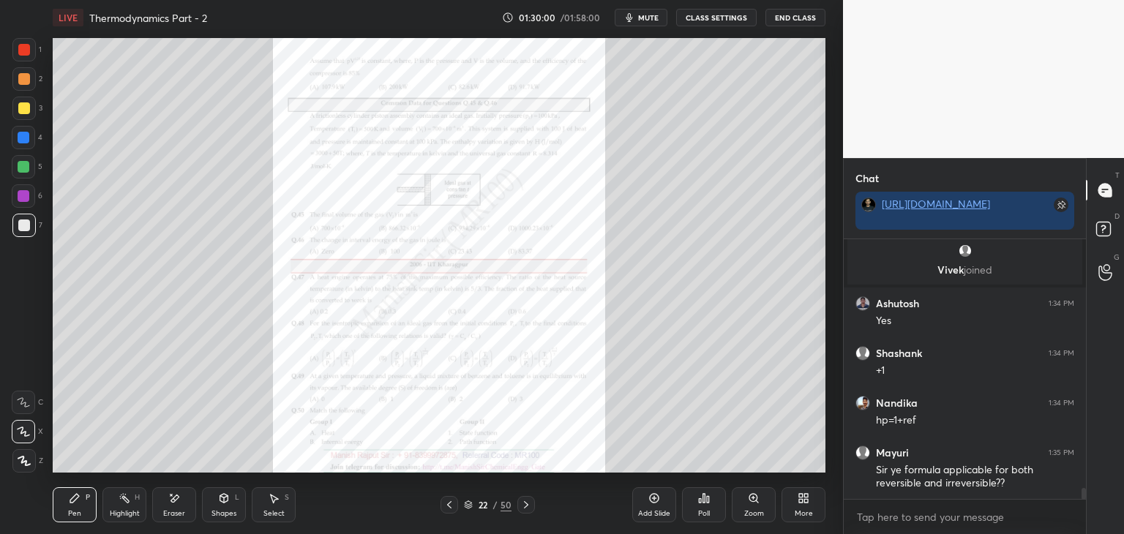
scroll to position [5823, 0]
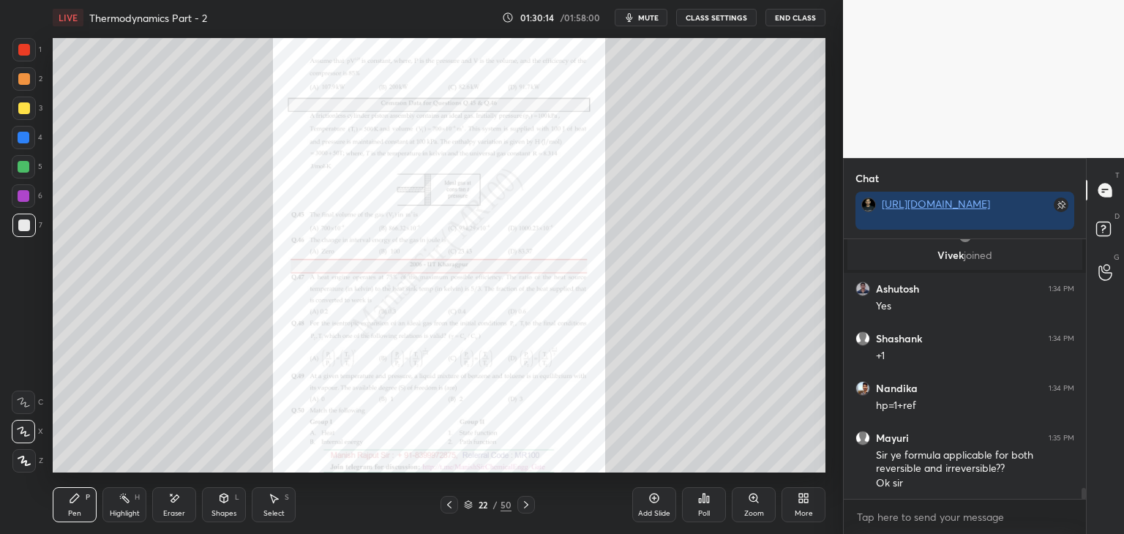
click at [745, 503] on div "Zoom" at bounding box center [754, 504] width 44 height 35
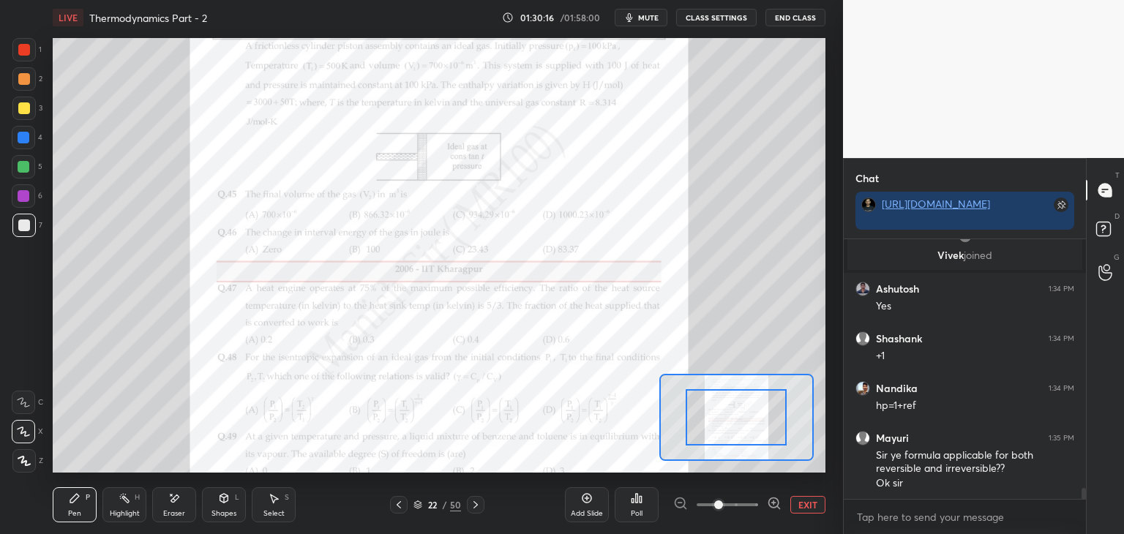
click at [734, 501] on span at bounding box center [726, 505] width 61 height 22
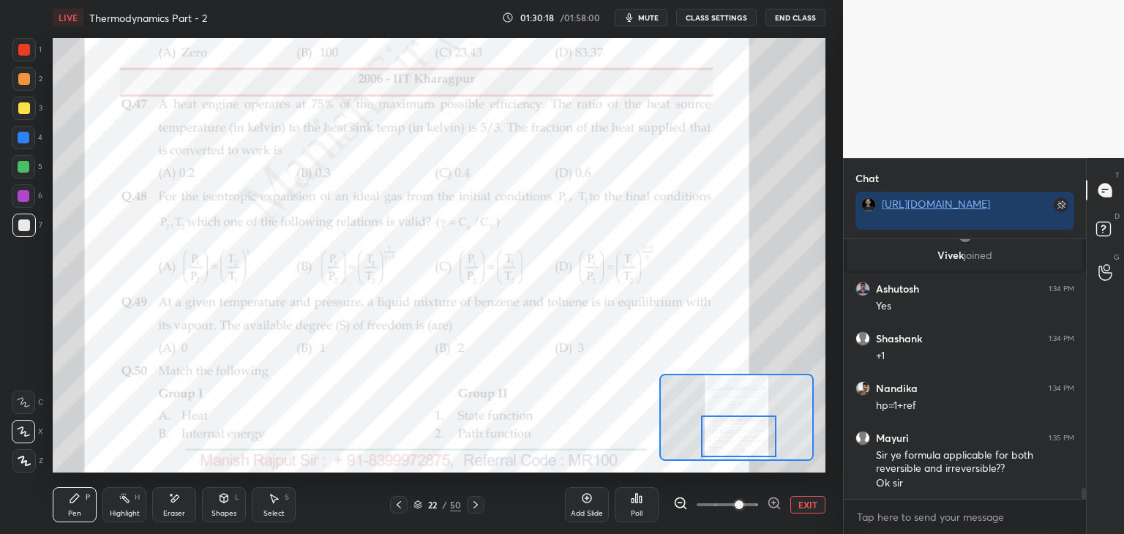
drag, startPoint x: 721, startPoint y: 410, endPoint x: 724, endPoint y: 429, distance: 19.1
click at [724, 429] on div at bounding box center [739, 437] width 76 height 42
click at [25, 51] on div at bounding box center [24, 50] width 12 height 12
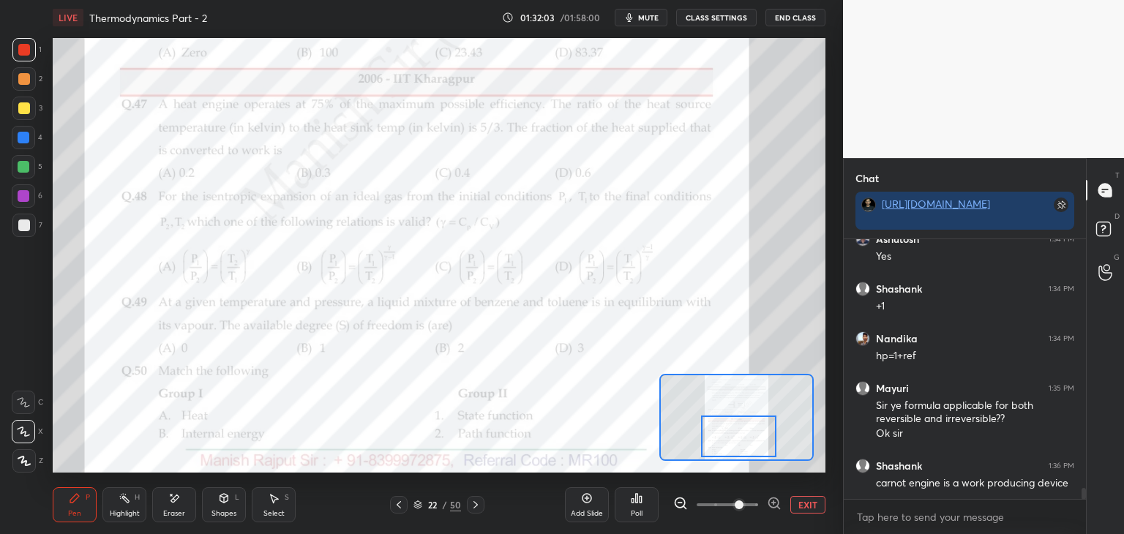
click at [477, 510] on icon at bounding box center [476, 505] width 12 height 12
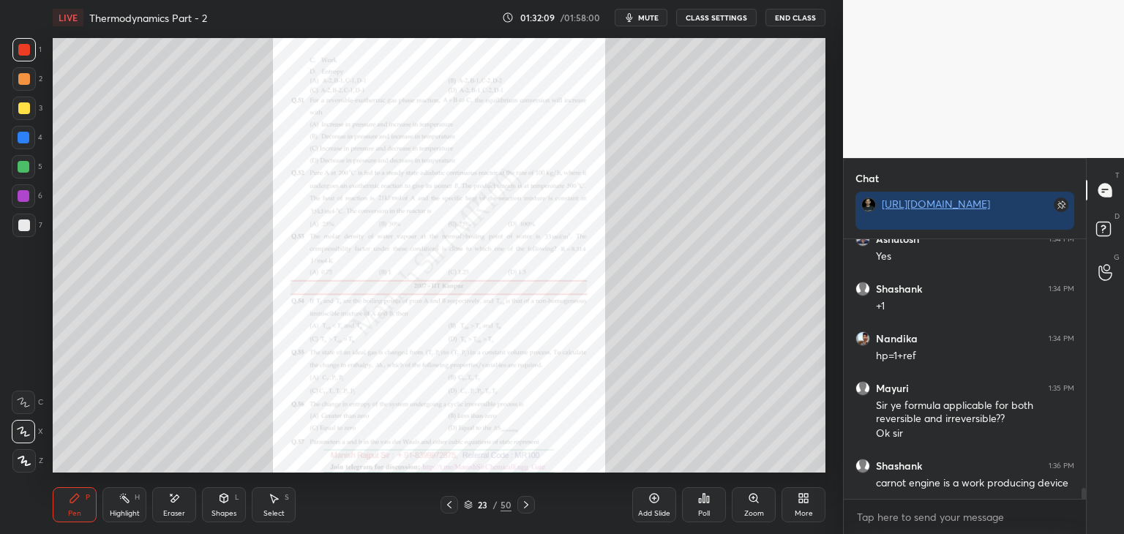
click at [526, 505] on icon at bounding box center [526, 505] width 12 height 12
click at [524, 506] on icon at bounding box center [526, 505] width 12 height 12
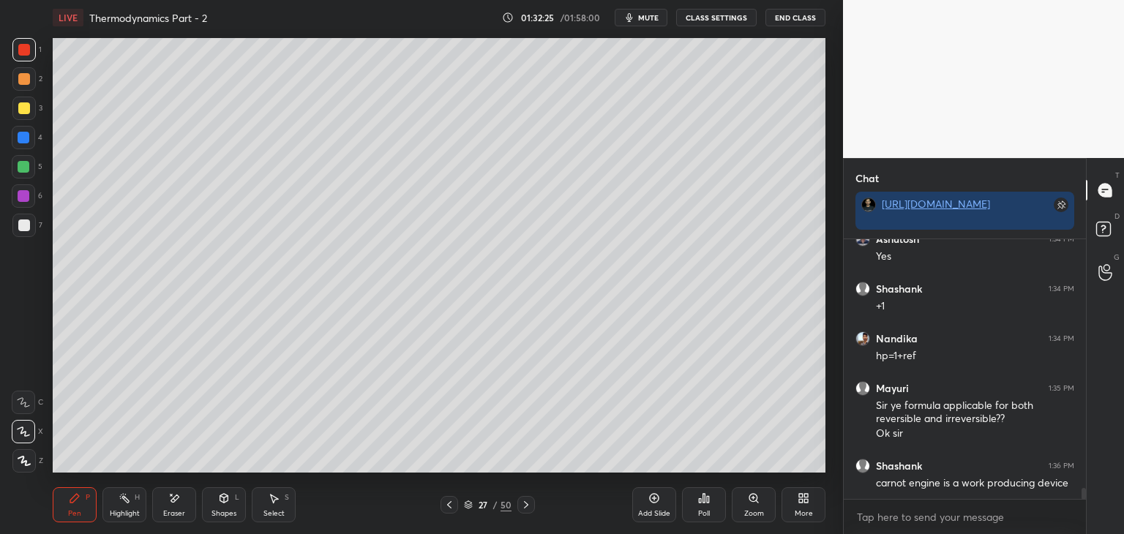
click at [524, 505] on icon at bounding box center [526, 505] width 12 height 12
click at [523, 505] on icon at bounding box center [526, 505] width 12 height 12
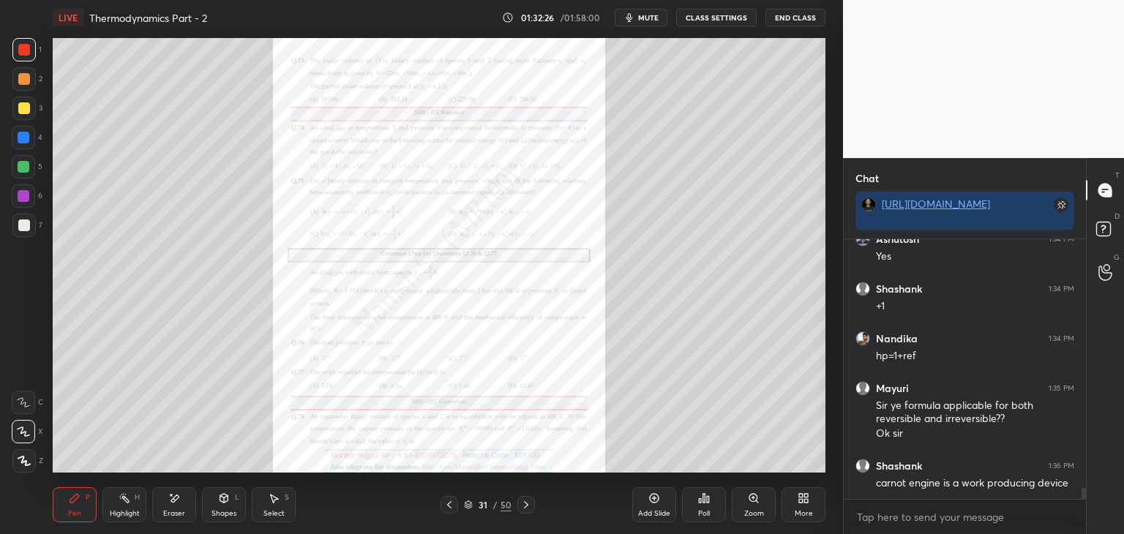
click at [523, 505] on icon at bounding box center [526, 505] width 12 height 12
click at [448, 505] on icon at bounding box center [449, 505] width 12 height 12
click at [527, 504] on icon at bounding box center [526, 505] width 12 height 12
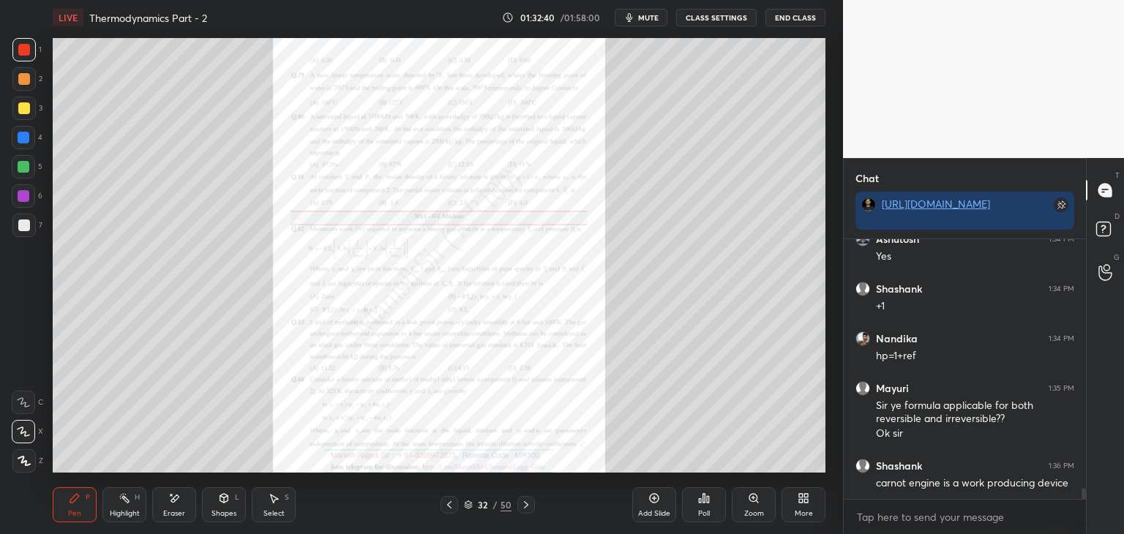
click at [525, 507] on icon at bounding box center [526, 505] width 12 height 12
click at [526, 511] on div at bounding box center [526, 505] width 18 height 18
click at [531, 509] on div at bounding box center [526, 505] width 18 height 18
click at [527, 502] on icon at bounding box center [526, 505] width 12 height 12
drag, startPoint x: 526, startPoint y: 504, endPoint x: 518, endPoint y: 504, distance: 8.0
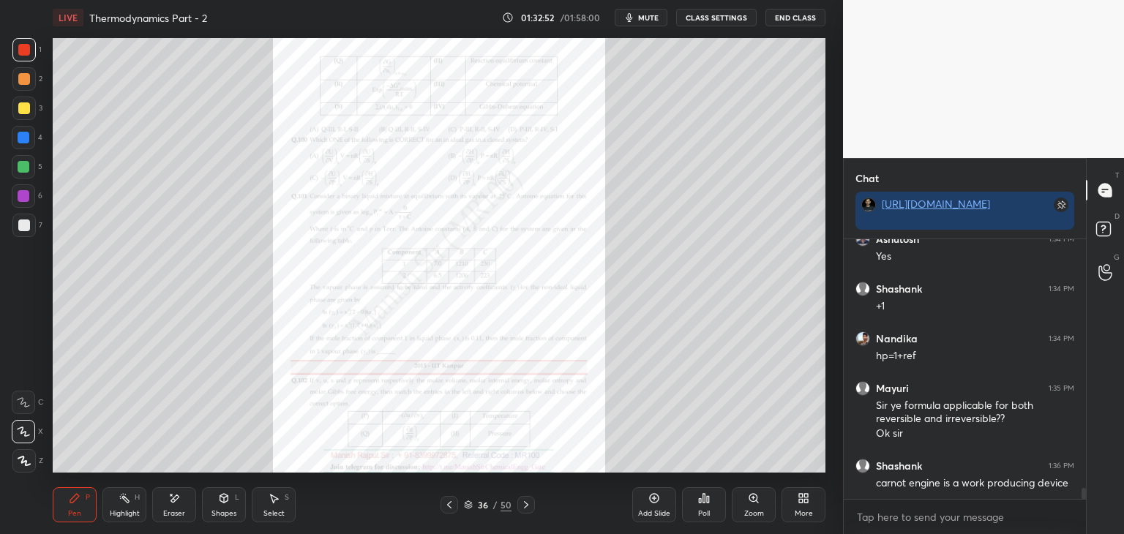
click at [525, 505] on icon at bounding box center [526, 505] width 12 height 12
click at [530, 507] on icon at bounding box center [526, 505] width 12 height 12
click at [526, 509] on icon at bounding box center [526, 505] width 12 height 12
click at [526, 508] on icon at bounding box center [526, 505] width 12 height 12
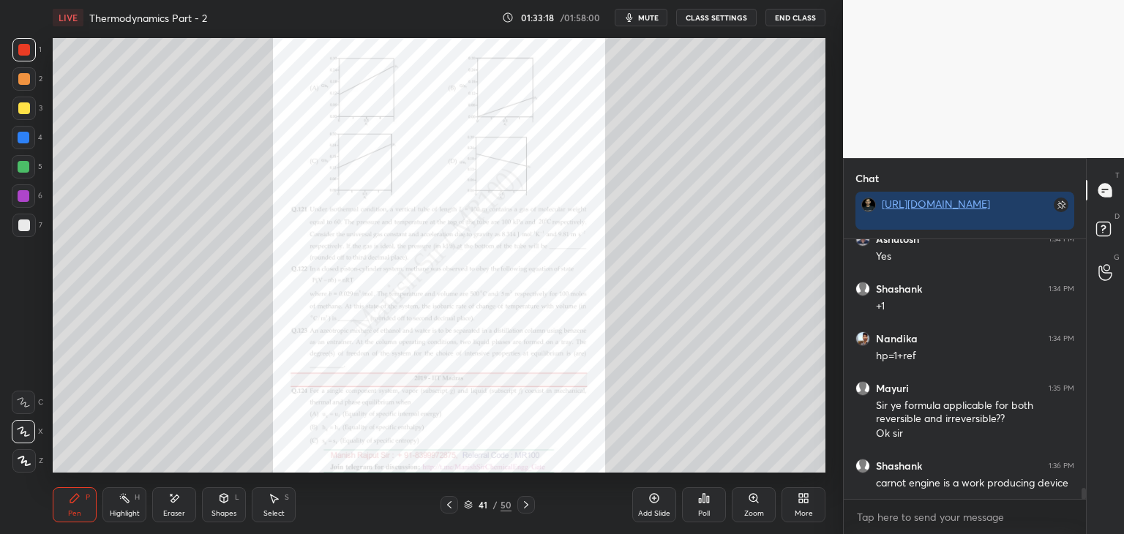
click at [524, 510] on icon at bounding box center [526, 505] width 12 height 12
click at [526, 507] on icon at bounding box center [526, 505] width 12 height 12
click at [448, 501] on icon at bounding box center [449, 505] width 12 height 12
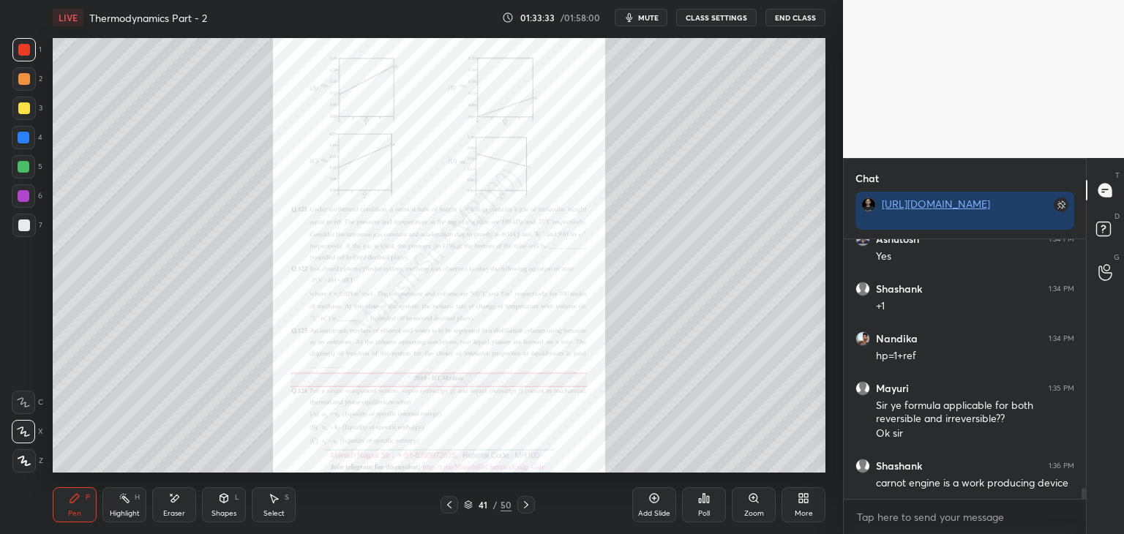
click at [448, 501] on icon at bounding box center [449, 505] width 12 height 12
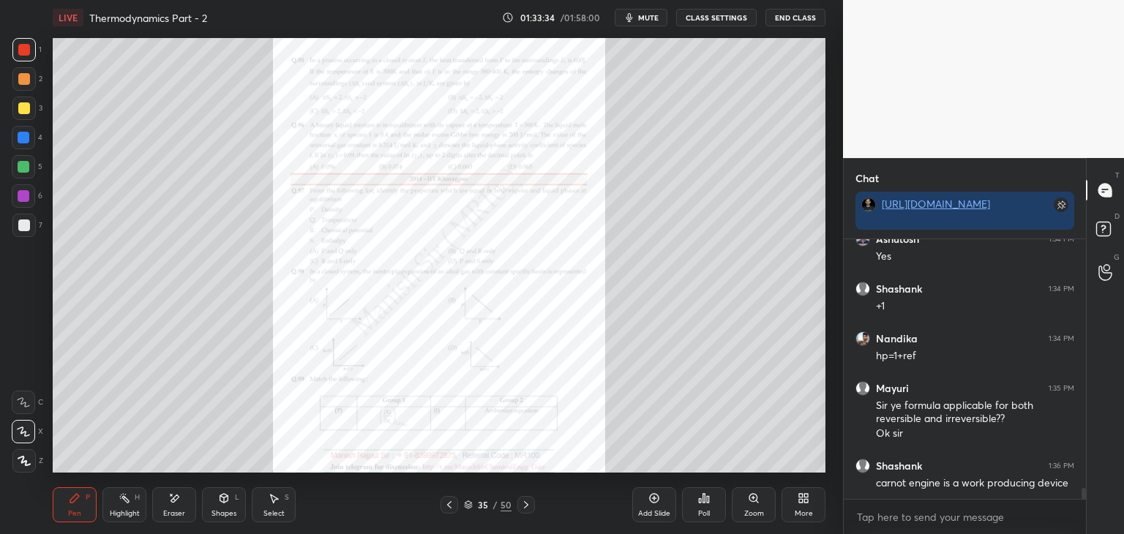
click at [448, 501] on icon at bounding box center [449, 505] width 12 height 12
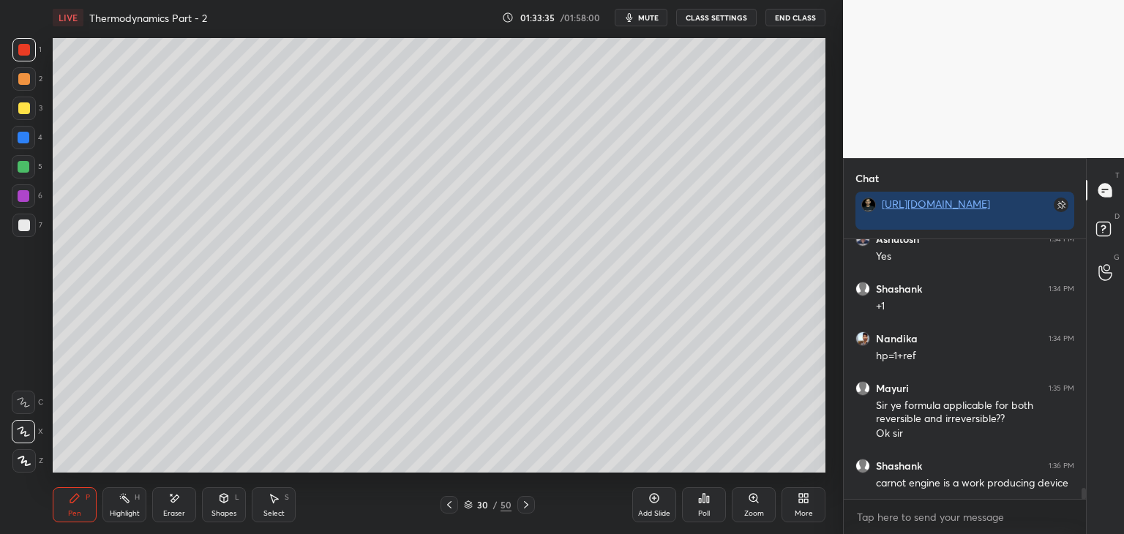
click at [448, 501] on icon at bounding box center [449, 505] width 12 height 12
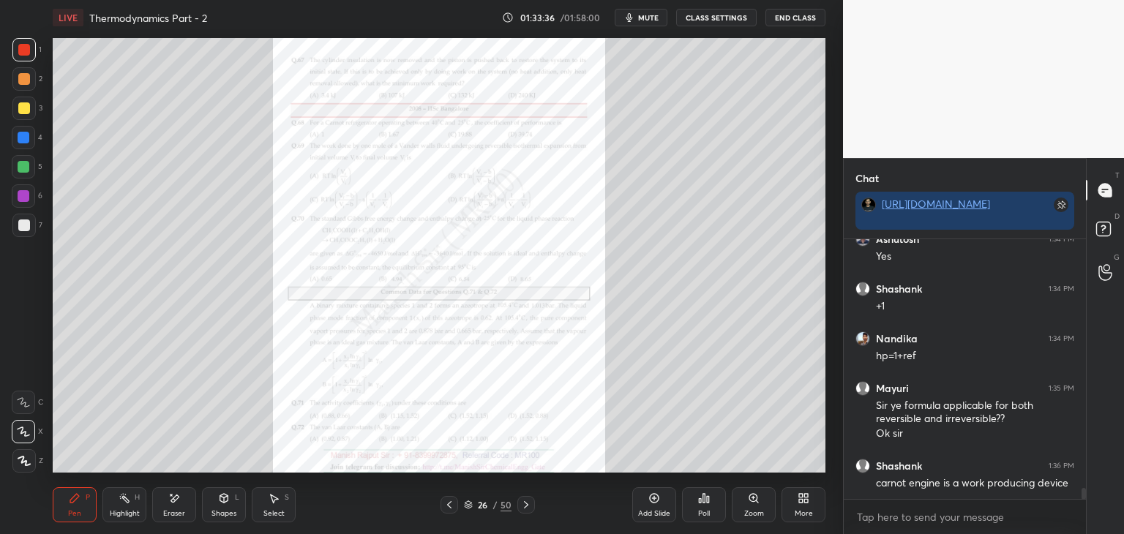
click at [448, 501] on icon at bounding box center [449, 505] width 12 height 12
click at [525, 499] on icon at bounding box center [526, 505] width 12 height 12
click at [448, 508] on icon at bounding box center [449, 505] width 12 height 12
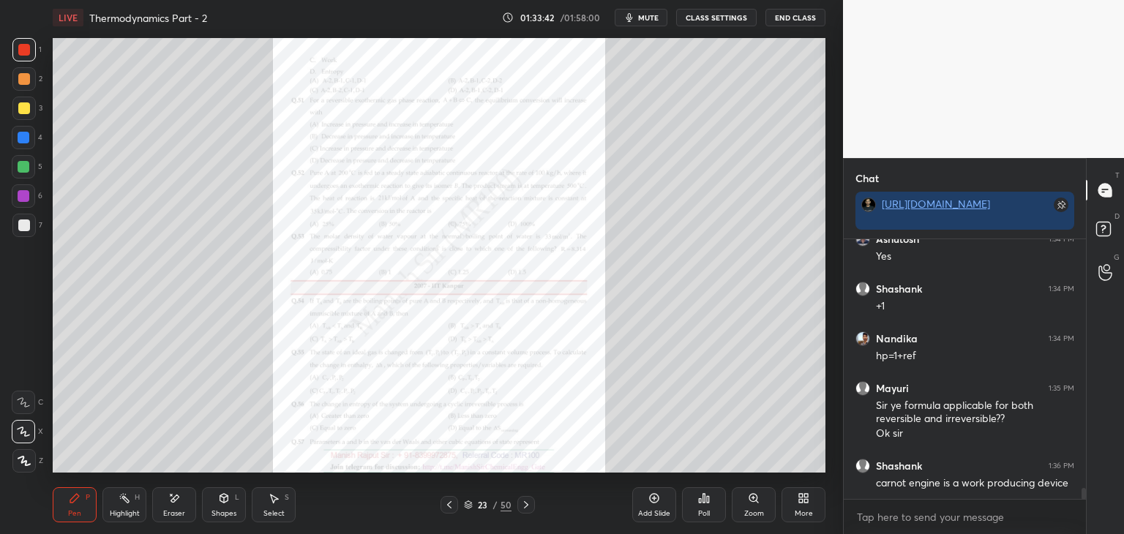
click at [448, 508] on icon at bounding box center [449, 505] width 12 height 12
click at [759, 510] on div "Zoom" at bounding box center [754, 513] width 20 height 7
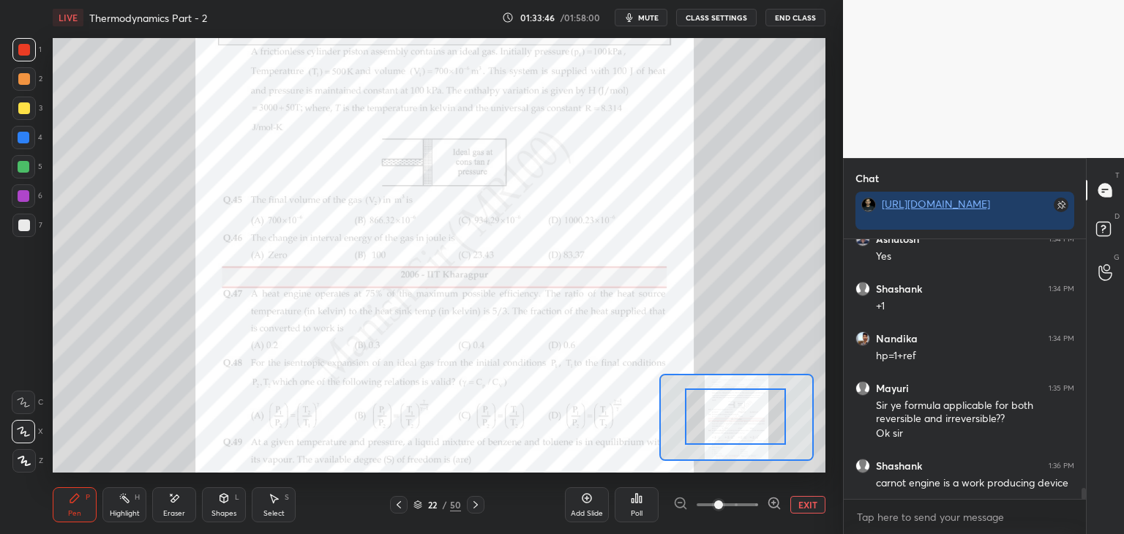
drag, startPoint x: 738, startPoint y: 432, endPoint x: 728, endPoint y: 413, distance: 21.6
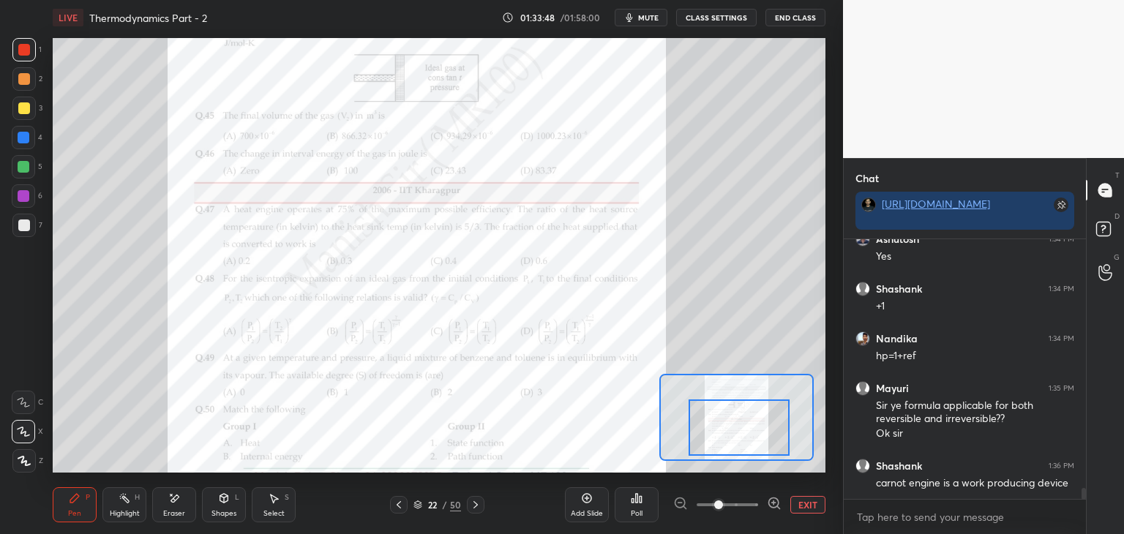
drag, startPoint x: 728, startPoint y: 412, endPoint x: 731, endPoint y: 425, distance: 13.5
click at [731, 425] on div at bounding box center [738, 427] width 101 height 56
click at [397, 503] on icon at bounding box center [399, 505] width 12 height 12
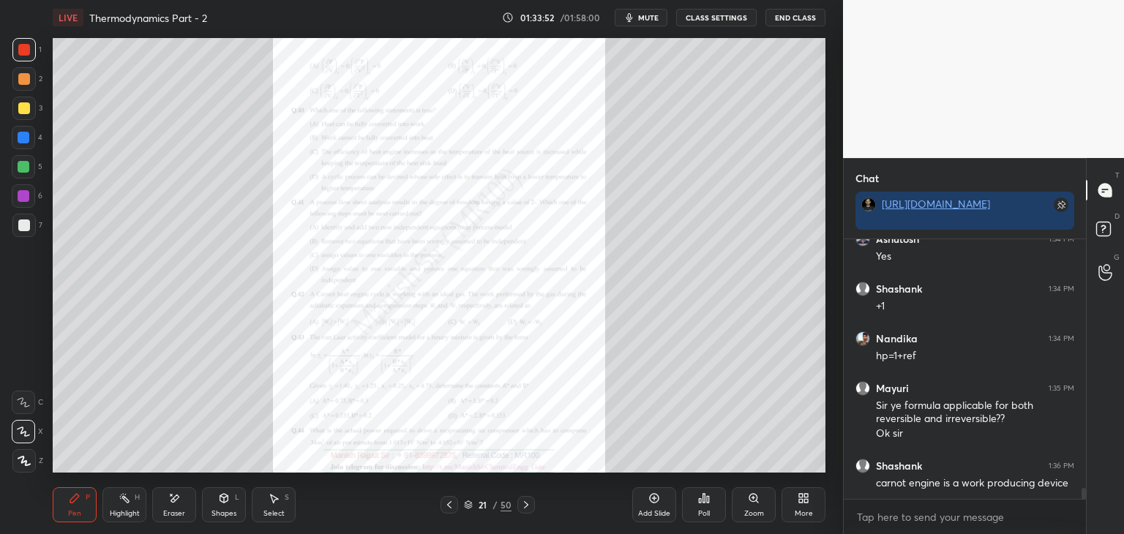
click at [448, 505] on icon at bounding box center [449, 504] width 4 height 7
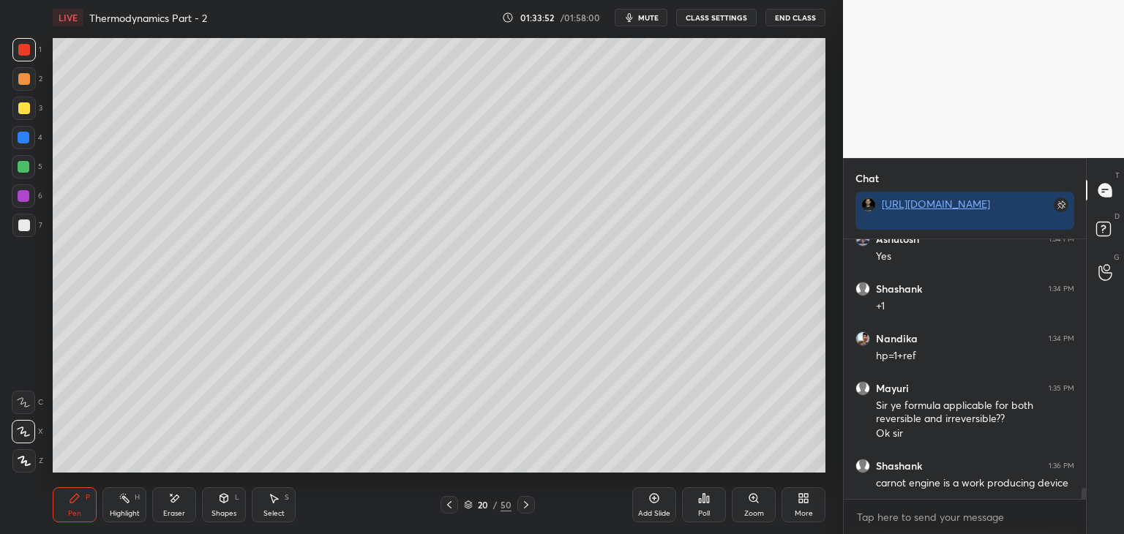
click at [448, 505] on icon at bounding box center [449, 504] width 4 height 7
click at [526, 500] on icon at bounding box center [526, 505] width 12 height 12
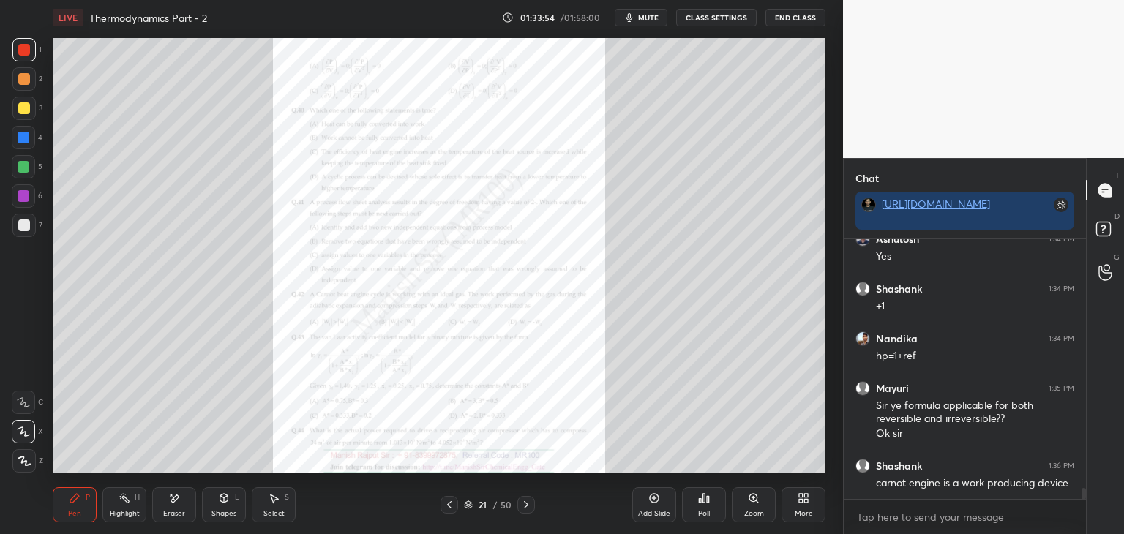
click at [526, 500] on icon at bounding box center [526, 505] width 12 height 12
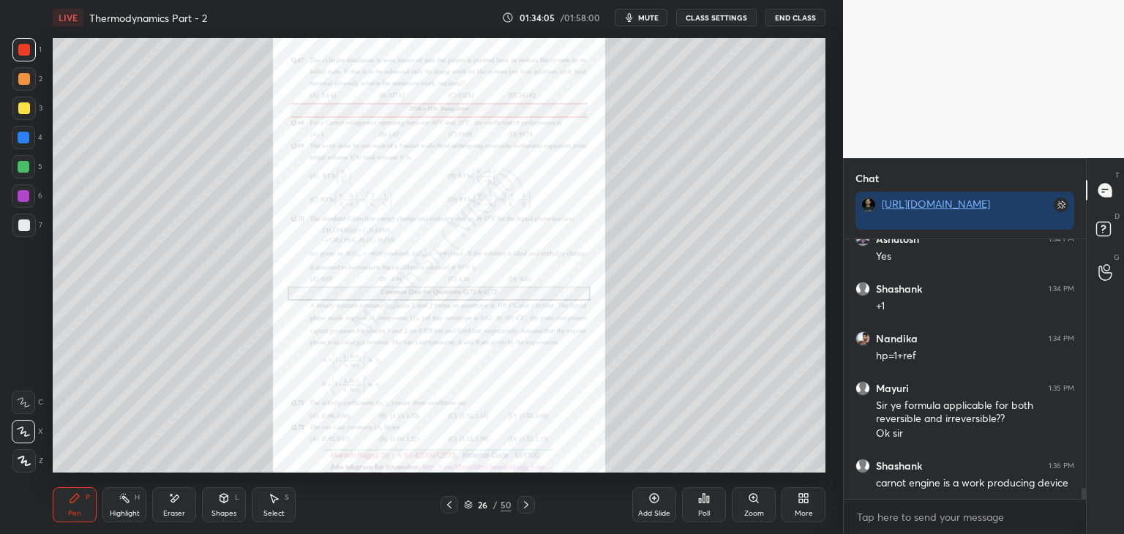
click at [526, 500] on icon at bounding box center [526, 505] width 12 height 12
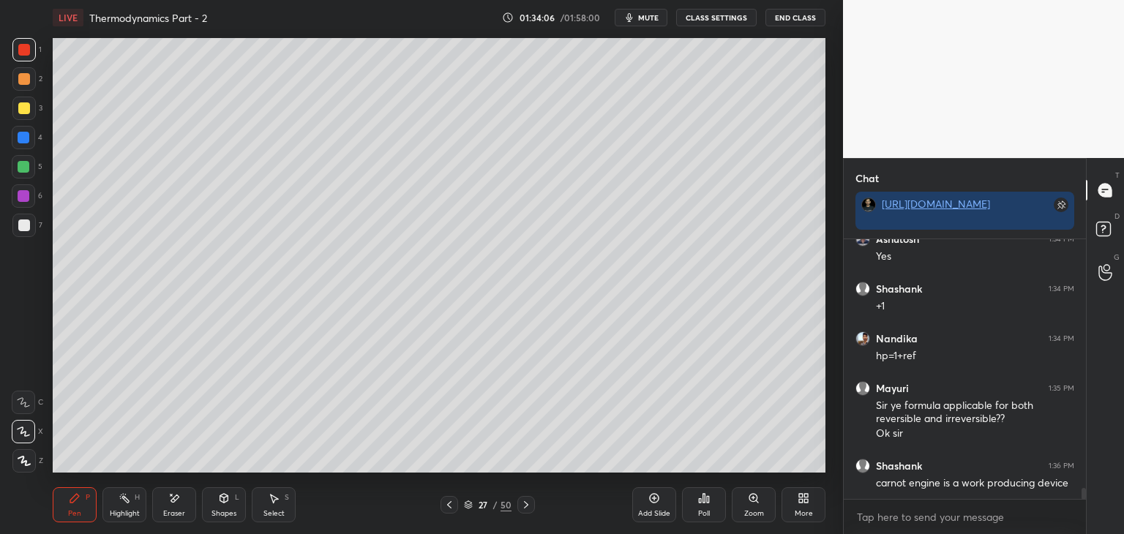
click at [526, 500] on icon at bounding box center [526, 505] width 12 height 12
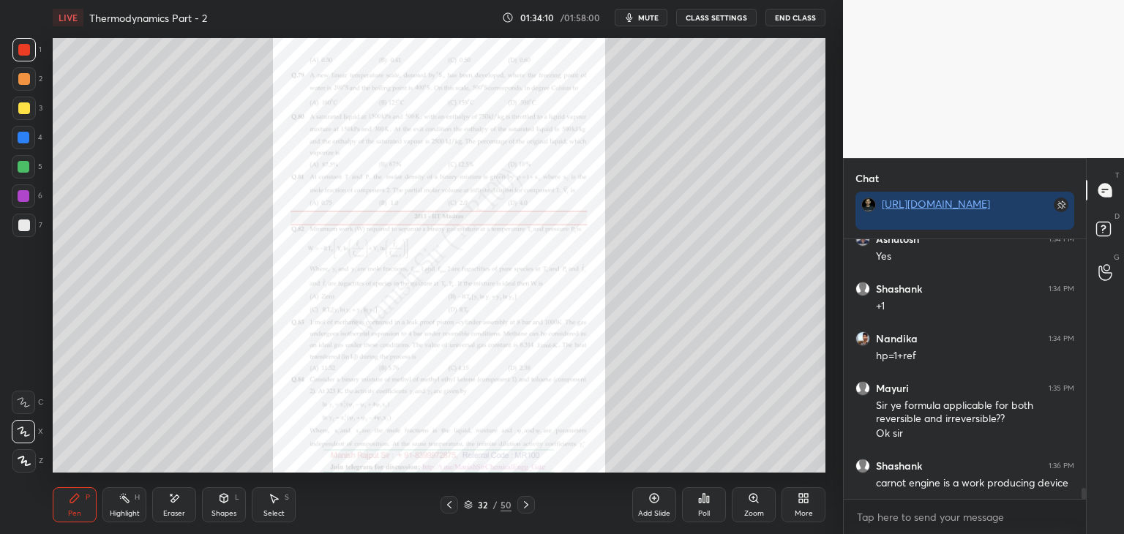
click at [451, 504] on icon at bounding box center [449, 505] width 12 height 12
click at [524, 504] on icon at bounding box center [526, 505] width 12 height 12
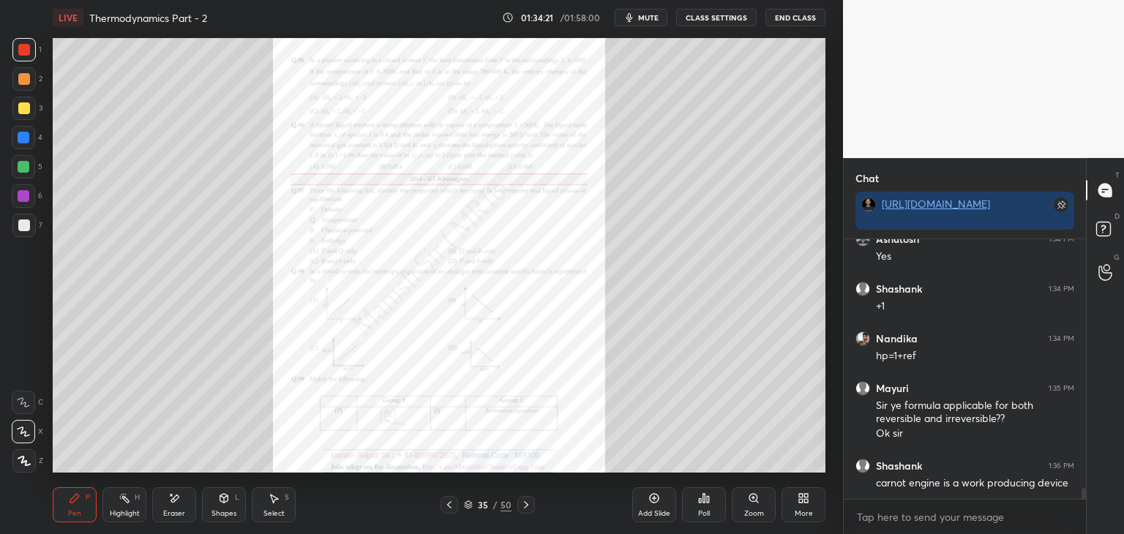
click at [524, 504] on icon at bounding box center [526, 505] width 12 height 12
click at [450, 507] on icon at bounding box center [449, 504] width 4 height 7
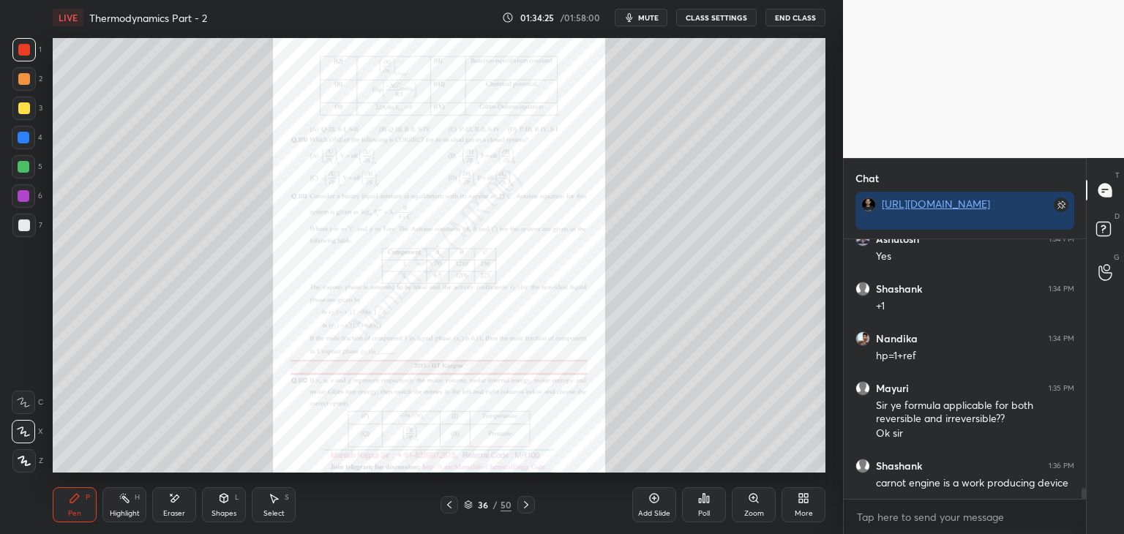
click at [451, 507] on icon at bounding box center [449, 505] width 12 height 12
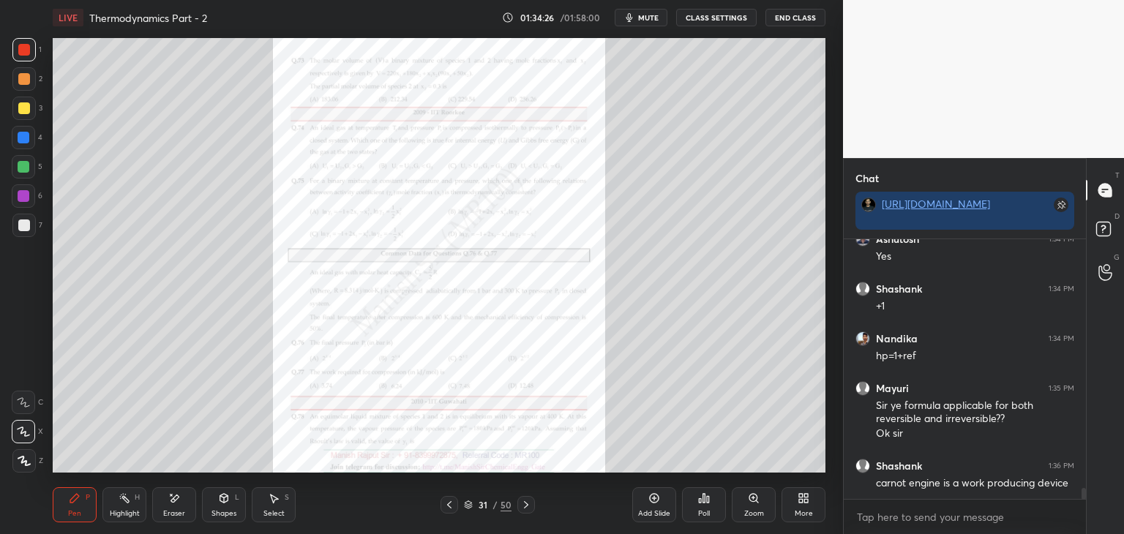
click at [451, 507] on icon at bounding box center [449, 505] width 12 height 12
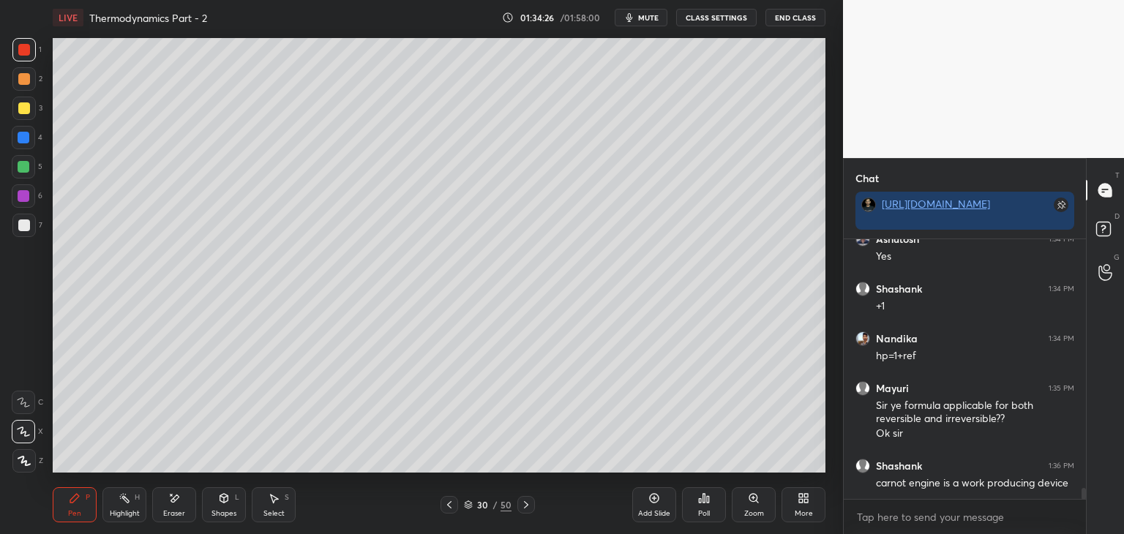
click at [451, 507] on icon at bounding box center [449, 505] width 12 height 12
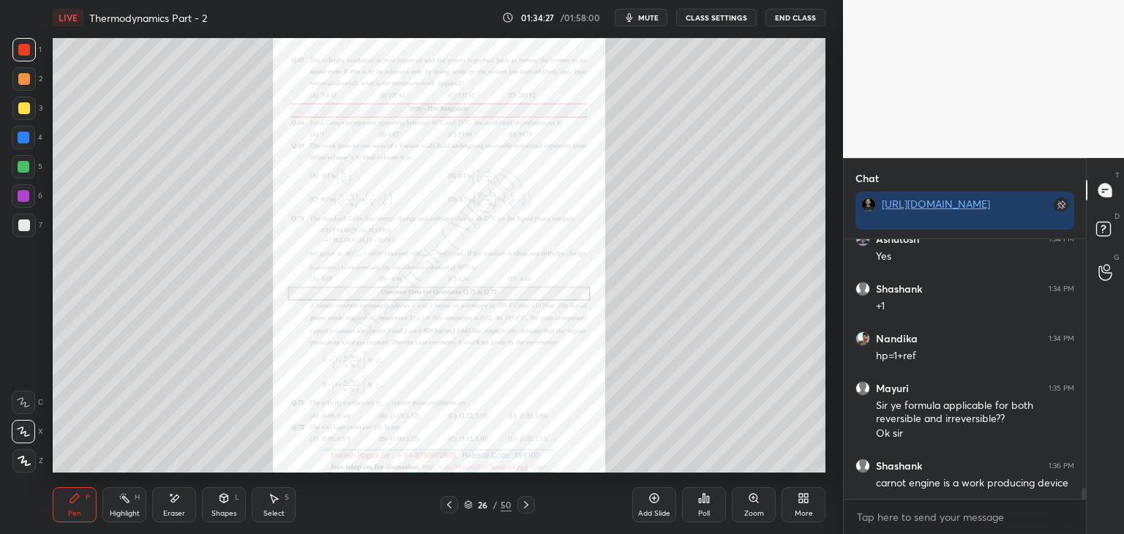
click at [451, 507] on icon at bounding box center [449, 505] width 12 height 12
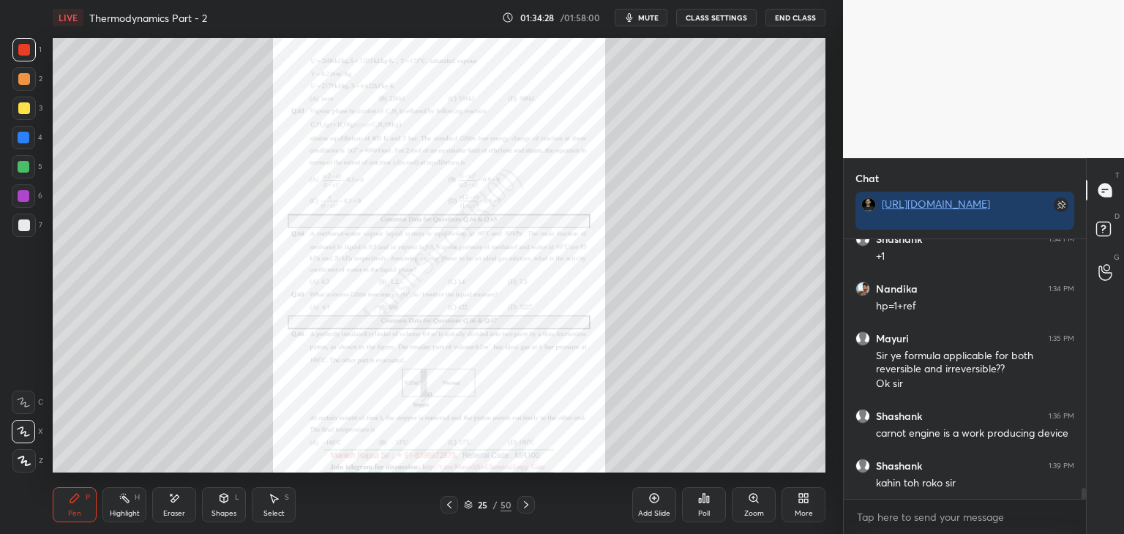
click at [451, 507] on icon at bounding box center [449, 505] width 12 height 12
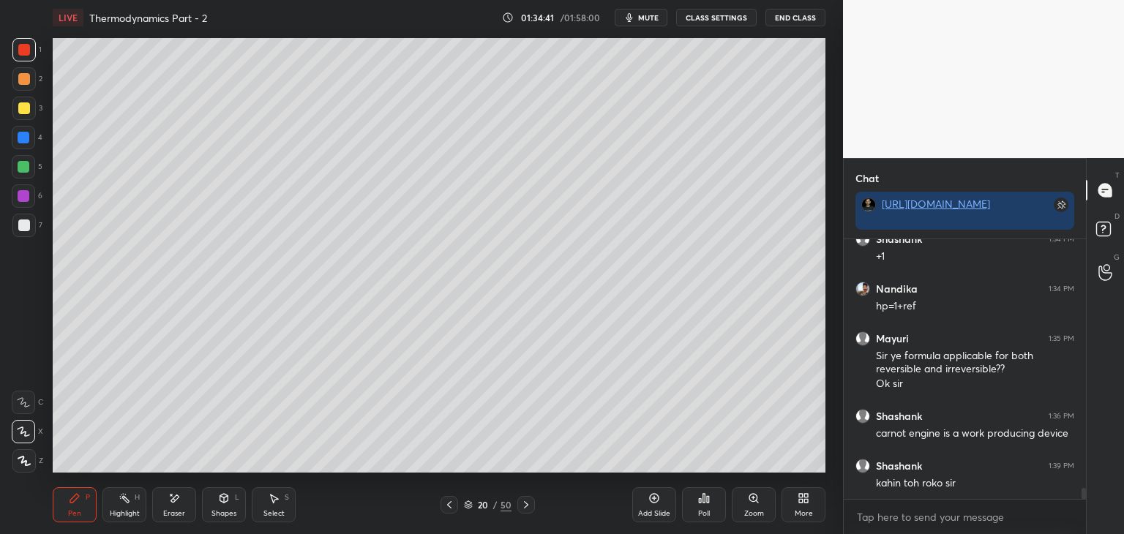
click at [456, 505] on div at bounding box center [449, 505] width 18 height 18
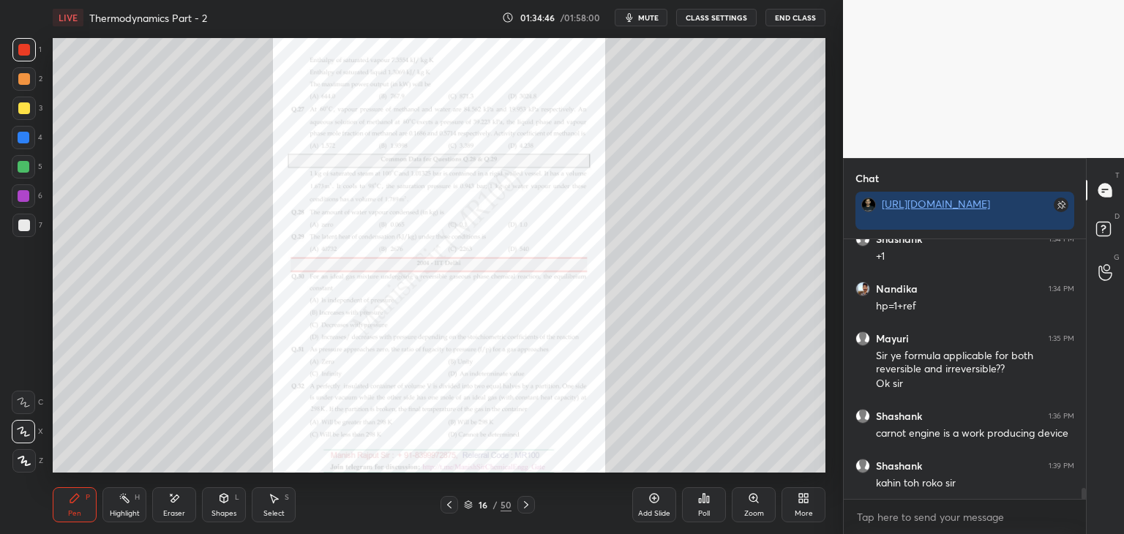
click at [455, 505] on div at bounding box center [449, 505] width 18 height 18
click at [529, 506] on icon at bounding box center [526, 505] width 12 height 12
click at [526, 507] on icon at bounding box center [526, 505] width 12 height 12
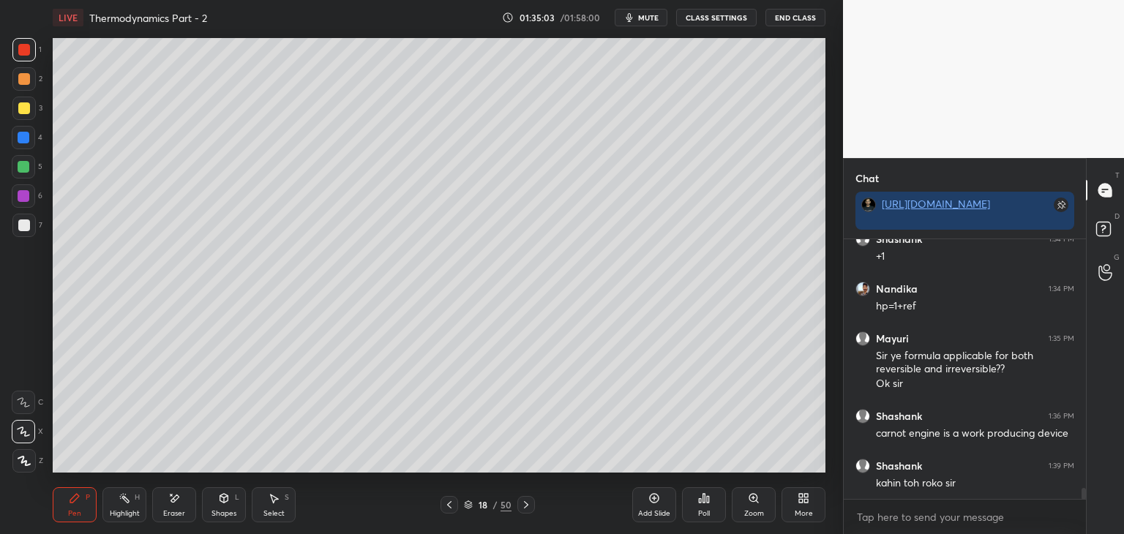
click at [527, 506] on icon at bounding box center [526, 505] width 12 height 12
click at [451, 506] on icon at bounding box center [449, 505] width 12 height 12
click at [451, 507] on icon at bounding box center [449, 505] width 12 height 12
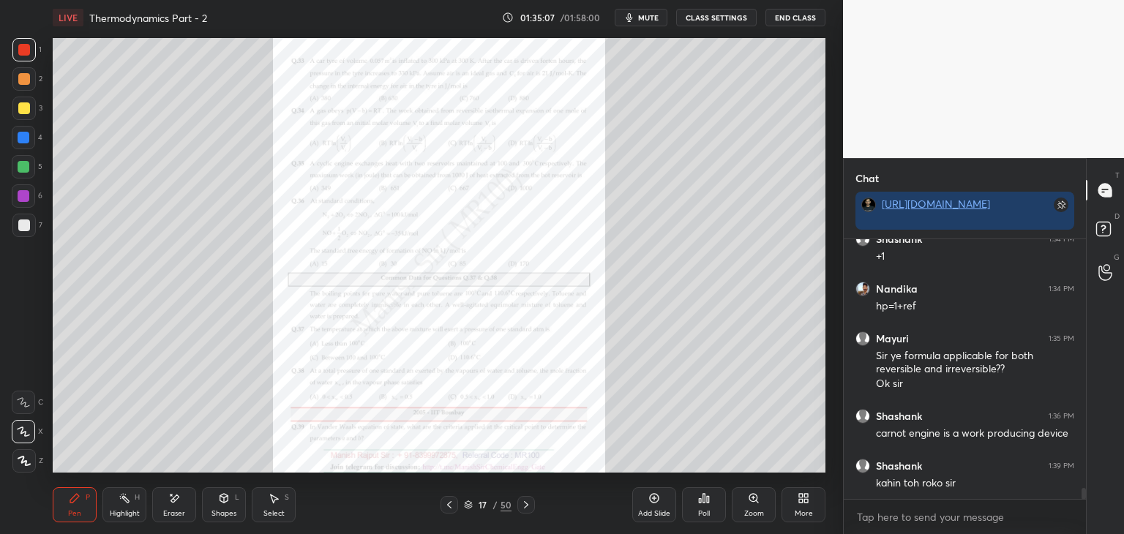
click at [449, 504] on icon at bounding box center [449, 505] width 12 height 12
click at [447, 506] on icon at bounding box center [449, 505] width 12 height 12
click at [521, 507] on icon at bounding box center [526, 505] width 12 height 12
click at [521, 504] on icon at bounding box center [526, 505] width 12 height 12
click at [525, 505] on icon at bounding box center [526, 505] width 12 height 12
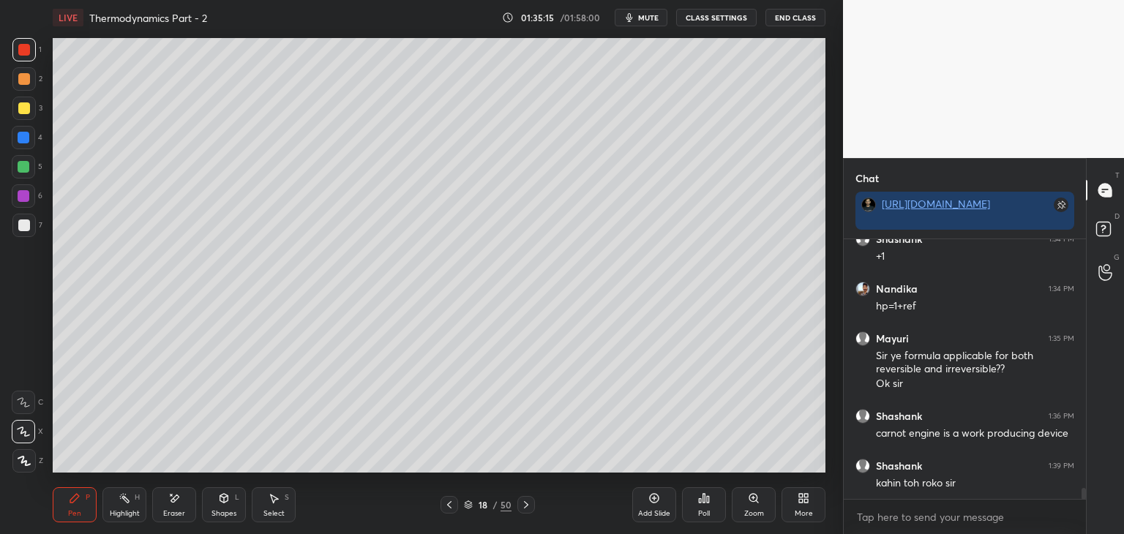
click at [521, 504] on icon at bounding box center [526, 505] width 12 height 12
click at [521, 505] on icon at bounding box center [526, 505] width 12 height 12
click at [522, 505] on icon at bounding box center [526, 505] width 12 height 12
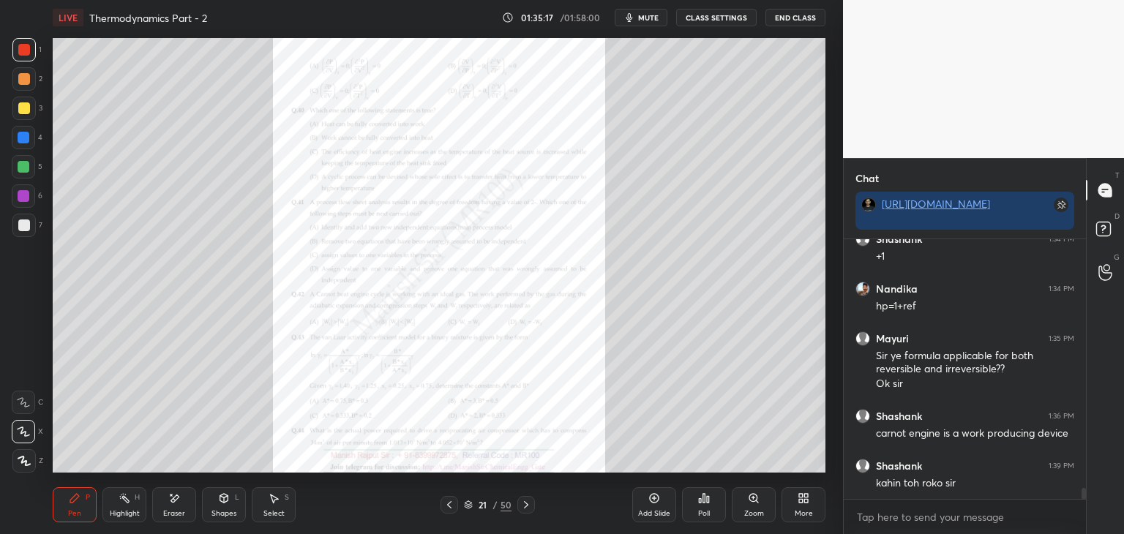
click at [524, 506] on icon at bounding box center [526, 505] width 12 height 12
click at [755, 497] on icon at bounding box center [753, 498] width 8 height 8
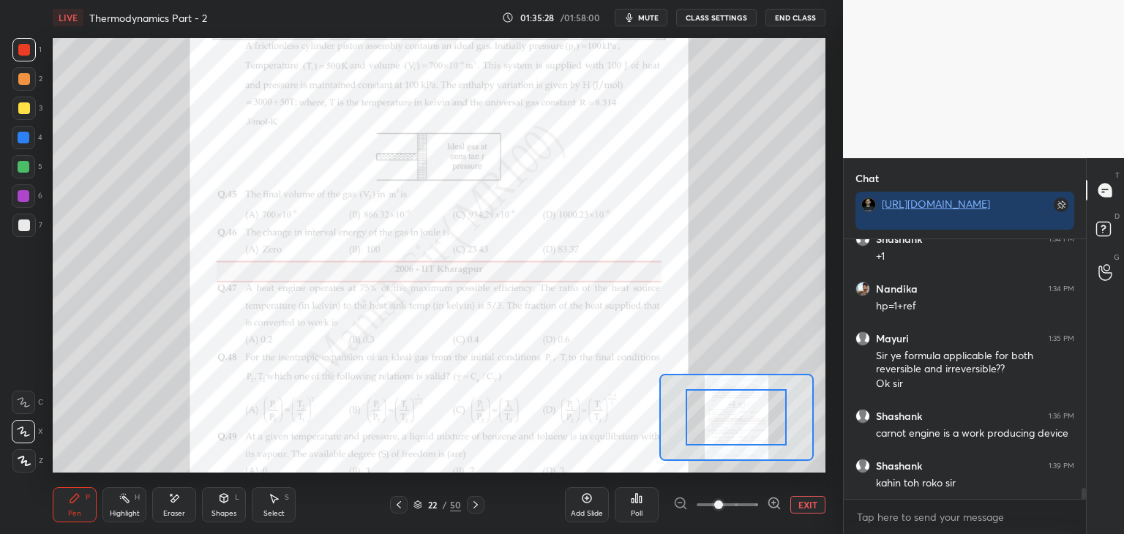
click at [723, 503] on span at bounding box center [718, 504] width 9 height 9
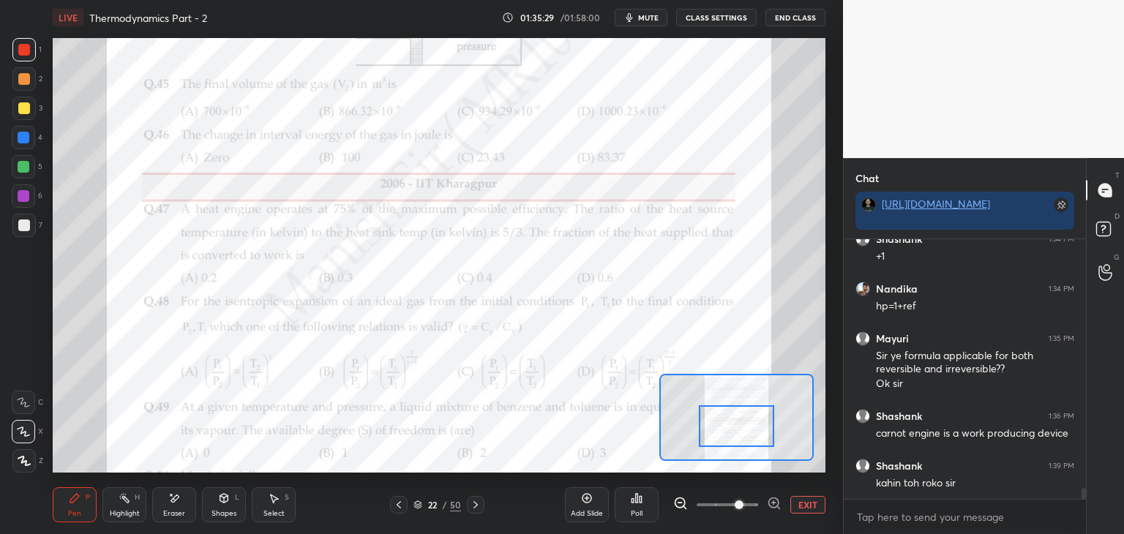
drag, startPoint x: 734, startPoint y: 416, endPoint x: 734, endPoint y: 425, distance: 8.8
click at [734, 425] on div at bounding box center [737, 426] width 76 height 42
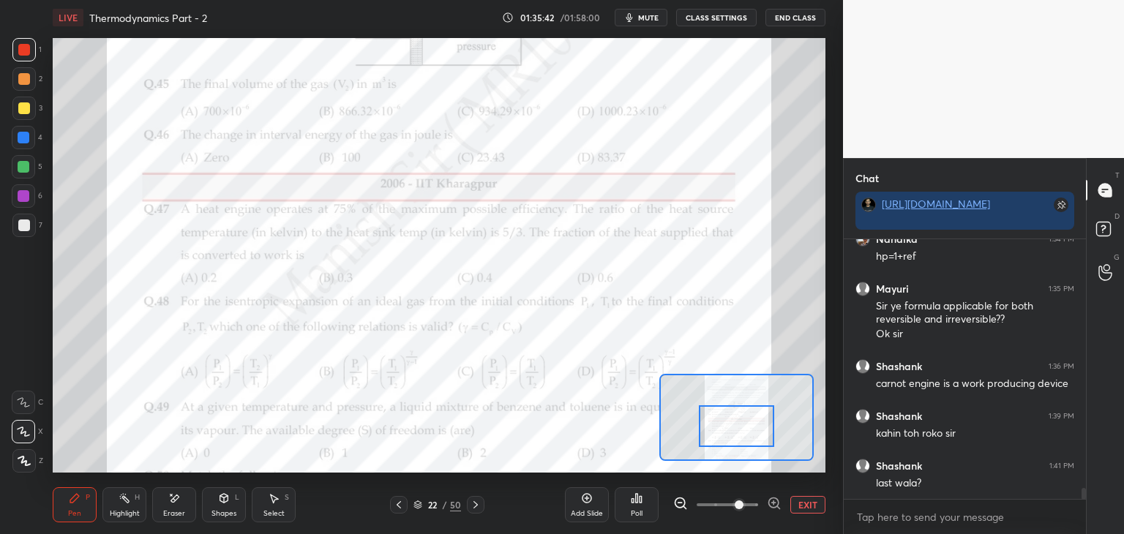
scroll to position [5987, 0]
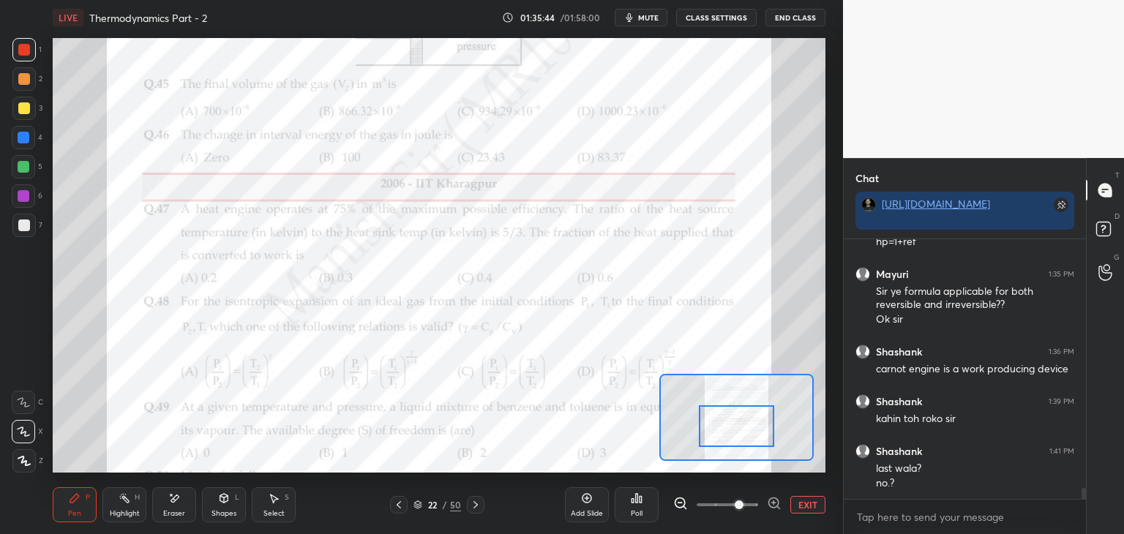
click at [474, 502] on icon at bounding box center [475, 504] width 4 height 7
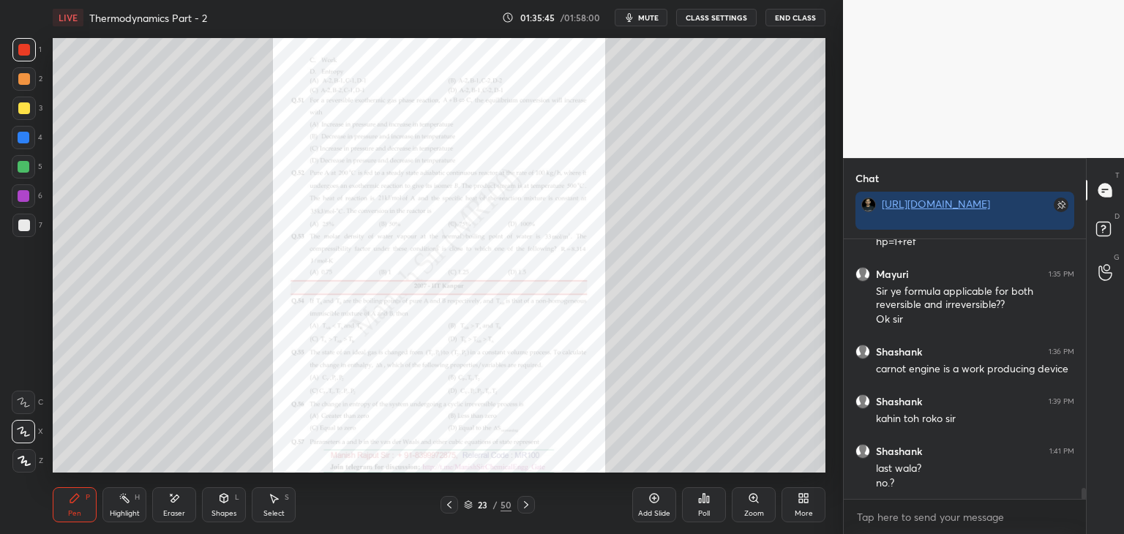
click at [522, 504] on icon at bounding box center [526, 505] width 12 height 12
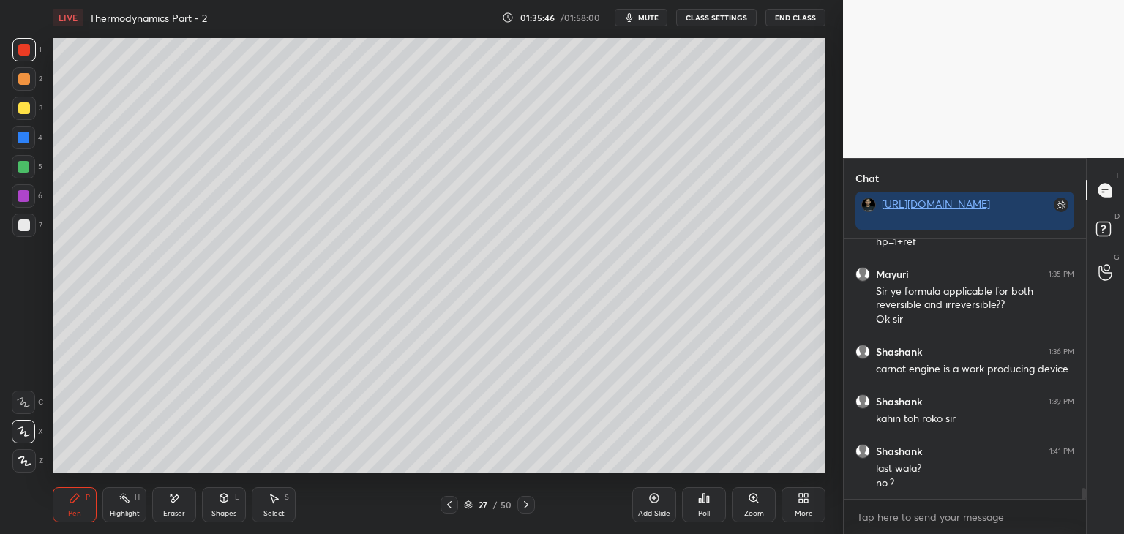
click at [522, 504] on icon at bounding box center [526, 505] width 12 height 12
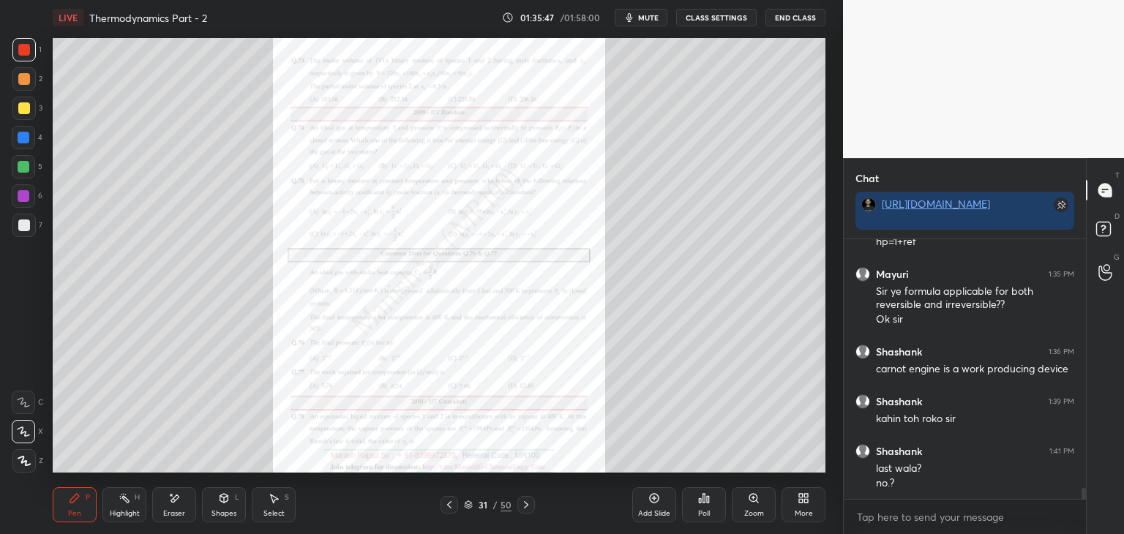
click at [522, 504] on icon at bounding box center [526, 505] width 12 height 12
click at [522, 505] on icon at bounding box center [526, 505] width 12 height 12
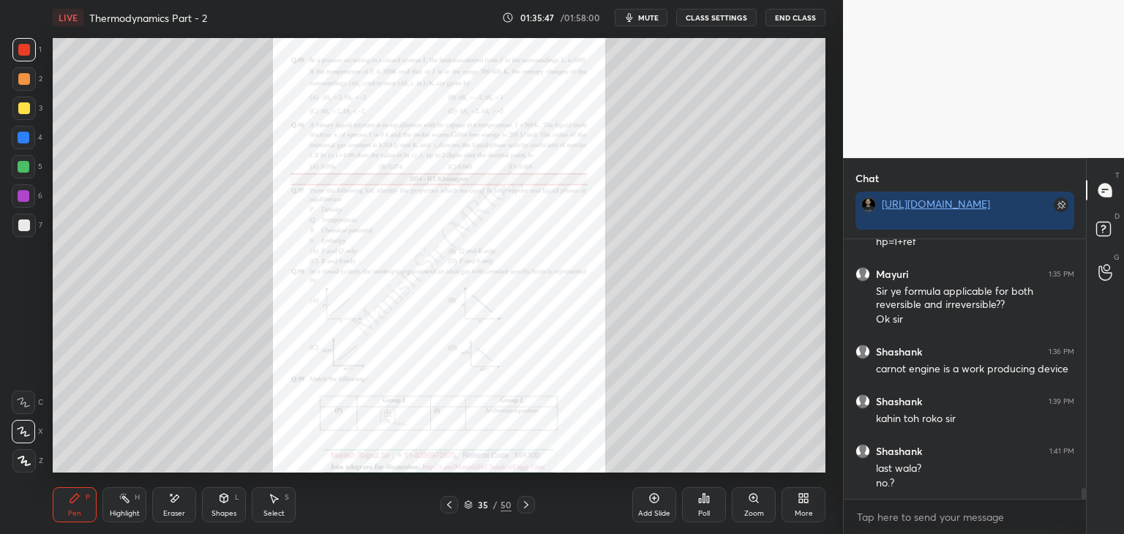
click at [522, 505] on icon at bounding box center [526, 505] width 12 height 12
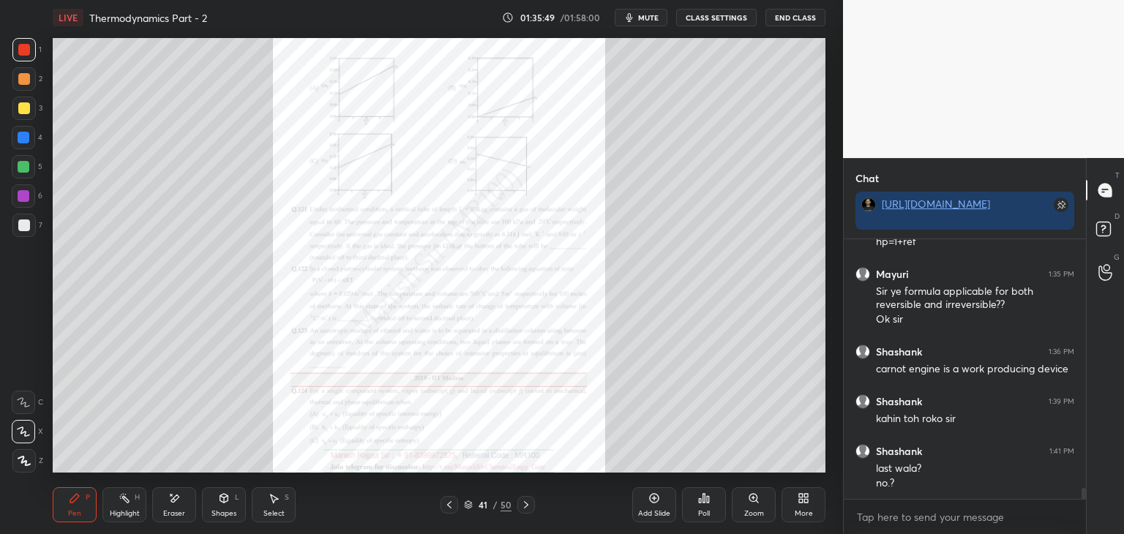
click at [522, 505] on icon at bounding box center [526, 505] width 12 height 12
click at [450, 503] on icon at bounding box center [449, 504] width 4 height 7
click at [451, 502] on icon at bounding box center [449, 505] width 12 height 12
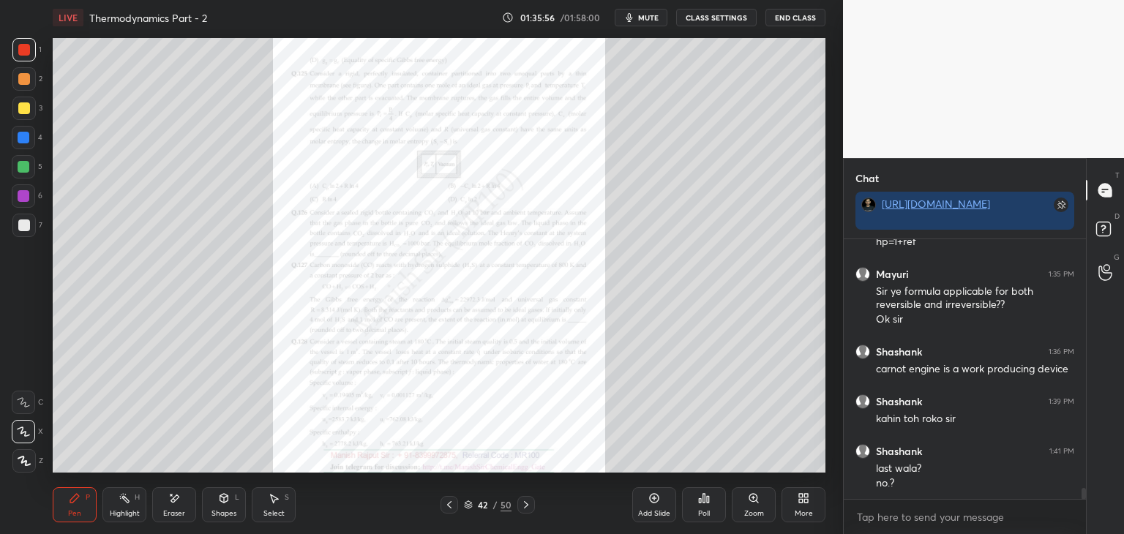
click at [451, 502] on icon at bounding box center [449, 505] width 12 height 12
click at [452, 502] on icon at bounding box center [449, 505] width 12 height 12
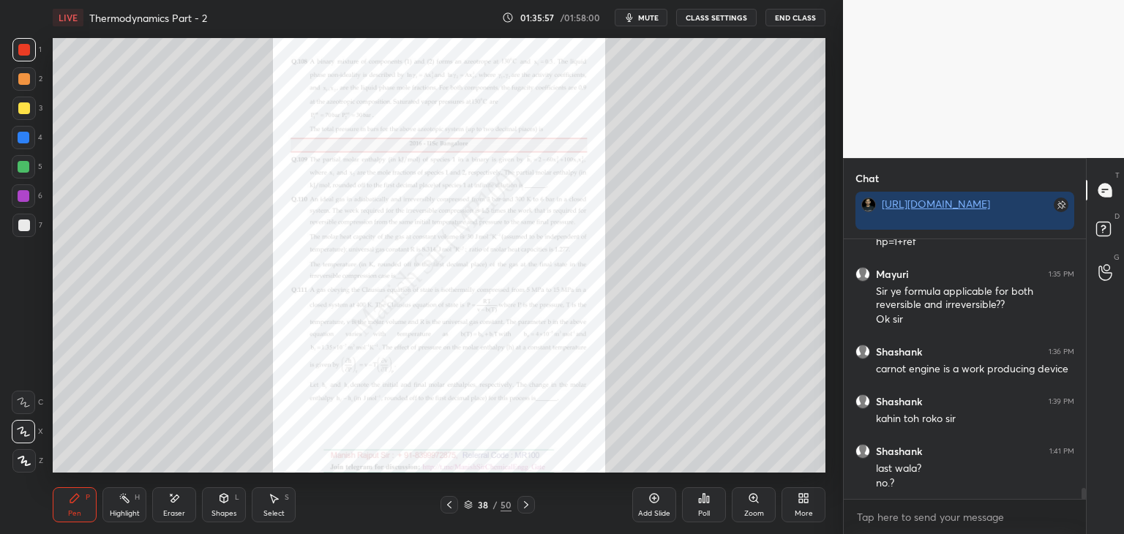
click at [452, 502] on icon at bounding box center [449, 505] width 12 height 12
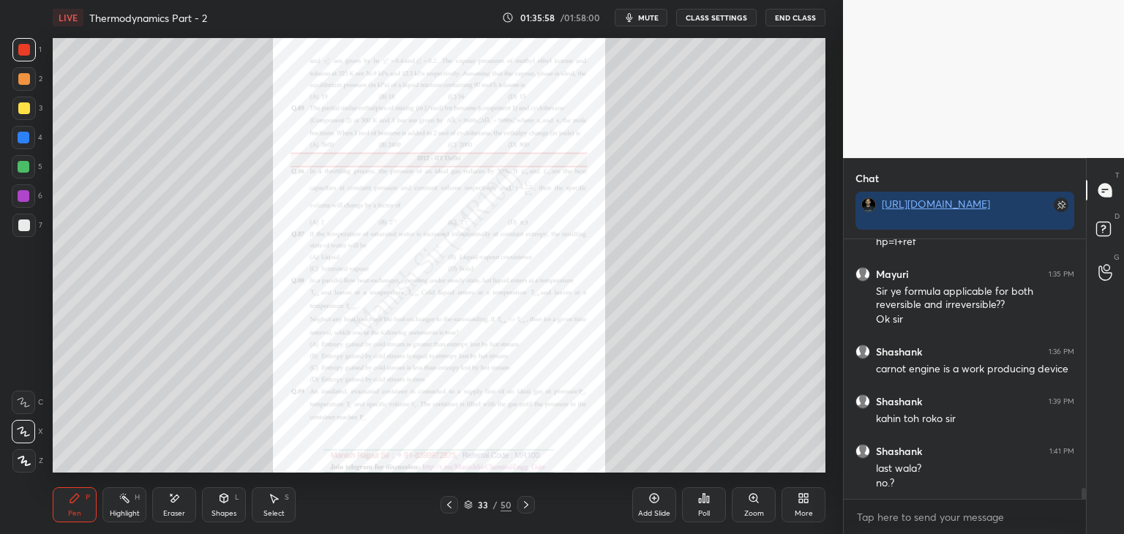
click at [452, 502] on icon at bounding box center [449, 505] width 12 height 12
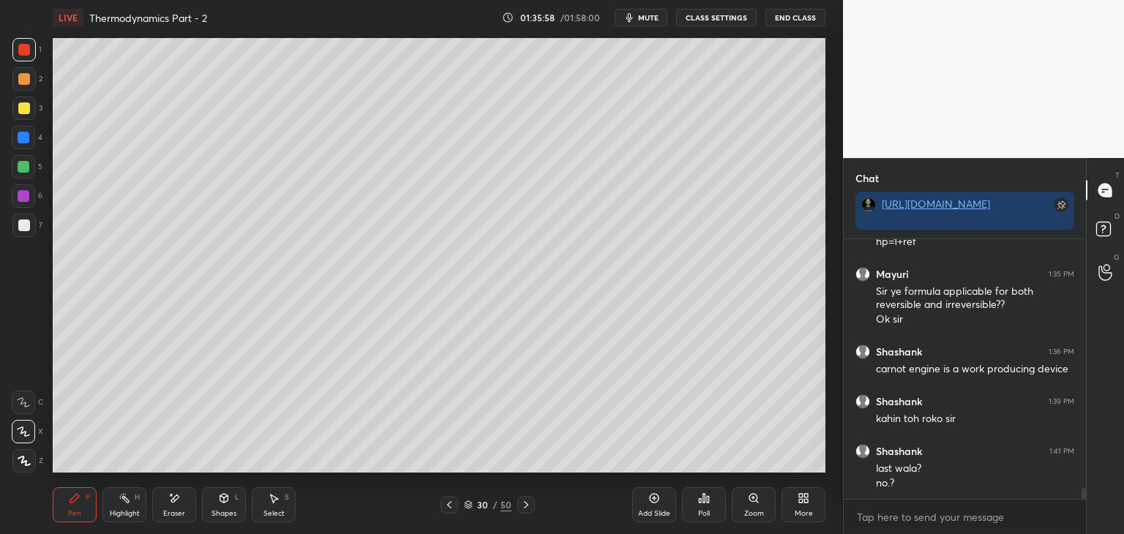
click at [452, 502] on icon at bounding box center [449, 505] width 12 height 12
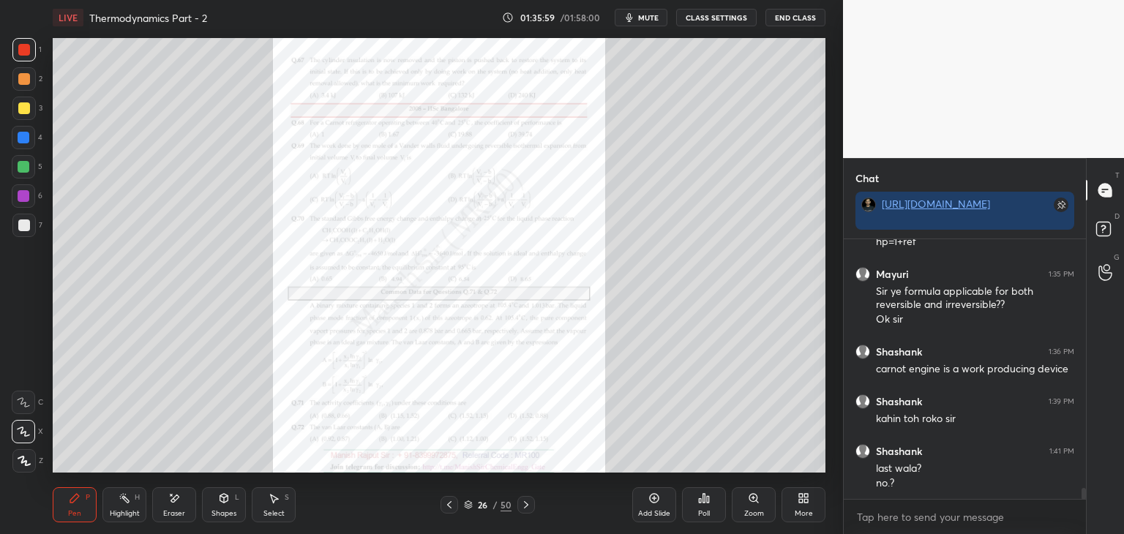
click at [452, 502] on icon at bounding box center [449, 505] width 12 height 12
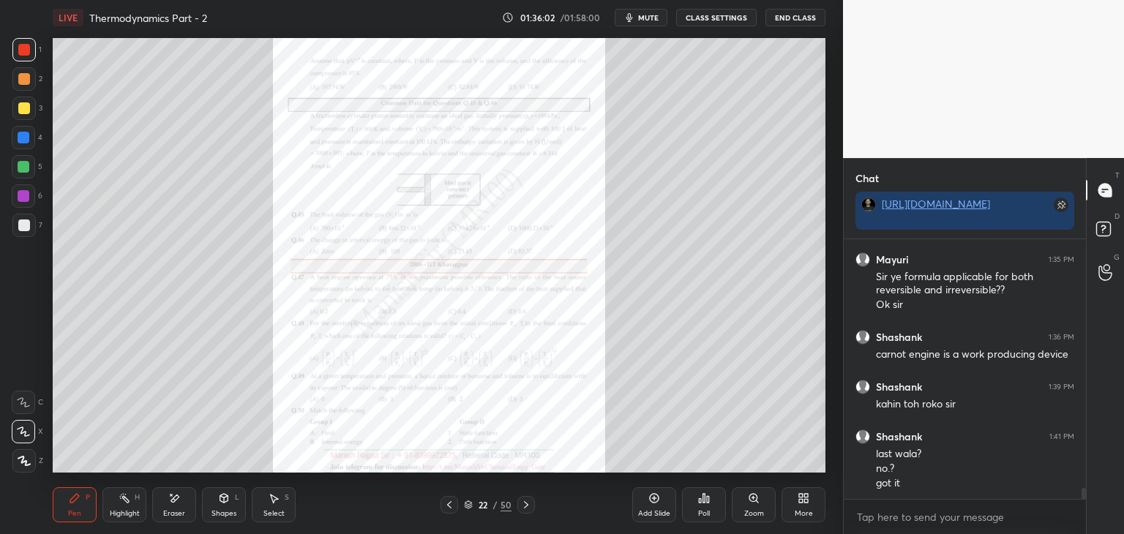
click at [749, 512] on div "Zoom" at bounding box center [754, 513] width 20 height 7
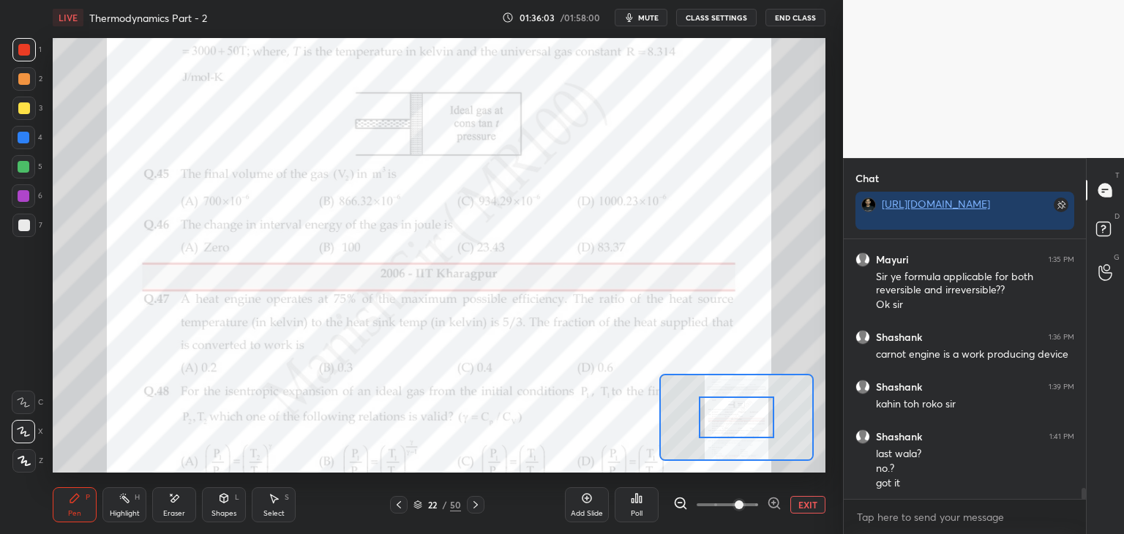
click at [737, 503] on span at bounding box center [726, 505] width 61 height 22
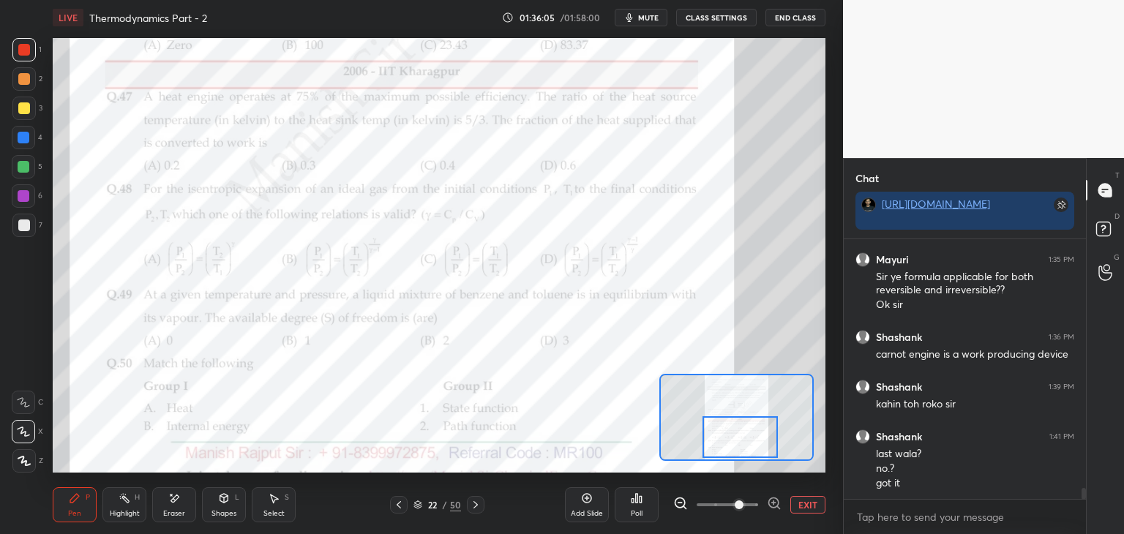
drag, startPoint x: 728, startPoint y: 424, endPoint x: 732, endPoint y: 443, distance: 20.1
click at [732, 443] on div at bounding box center [740, 437] width 76 height 42
click at [636, 503] on icon at bounding box center [637, 498] width 2 height 9
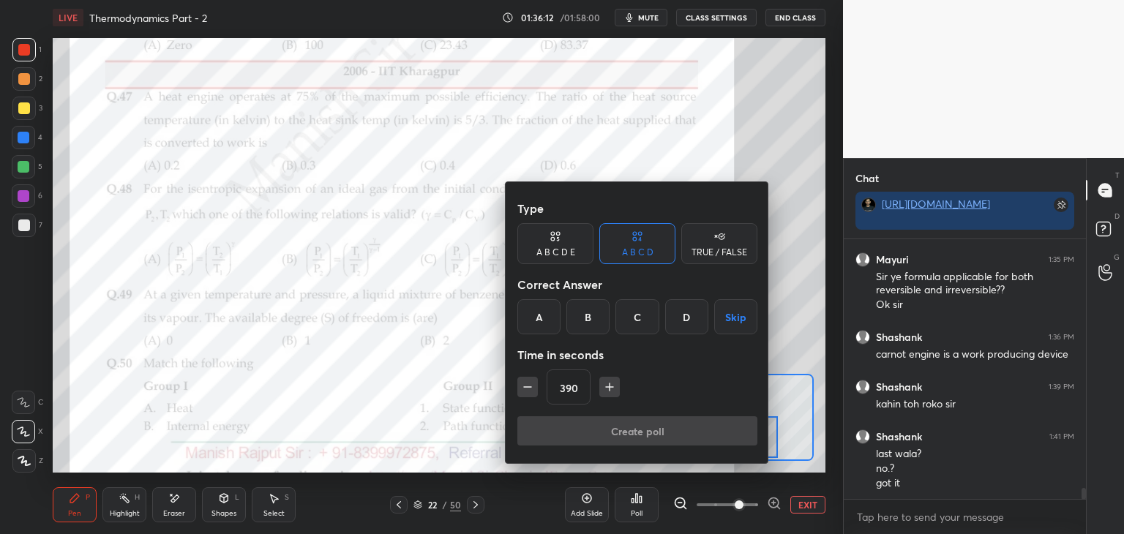
click at [606, 387] on icon "button" at bounding box center [609, 387] width 15 height 15
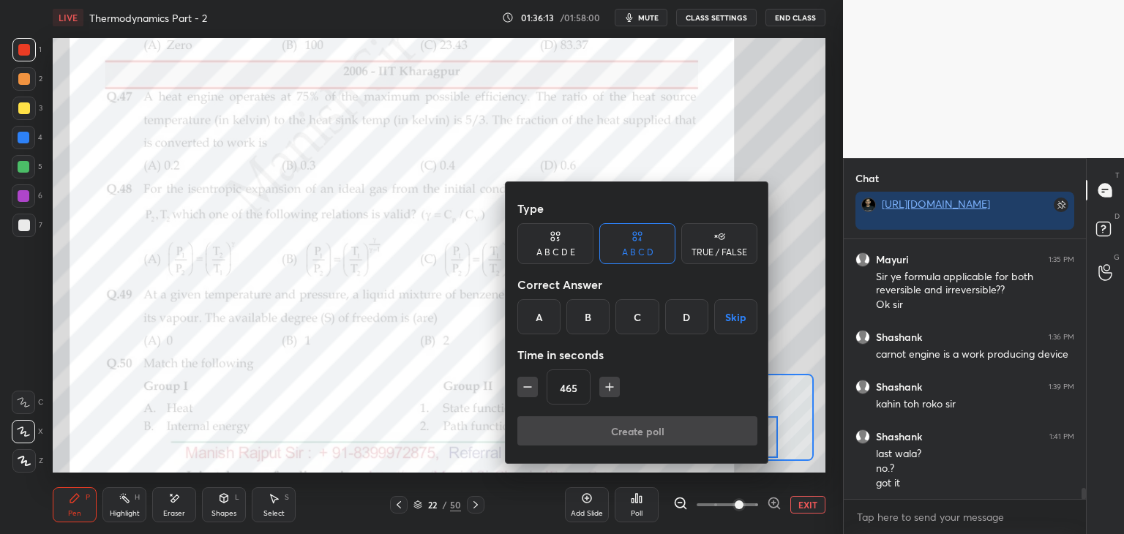
click at [606, 387] on icon "button" at bounding box center [609, 387] width 15 height 15
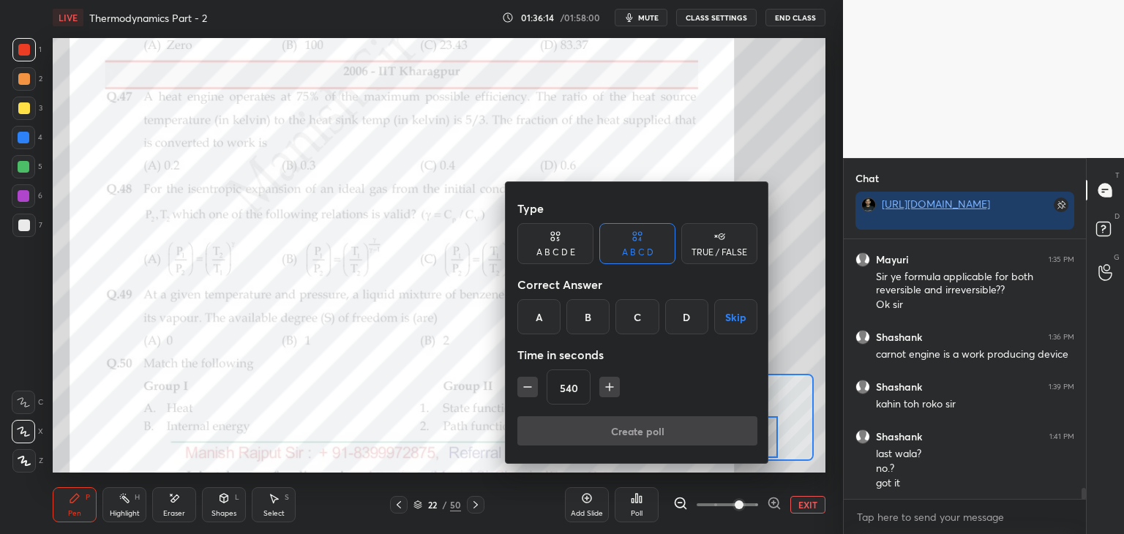
click at [606, 387] on icon "button" at bounding box center [609, 387] width 15 height 15
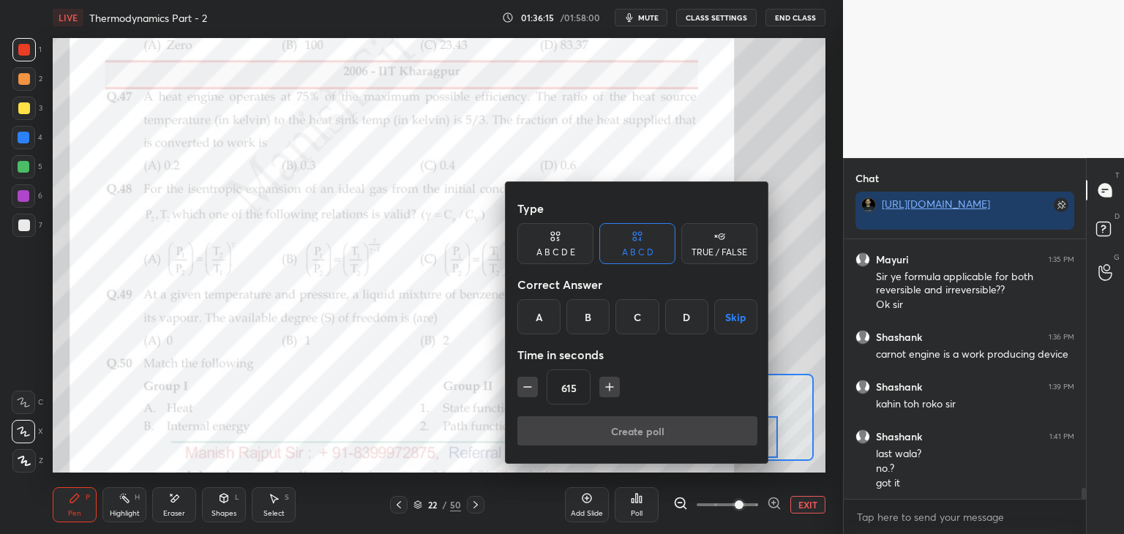
click at [606, 387] on icon "button" at bounding box center [609, 387] width 15 height 15
click at [605, 387] on icon "button" at bounding box center [609, 387] width 15 height 15
click at [606, 387] on icon "button" at bounding box center [609, 387] width 15 height 15
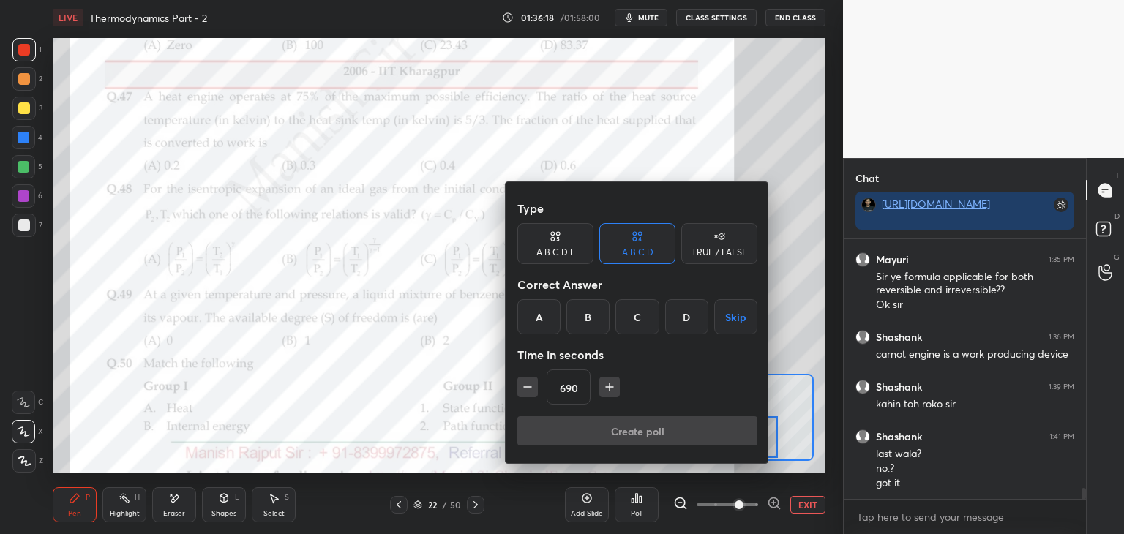
click at [606, 387] on icon "button" at bounding box center [609, 387] width 15 height 15
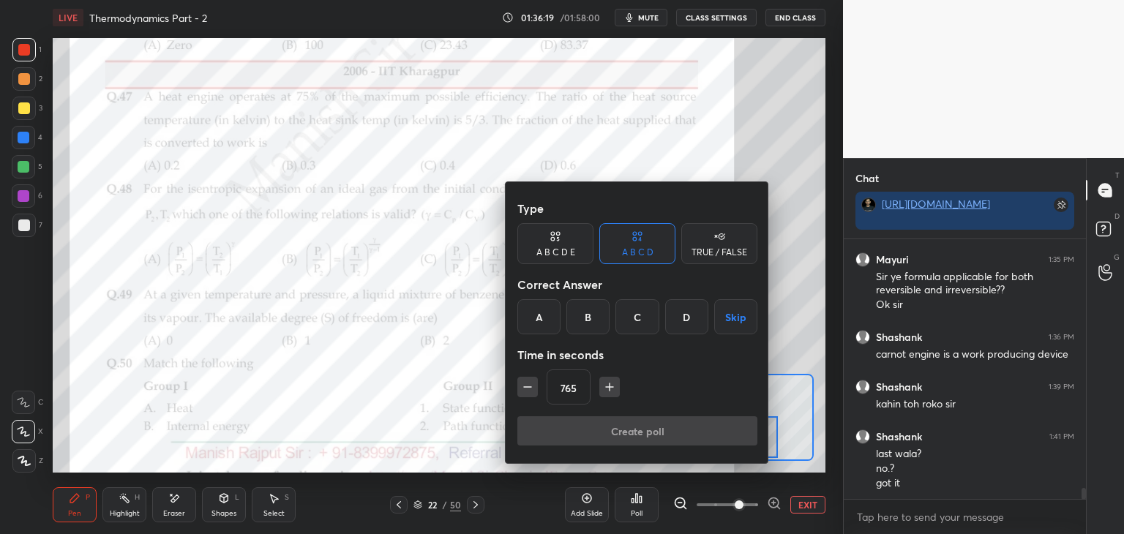
click at [606, 387] on icon "button" at bounding box center [609, 387] width 15 height 15
click at [521, 387] on icon "button" at bounding box center [527, 387] width 15 height 15
click at [522, 387] on icon "button" at bounding box center [527, 387] width 15 height 15
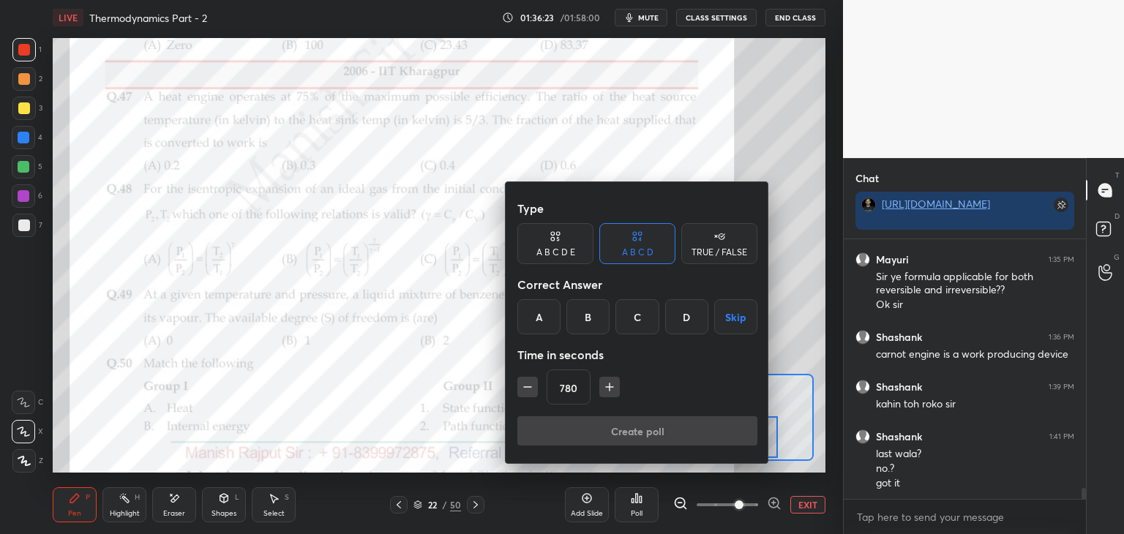
click at [523, 387] on icon "button" at bounding box center [527, 387] width 15 height 15
click at [525, 387] on icon "button" at bounding box center [527, 387] width 7 height 0
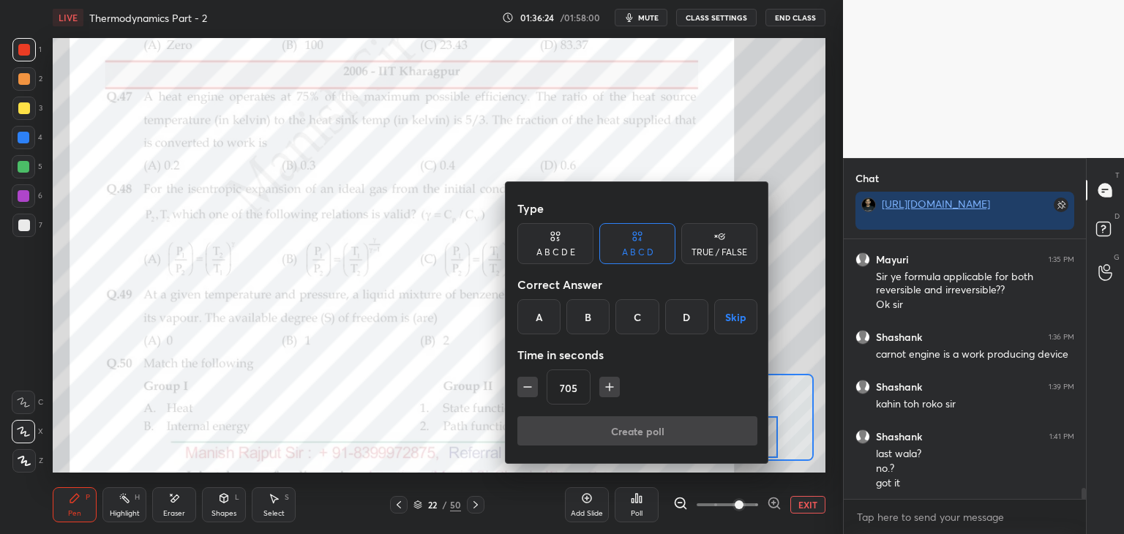
click at [525, 387] on icon "button" at bounding box center [527, 387] width 7 height 0
type input "660"
click at [541, 323] on div "A" at bounding box center [538, 316] width 43 height 35
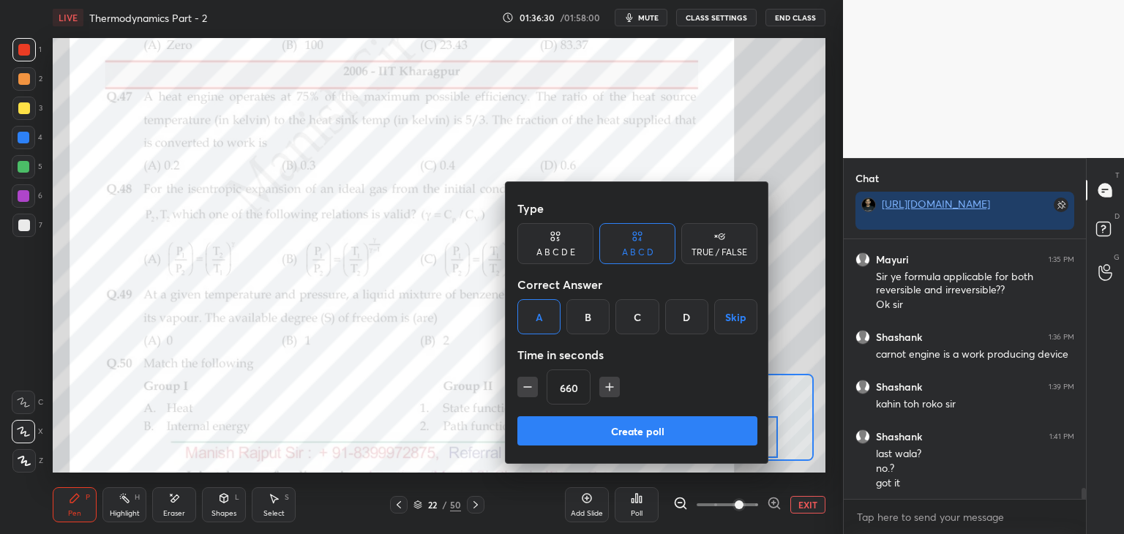
click at [625, 427] on button "Create poll" at bounding box center [637, 430] width 240 height 29
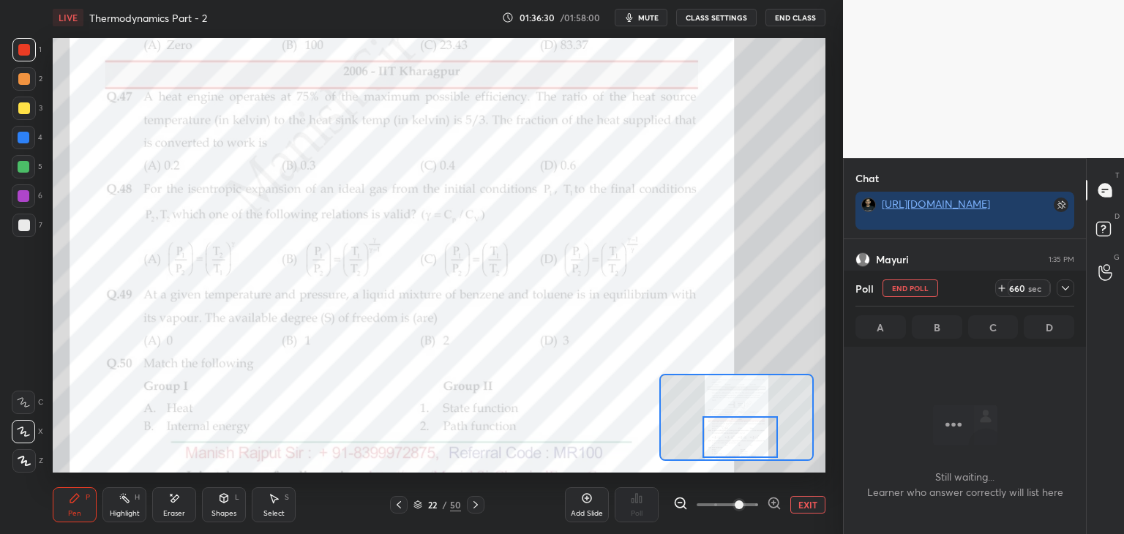
scroll to position [179, 238]
click at [1067, 290] on icon at bounding box center [1065, 288] width 12 height 12
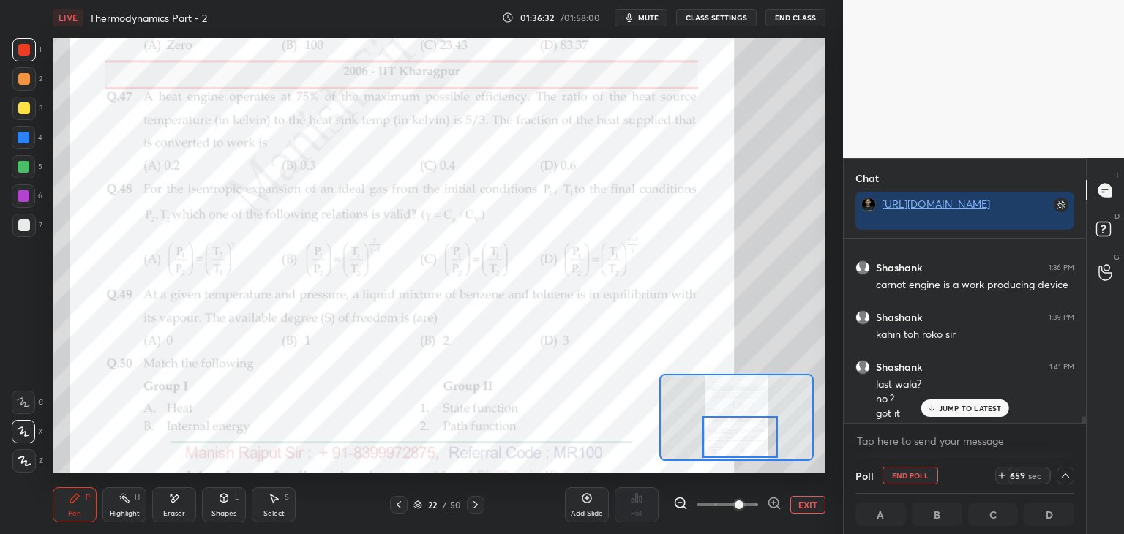
scroll to position [6078, 0]
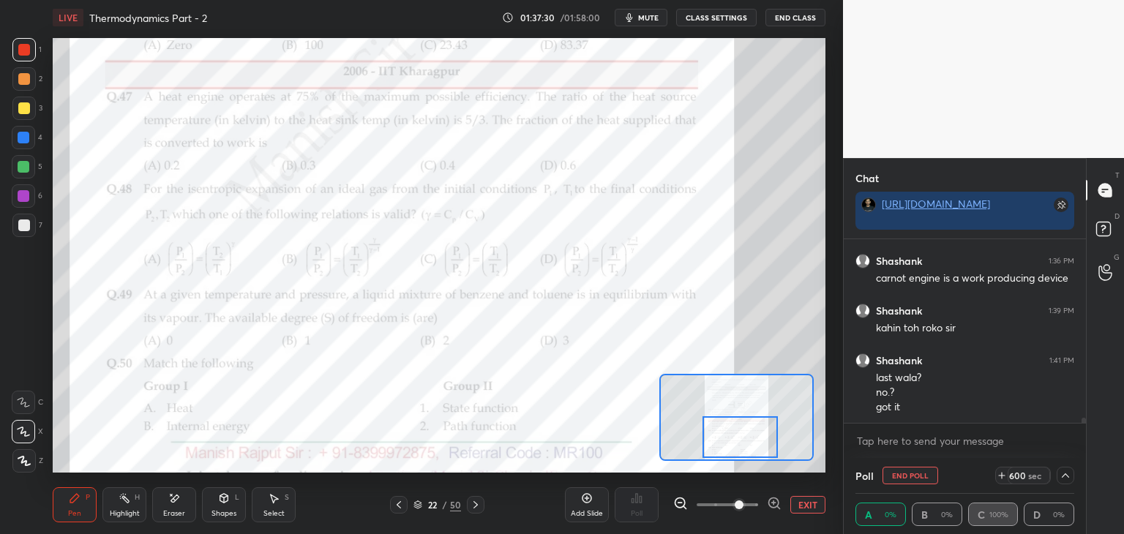
click at [654, 15] on span "mute" at bounding box center [648, 17] width 20 height 10
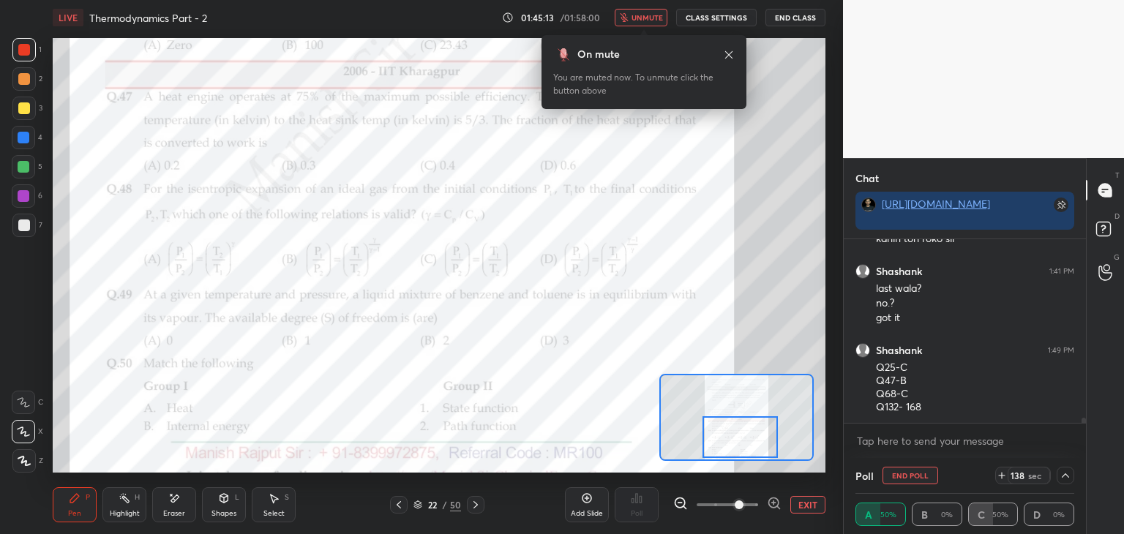
scroll to position [6243, 0]
click at [636, 14] on span "unmute" at bounding box center [646, 17] width 31 height 10
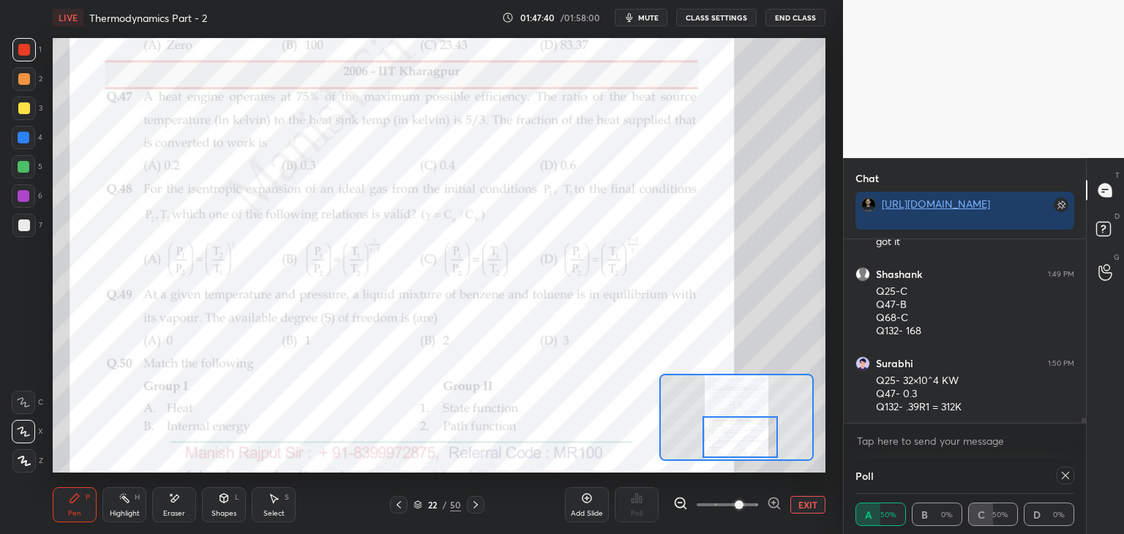
click at [1062, 473] on icon at bounding box center [1064, 475] width 7 height 7
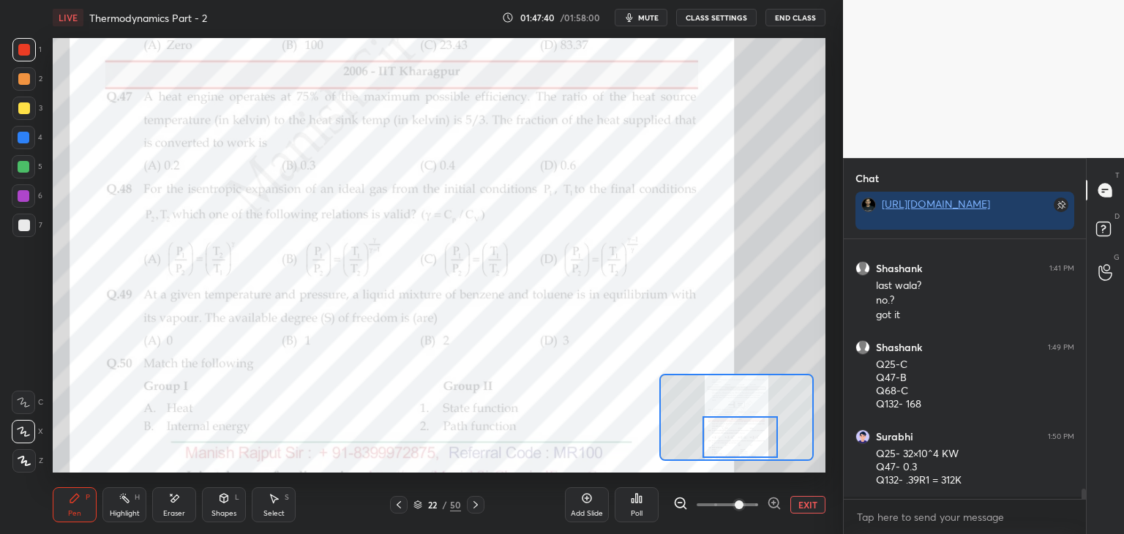
scroll to position [4, 4]
click at [871, 525] on textarea at bounding box center [964, 516] width 219 height 23
type textarea "x"
click at [895, 508] on textarea at bounding box center [964, 516] width 219 height 23
paste textarea "[URL][DOMAIN_NAME]"
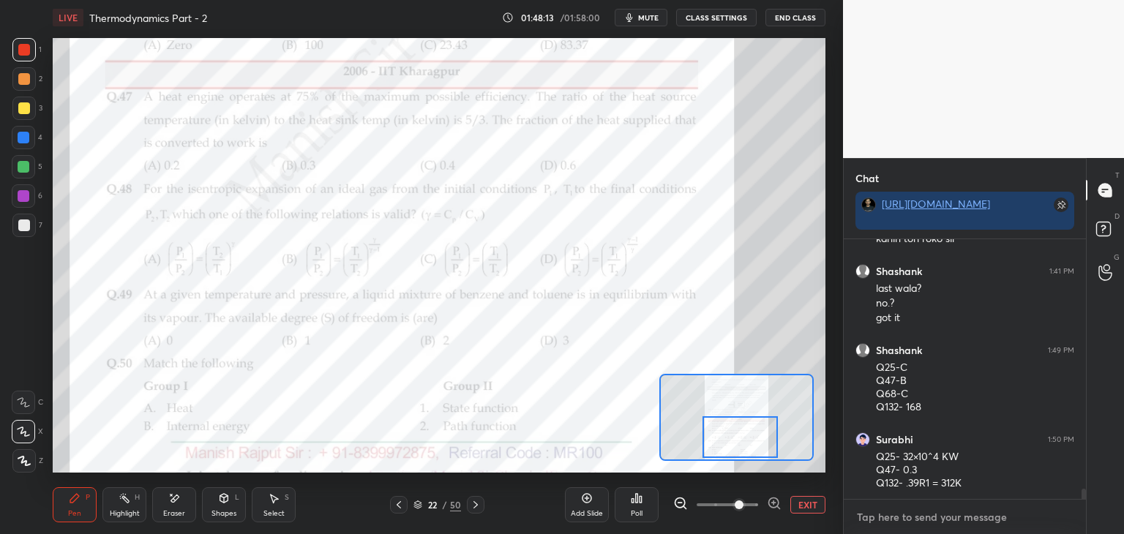
type textarea "[URL][DOMAIN_NAME]"
type textarea "x"
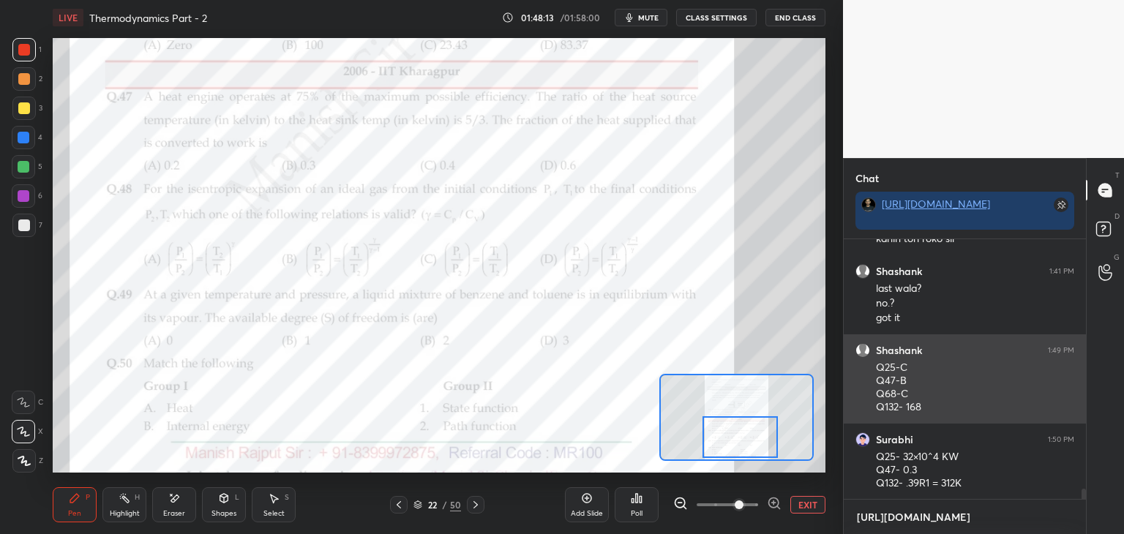
scroll to position [135, 238]
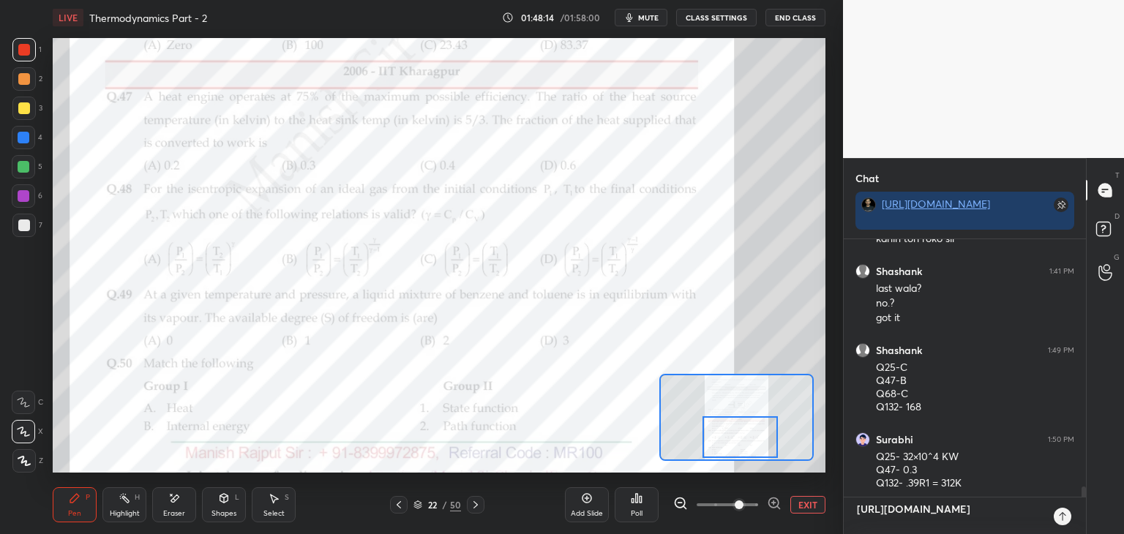
type textarea "[URL][DOMAIN_NAME]"
type textarea "x"
click at [1060, 518] on icon at bounding box center [1062, 517] width 12 height 12
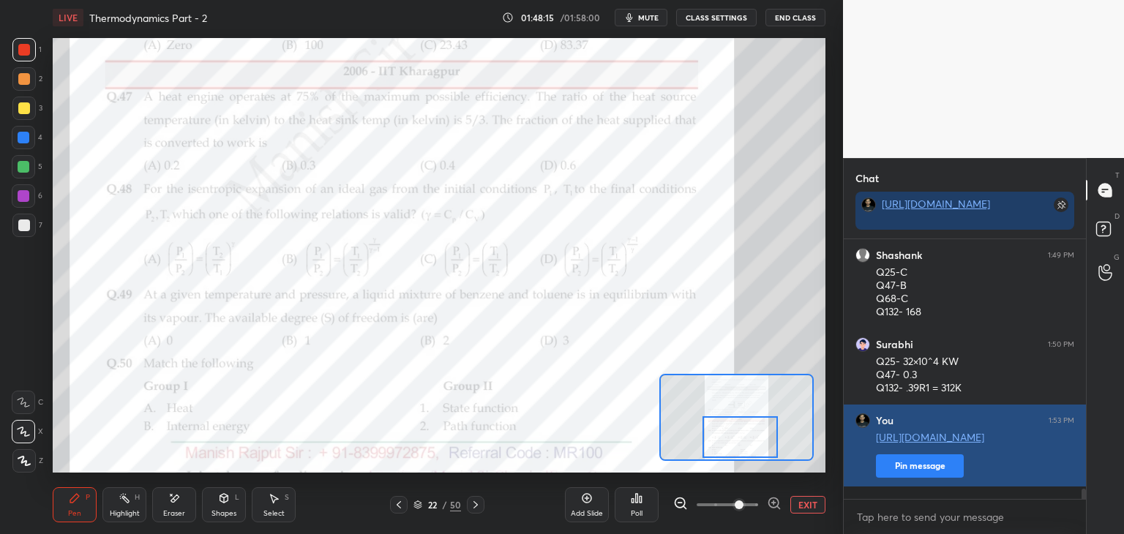
click at [914, 478] on button "Pin message" at bounding box center [920, 465] width 88 height 23
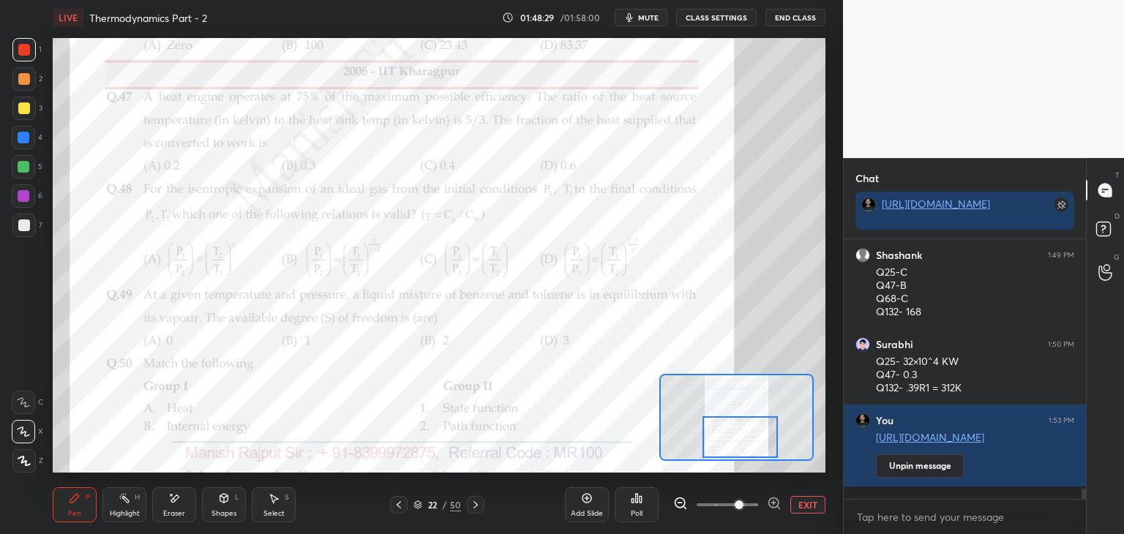
click at [813, 504] on button "EXIT" at bounding box center [807, 505] width 35 height 18
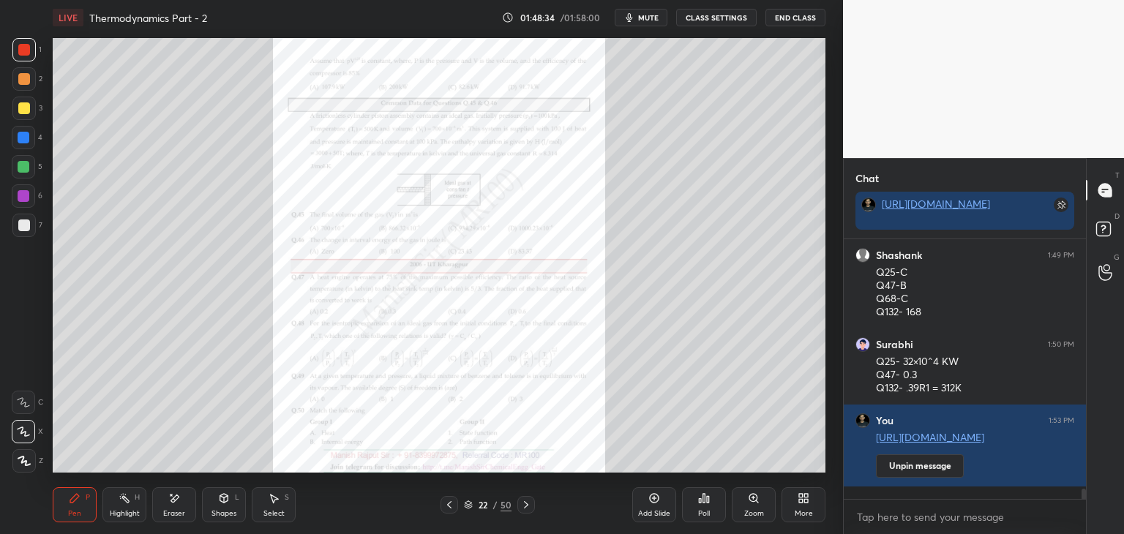
click at [661, 502] on div "Add Slide" at bounding box center [654, 504] width 44 height 35
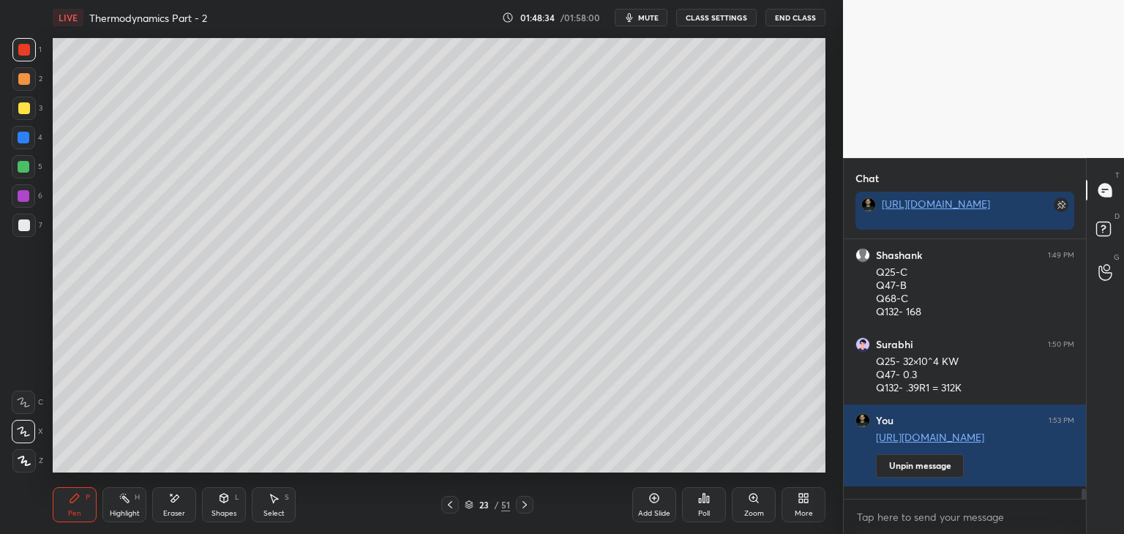
scroll to position [6312, 0]
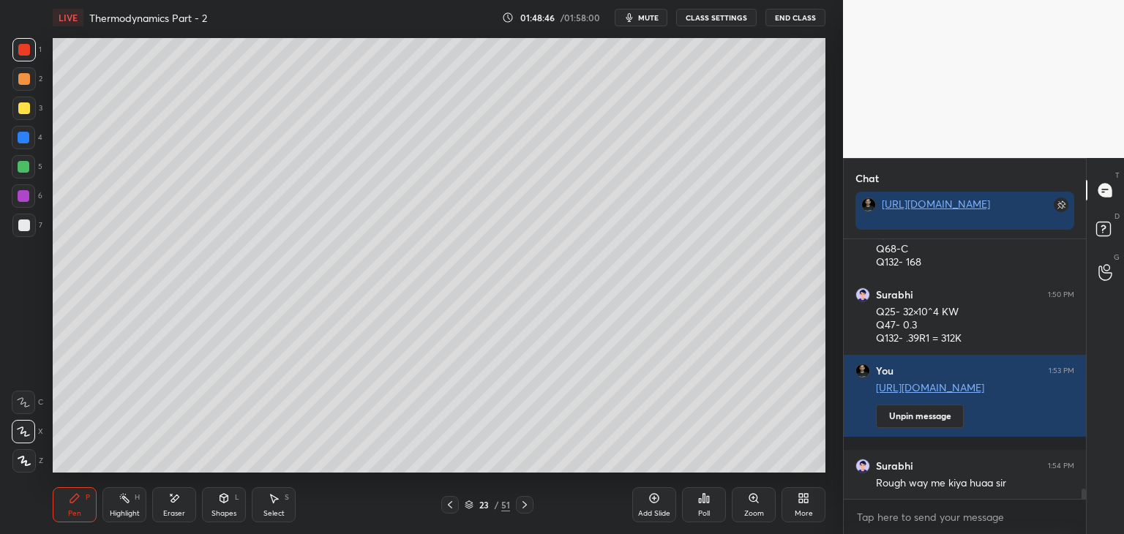
click at [23, 107] on div at bounding box center [24, 108] width 12 height 12
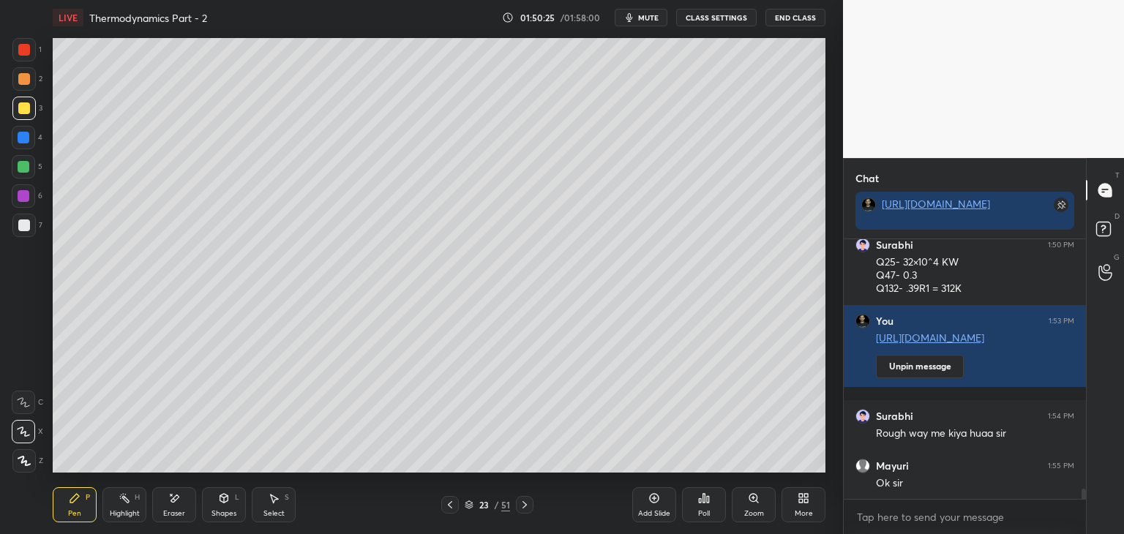
click at [24, 45] on div at bounding box center [24, 50] width 12 height 12
click at [653, 501] on div "Add Slide" at bounding box center [654, 504] width 44 height 35
click at [18, 109] on div at bounding box center [24, 108] width 12 height 12
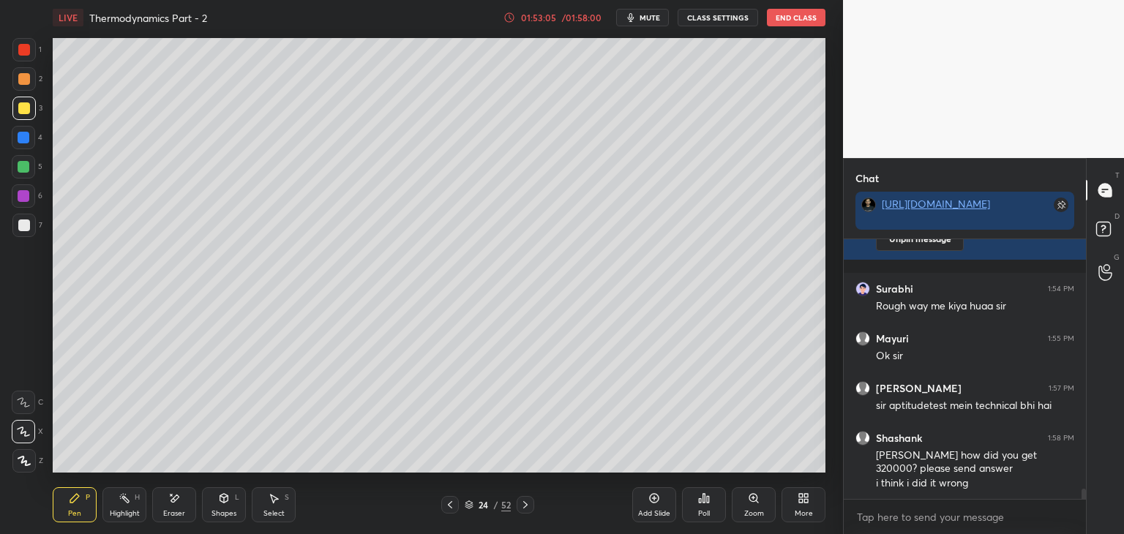
scroll to position [6552, 0]
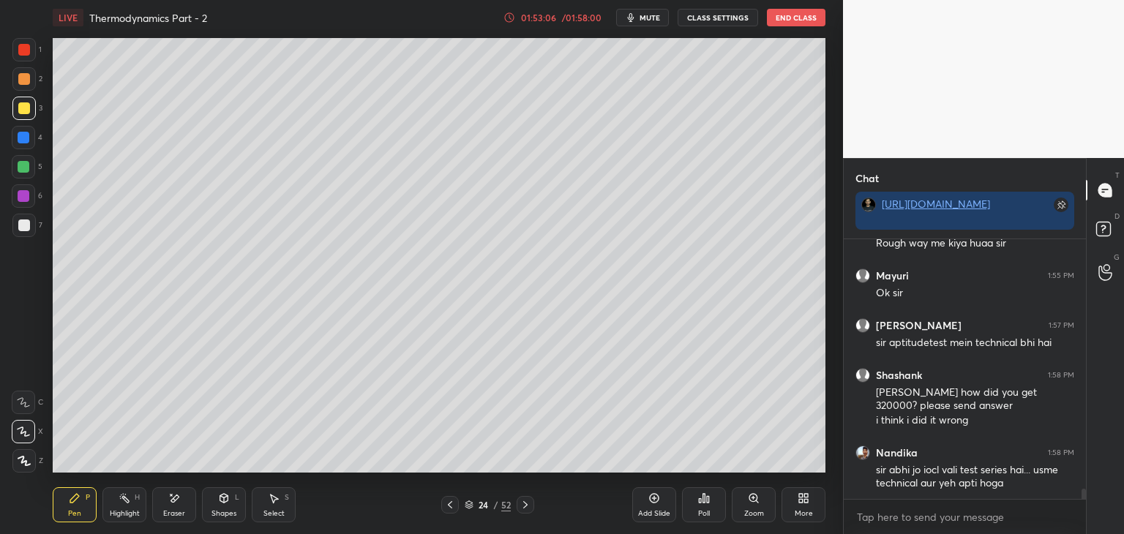
click at [23, 48] on div at bounding box center [24, 50] width 12 height 12
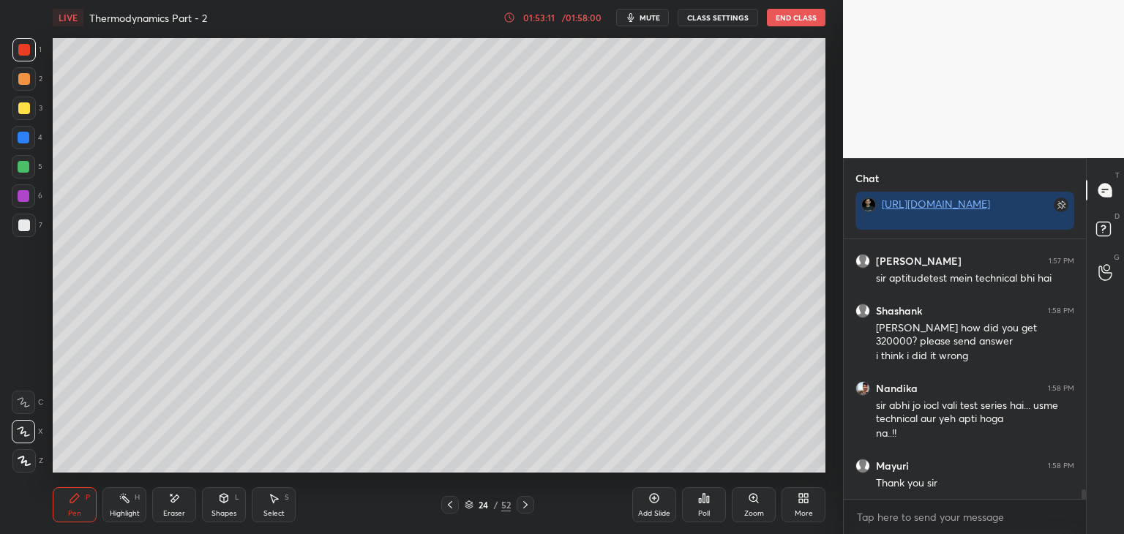
scroll to position [6666, 0]
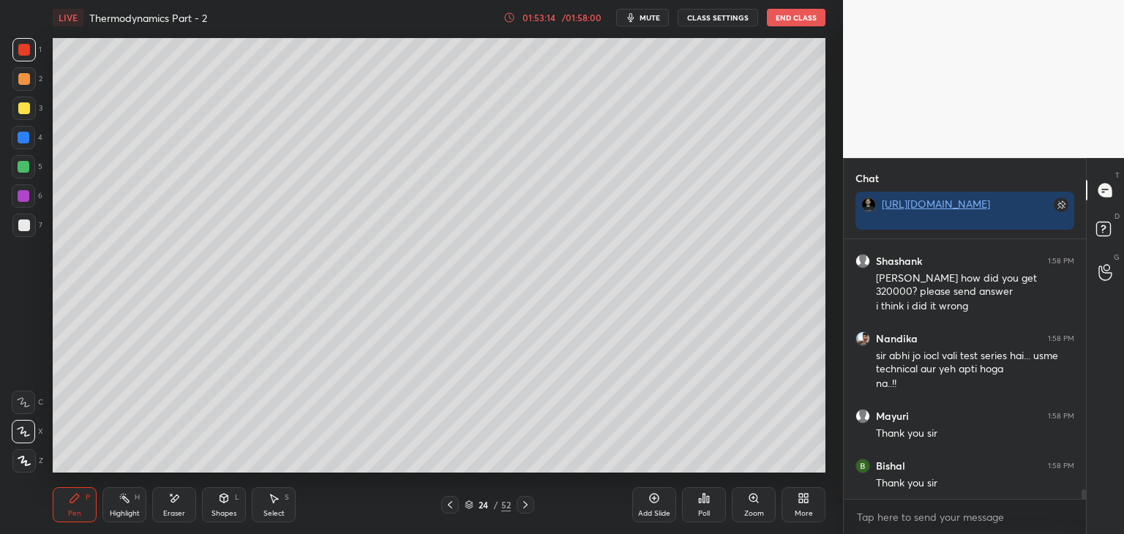
drag, startPoint x: 26, startPoint y: 78, endPoint x: 28, endPoint y: 62, distance: 16.2
click at [26, 78] on div at bounding box center [24, 79] width 12 height 12
drag, startPoint x: 29, startPoint y: 56, endPoint x: 37, endPoint y: 50, distance: 11.0
click at [29, 56] on div at bounding box center [23, 49] width 23 height 23
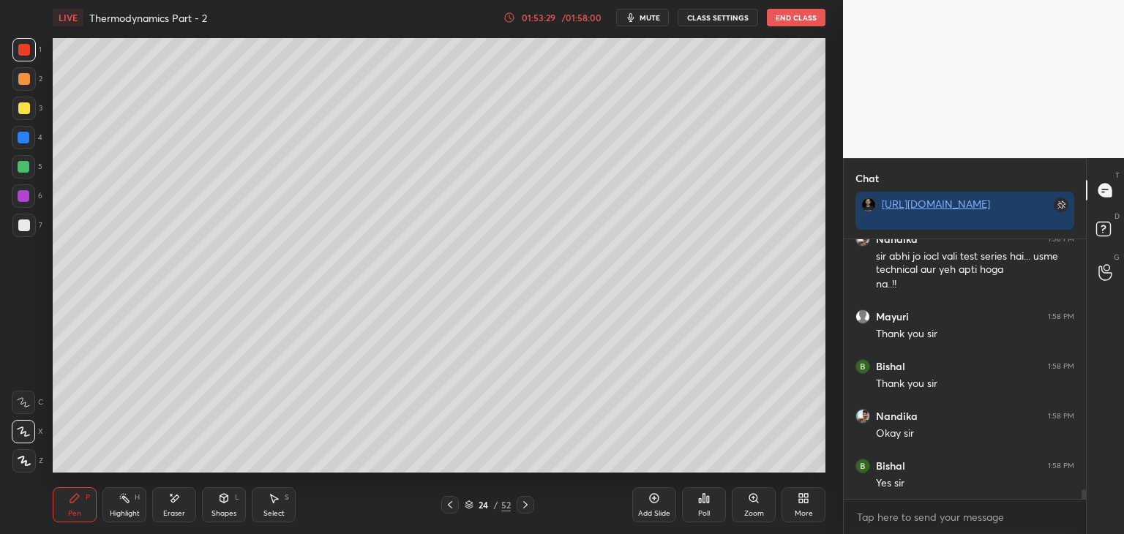
scroll to position [6815, 0]
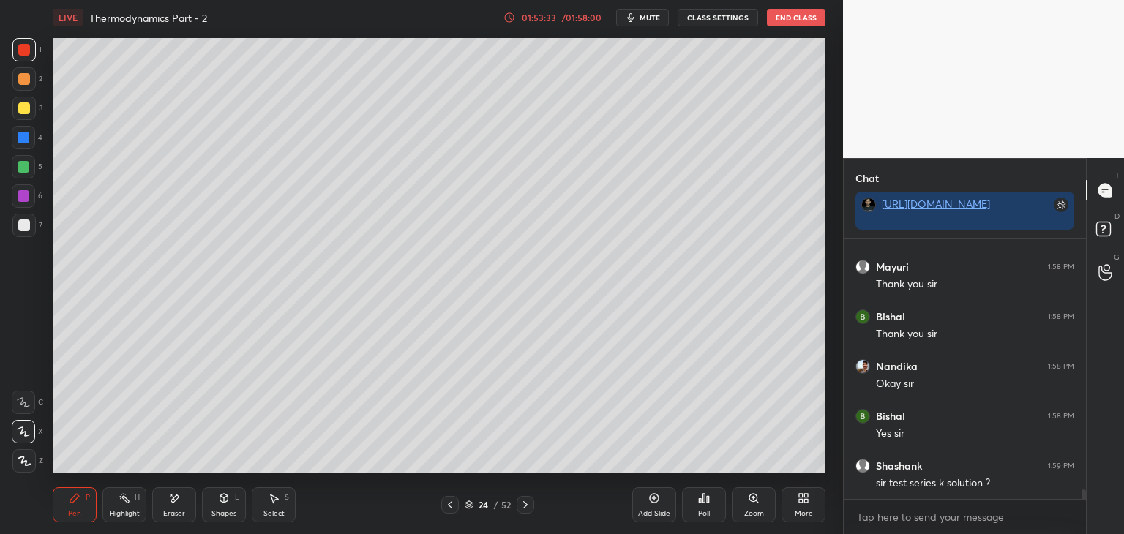
click at [26, 80] on div at bounding box center [24, 79] width 12 height 12
click at [26, 105] on div at bounding box center [24, 108] width 12 height 12
click at [20, 139] on div at bounding box center [24, 138] width 12 height 12
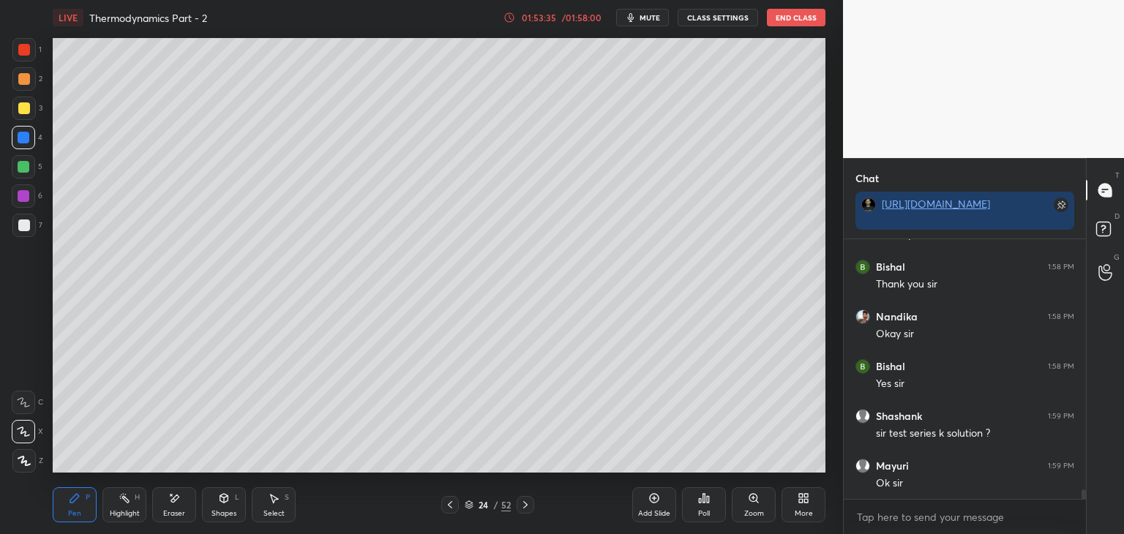
click at [23, 170] on div at bounding box center [24, 167] width 12 height 12
click at [26, 198] on div at bounding box center [24, 196] width 12 height 12
click at [26, 224] on div at bounding box center [24, 225] width 12 height 12
click at [23, 408] on div at bounding box center [23, 402] width 23 height 23
click at [24, 434] on icon at bounding box center [23, 431] width 13 height 10
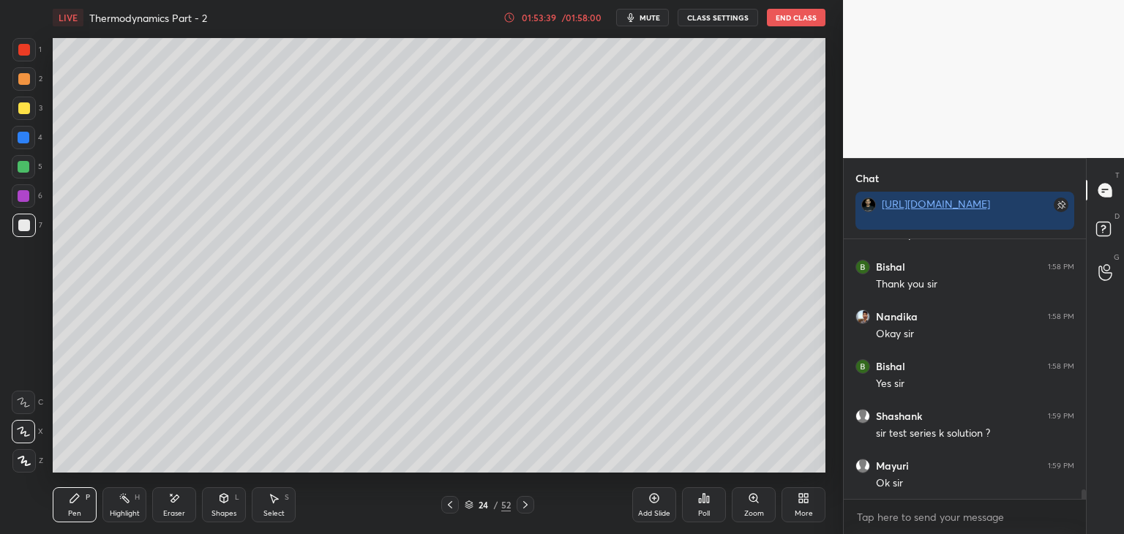
click at [21, 462] on icon at bounding box center [24, 460] width 12 height 9
click at [30, 76] on div at bounding box center [23, 78] width 23 height 23
click at [30, 59] on div at bounding box center [23, 49] width 23 height 23
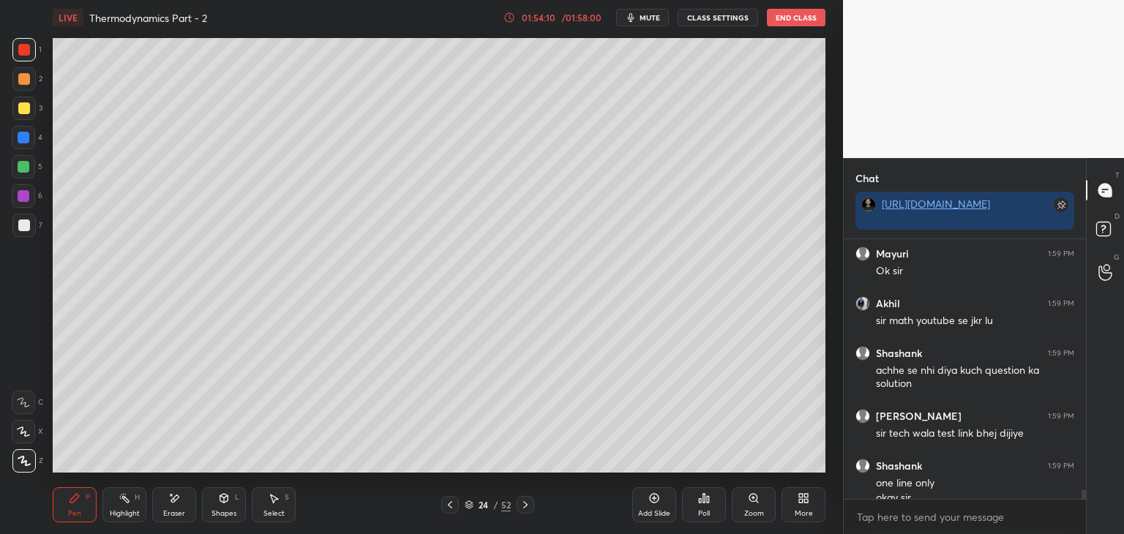
scroll to position [7092, 0]
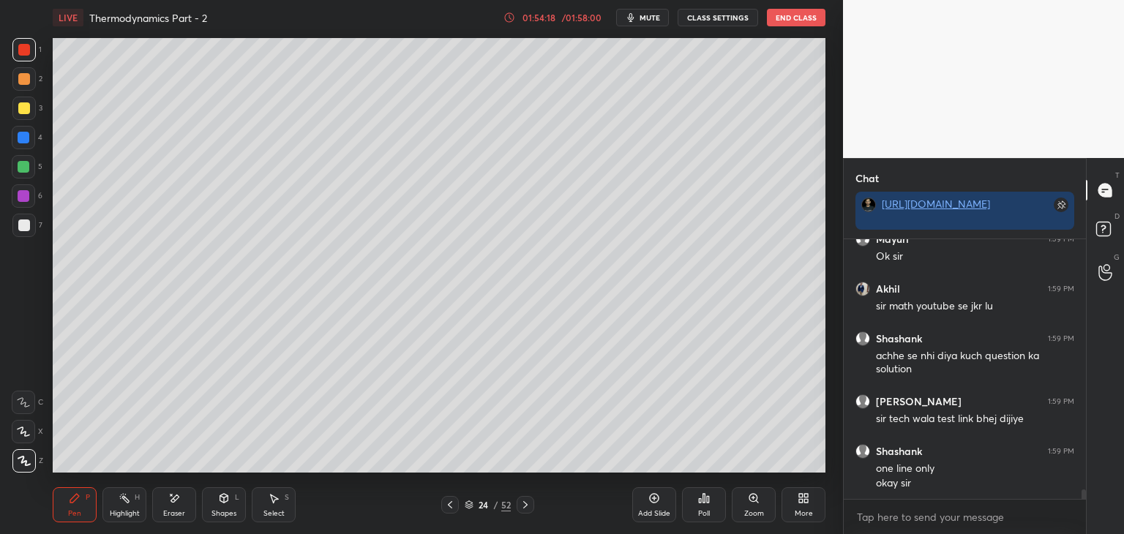
click at [23, 83] on div at bounding box center [24, 79] width 12 height 12
click at [26, 58] on div at bounding box center [23, 49] width 23 height 23
click at [18, 79] on div at bounding box center [24, 79] width 12 height 12
click at [25, 102] on div at bounding box center [23, 108] width 23 height 23
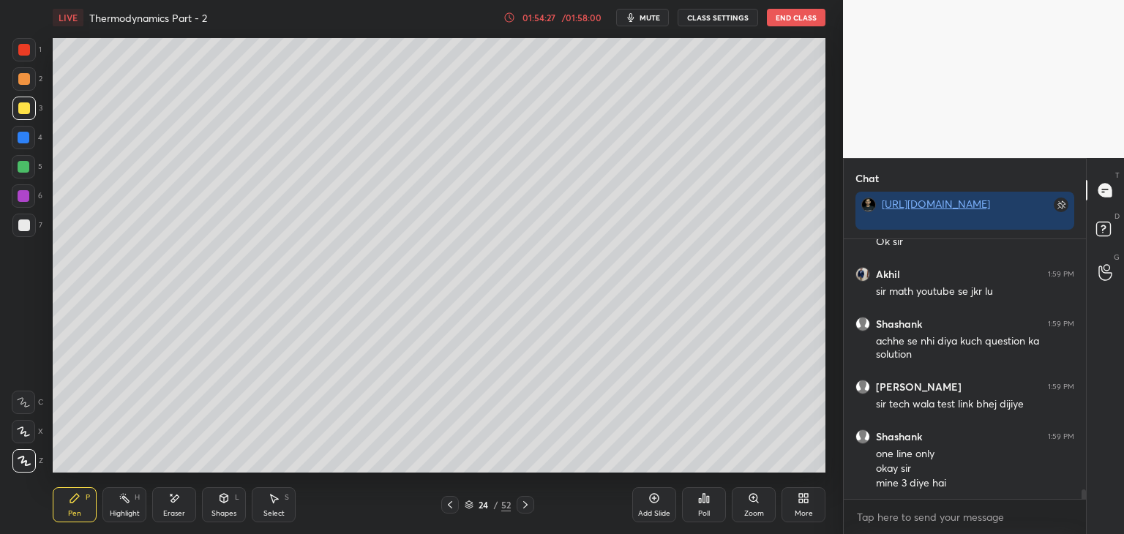
click at [20, 75] on div at bounding box center [24, 79] width 12 height 12
click at [20, 53] on div at bounding box center [24, 50] width 12 height 12
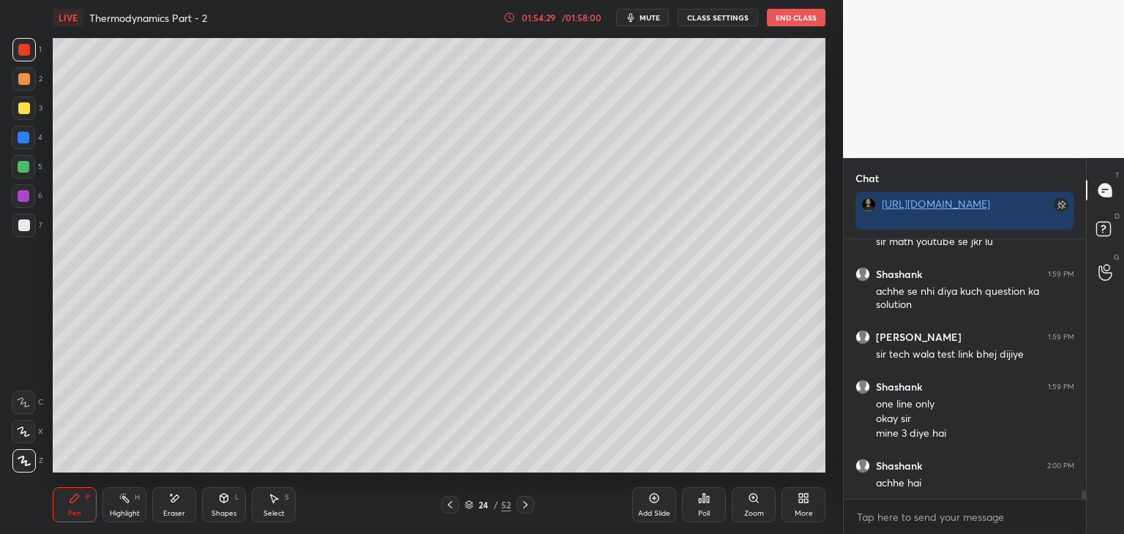
drag, startPoint x: 23, startPoint y: 198, endPoint x: 26, endPoint y: 211, distance: 13.3
click at [23, 199] on div at bounding box center [24, 196] width 12 height 12
click at [26, 222] on div at bounding box center [24, 225] width 12 height 12
click at [23, 435] on icon at bounding box center [23, 431] width 13 height 10
click at [651, 500] on icon at bounding box center [654, 498] width 12 height 12
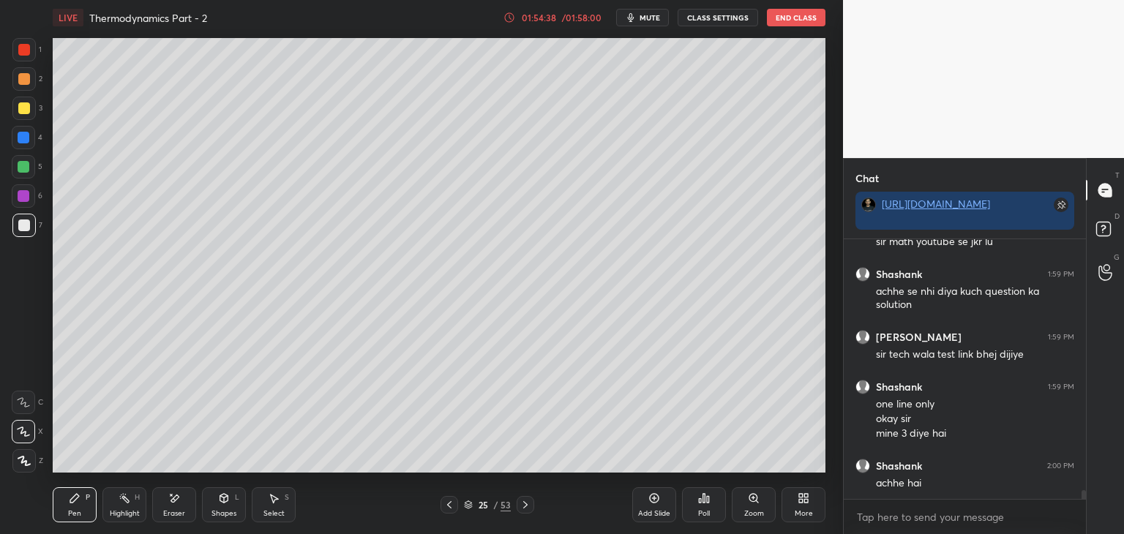
click at [19, 50] on div at bounding box center [24, 50] width 12 height 12
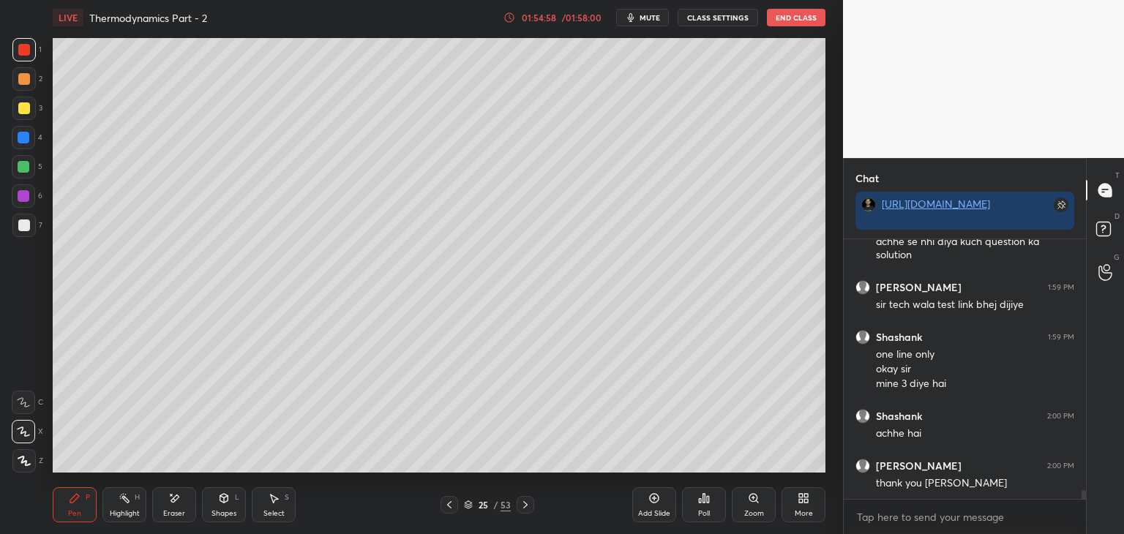
click at [20, 85] on div at bounding box center [23, 78] width 23 height 23
click at [15, 228] on div at bounding box center [23, 225] width 23 height 23
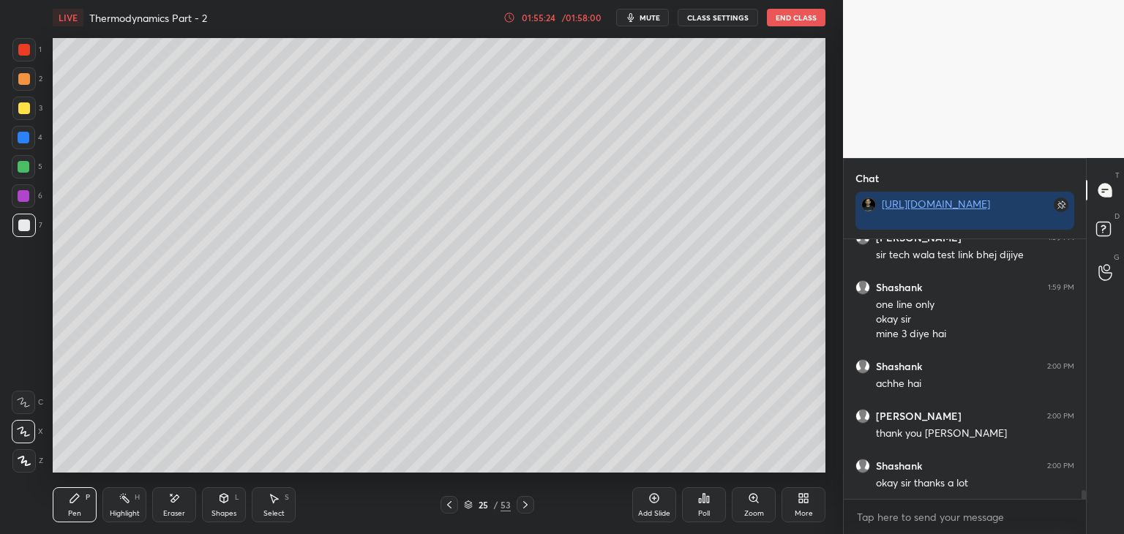
click at [646, 20] on span "mute" at bounding box center [649, 17] width 20 height 10
click at [691, 16] on button "CLASS SETTINGS" at bounding box center [717, 18] width 80 height 18
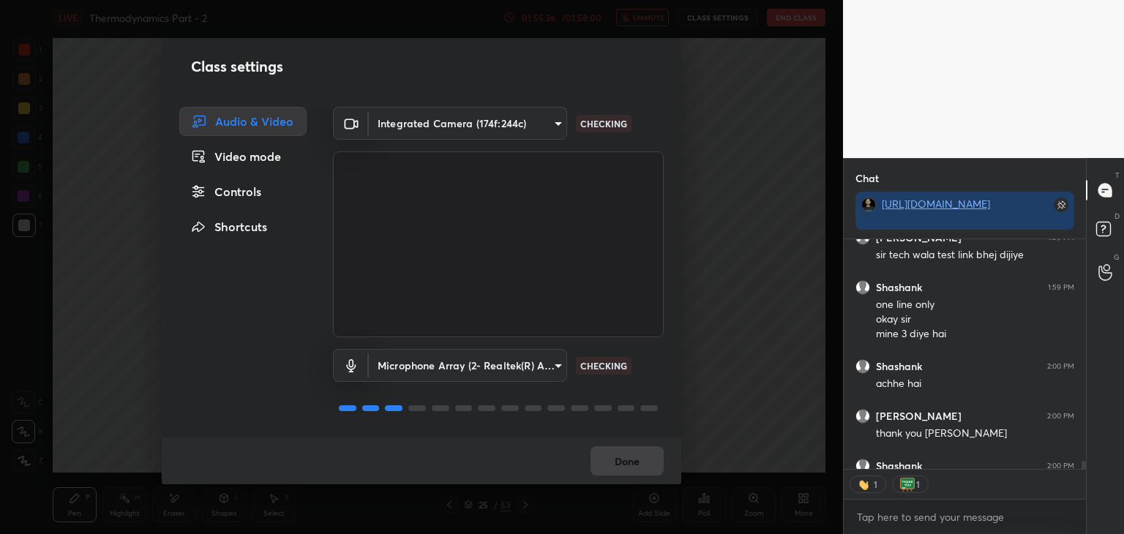
click at [418, 117] on body "1 2 3 4 5 6 7 C X Z E E Erase all H H LIVE Thermodynamics Part - 2 01:55:26 / 0…" at bounding box center [562, 267] width 1124 height 534
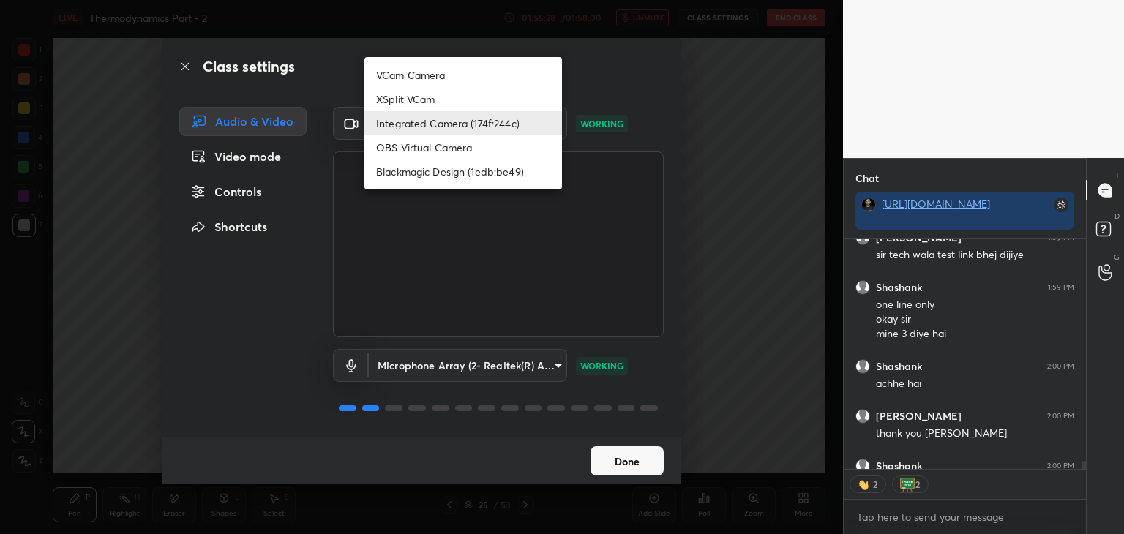
type textarea "x"
click at [451, 123] on li "Integrated Camera (174f:244c)" at bounding box center [463, 123] width 198 height 24
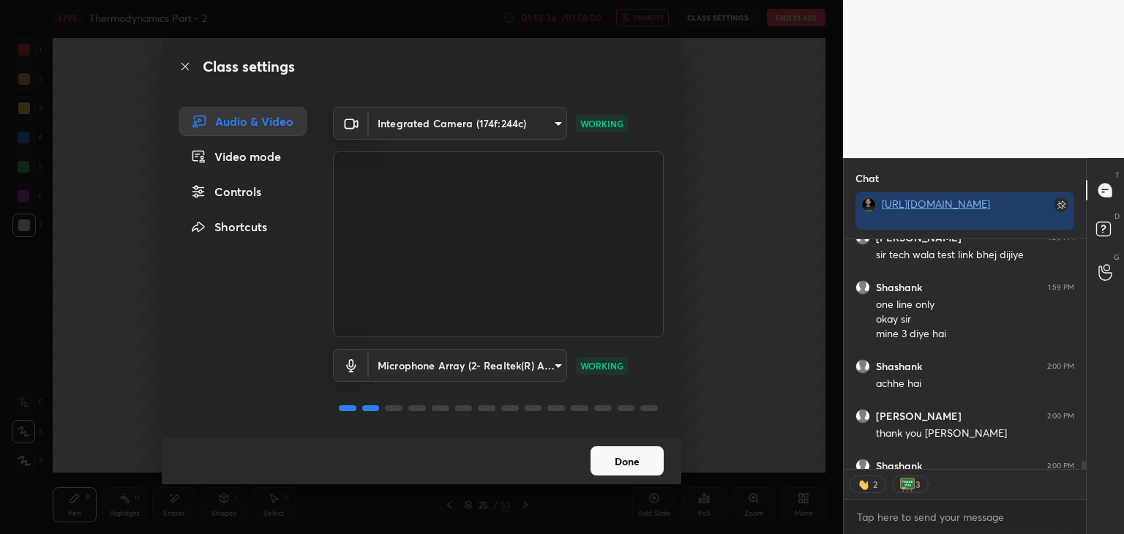
click at [467, 116] on body "1 2 3 4 5 6 7 C X Z E E Erase all H H LIVE Thermodynamics Part - 2 01:55:34 / 0…" at bounding box center [562, 267] width 1124 height 534
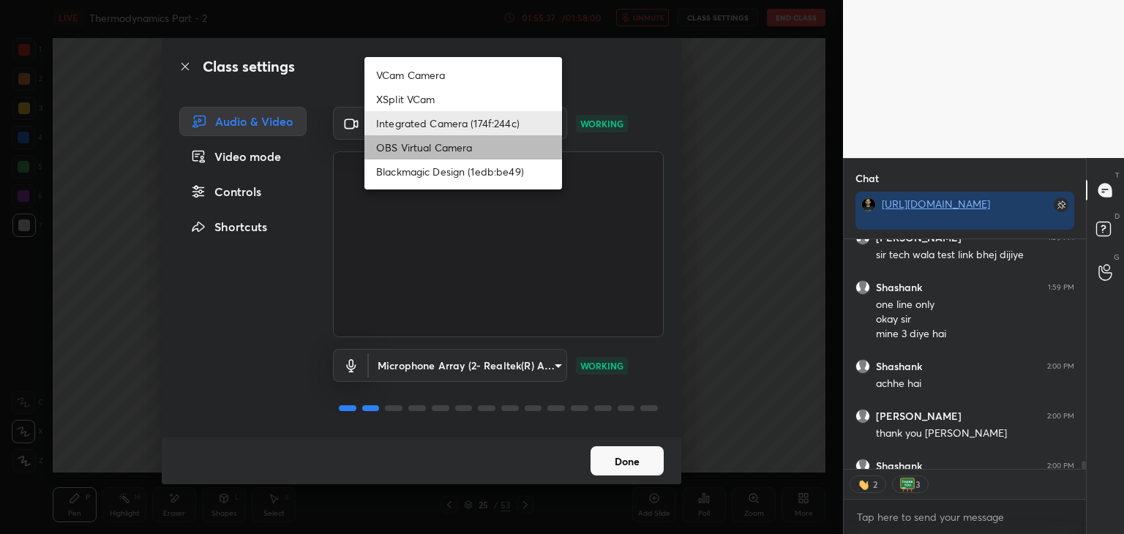
click at [445, 152] on li "OBS Virtual Camera" at bounding box center [463, 147] width 198 height 24
type input "1b7d90ff9b48708a9bf9ccb9ea8cf7253d66c4a54c322785e17a27f499fd61e3"
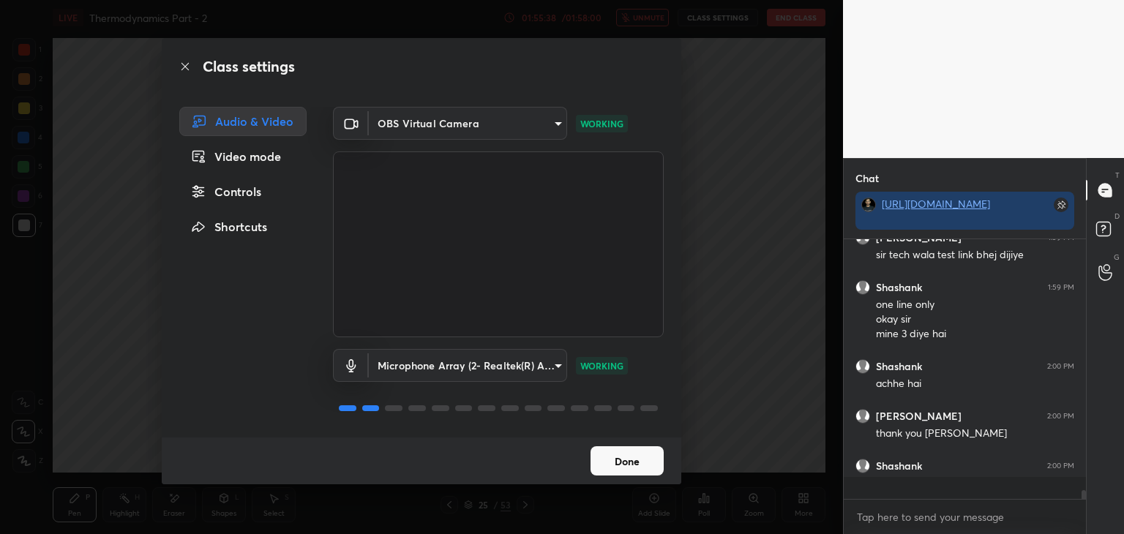
click at [625, 455] on button "Done" at bounding box center [626, 460] width 73 height 29
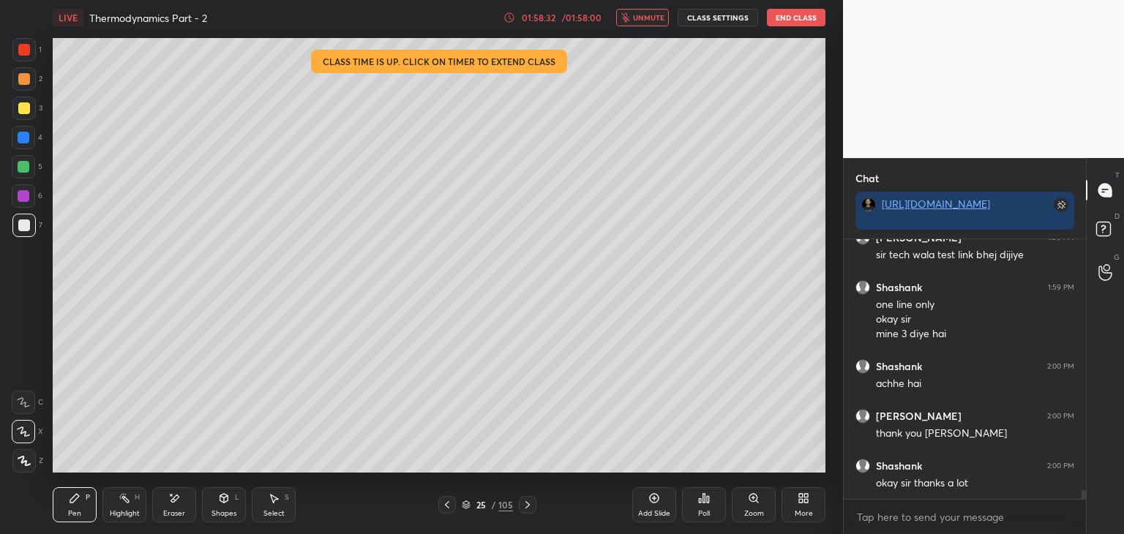
click at [792, 15] on button "End Class" at bounding box center [796, 18] width 59 height 18
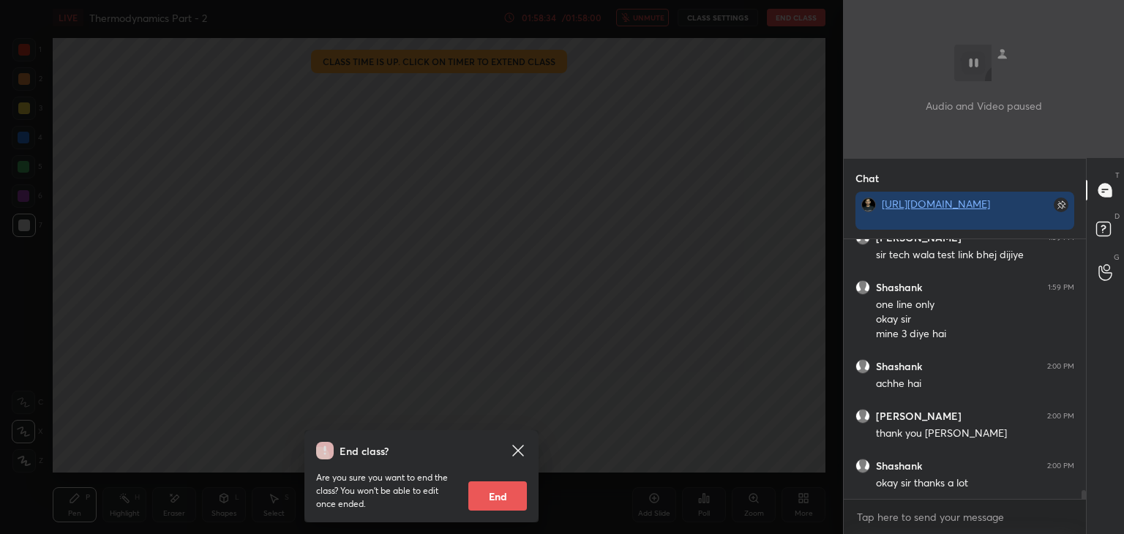
click at [489, 501] on button "End" at bounding box center [497, 495] width 59 height 29
type textarea "x"
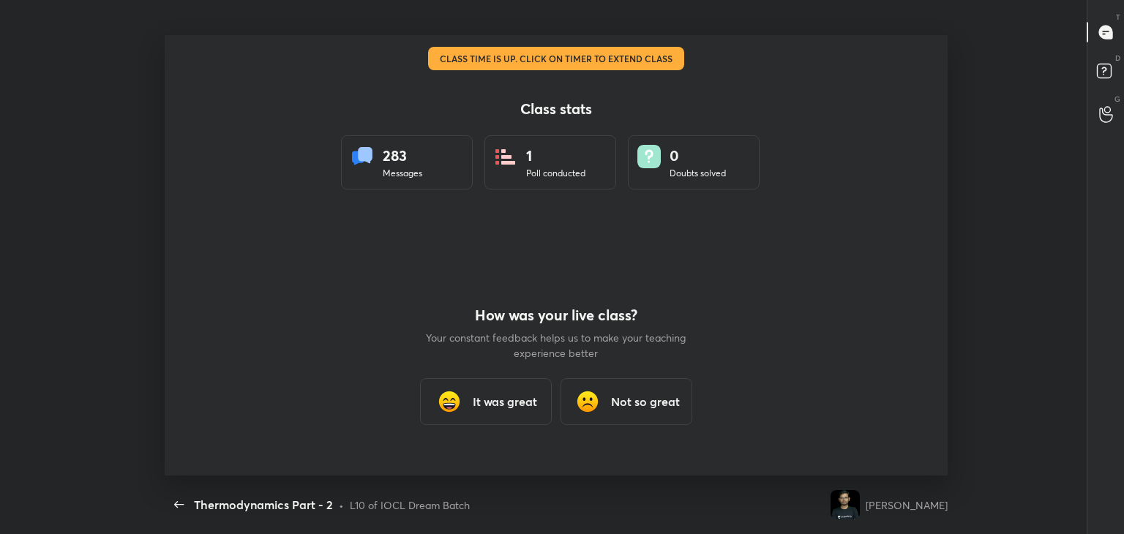
scroll to position [0, 0]
click at [503, 404] on h3 "It was great" at bounding box center [505, 402] width 64 height 18
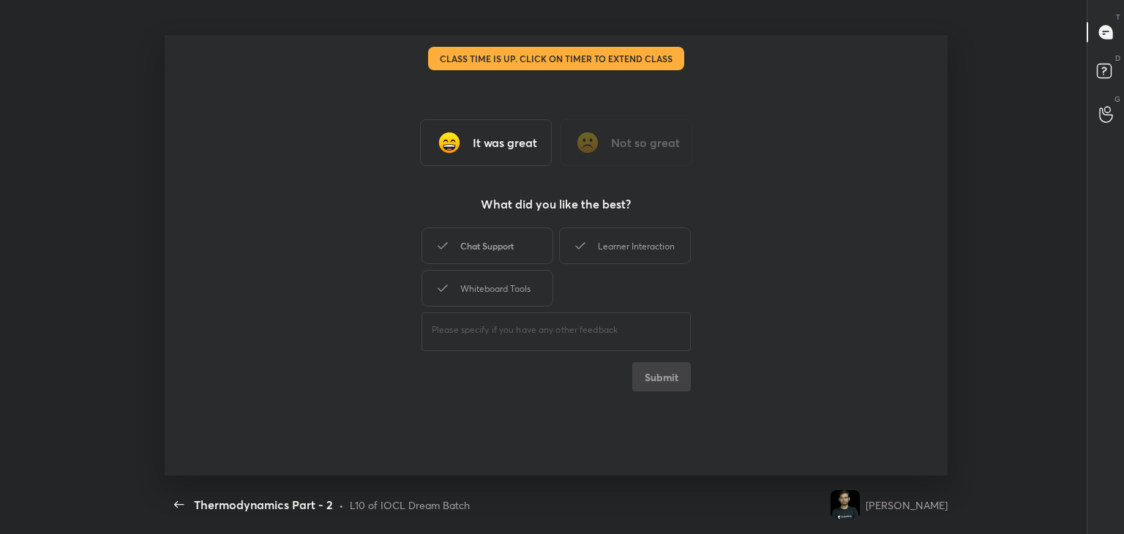
click at [489, 231] on div "Chat Support" at bounding box center [487, 246] width 132 height 37
click at [656, 380] on button "Submit" at bounding box center [661, 376] width 59 height 29
